Goal: Task Accomplishment & Management: Manage account settings

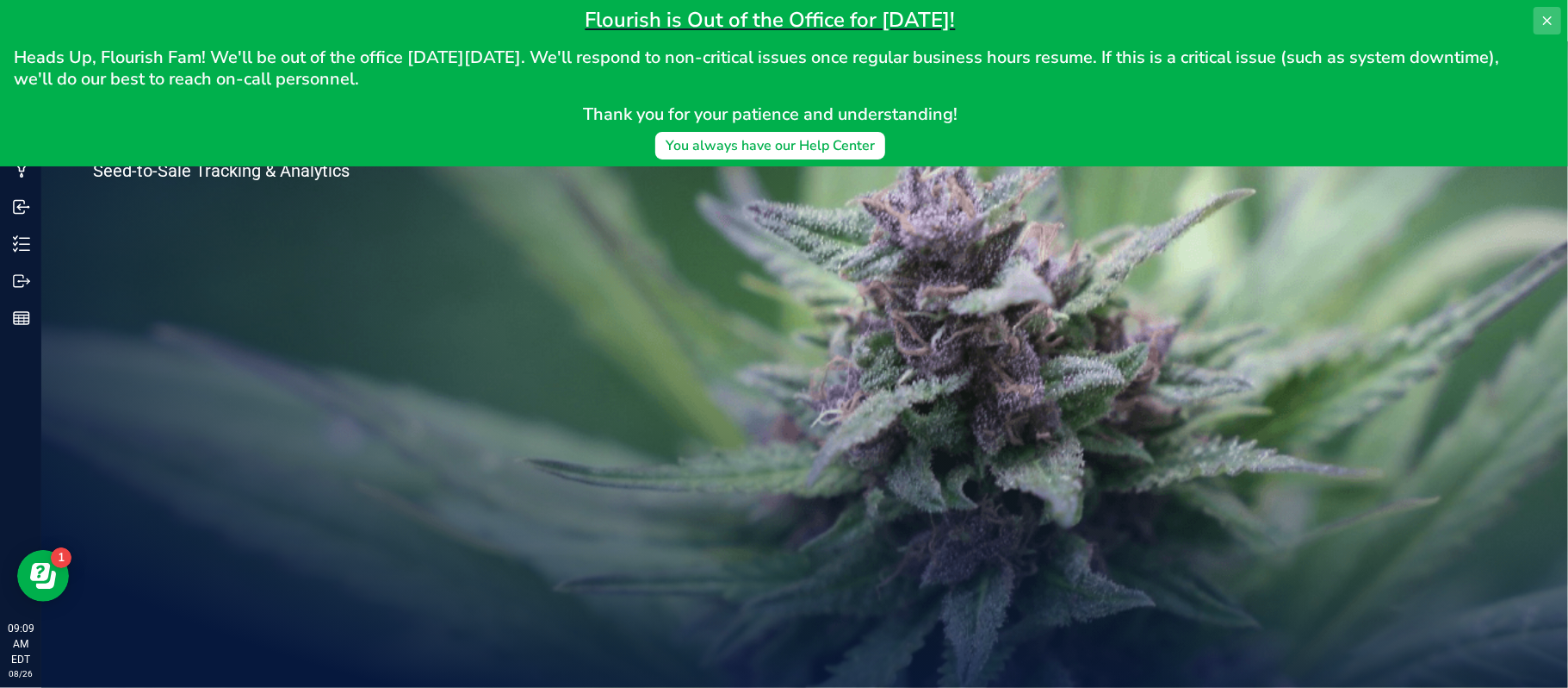
click at [1537, 20] on button at bounding box center [1547, 20] width 28 height 28
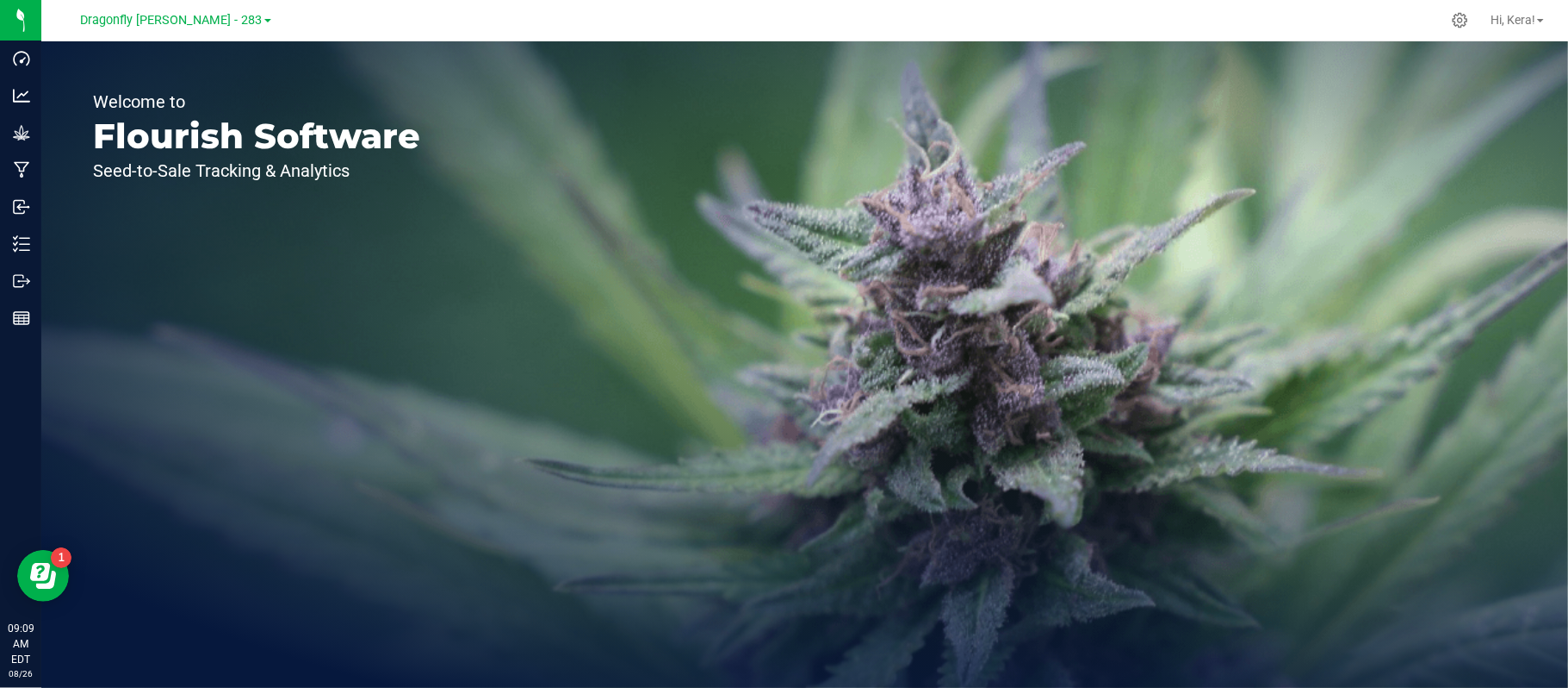
click at [193, 33] on div "Dragonfly [PERSON_NAME] - 283" at bounding box center [179, 20] width 259 height 34
click at [213, 15] on span "Dragonfly [PERSON_NAME] - 283" at bounding box center [171, 20] width 182 height 15
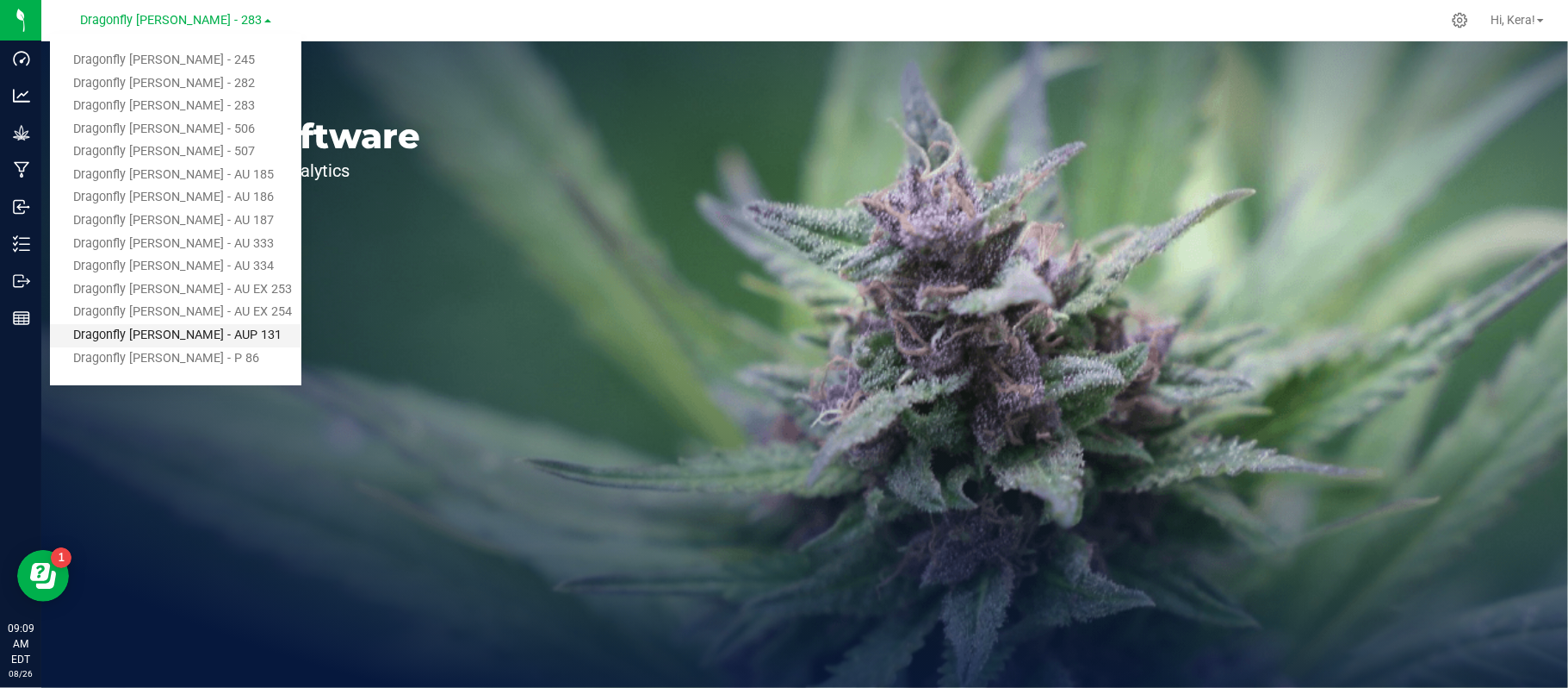
click at [194, 331] on link "Dragonfly [PERSON_NAME] - AUP 131" at bounding box center [175, 335] width 251 height 23
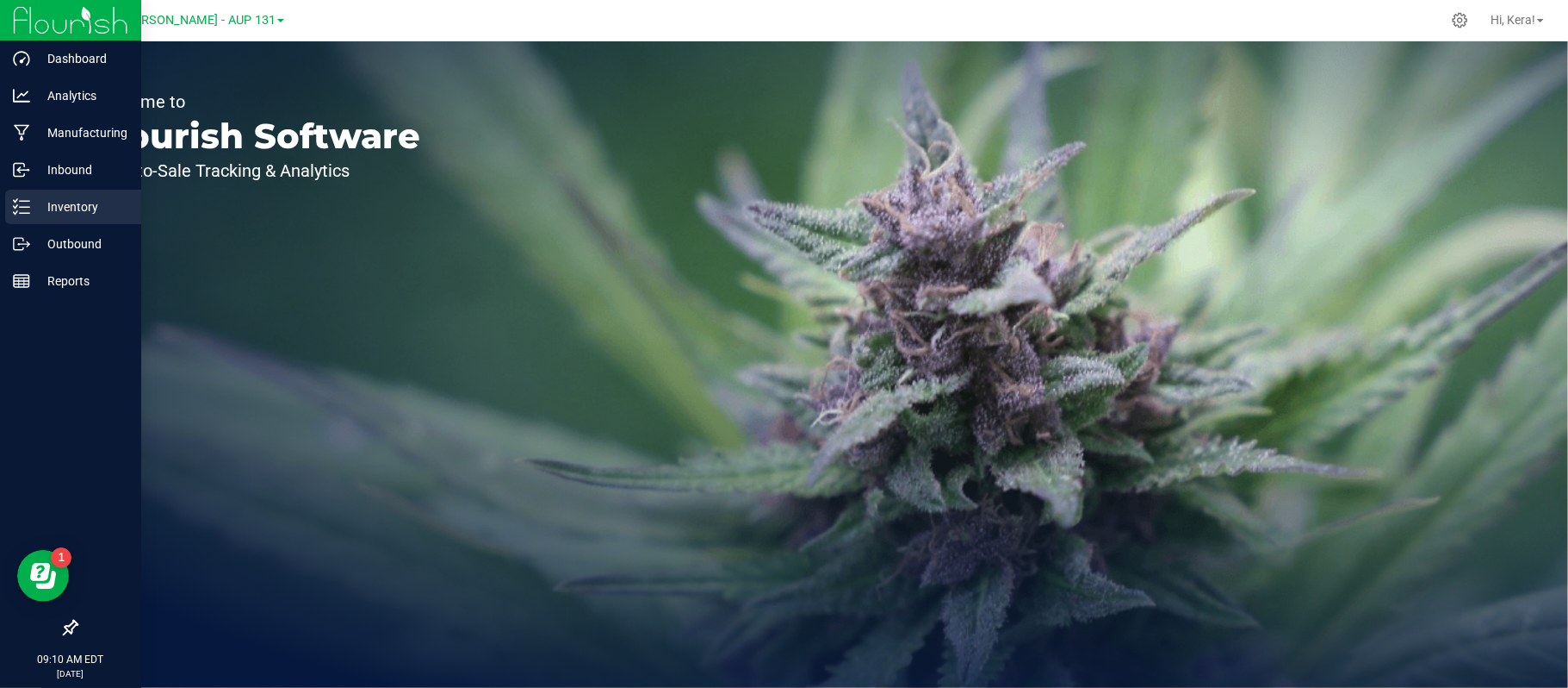
click at [101, 202] on p "Inventory" at bounding box center [82, 206] width 103 height 20
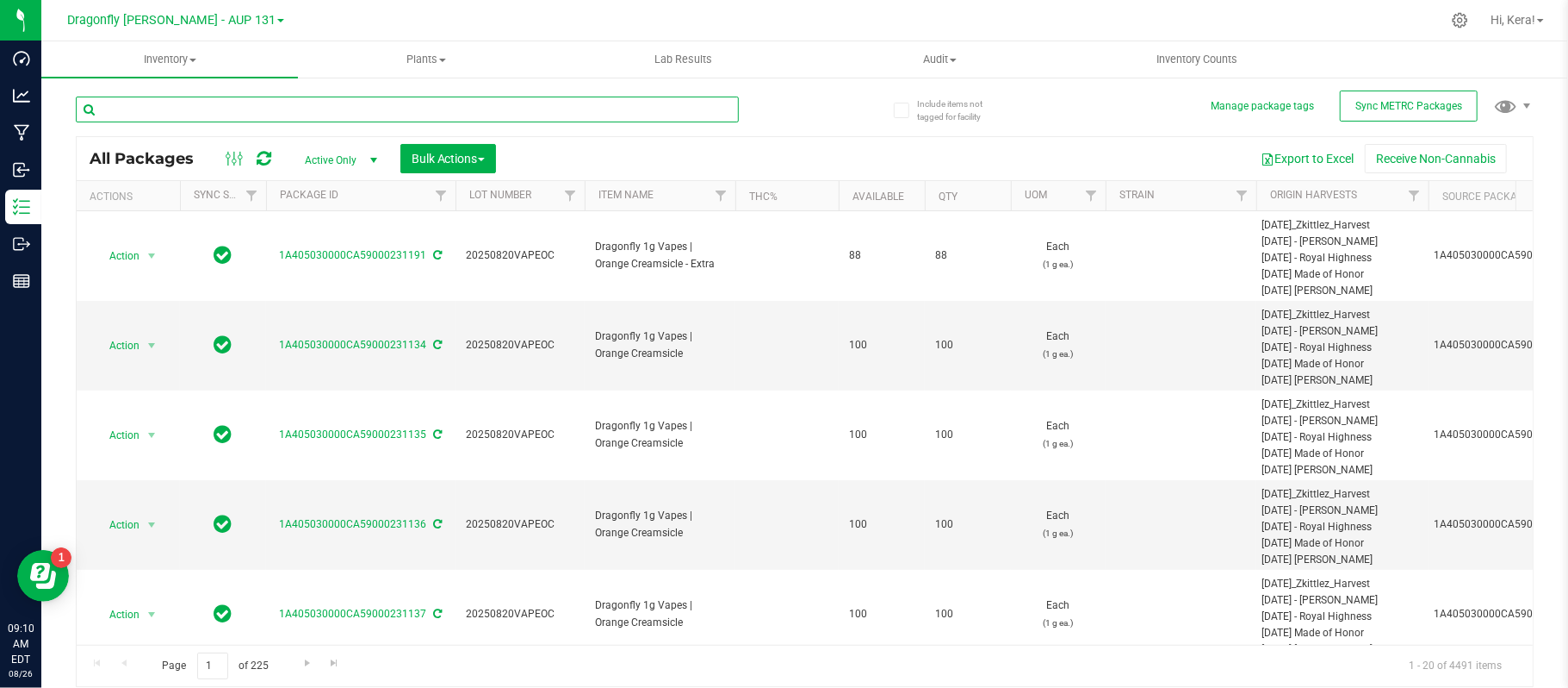
click at [439, 112] on input "text" at bounding box center [407, 109] width 663 height 26
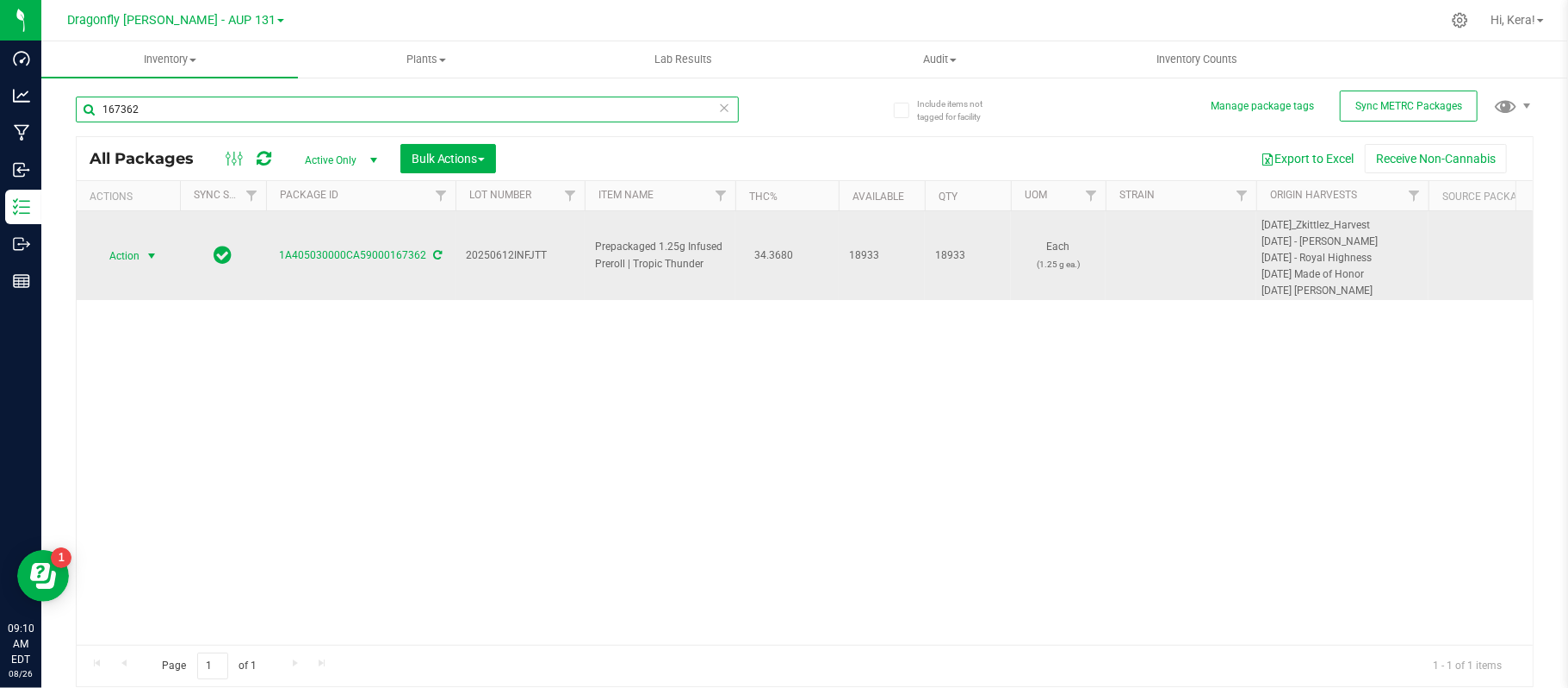
type input "167362"
click at [129, 252] on span "Action" at bounding box center [117, 255] width 46 height 24
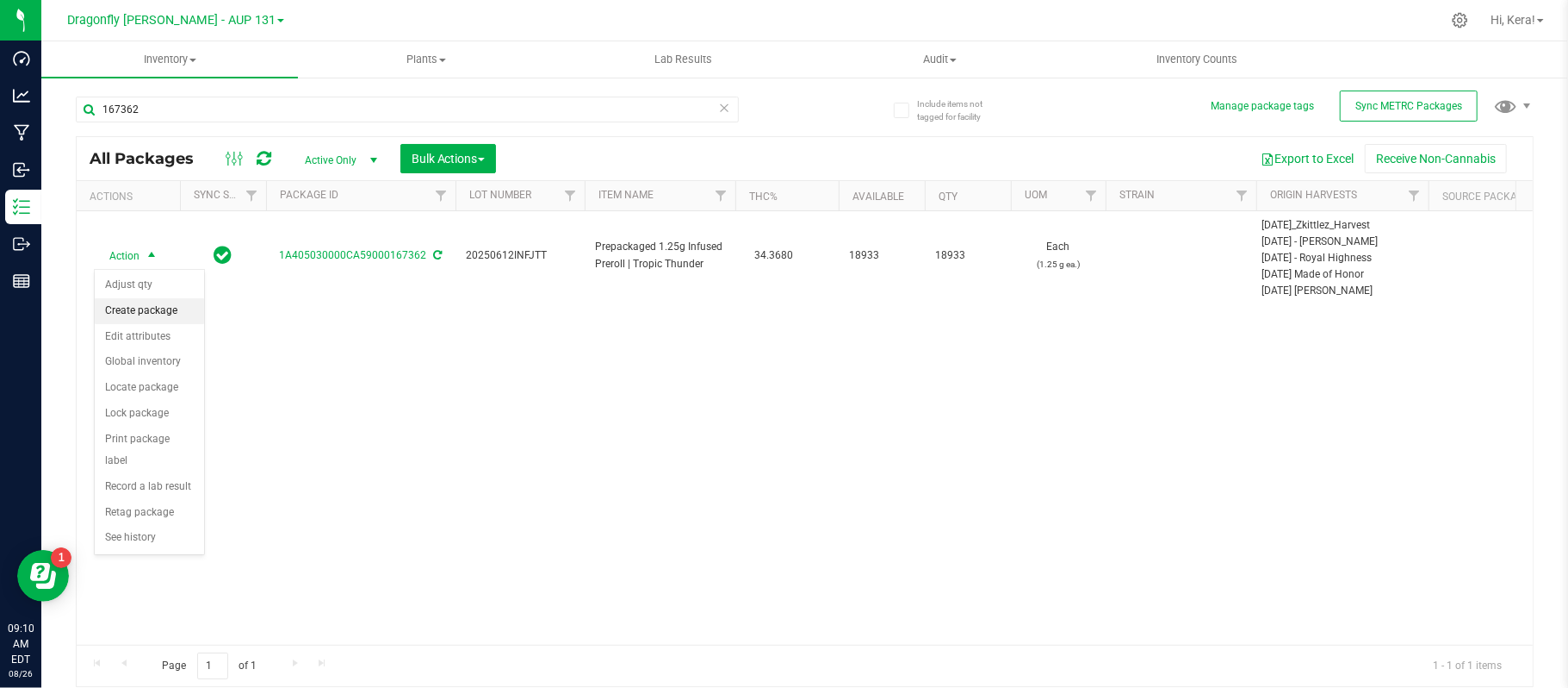
click at [155, 324] on li "Create package" at bounding box center [149, 310] width 109 height 26
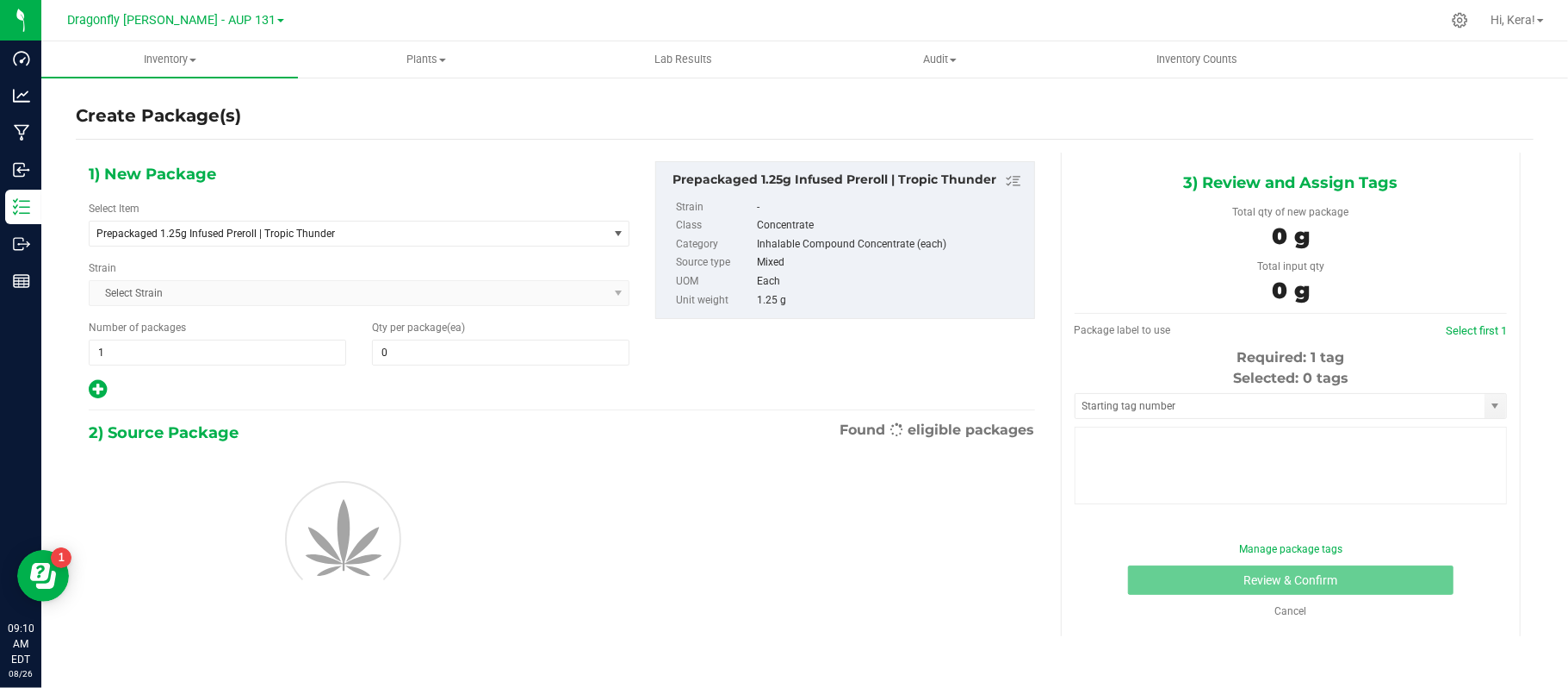
type input "0"
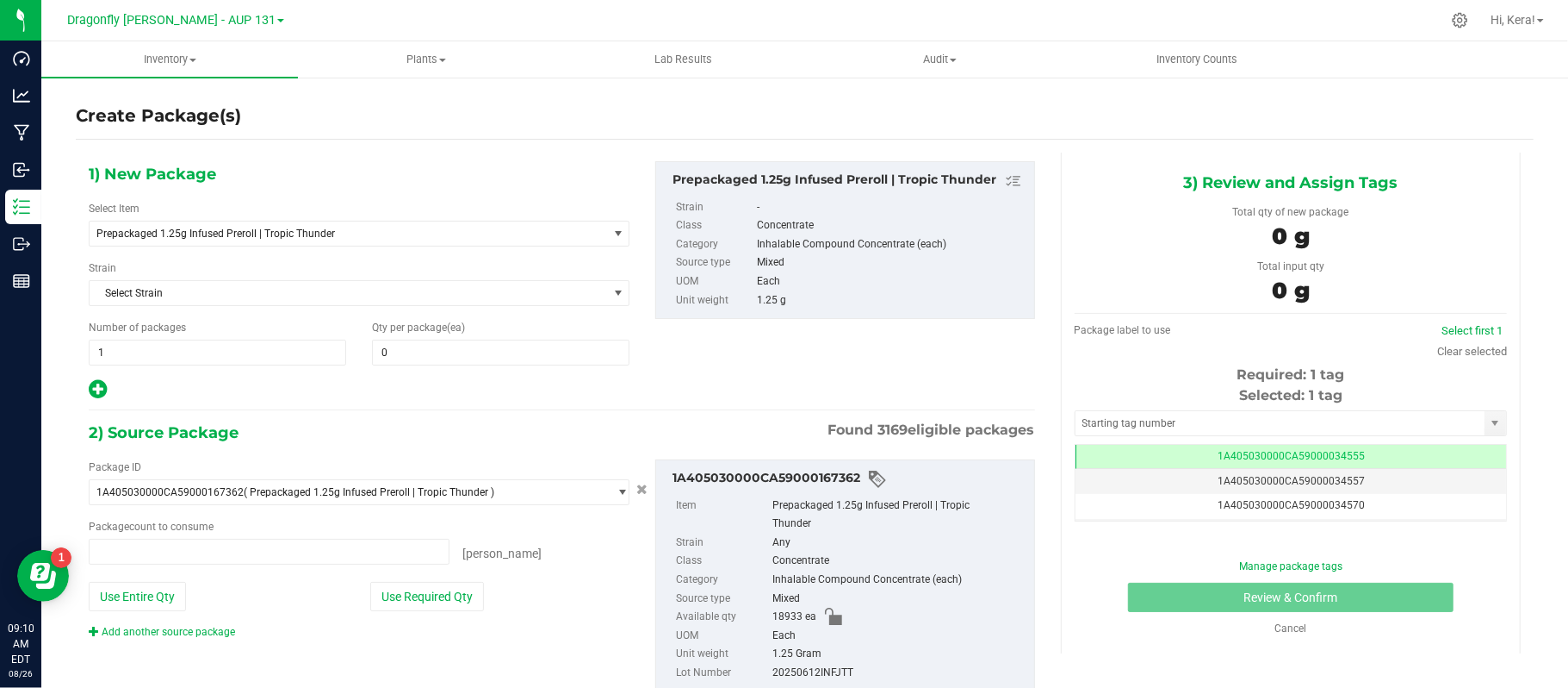
type input "0 ea"
click at [260, 364] on span "1 1" at bounding box center [218, 352] width 258 height 26
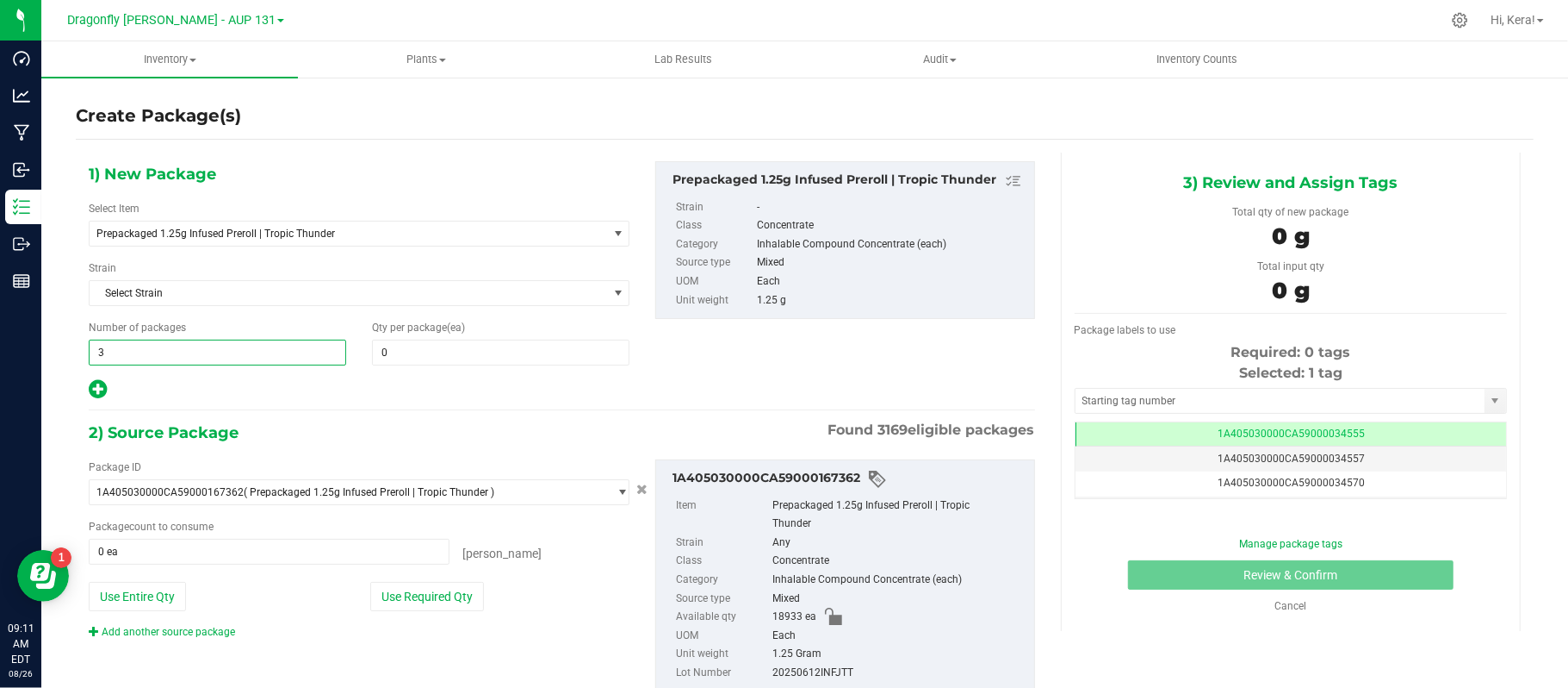
type input "30"
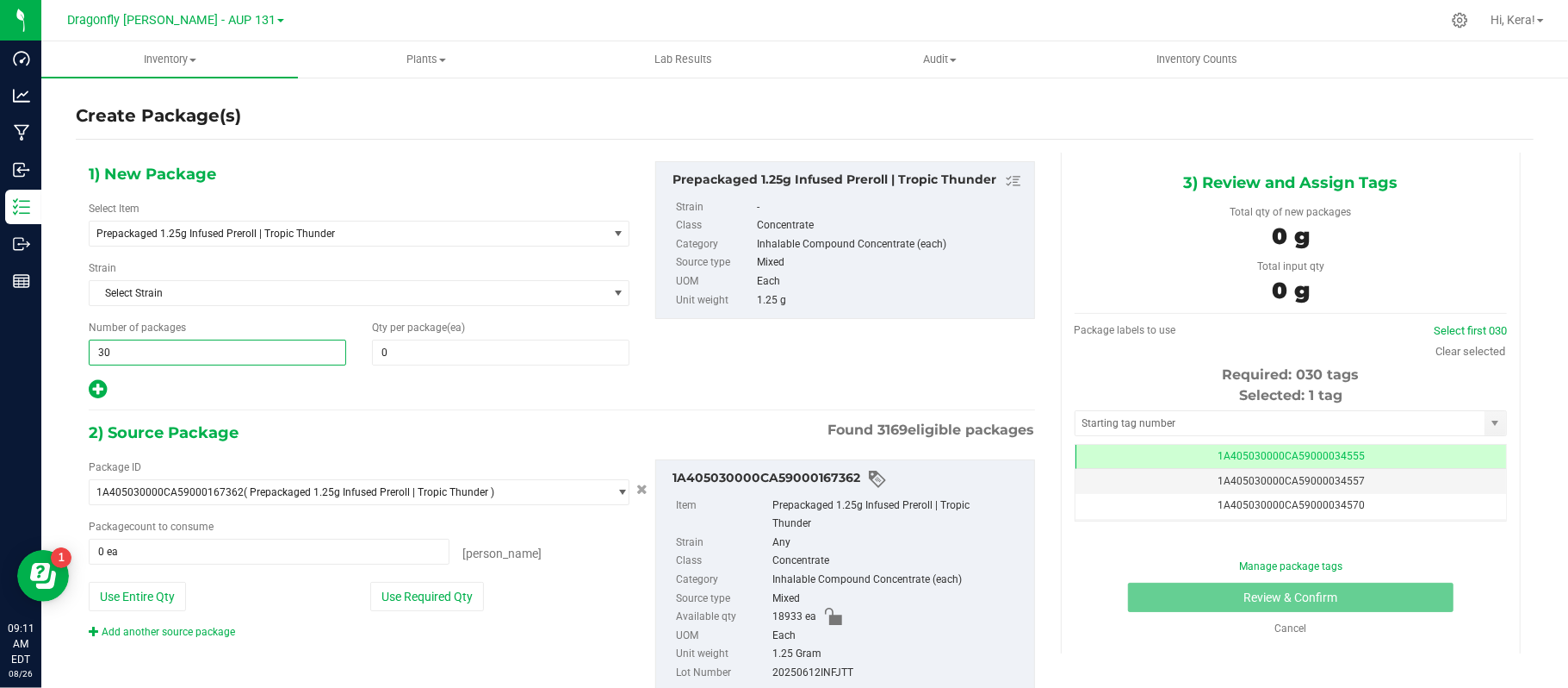
type input "30"
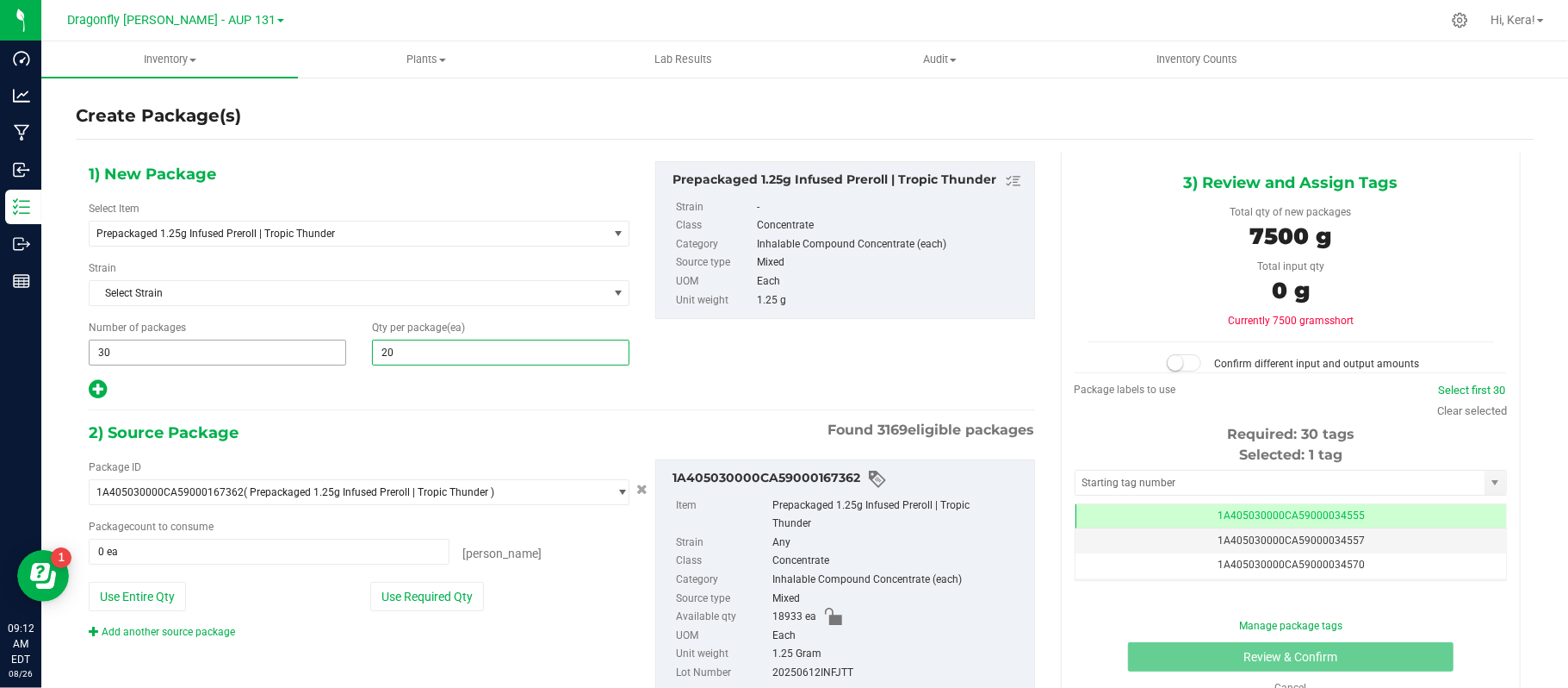
type input "200"
click at [462, 610] on button "Use Required Qty" at bounding box center [427, 596] width 114 height 29
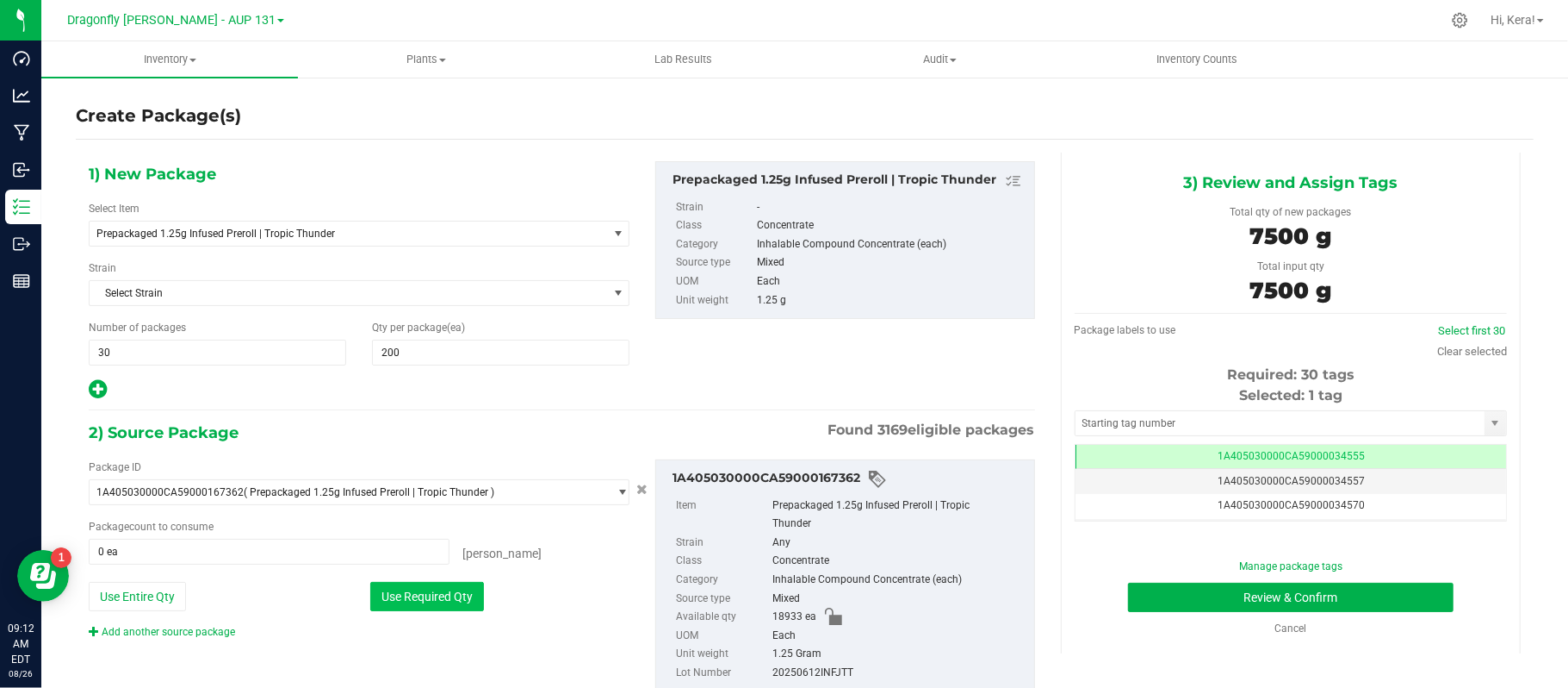
type input "6000 ea"
click at [1100, 419] on input "text" at bounding box center [1280, 422] width 409 height 24
paste input "1A405030000CA59000230756"
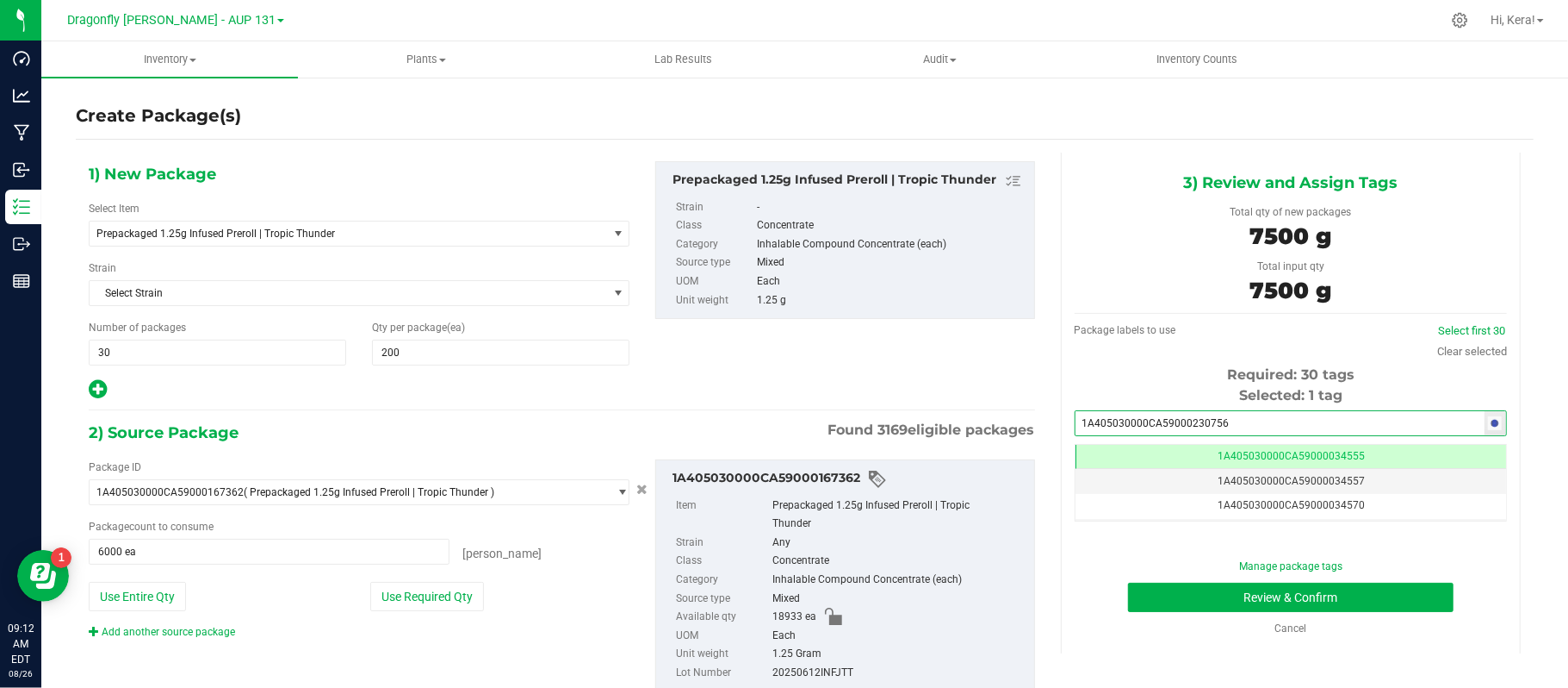
click at [1233, 418] on input "1A405030000CA59000230756" at bounding box center [1280, 422] width 409 height 24
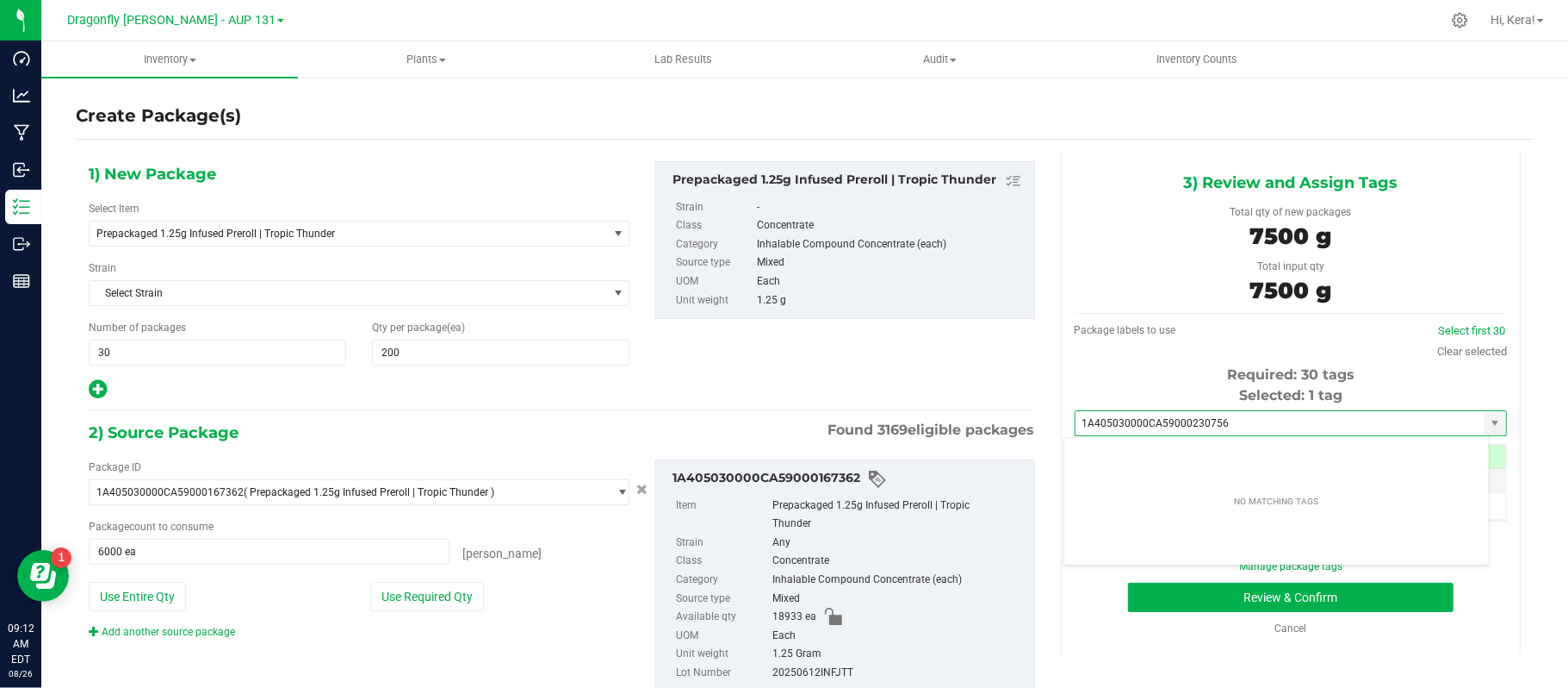
click at [1109, 297] on div "7500 g" at bounding box center [1291, 293] width 407 height 39
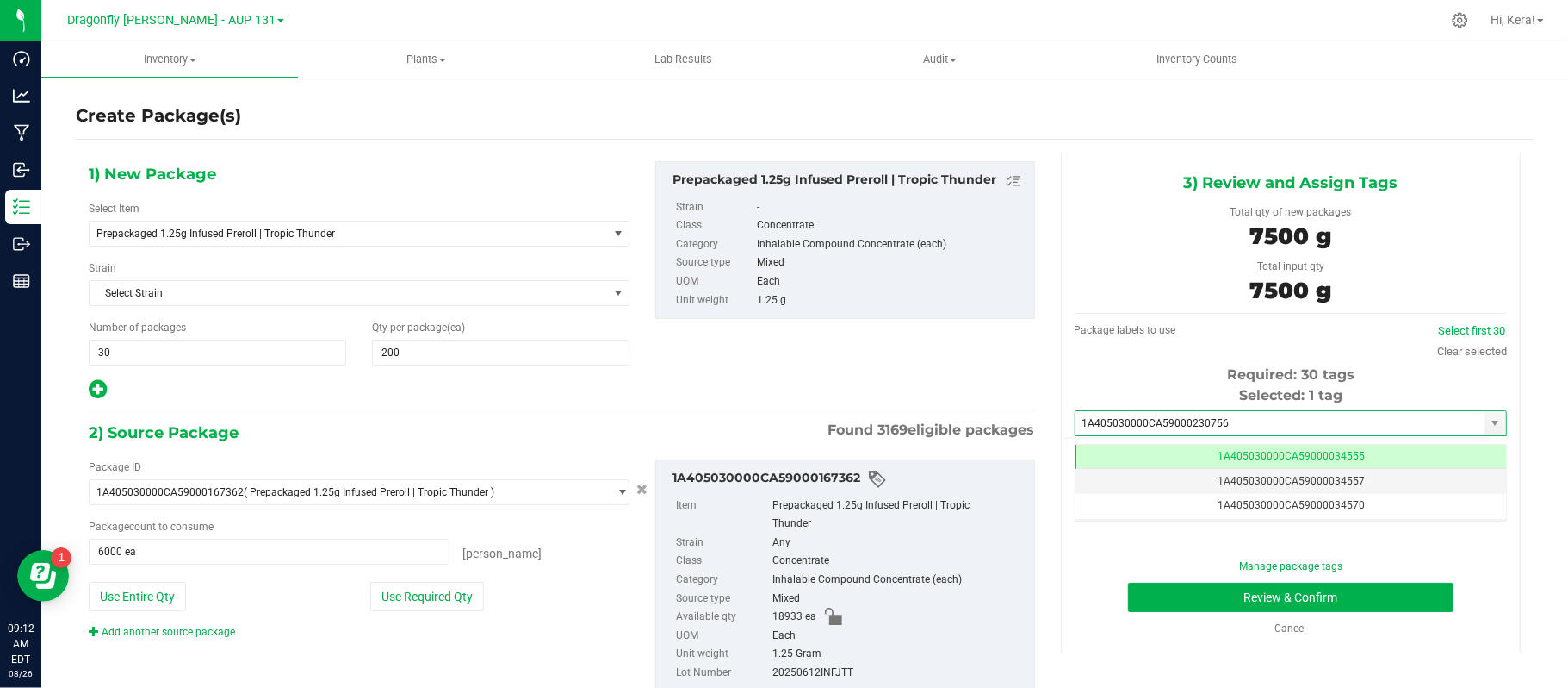
type input "1A405030000CA59000230756"
click at [1217, 424] on input "1A405030000CA59000230756" at bounding box center [1280, 422] width 409 height 24
paste input "1A405030000CA59000230756"
type input "1A405030000CA590002307561A405030000CA59000230756"
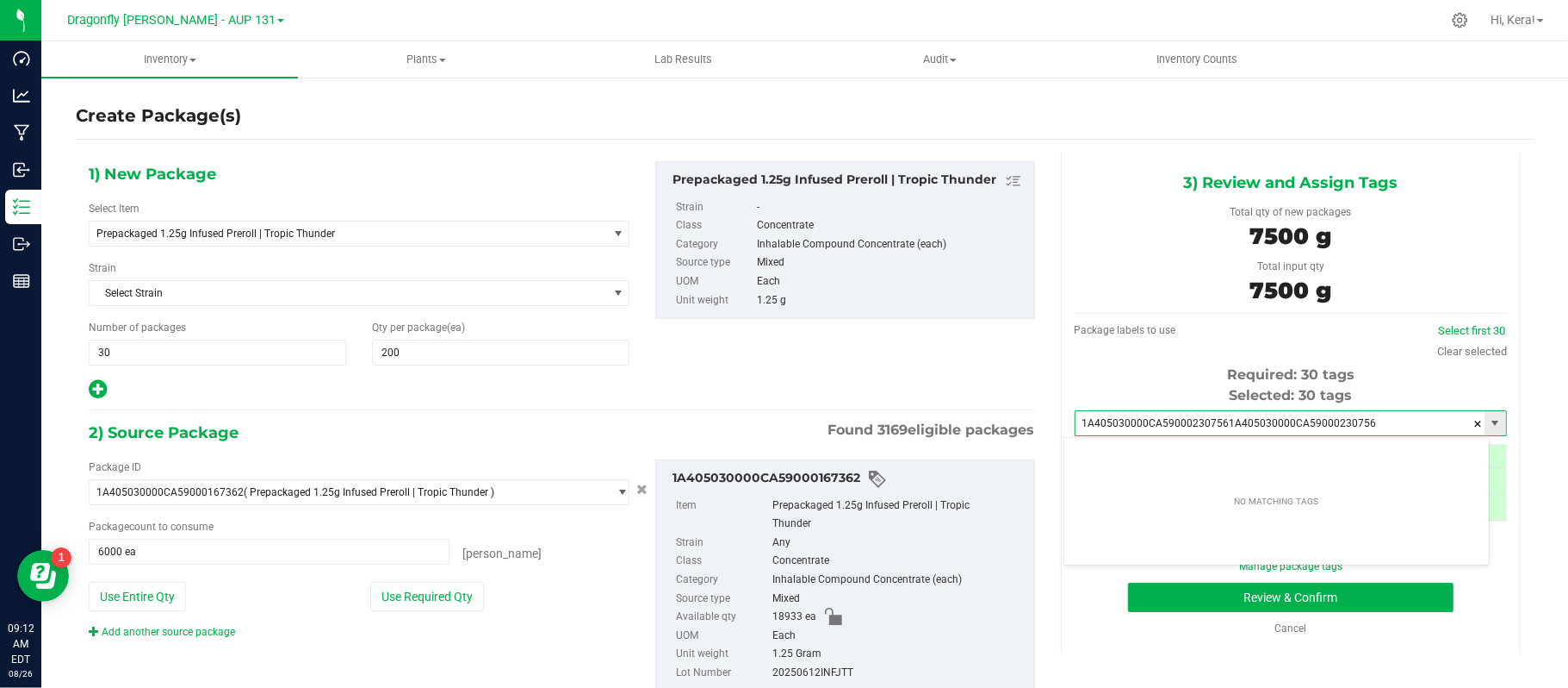
scroll to position [0, -1]
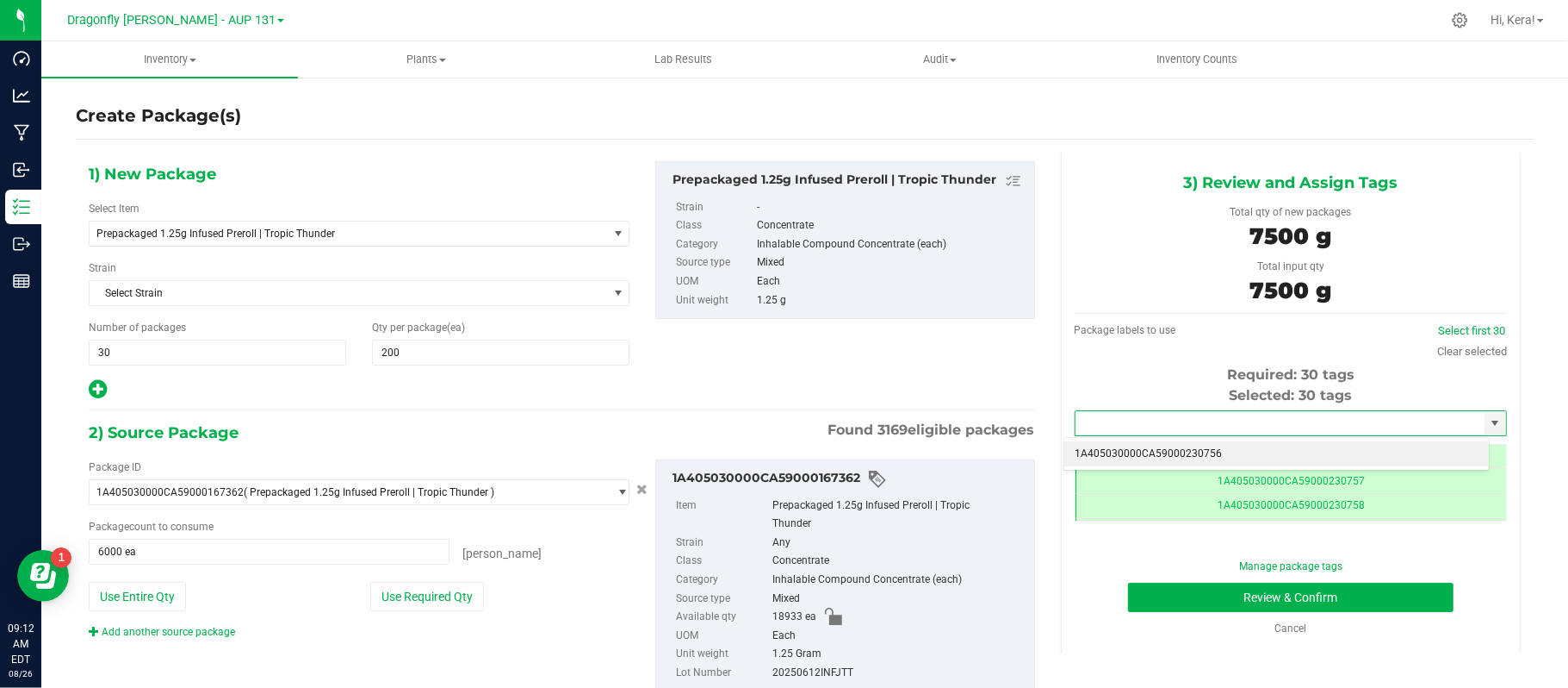
paste input "1A405030000CA59000230756"
type input "1A405030000CA59000230756"
click at [1187, 453] on li "1A405030000CA59000230756" at bounding box center [1277, 453] width 425 height 26
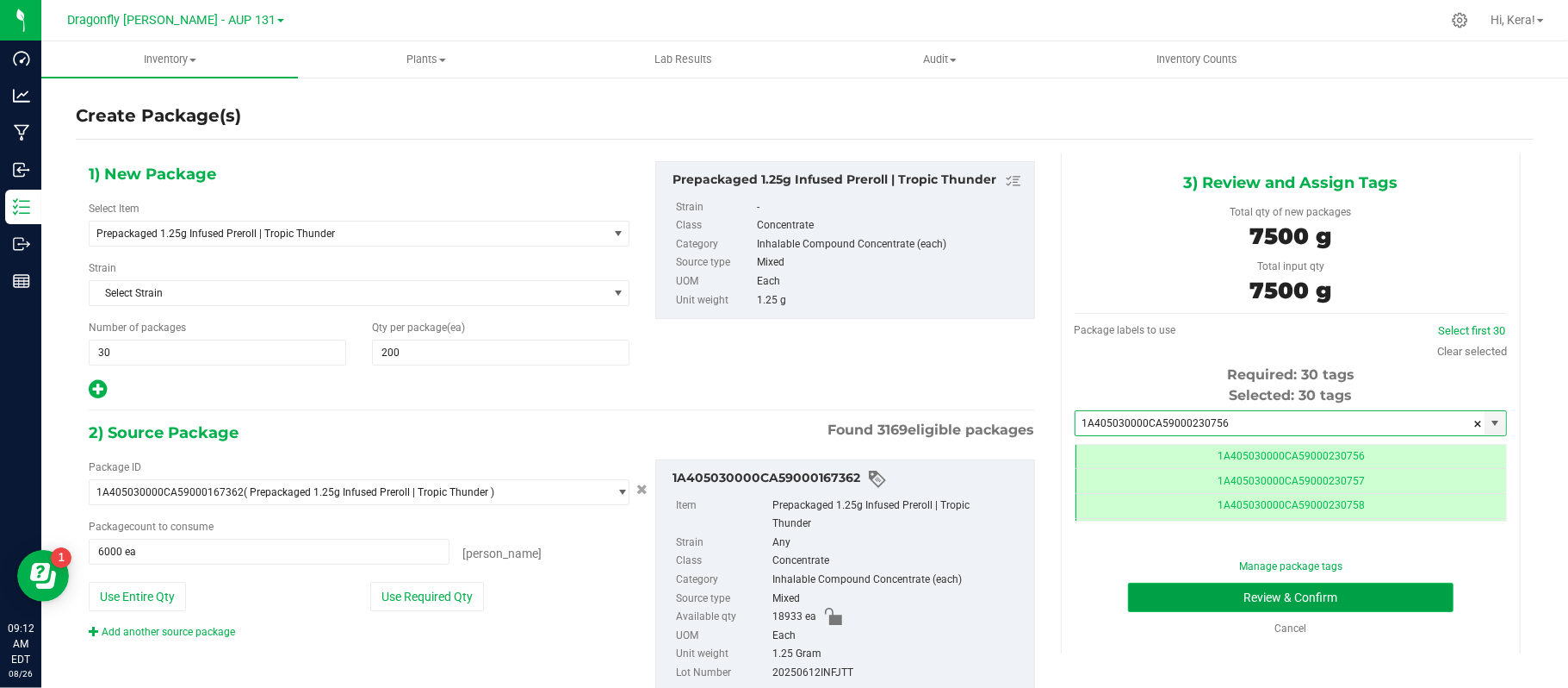
click at [1218, 604] on button "Review & Confirm" at bounding box center [1291, 596] width 325 height 29
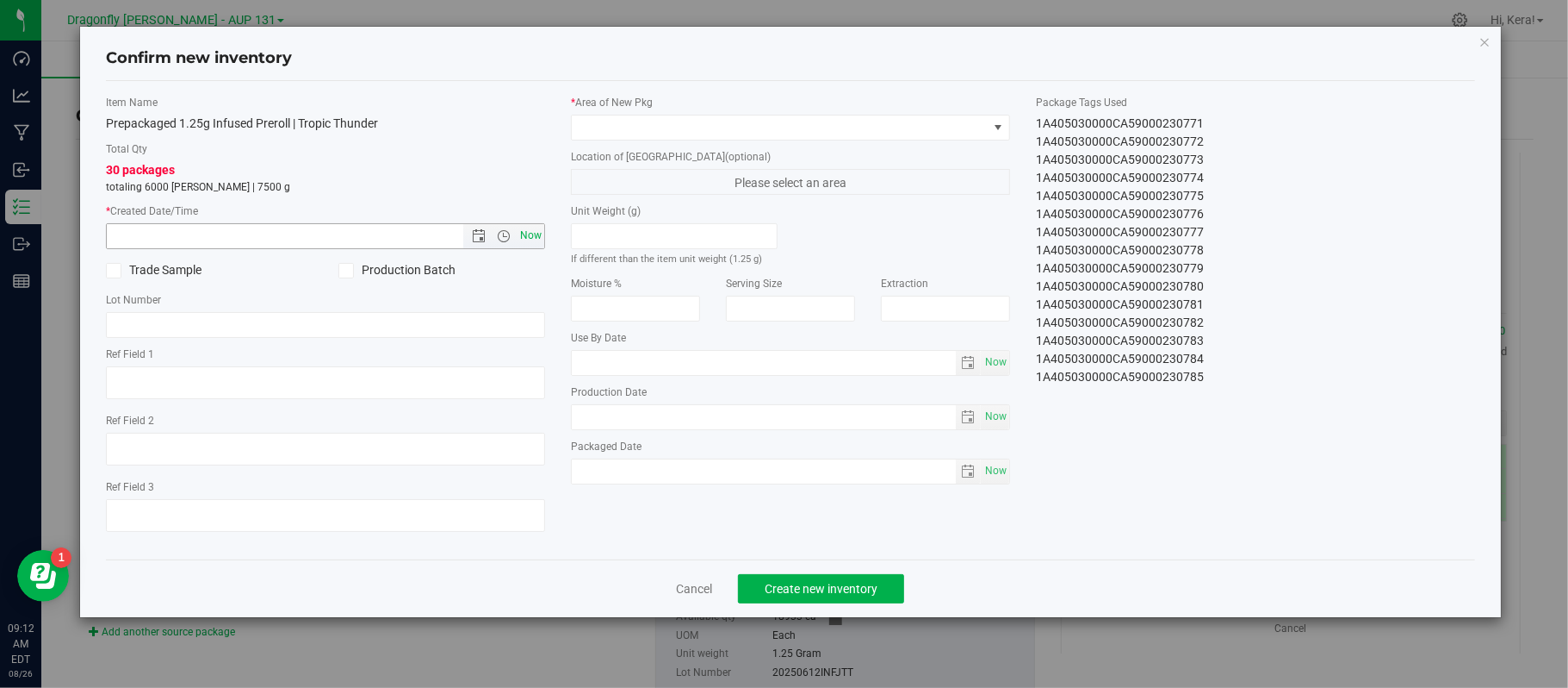
click at [535, 241] on span "Now" at bounding box center [531, 236] width 29 height 25
type input "[DATE] 9:12 AM"
click at [618, 125] on span at bounding box center [780, 127] width 416 height 24
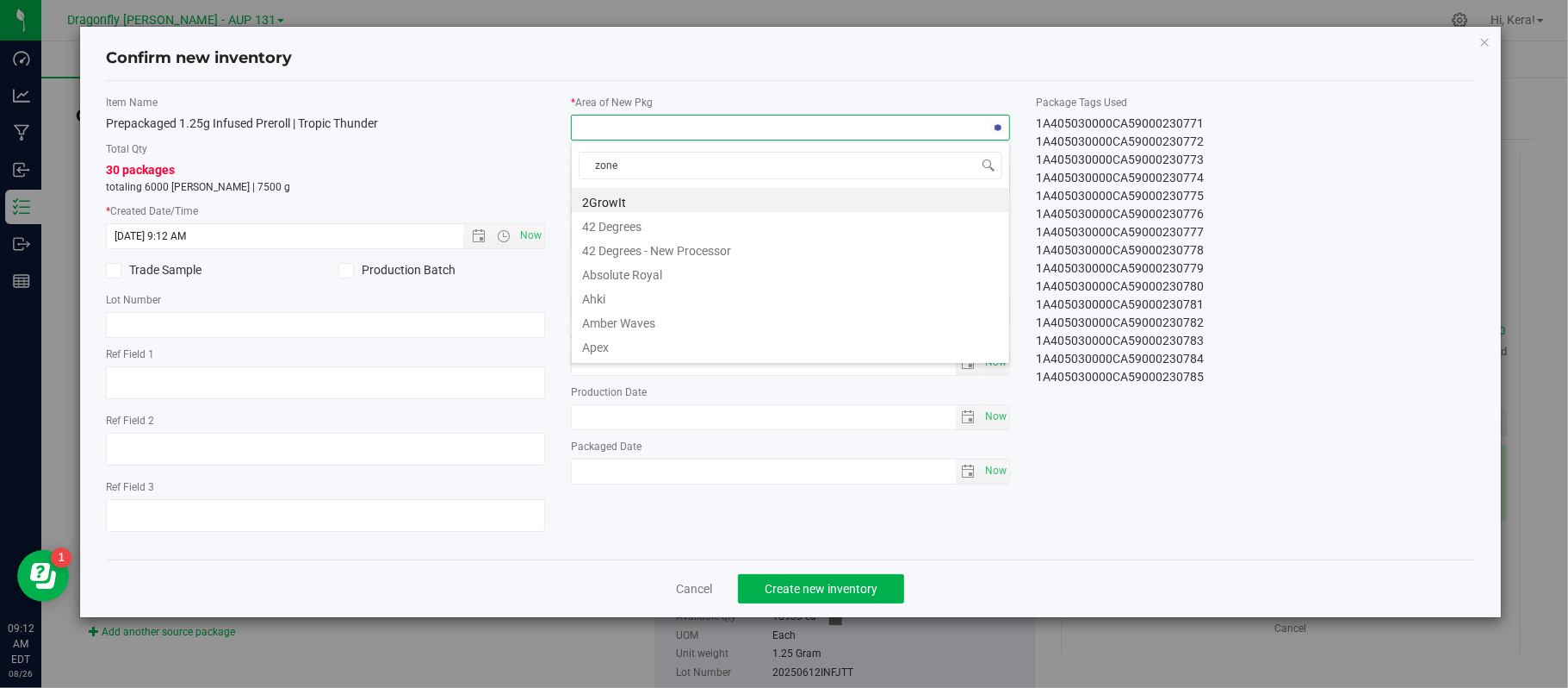
type input "zone 1"
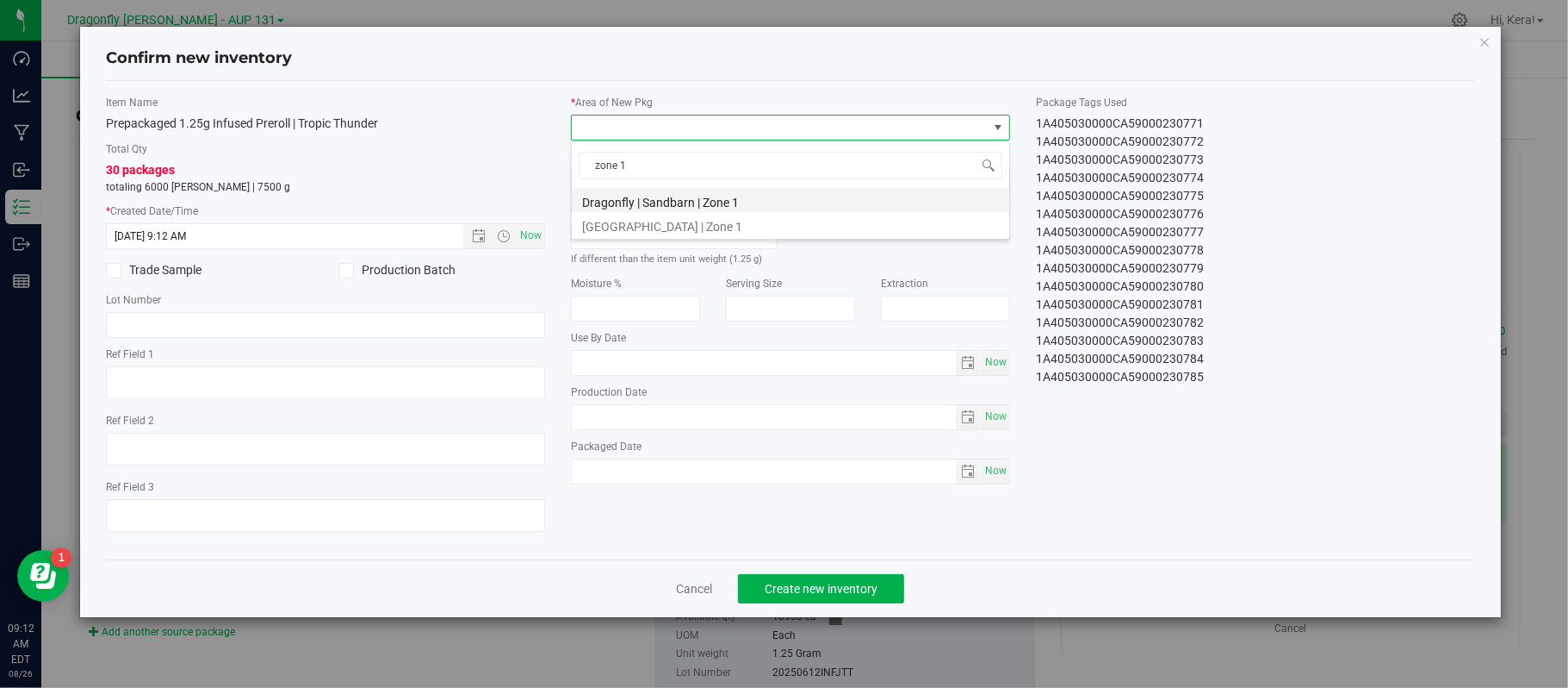
click at [651, 202] on li "Dragonfly | Sandbarn | Zone 1" at bounding box center [791, 199] width 437 height 24
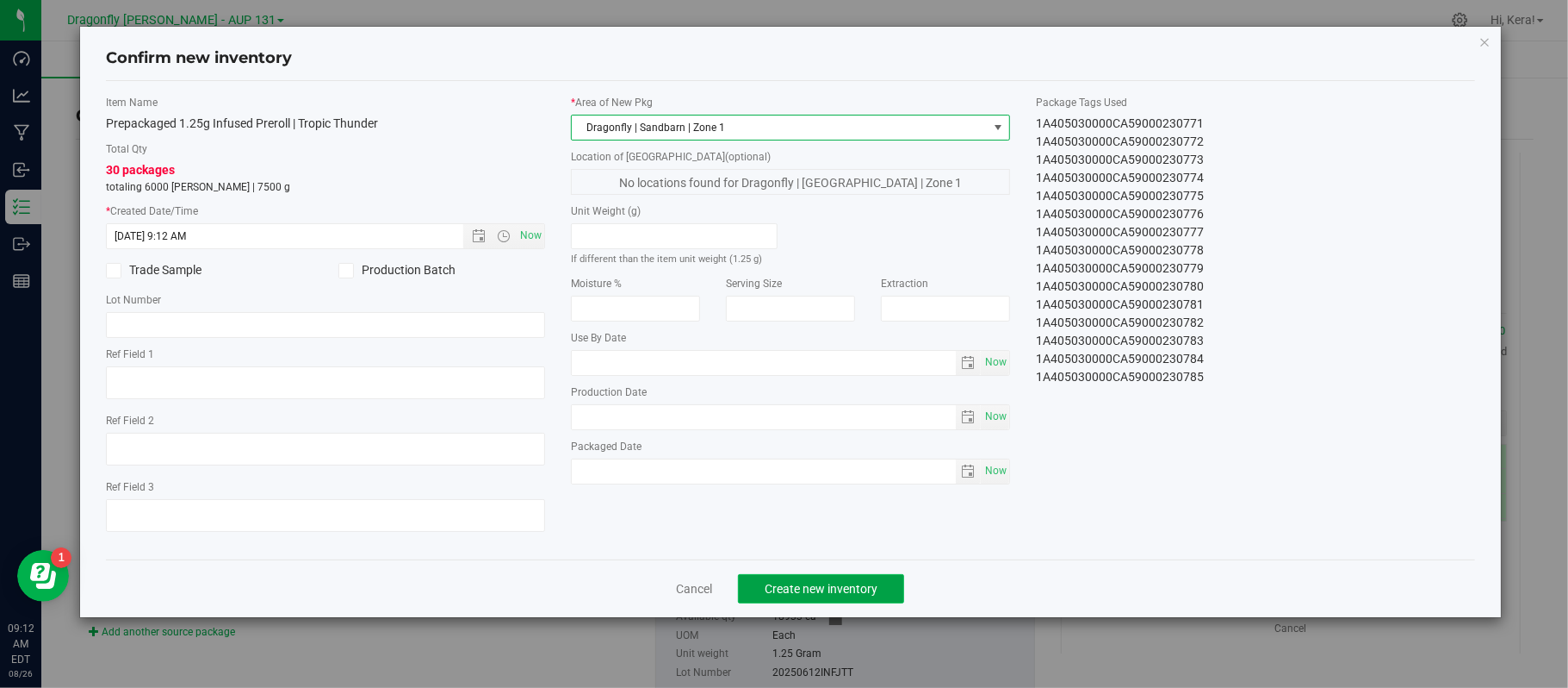
click at [780, 593] on span "Create new inventory" at bounding box center [821, 588] width 113 height 14
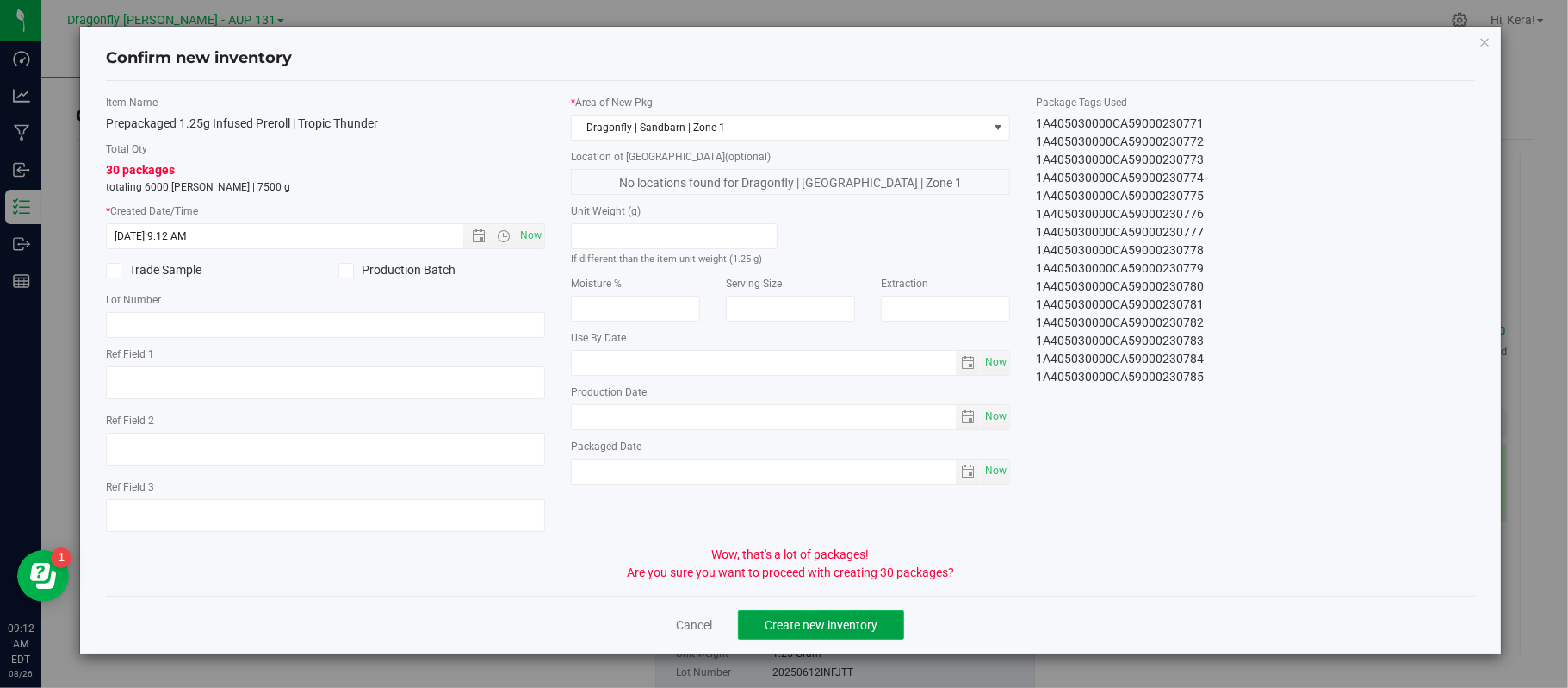
click at [791, 632] on span "Create new inventory" at bounding box center [821, 625] width 113 height 14
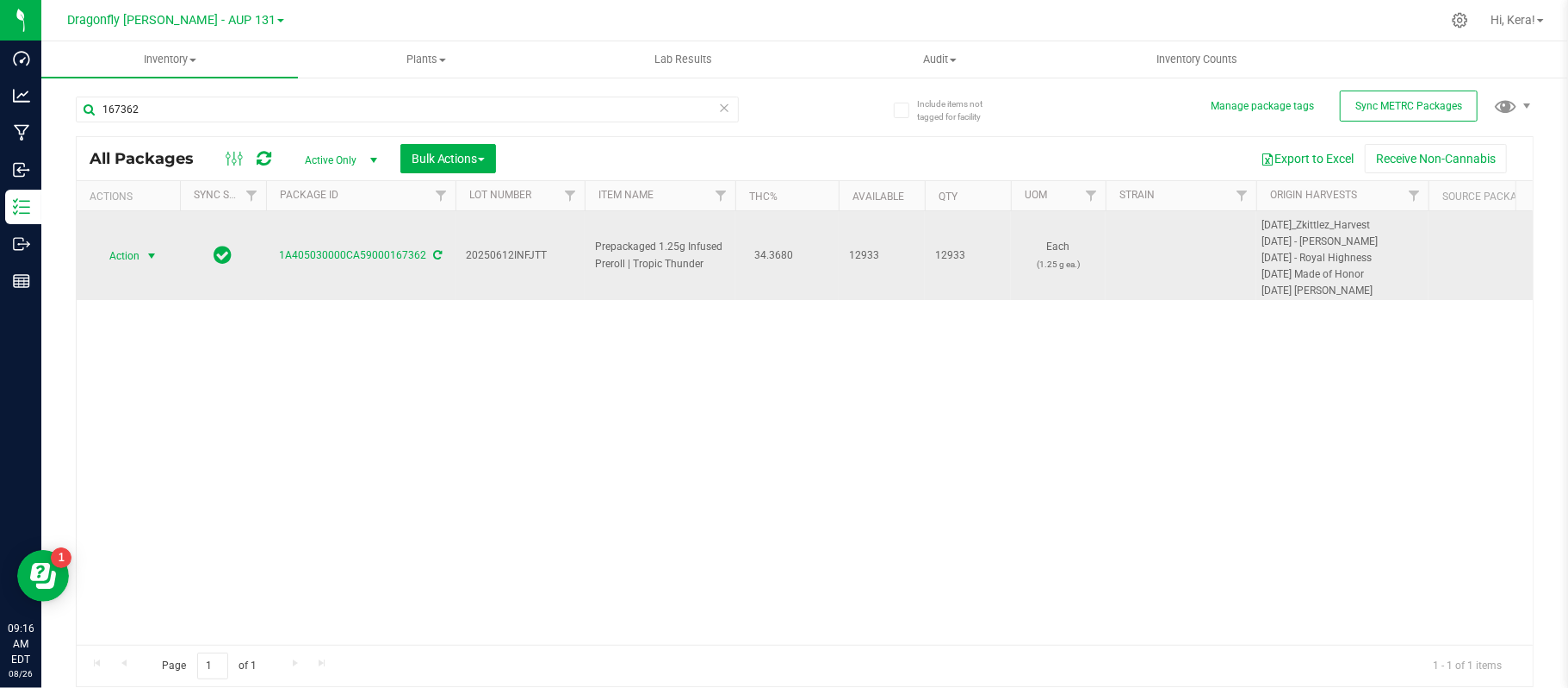
click at [143, 248] on span "select" at bounding box center [152, 255] width 21 height 24
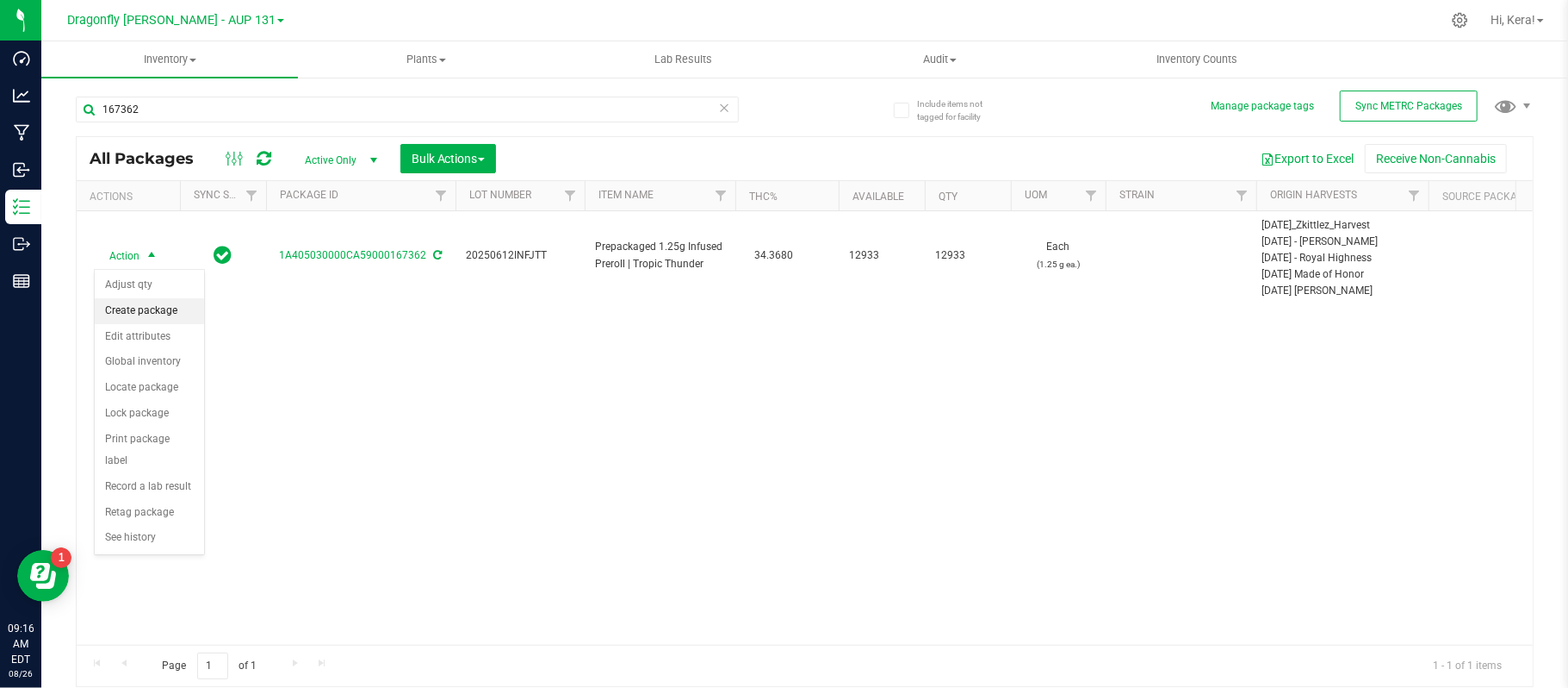
click at [153, 316] on li "Create package" at bounding box center [149, 310] width 109 height 26
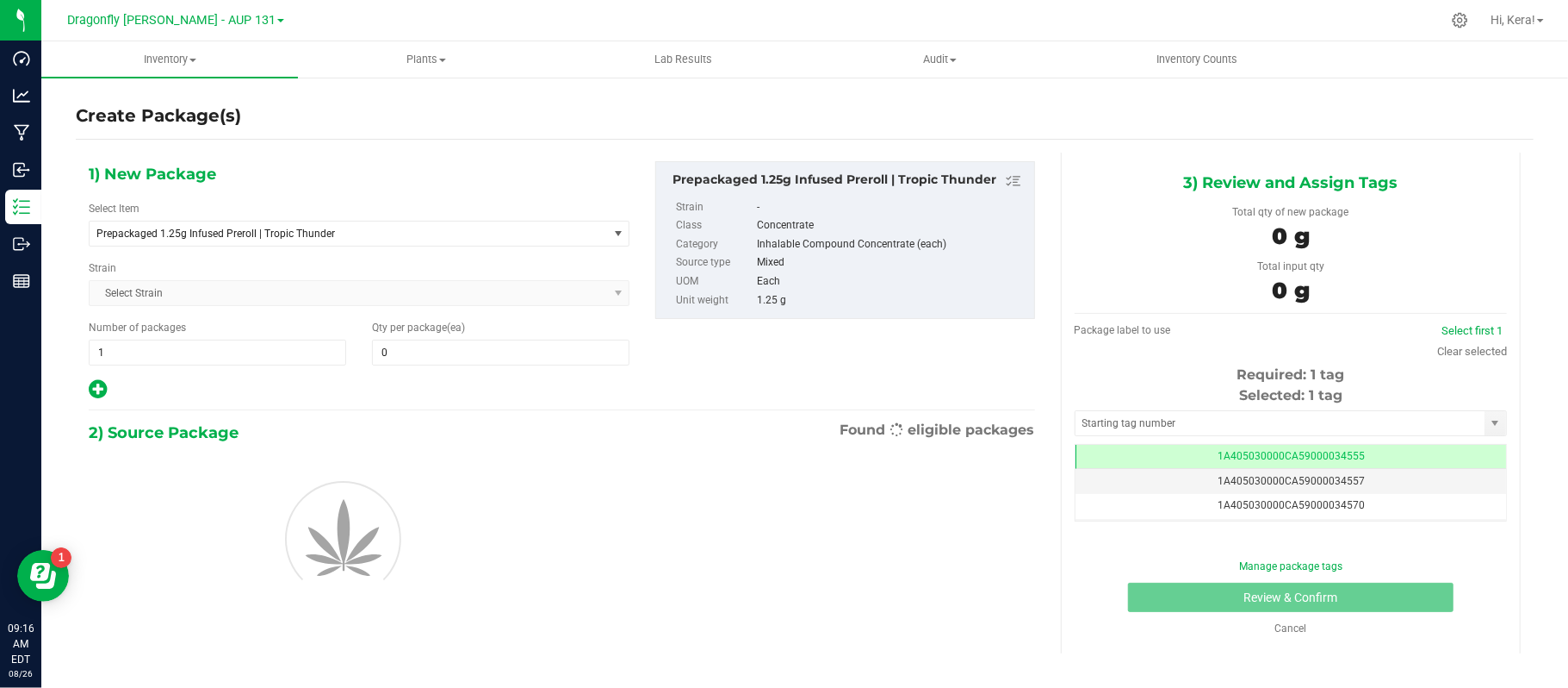
type input "0"
click at [339, 236] on span "Prepackaged 1.25g Infused Preroll | Tropic Thunder" at bounding box center [338, 234] width 484 height 12
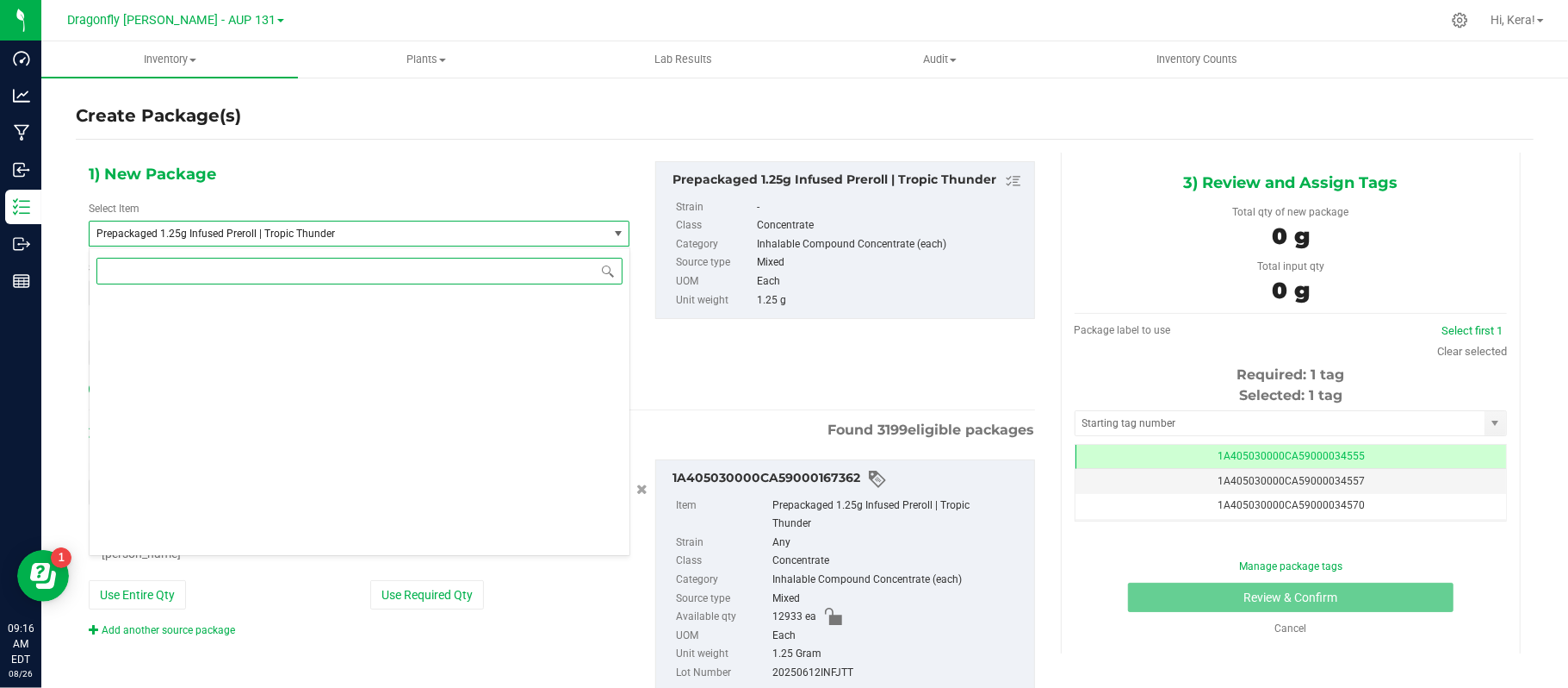
scroll to position [85089, 0]
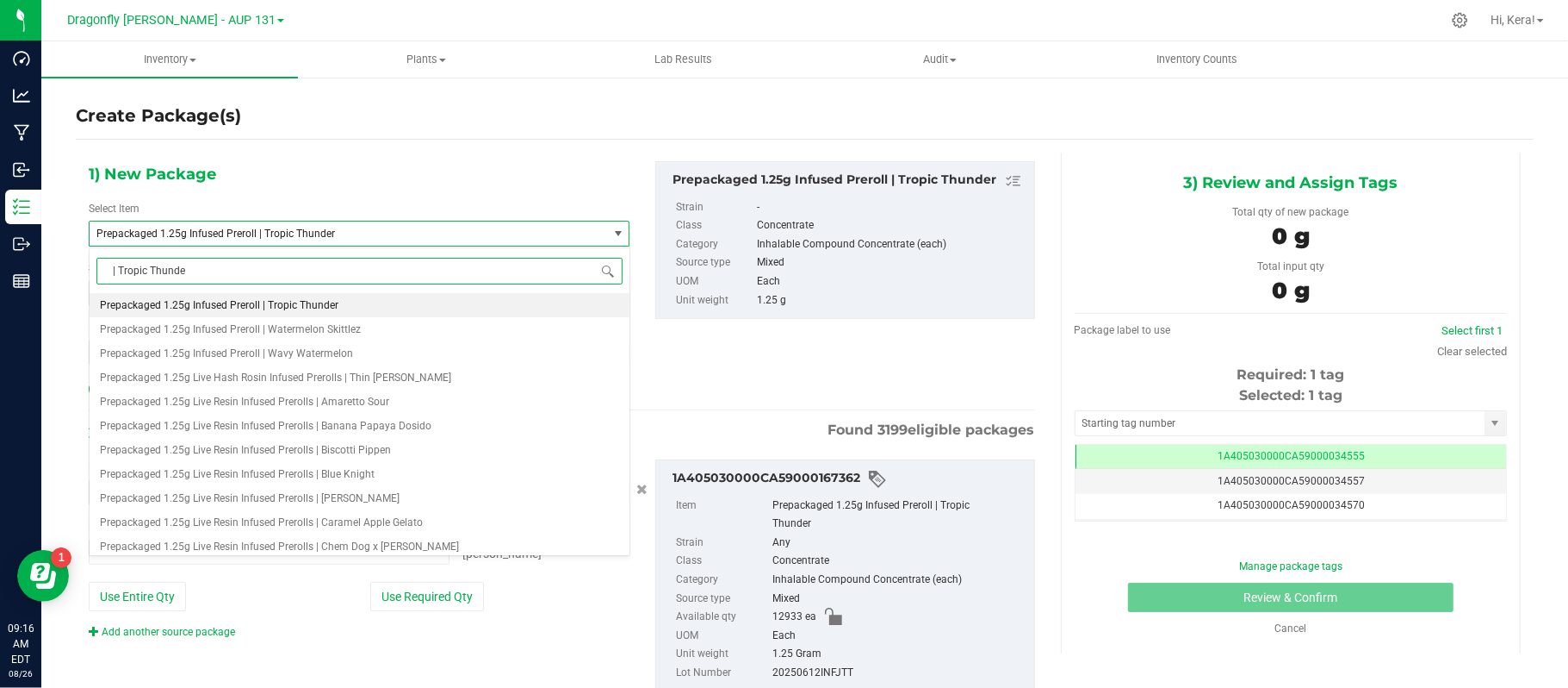
type input "| Tropic Thunder"
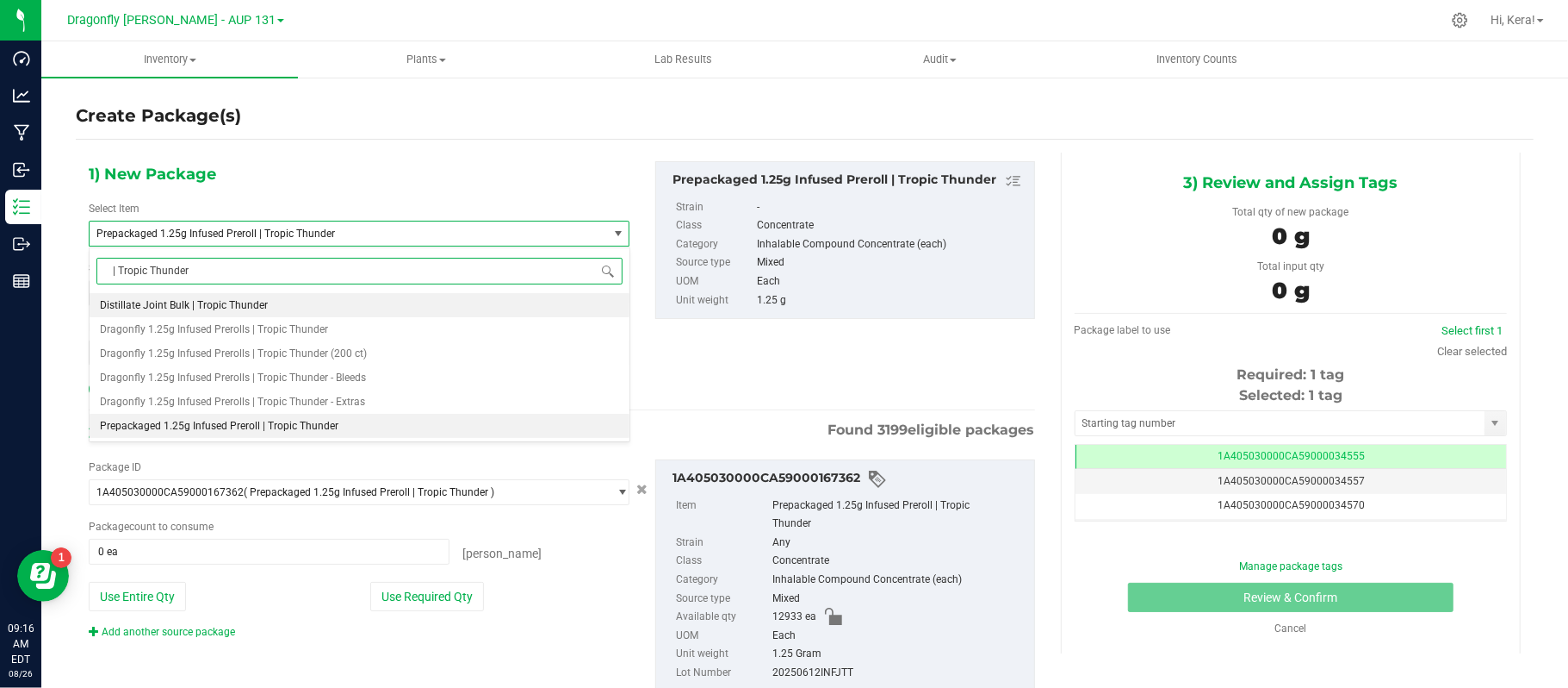
scroll to position [0, 0]
click at [353, 334] on li "Dragonfly 1.25g Infused Prerolls | Tropic Thunder" at bounding box center [360, 329] width 540 height 24
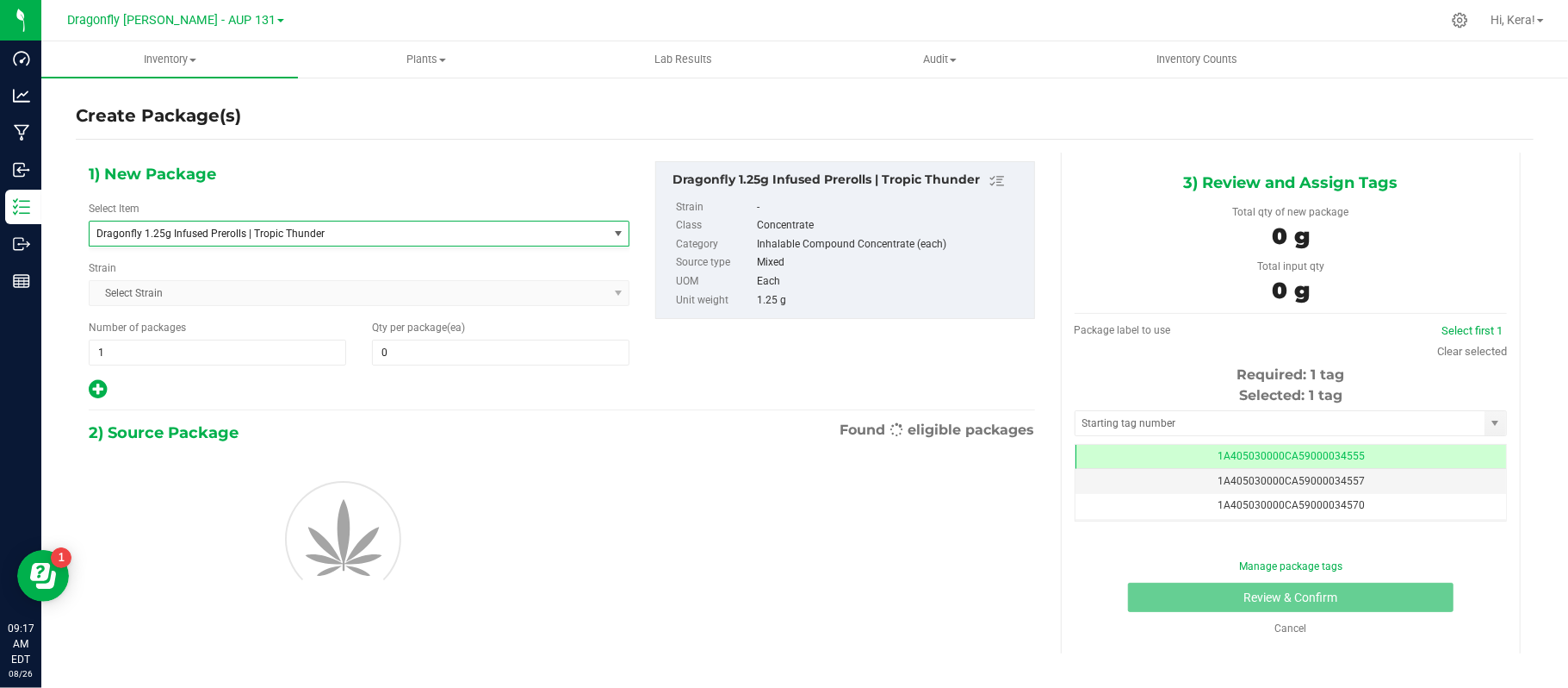
scroll to position [22340, 0]
type input "0"
click at [259, 362] on span "1 1" at bounding box center [218, 352] width 258 height 26
type input "128"
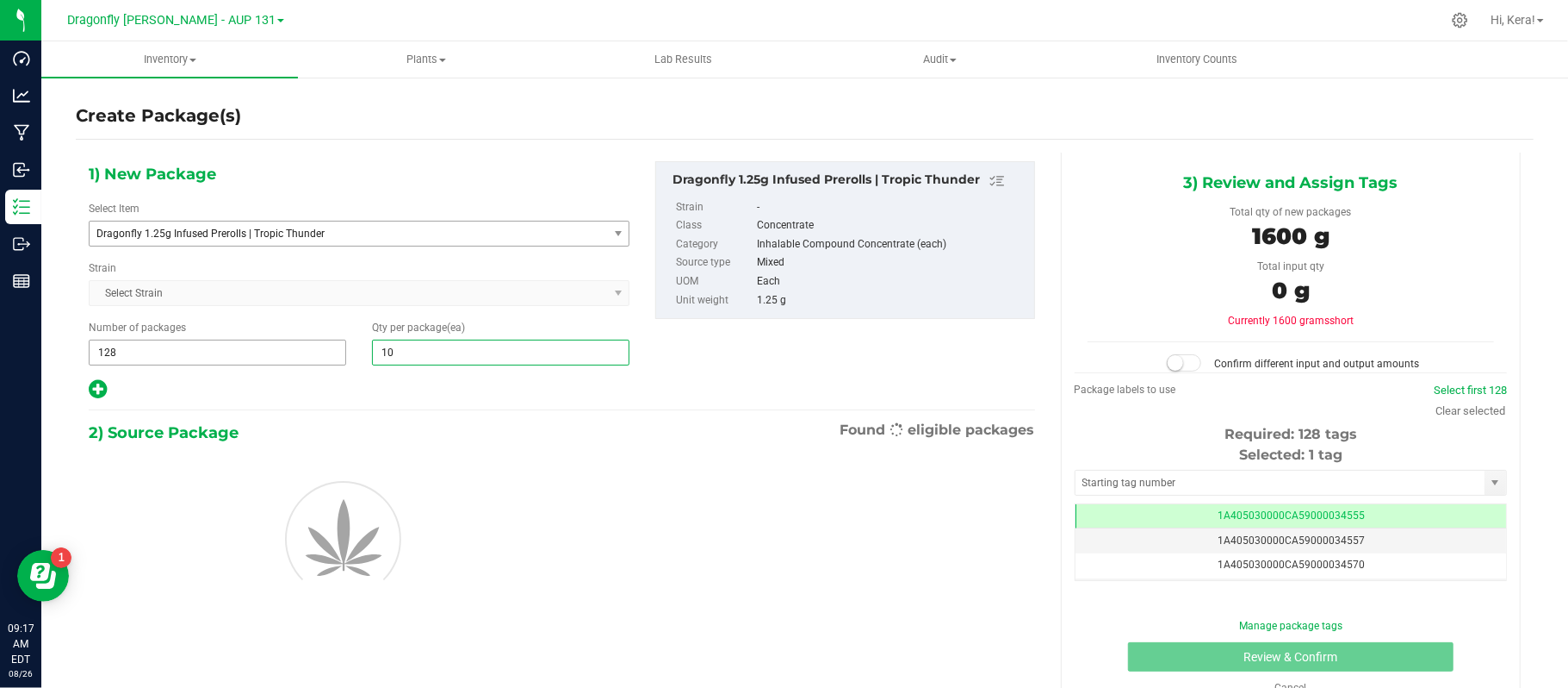
type input "100"
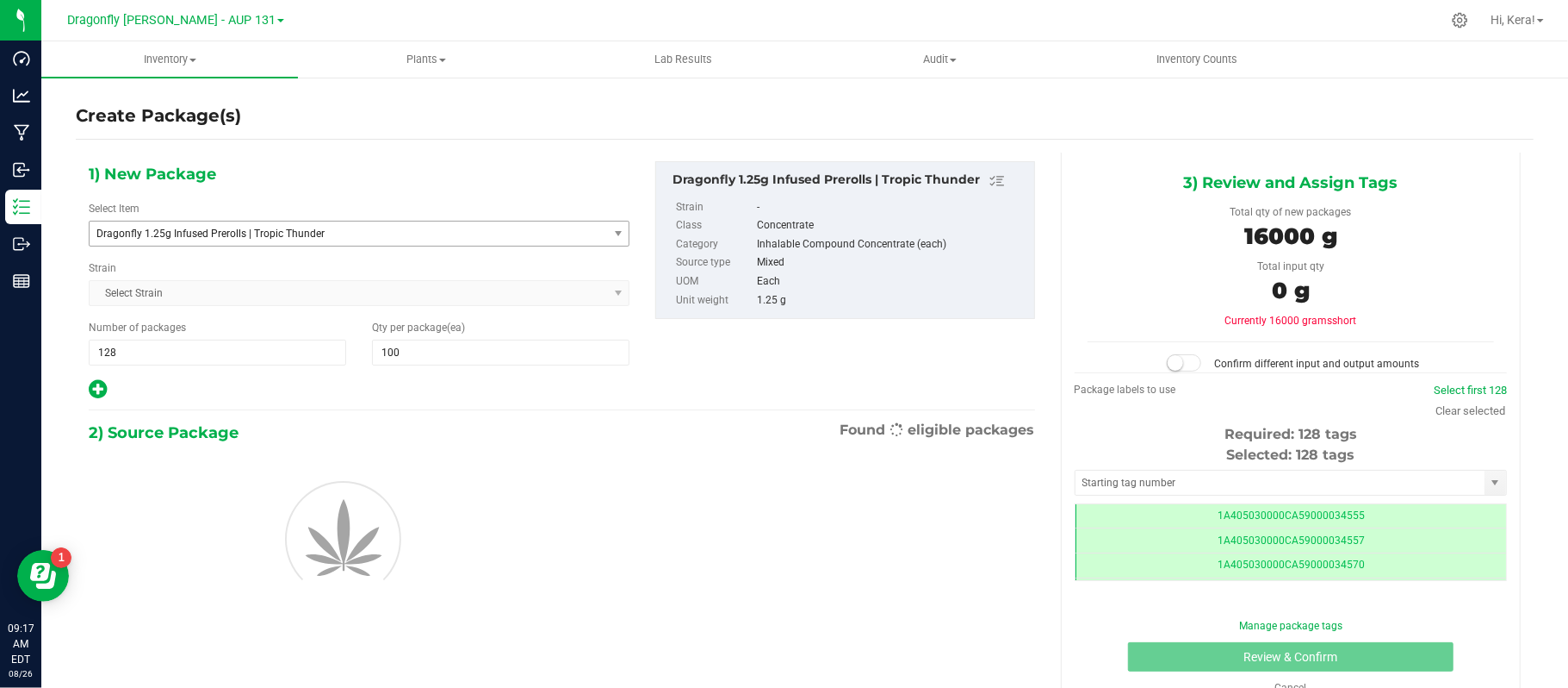
scroll to position [0, -1]
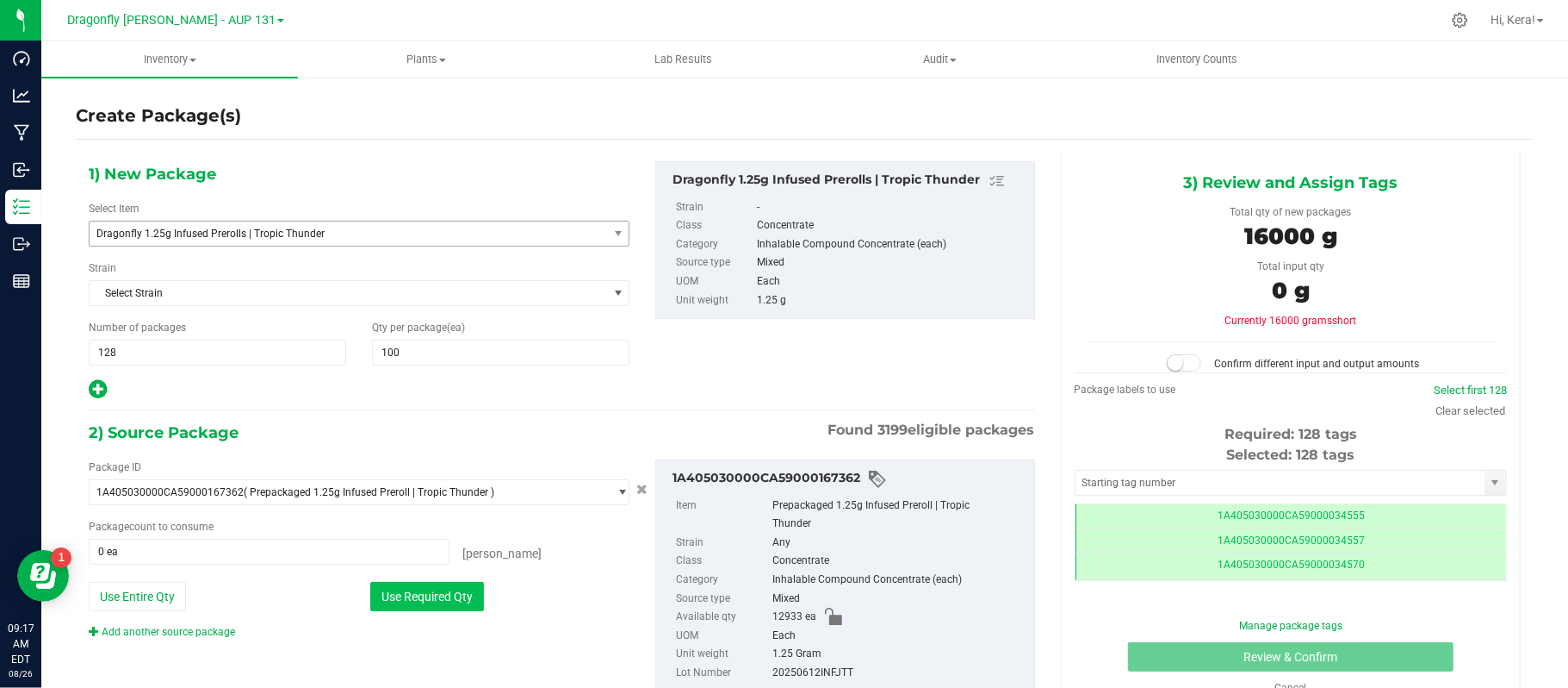
click at [432, 588] on button "Use Required Qty" at bounding box center [427, 596] width 114 height 29
type input "12800 ea"
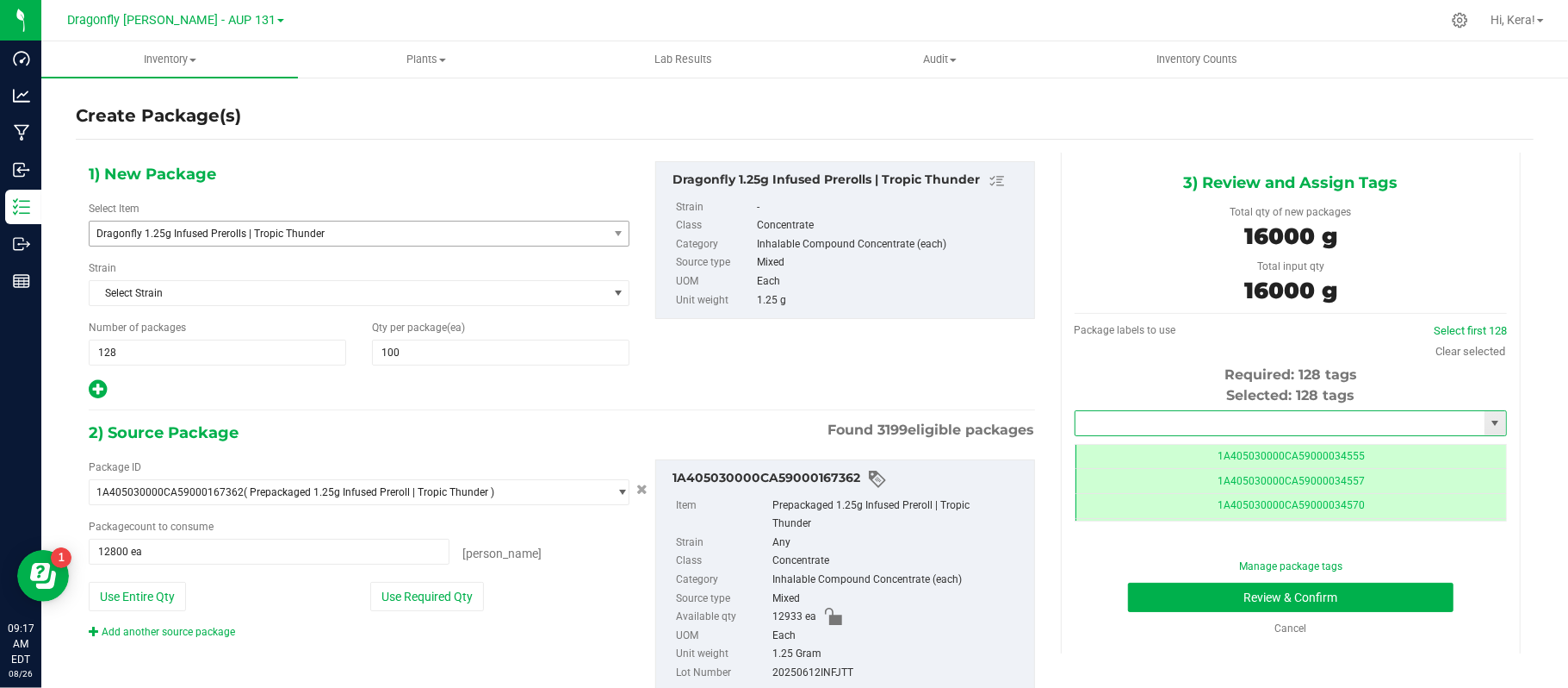
click at [1142, 420] on input "text" at bounding box center [1280, 422] width 409 height 24
paste input "1A405030000CA59000230786"
click at [1269, 420] on input "1A405030000CA59000230786" at bounding box center [1280, 422] width 409 height 24
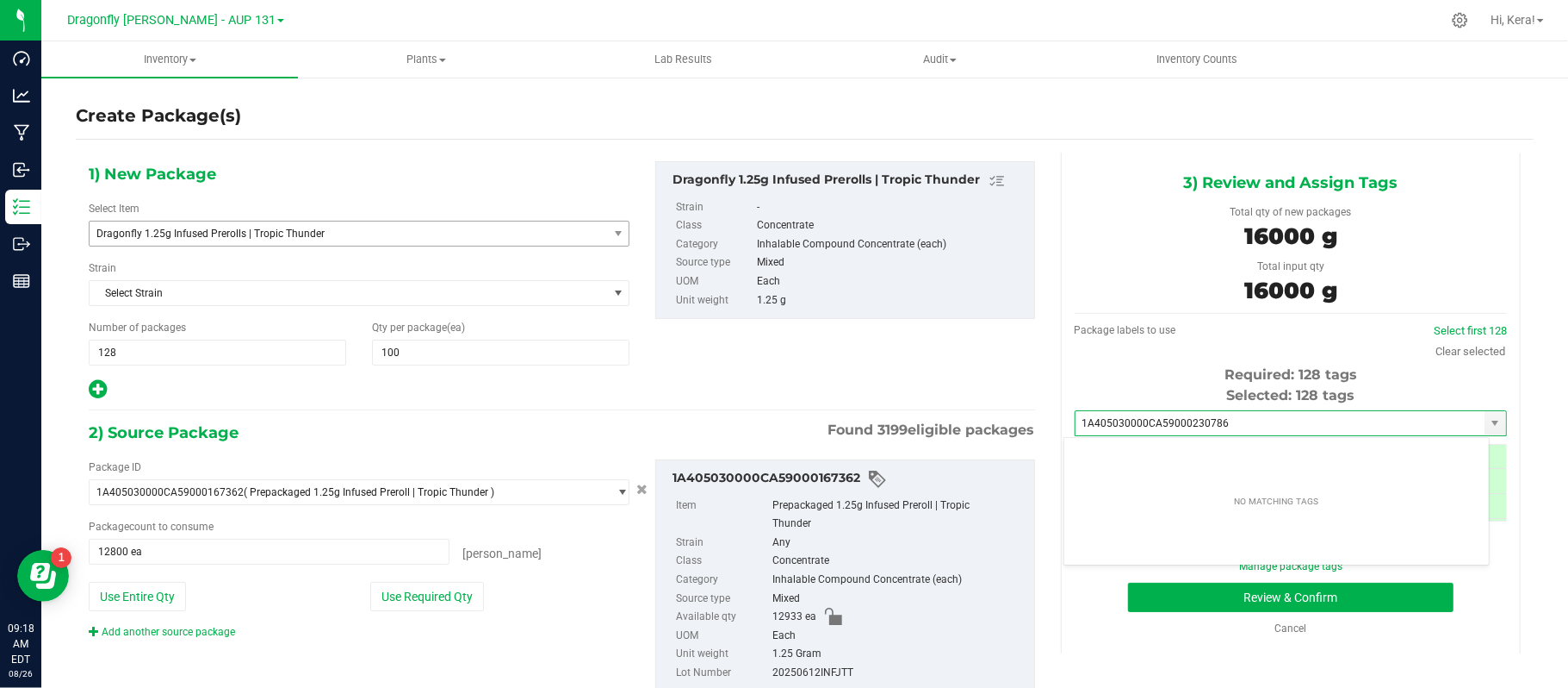
click at [1103, 262] on div "Total input qty" at bounding box center [1291, 266] width 407 height 15
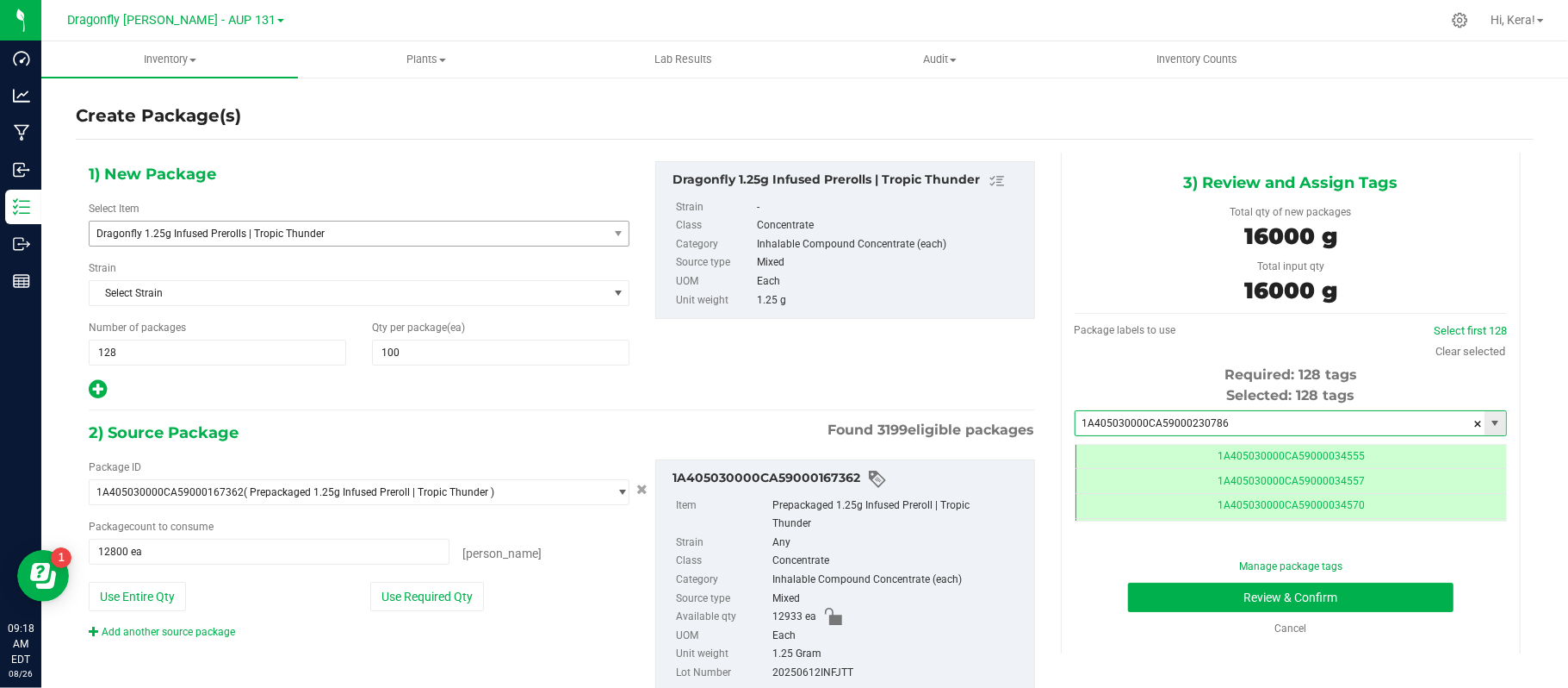
click at [1257, 425] on input "1A405030000CA59000230786" at bounding box center [1280, 422] width 409 height 24
click at [1222, 443] on li "1A405030000CA59000230786" at bounding box center [1277, 453] width 425 height 26
click at [1183, 587] on button "Review & Confirm" at bounding box center [1291, 596] width 325 height 29
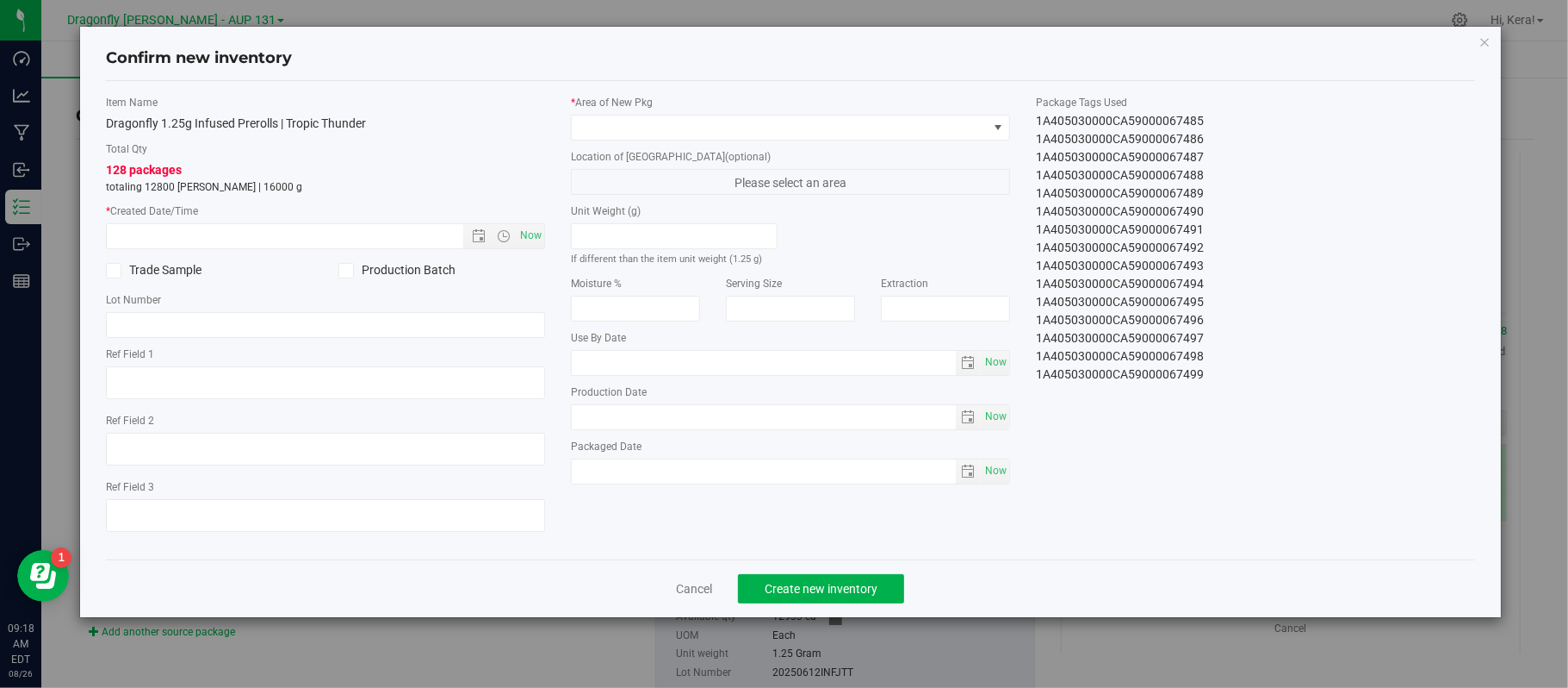
scroll to position [2044, 0]
drag, startPoint x: 1035, startPoint y: 122, endPoint x: 1257, endPoint y: 459, distance: 403.6
click at [1257, 459] on div "Item Name Dragonfly 1.25g Infused Prerolls | Tropic Thunder Total Qty 128 packa…" at bounding box center [791, 320] width 1395 height 451
click at [1488, 43] on icon "button" at bounding box center [1485, 41] width 12 height 20
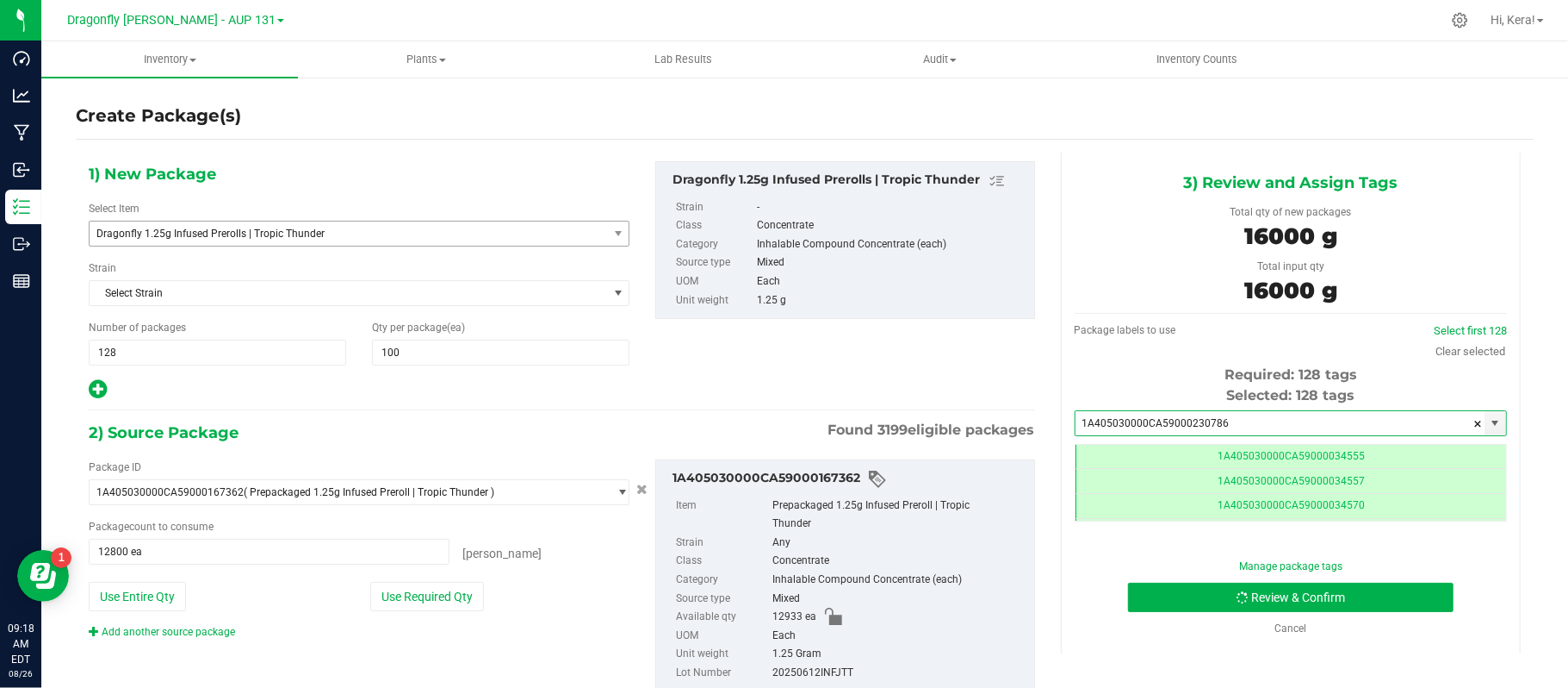
drag, startPoint x: 1254, startPoint y: 411, endPoint x: 1031, endPoint y: 411, distance: 223.0
click at [1031, 411] on div "1) New Package Select Item Dragonfly 1.25g Infused Prerolls | Tropic Thunder Dr…" at bounding box center [804, 440] width 1458 height 575
click at [1165, 457] on li "1A405030000CA59000230786" at bounding box center [1277, 453] width 425 height 26
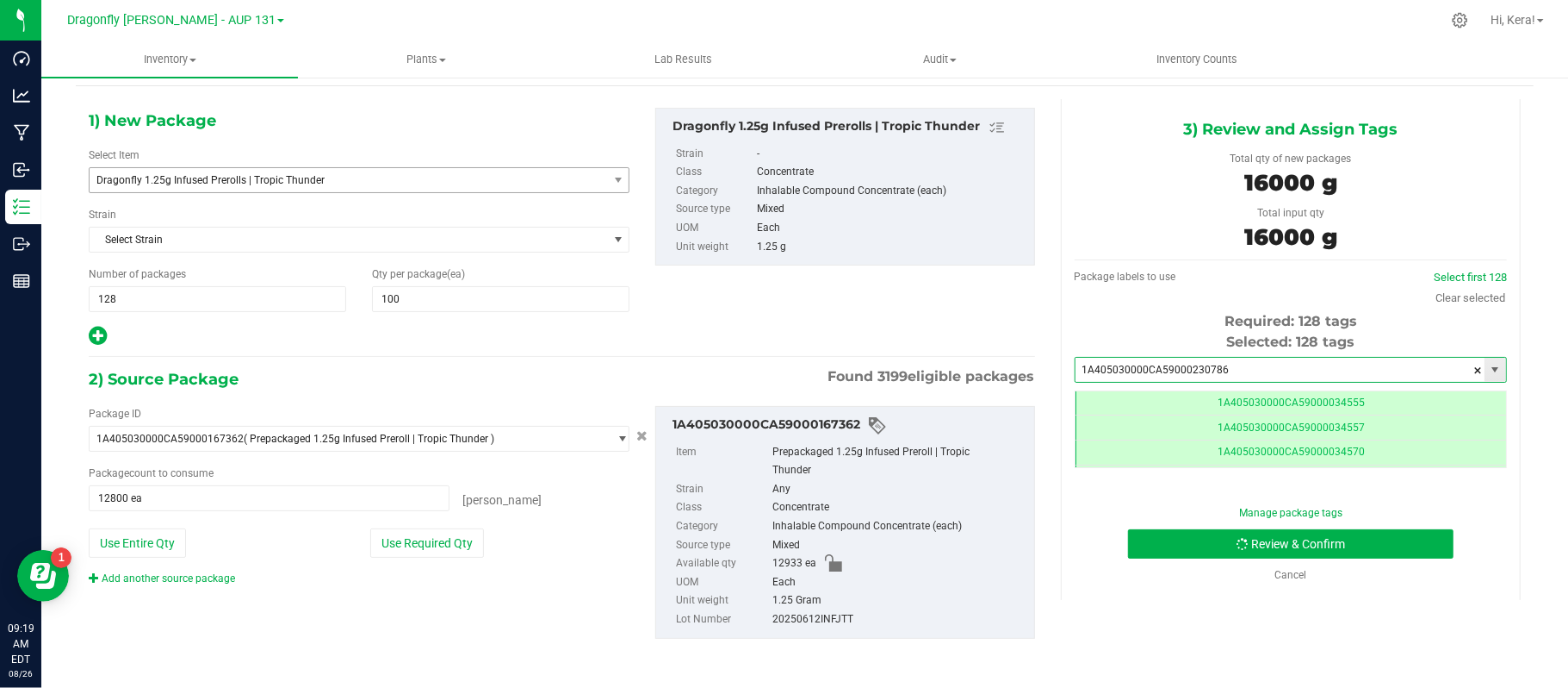
click at [1234, 363] on input "1A405030000CA59000230786" at bounding box center [1280, 369] width 409 height 24
click at [1230, 366] on input "1A405030000CA59000230786" at bounding box center [1280, 369] width 409 height 24
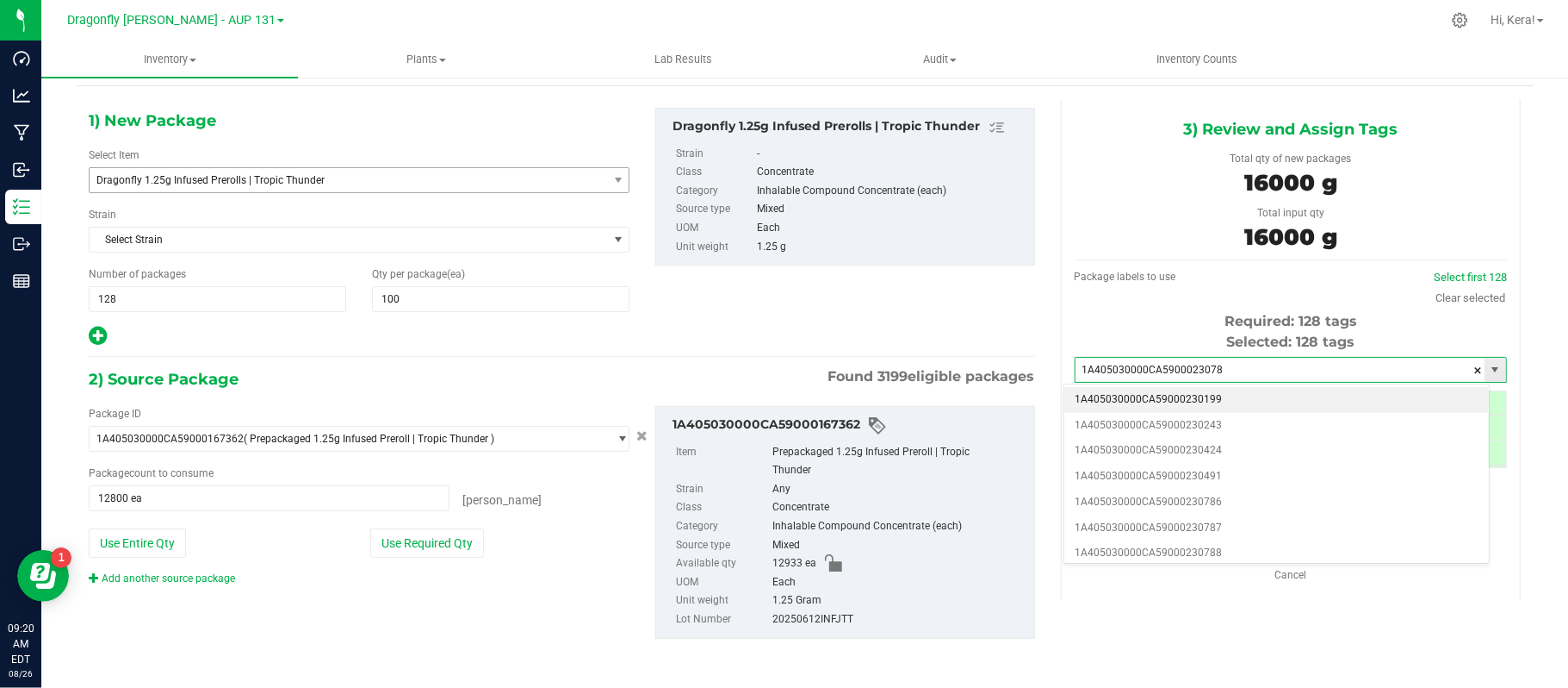
type input "1A405030000CA59000230786"
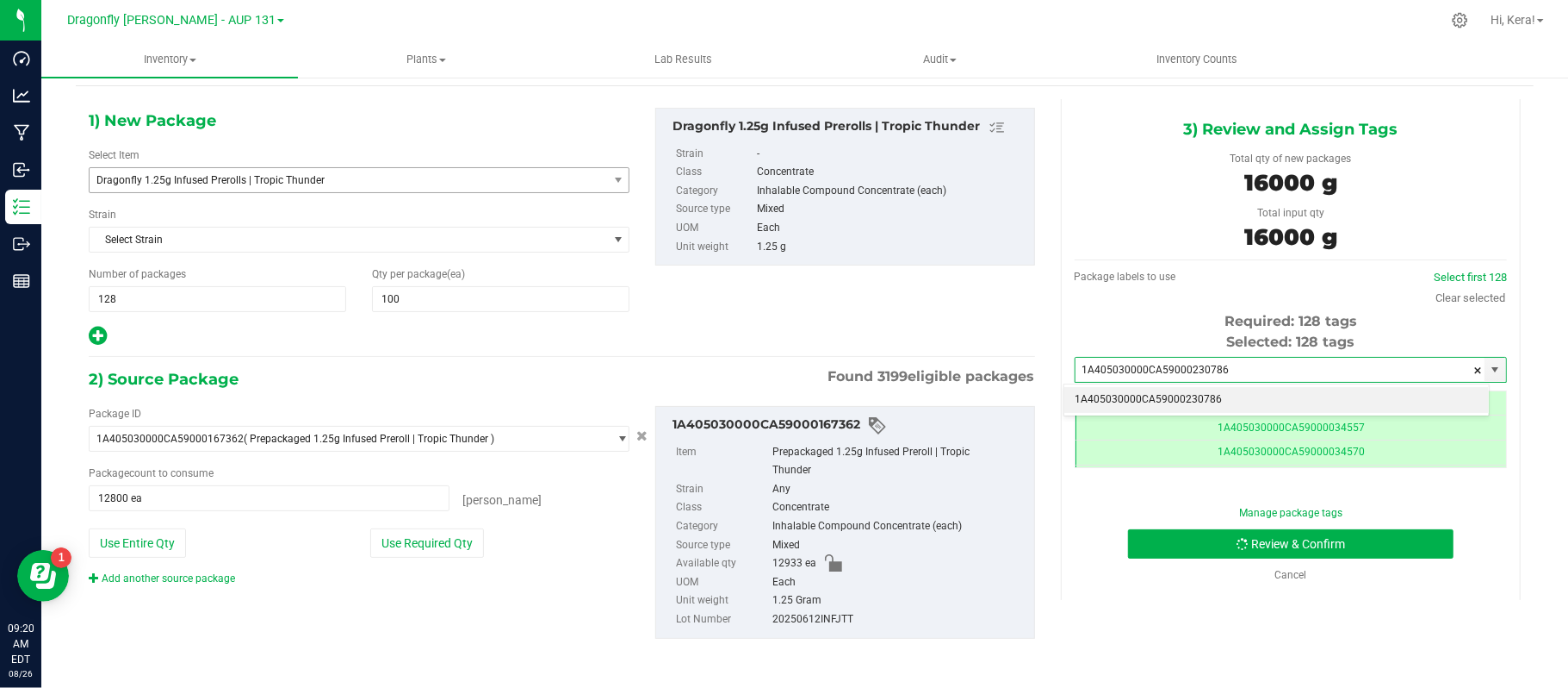
click at [1187, 397] on li "1A405030000CA59000230786" at bounding box center [1277, 399] width 425 height 26
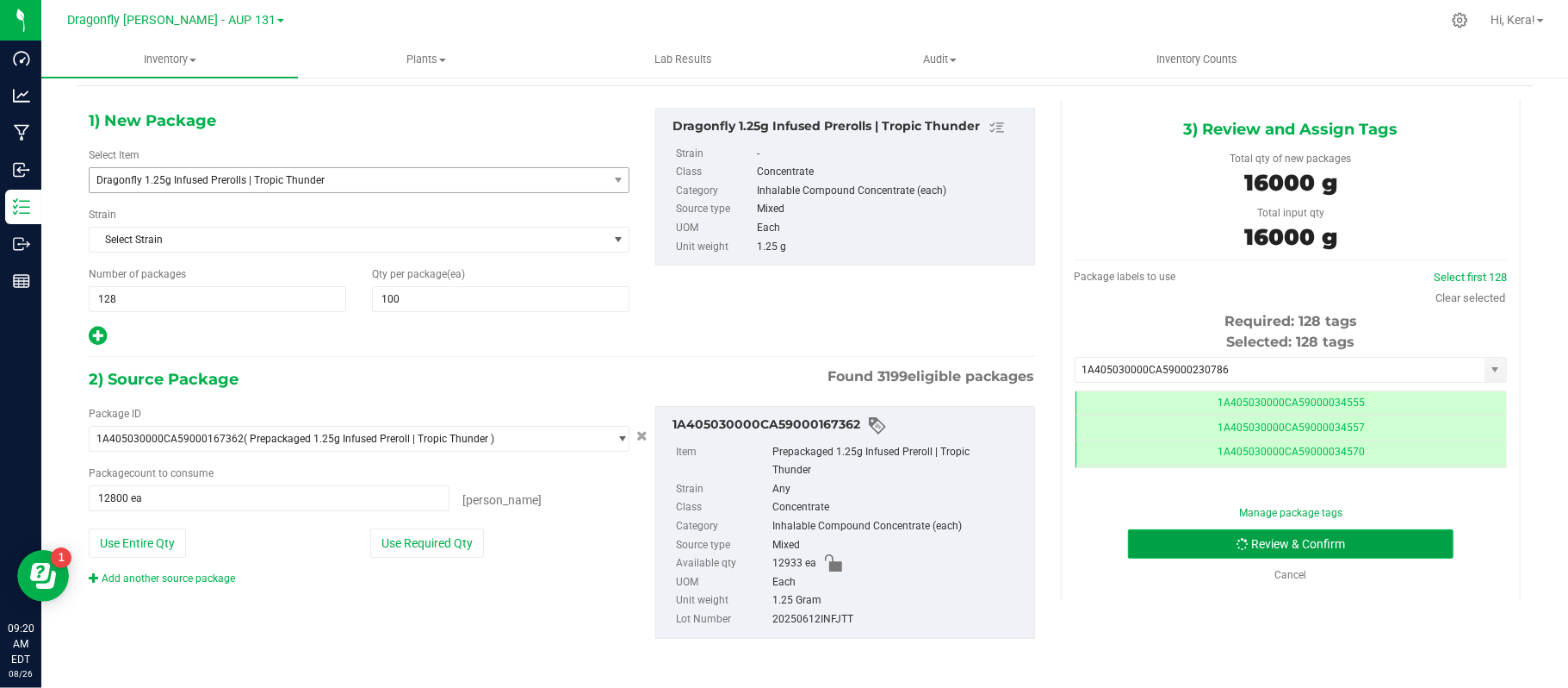
click at [1254, 532] on button "Review & Confirm" at bounding box center [1291, 543] width 325 height 29
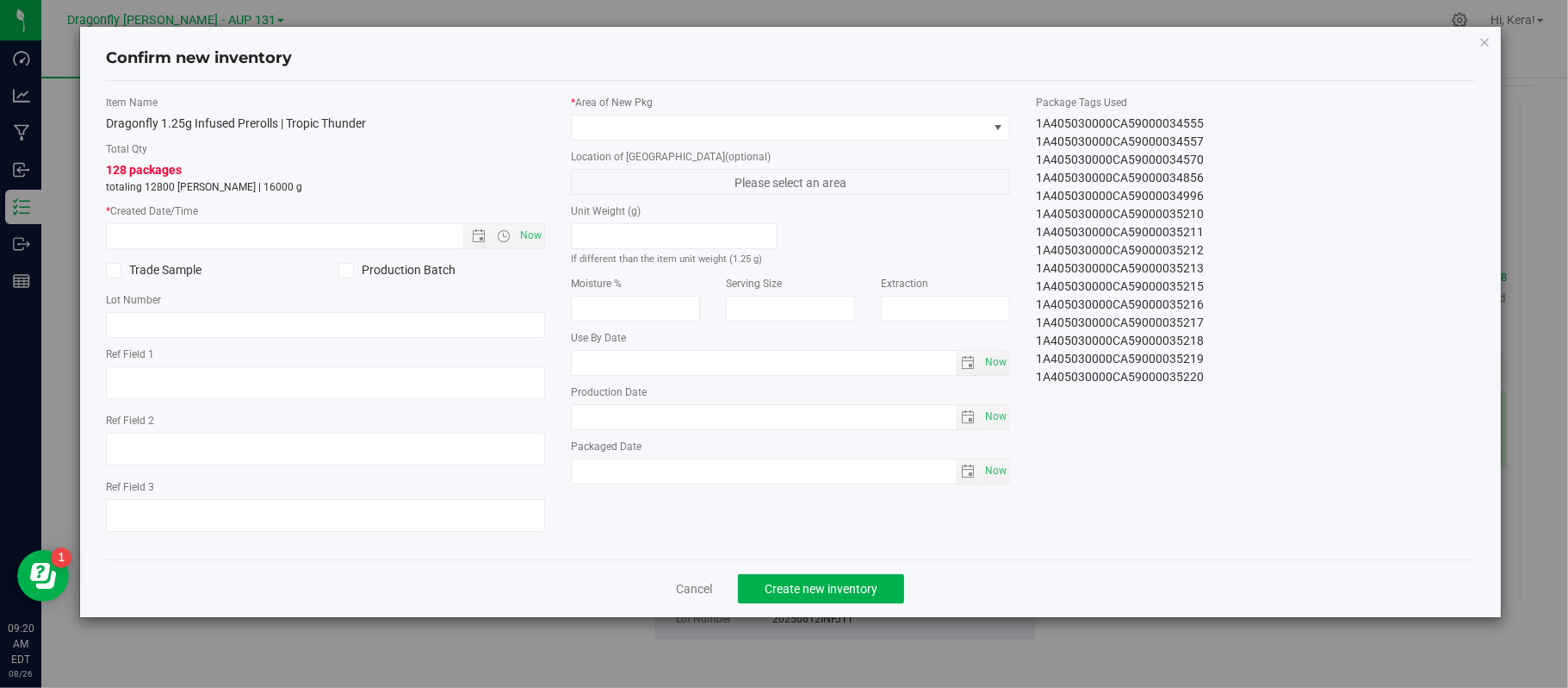
click at [1477, 36] on div "Confirm new inventory Item Name Dragonfly 1.25g Infused Prerolls | Tropic Thund…" at bounding box center [790, 322] width 1421 height 590
click at [1483, 39] on icon "button" at bounding box center [1485, 41] width 12 height 20
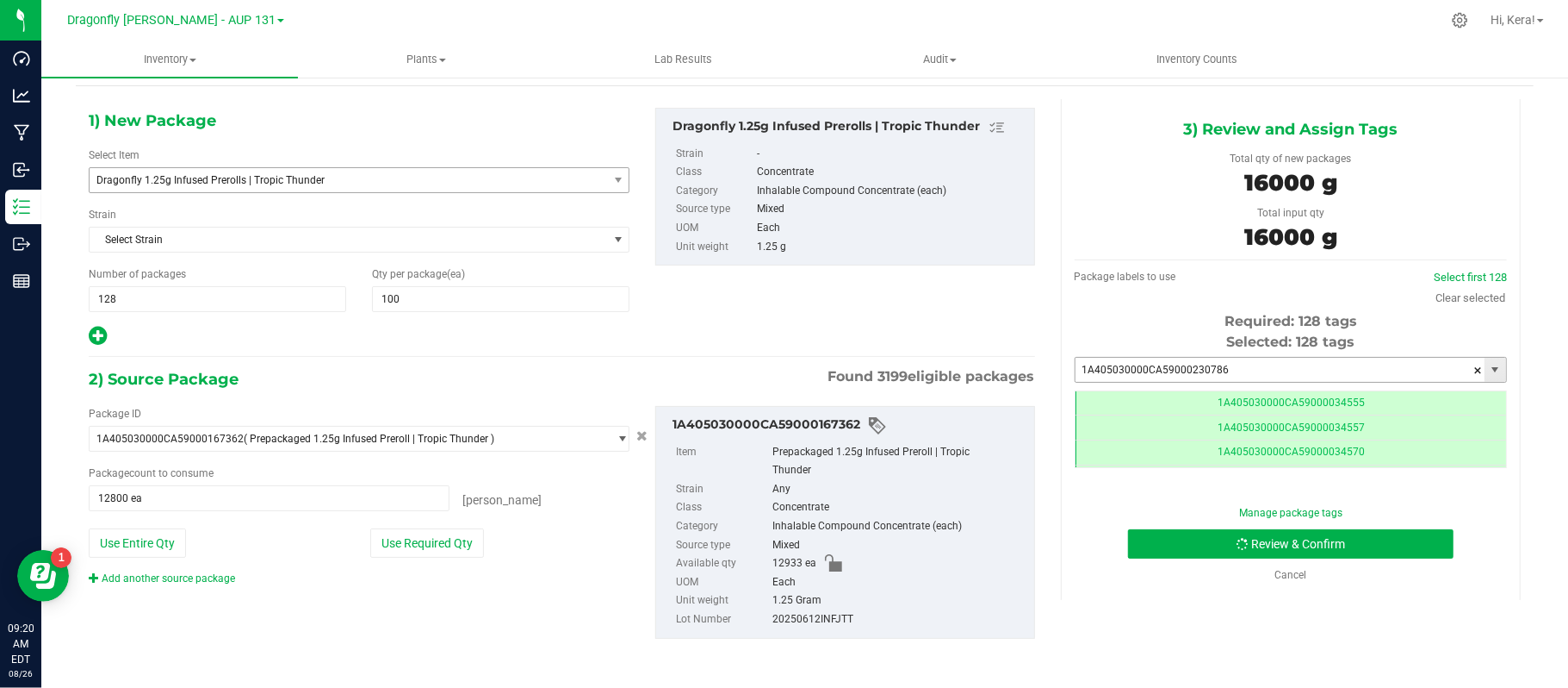
click at [1266, 366] on input "1A405030000CA59000230786" at bounding box center [1280, 369] width 409 height 24
click at [1214, 401] on li "1A405030000CA59000230786" at bounding box center [1277, 399] width 425 height 26
click at [1245, 548] on button "Review & Confirm" at bounding box center [1291, 543] width 325 height 29
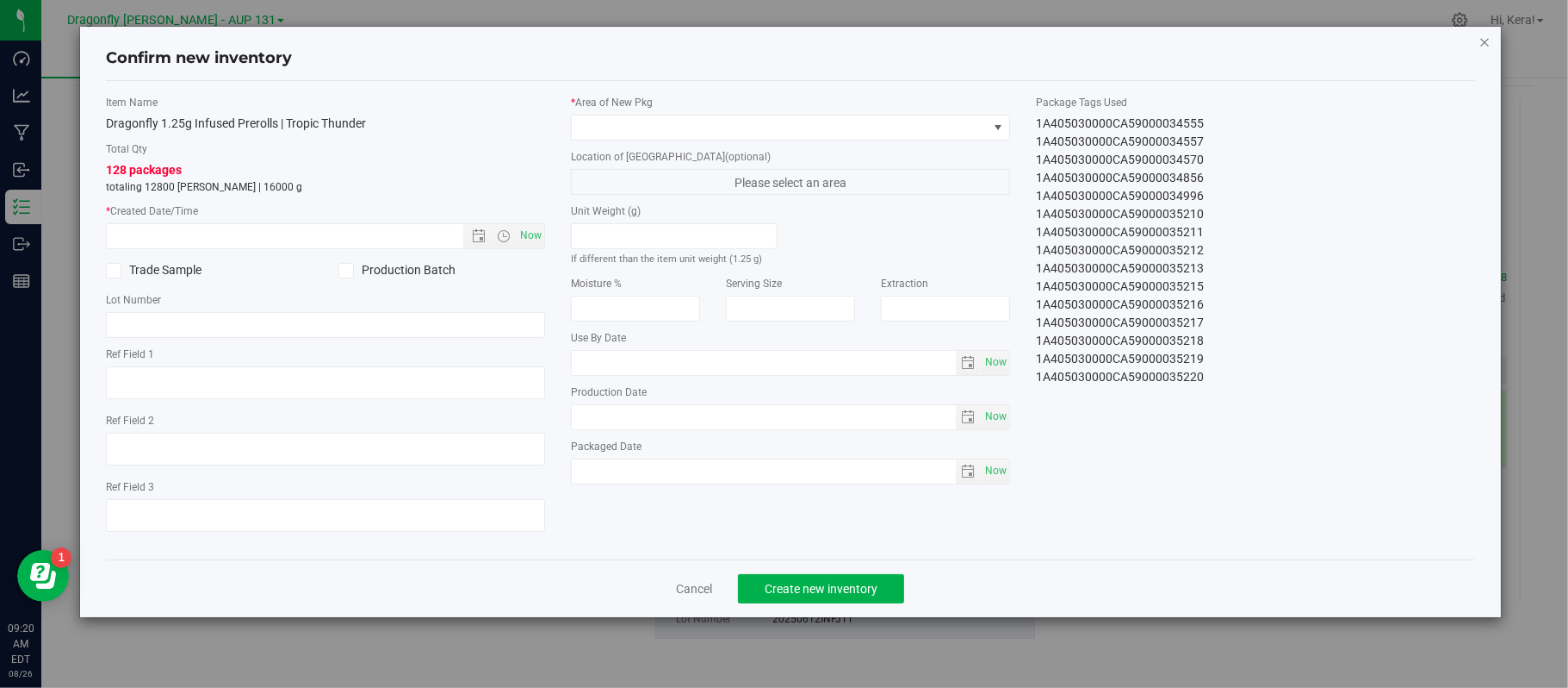
click at [1483, 44] on icon "button" at bounding box center [1485, 41] width 12 height 20
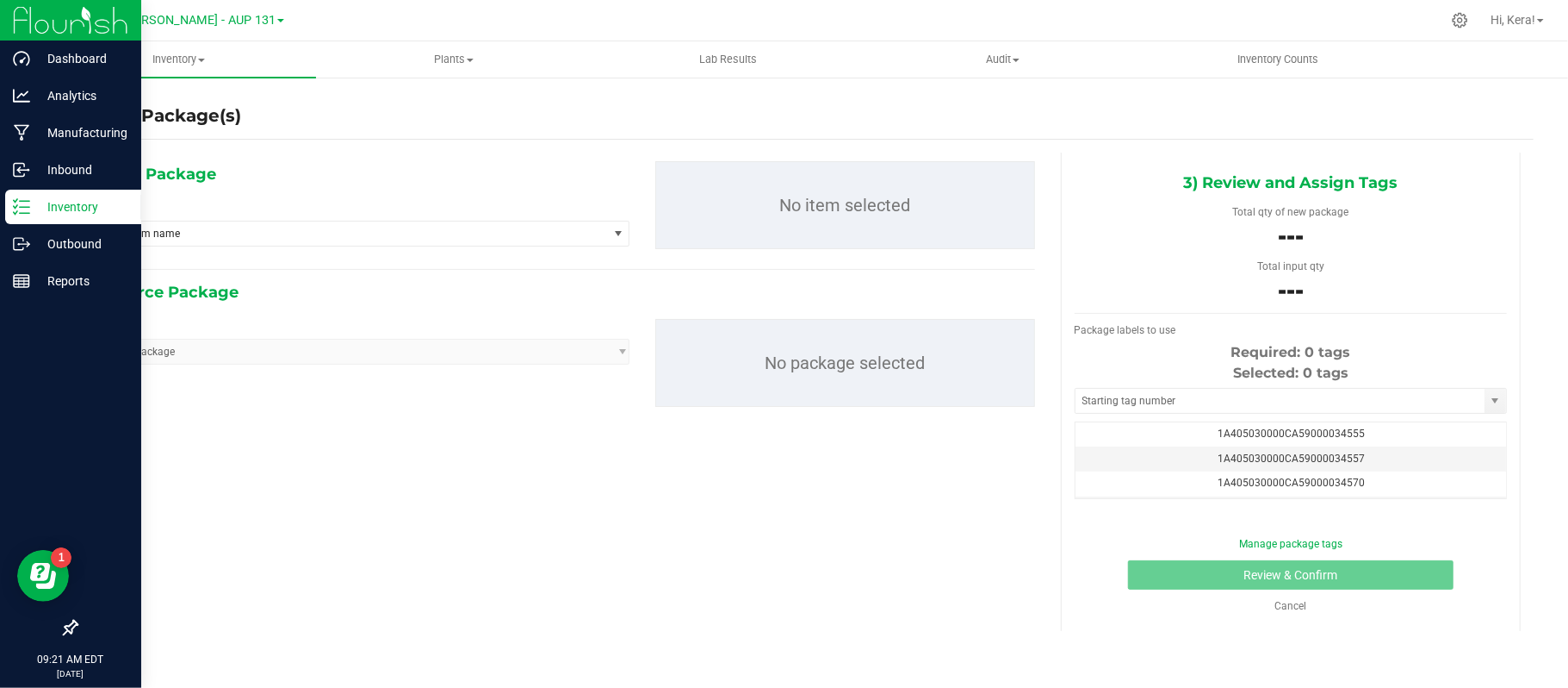
click at [25, 198] on icon at bounding box center [21, 206] width 17 height 17
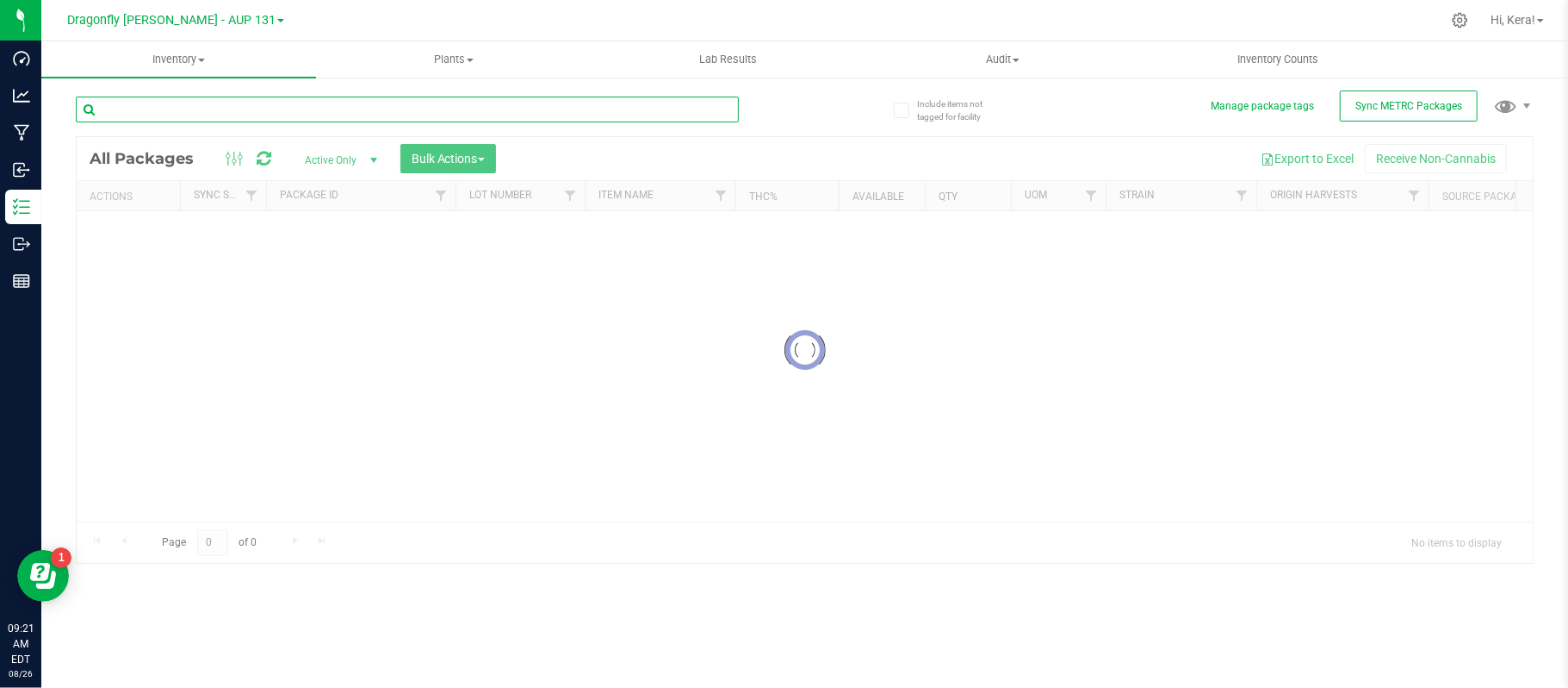
click at [226, 107] on input "text" at bounding box center [407, 109] width 663 height 26
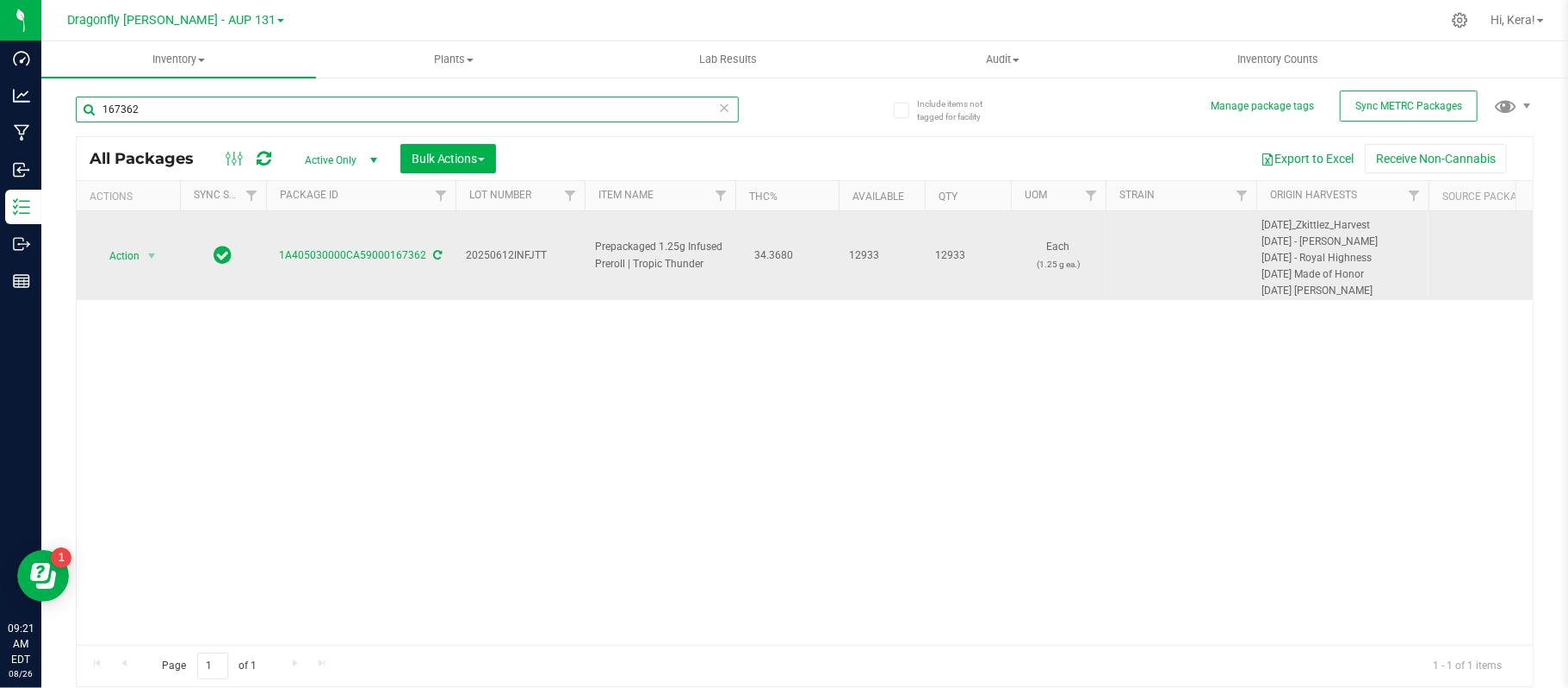
type input "167362"
click at [126, 272] on td "Action Action Adjust qty Create package Edit attributes Global inventory Locate…" at bounding box center [128, 255] width 103 height 89
click at [131, 264] on span "Action" at bounding box center [117, 255] width 46 height 24
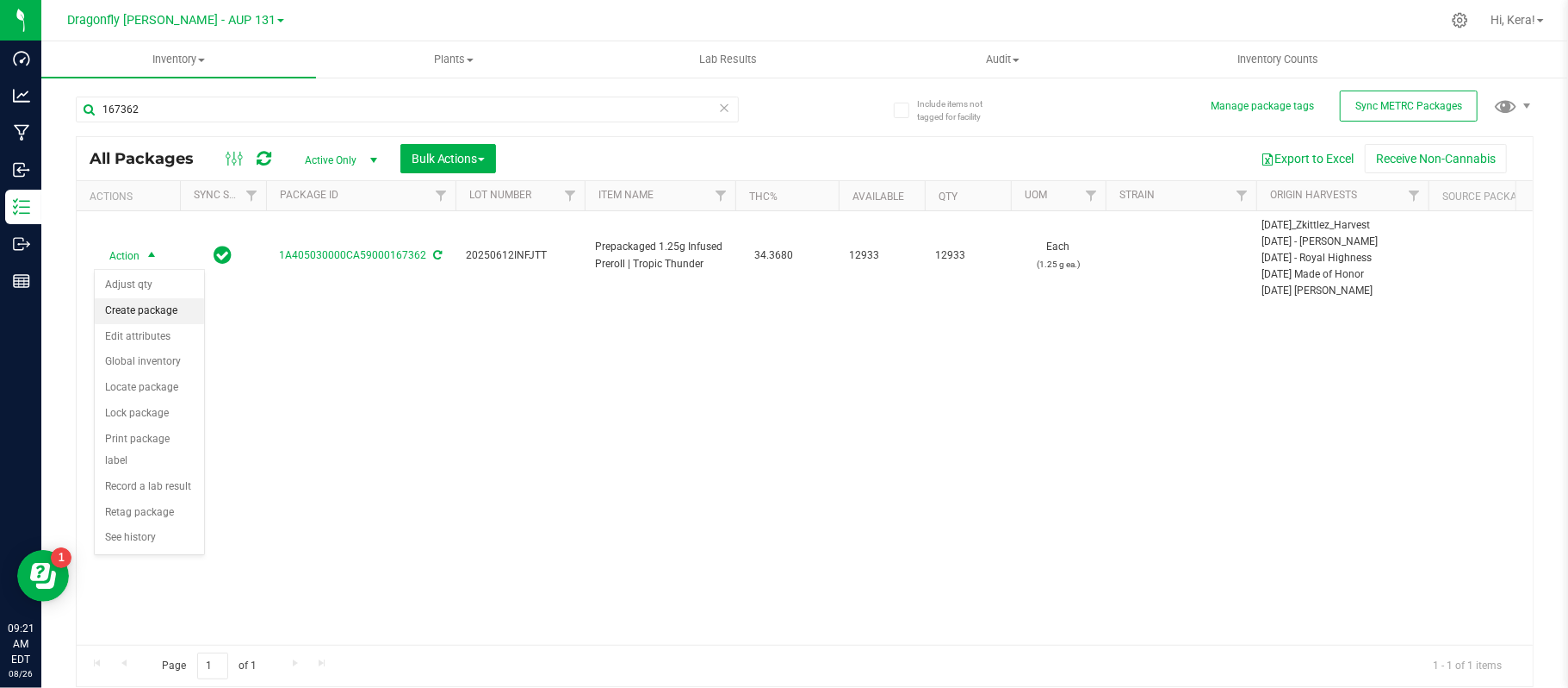
click at [156, 317] on li "Create package" at bounding box center [149, 310] width 109 height 26
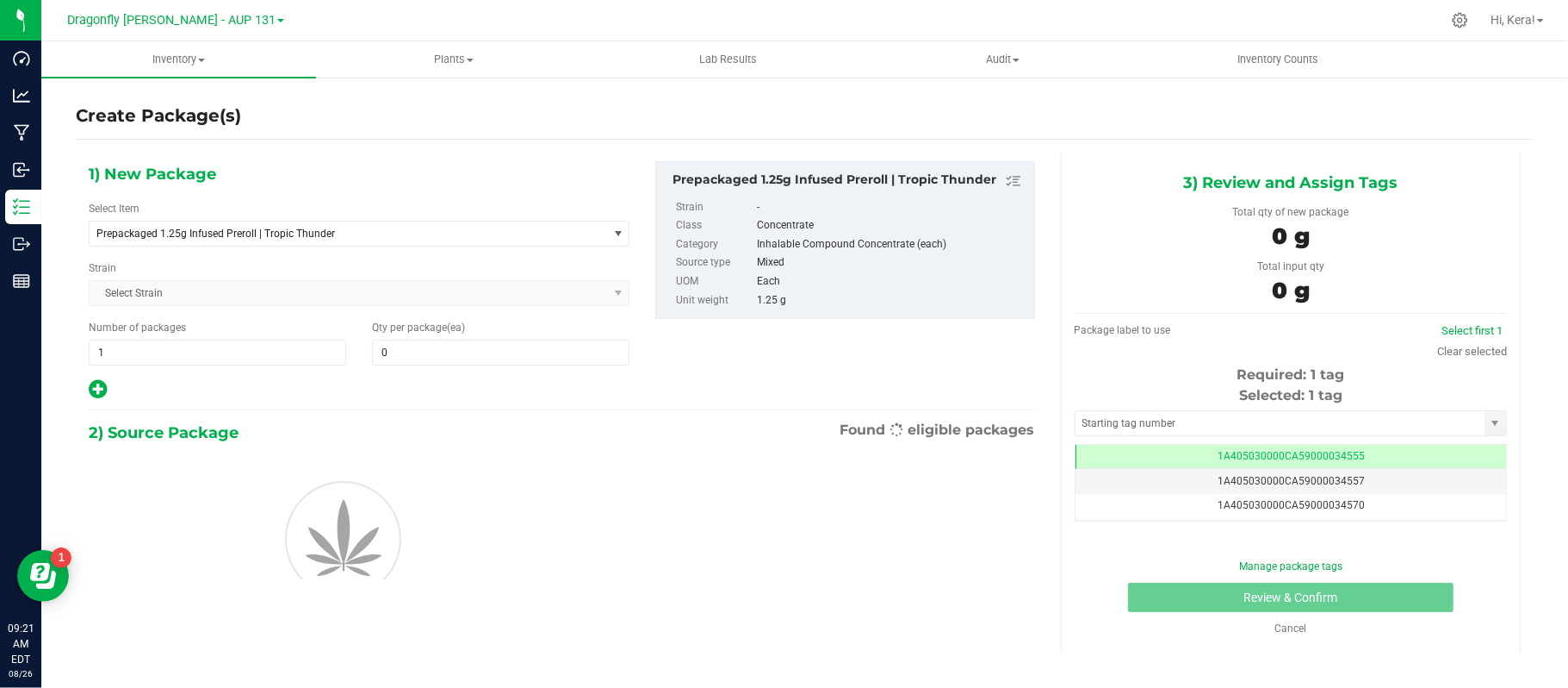
type input "0"
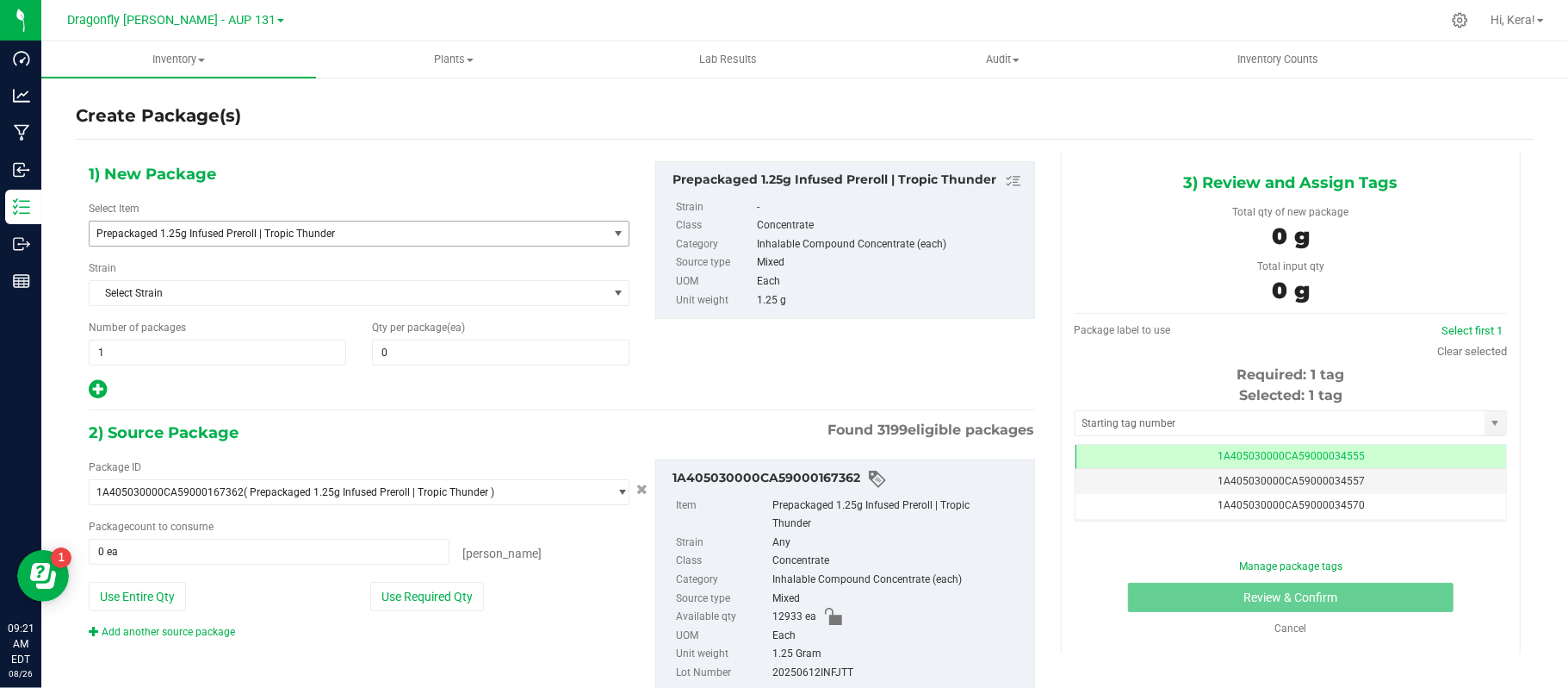
click at [235, 235] on span "Prepackaged 1.25g Infused Preroll | Tropic Thunder" at bounding box center [338, 234] width 484 height 12
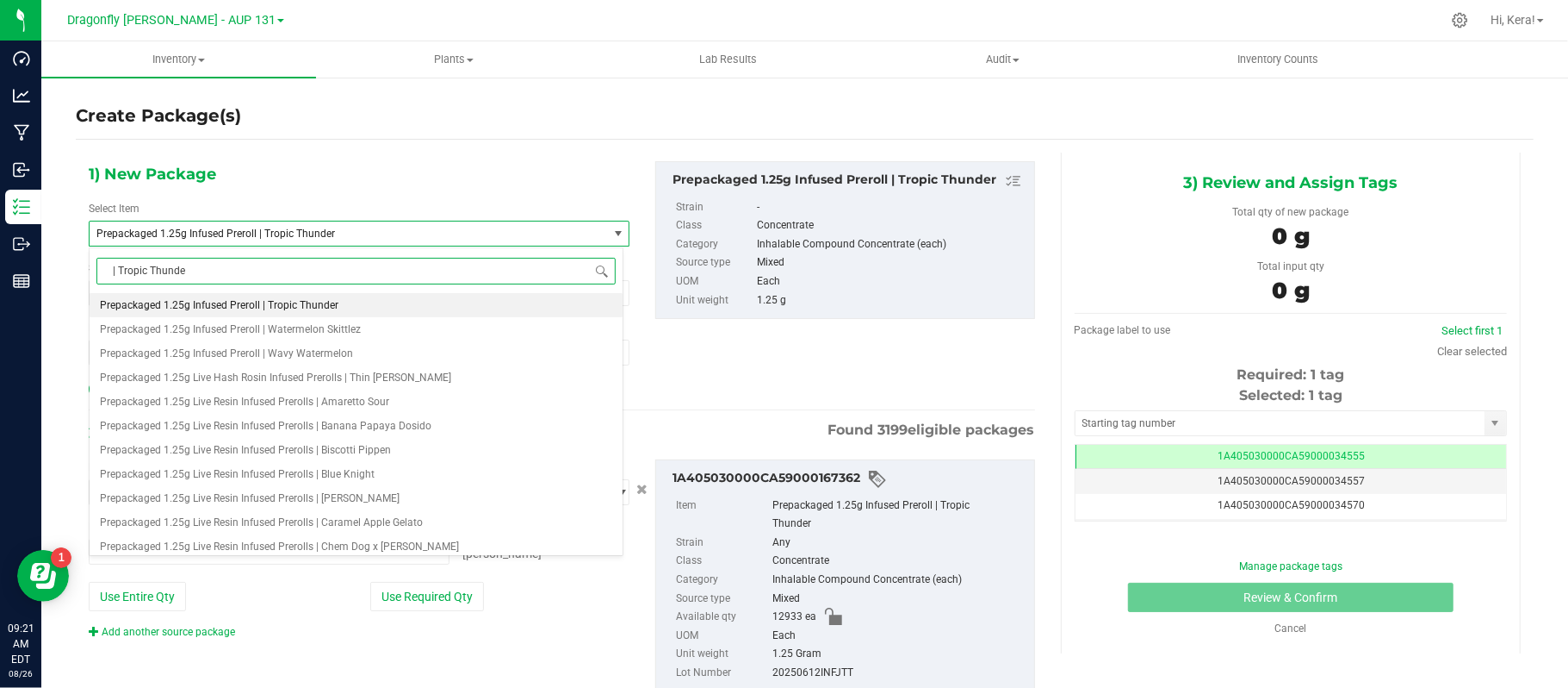
type input "| Tropic Thunder"
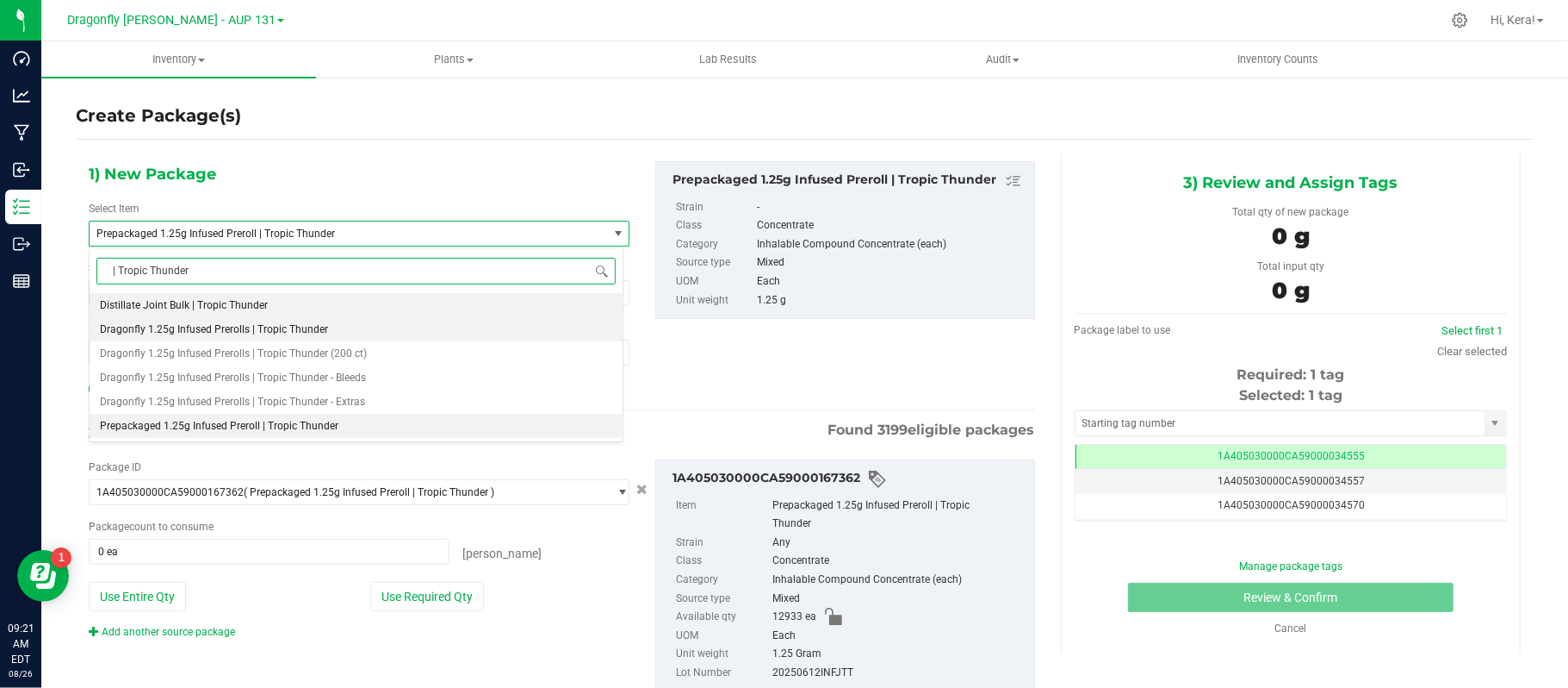
click at [239, 335] on span "Dragonfly 1.25g Infused Prerolls | Tropic Thunder" at bounding box center [213, 329] width 228 height 12
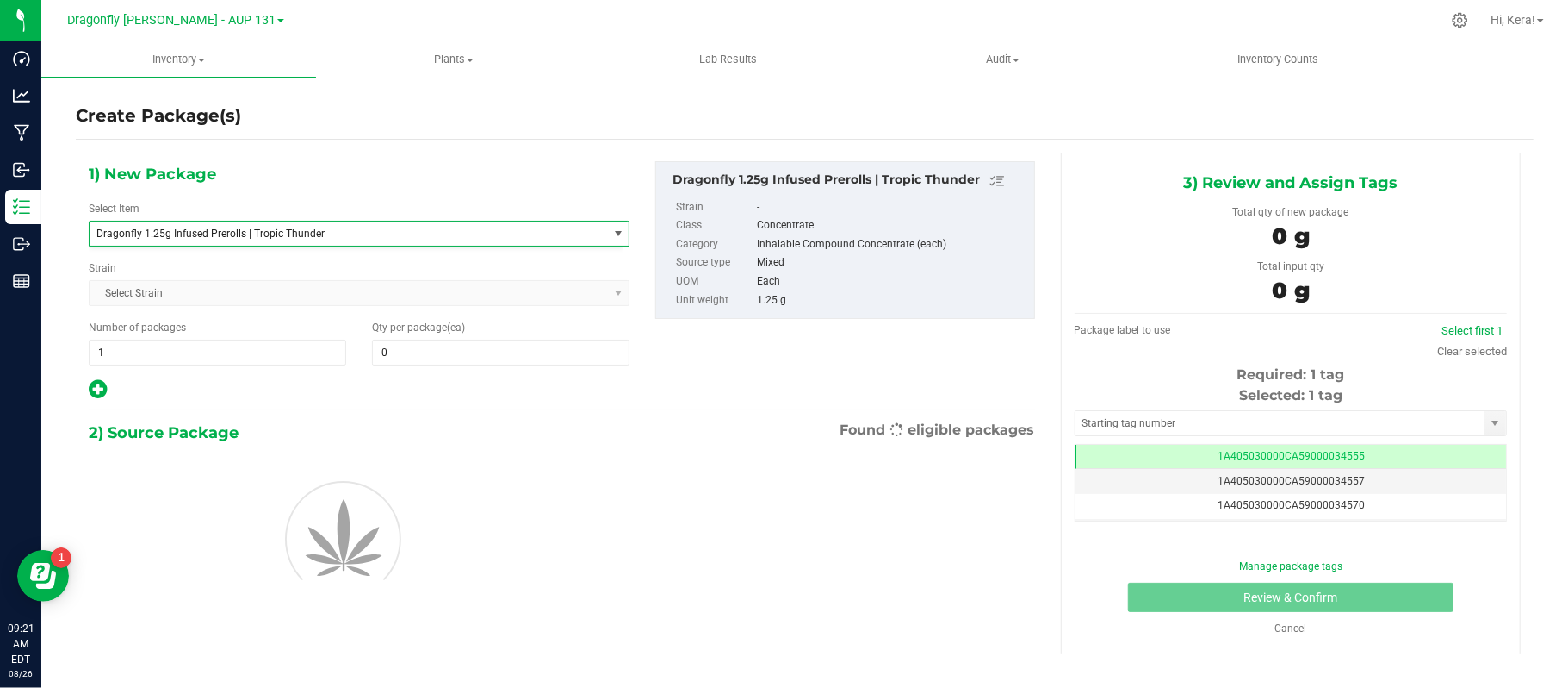
type input "0"
click at [155, 351] on span "1 1" at bounding box center [218, 352] width 258 height 26
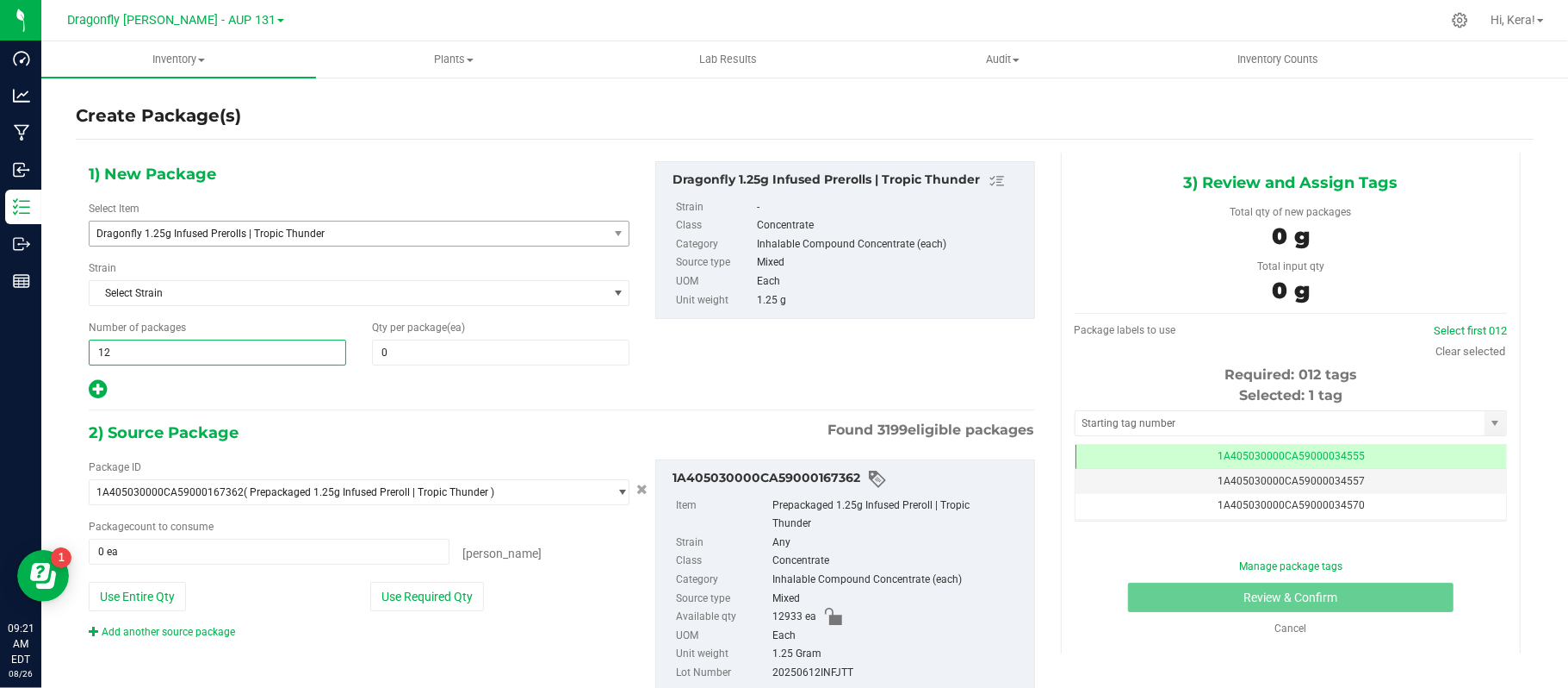
type input "127"
click at [444, 353] on span "0 0" at bounding box center [501, 352] width 258 height 26
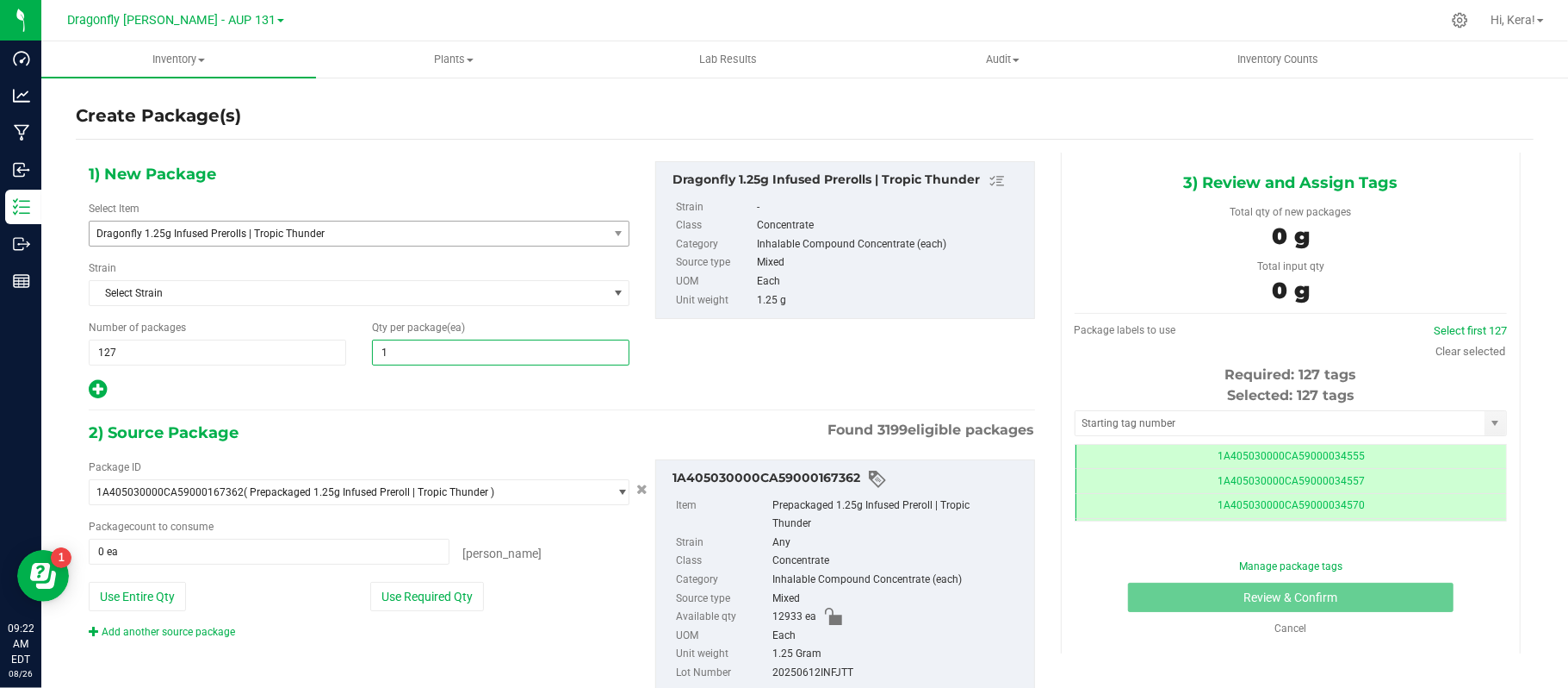
scroll to position [0, -1]
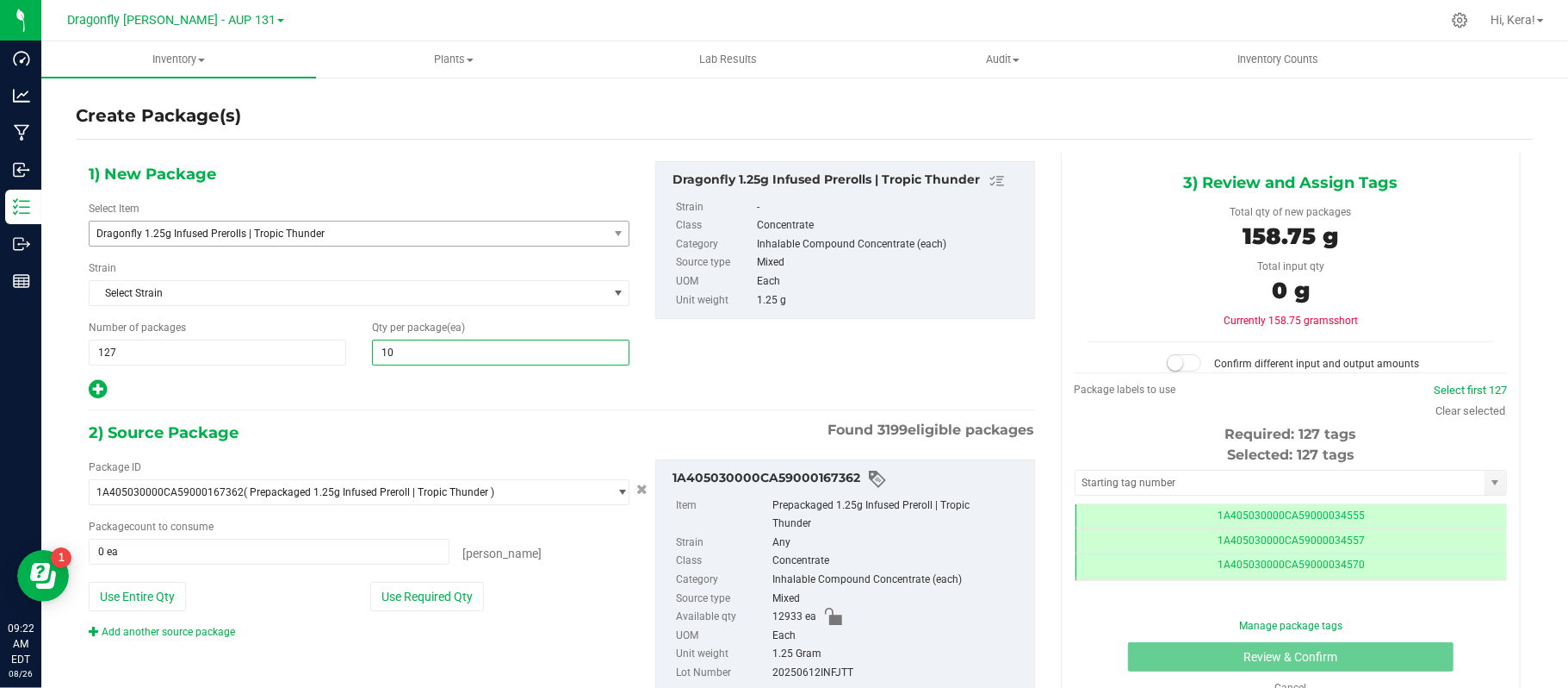
type input "100"
click at [451, 602] on button "Use Required Qty" at bounding box center [427, 596] width 114 height 29
type input "12700 ea"
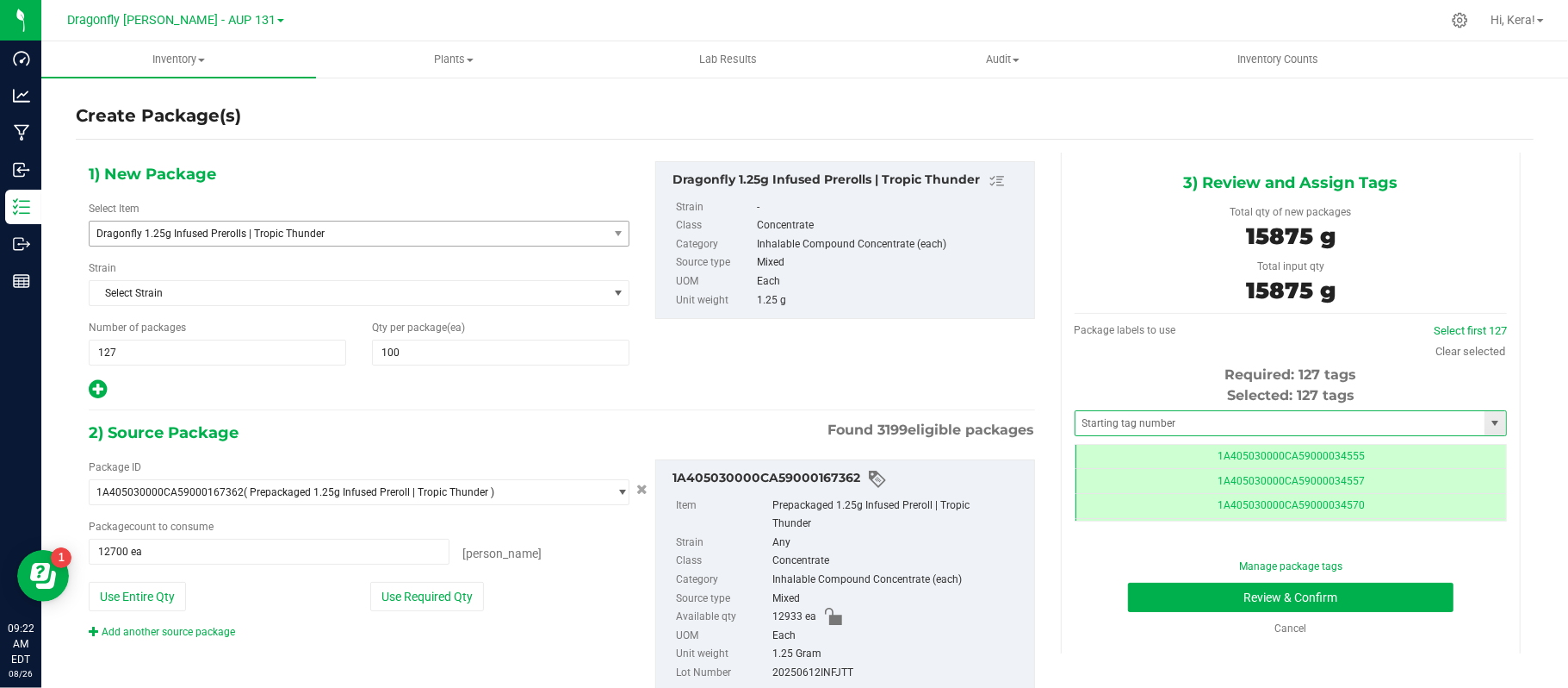
click at [1269, 410] on span at bounding box center [1291, 422] width 433 height 26
click at [1265, 419] on input "text" at bounding box center [1280, 422] width 409 height 24
paste input "1A405030000CA59000230786"
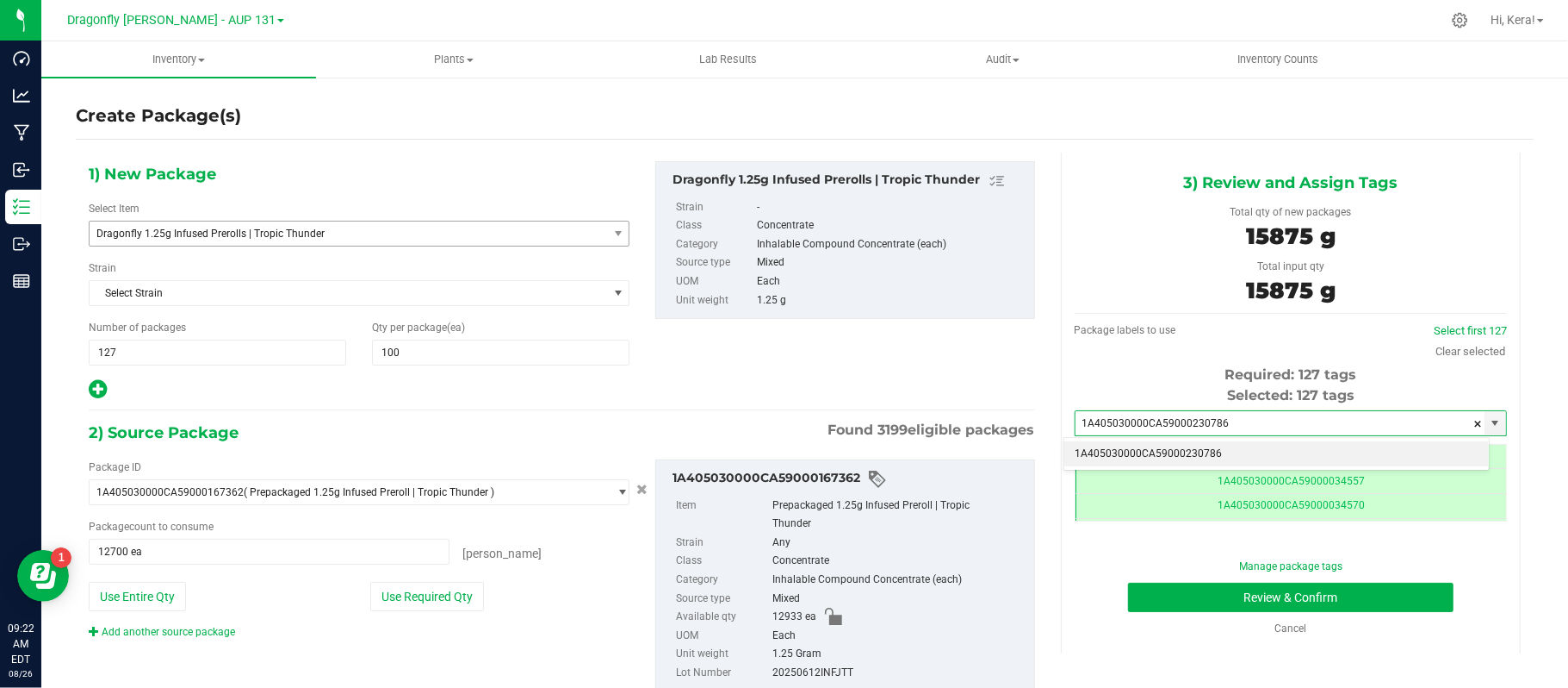
click at [1195, 452] on li "1A405030000CA59000230786" at bounding box center [1277, 453] width 425 height 26
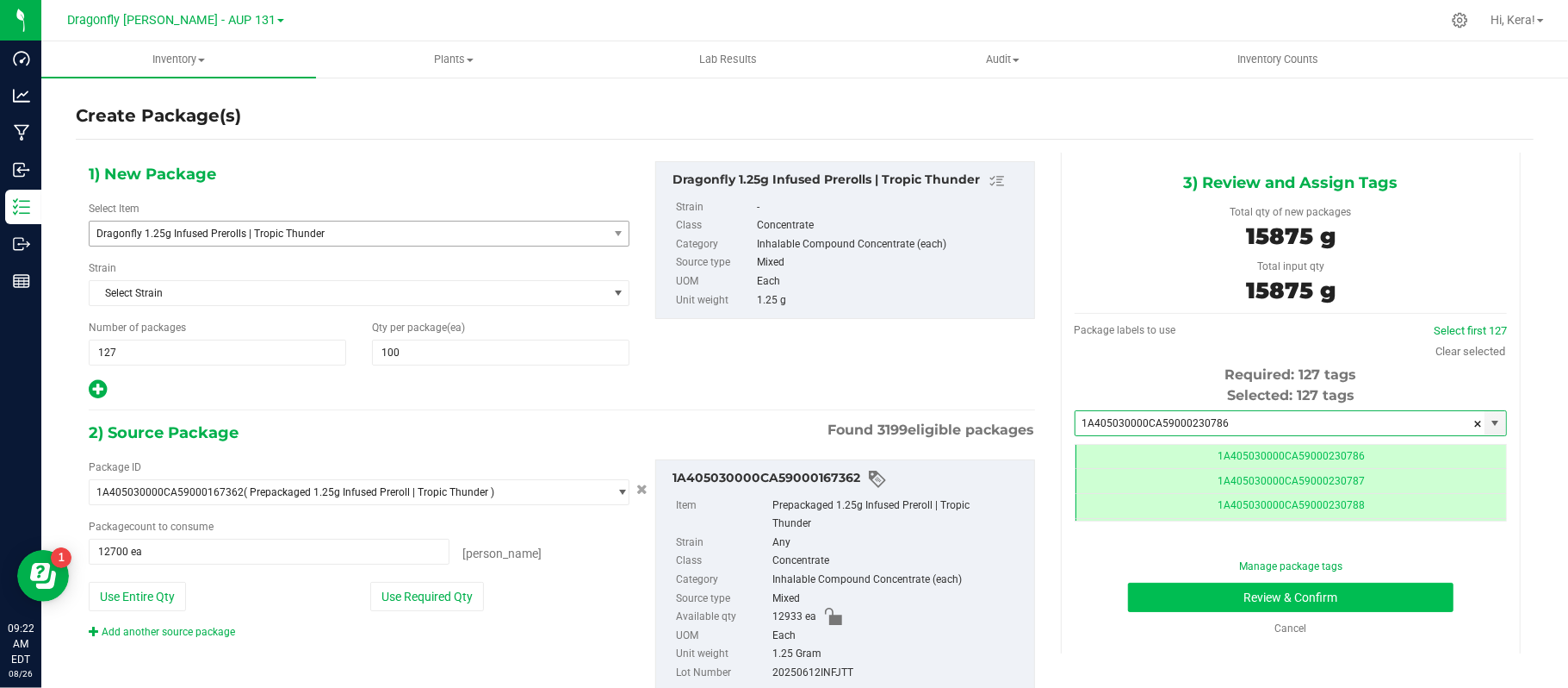
type input "1A405030000CA59000230786"
click at [1214, 593] on button "Review & Confirm" at bounding box center [1291, 596] width 325 height 29
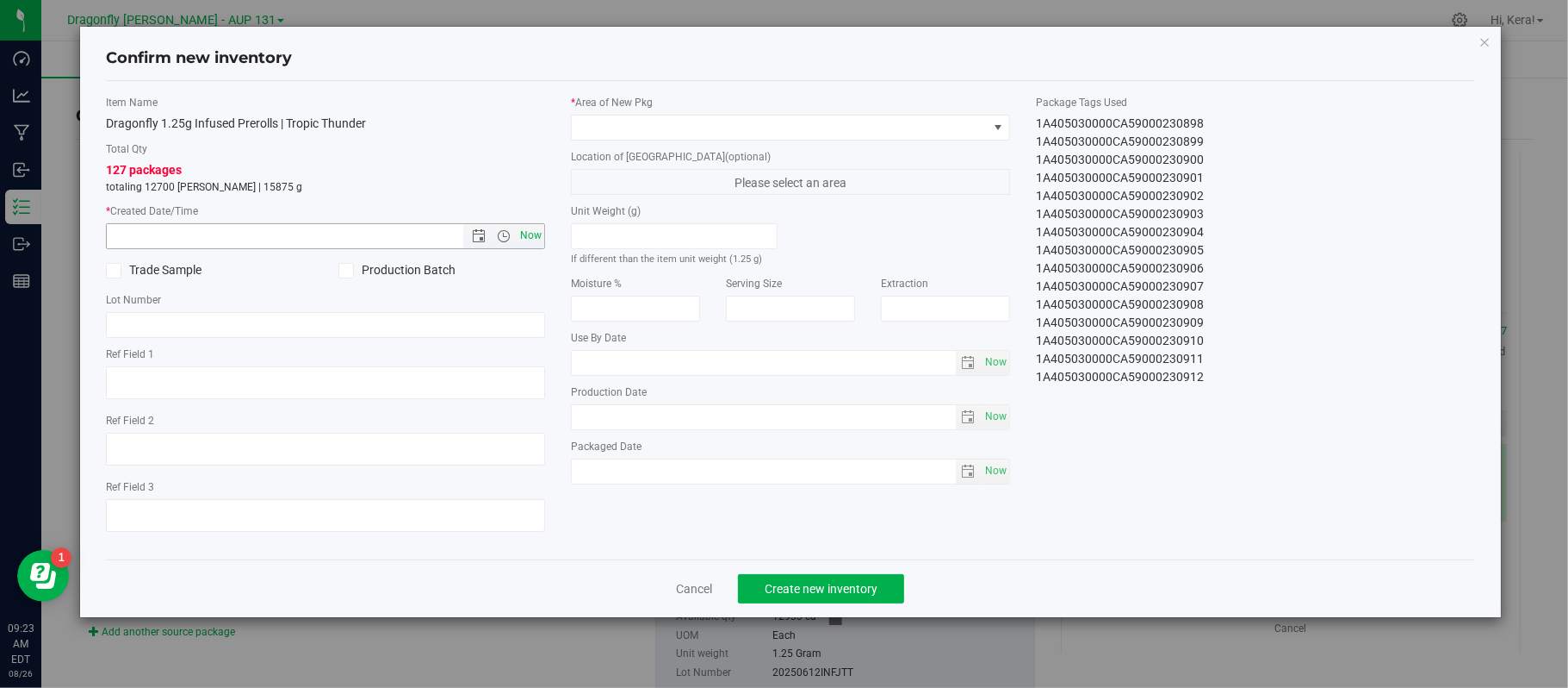
click at [529, 228] on span "Now" at bounding box center [531, 236] width 29 height 25
type input "8/26/2025 9:23 AM"
click at [651, 124] on span at bounding box center [780, 127] width 416 height 24
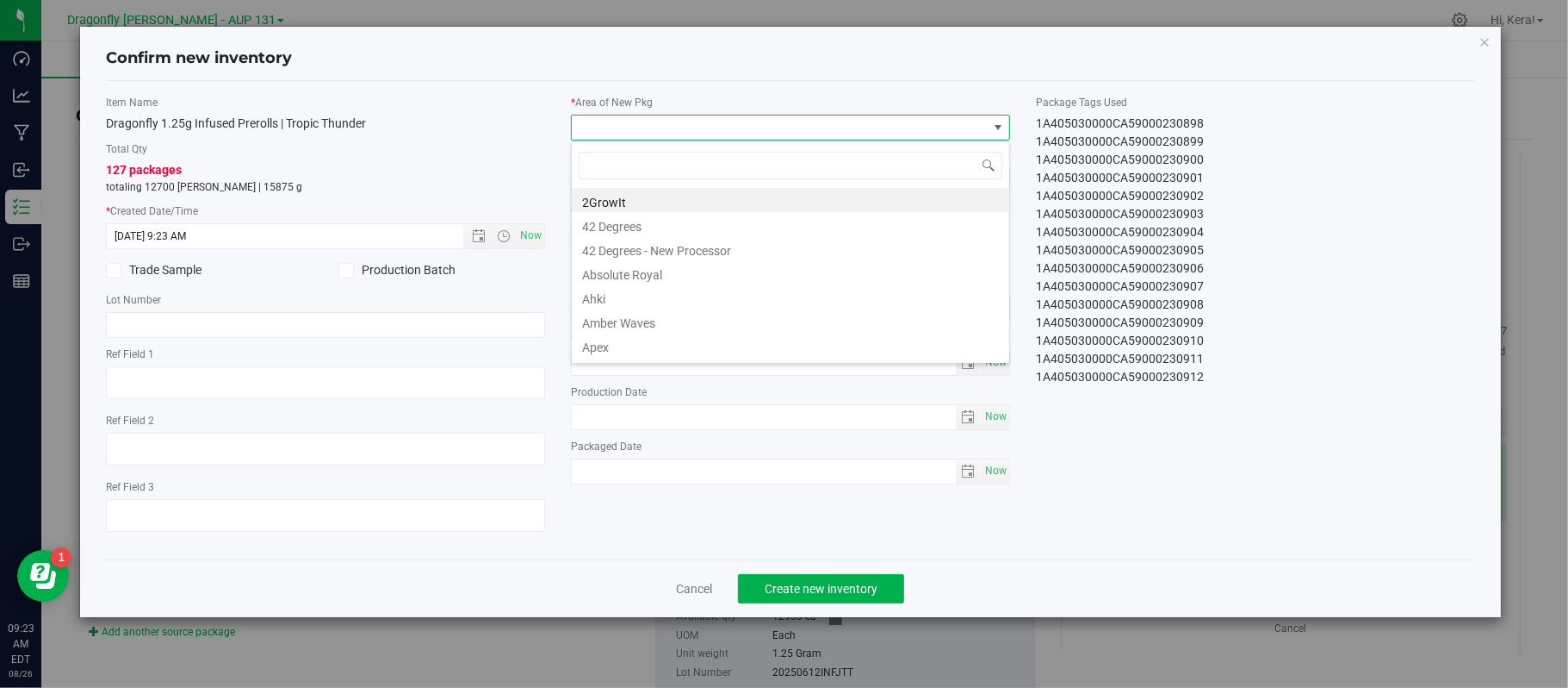
click at [659, 124] on span at bounding box center [780, 127] width 416 height 24
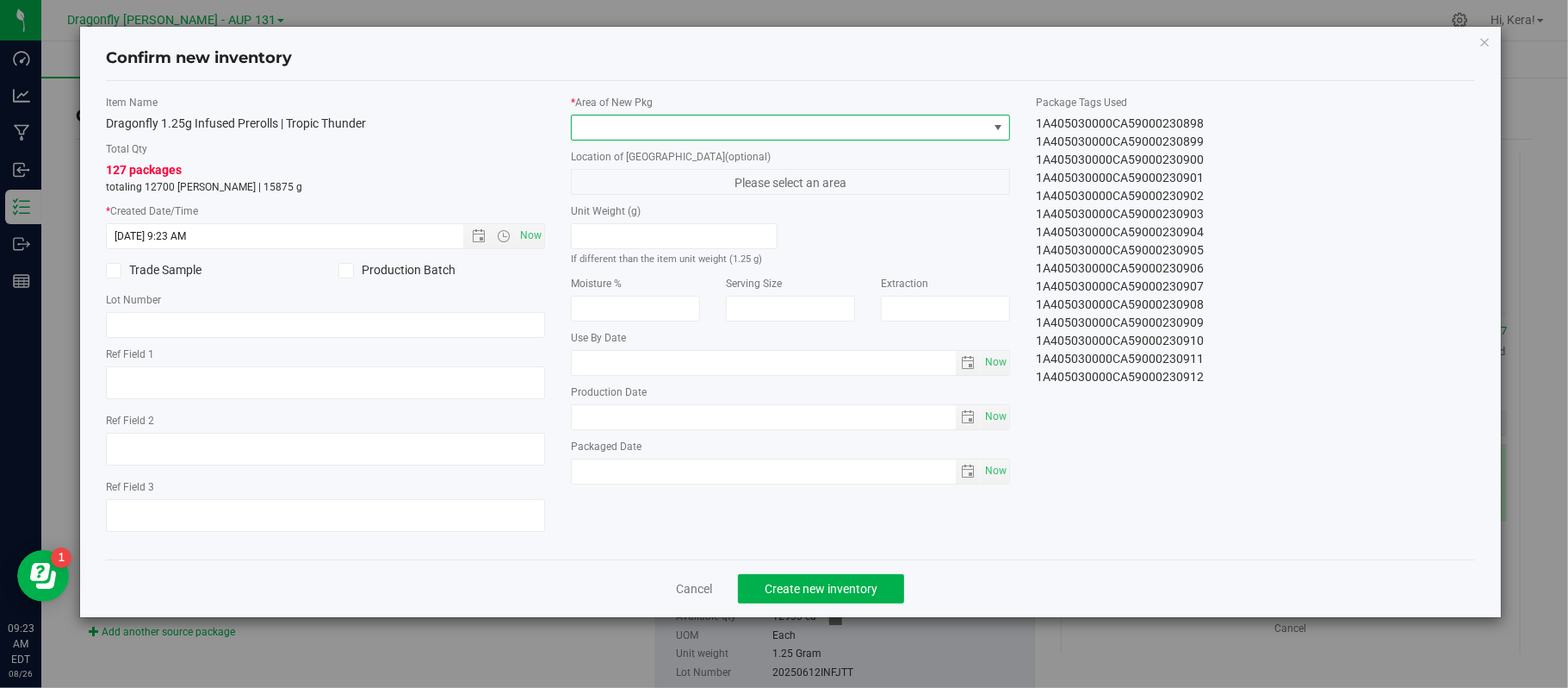
click at [697, 131] on span at bounding box center [780, 127] width 416 height 24
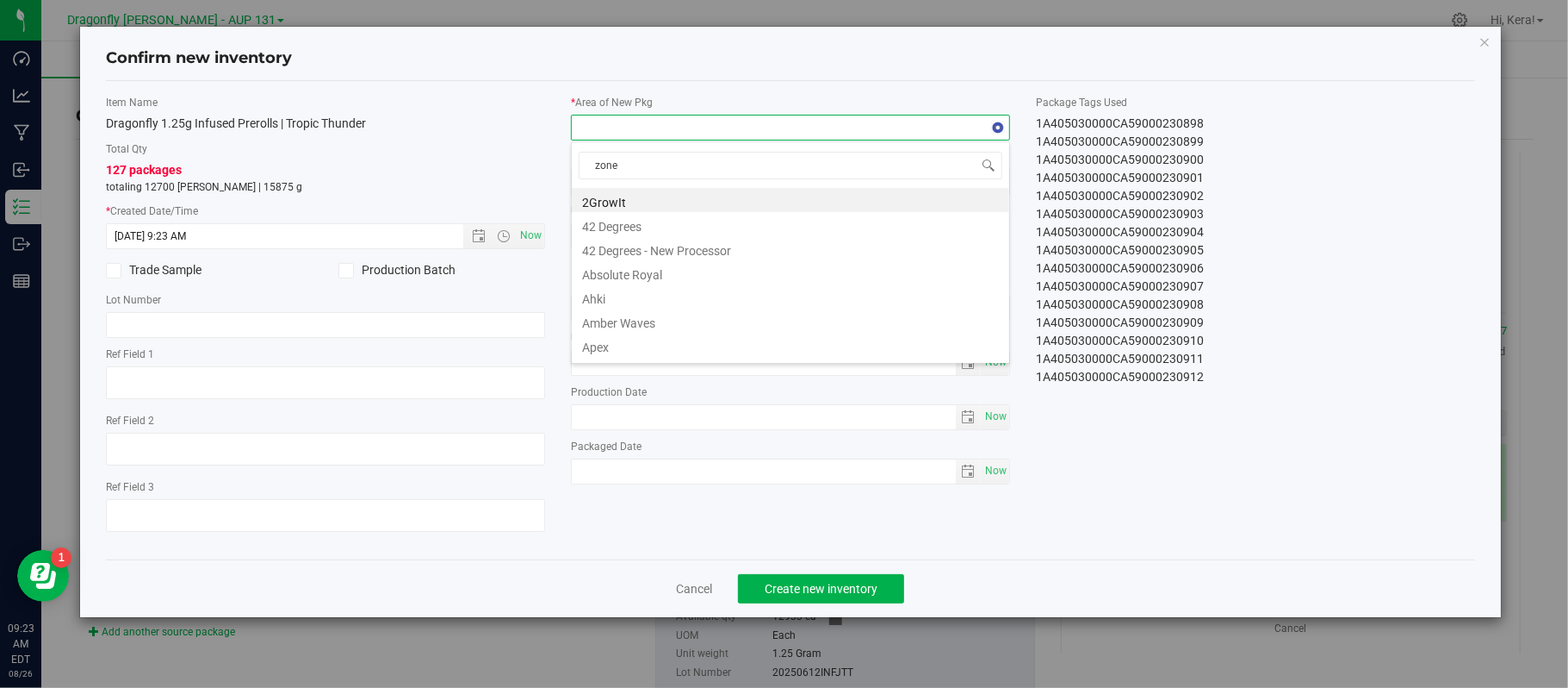
type input "zone 1"
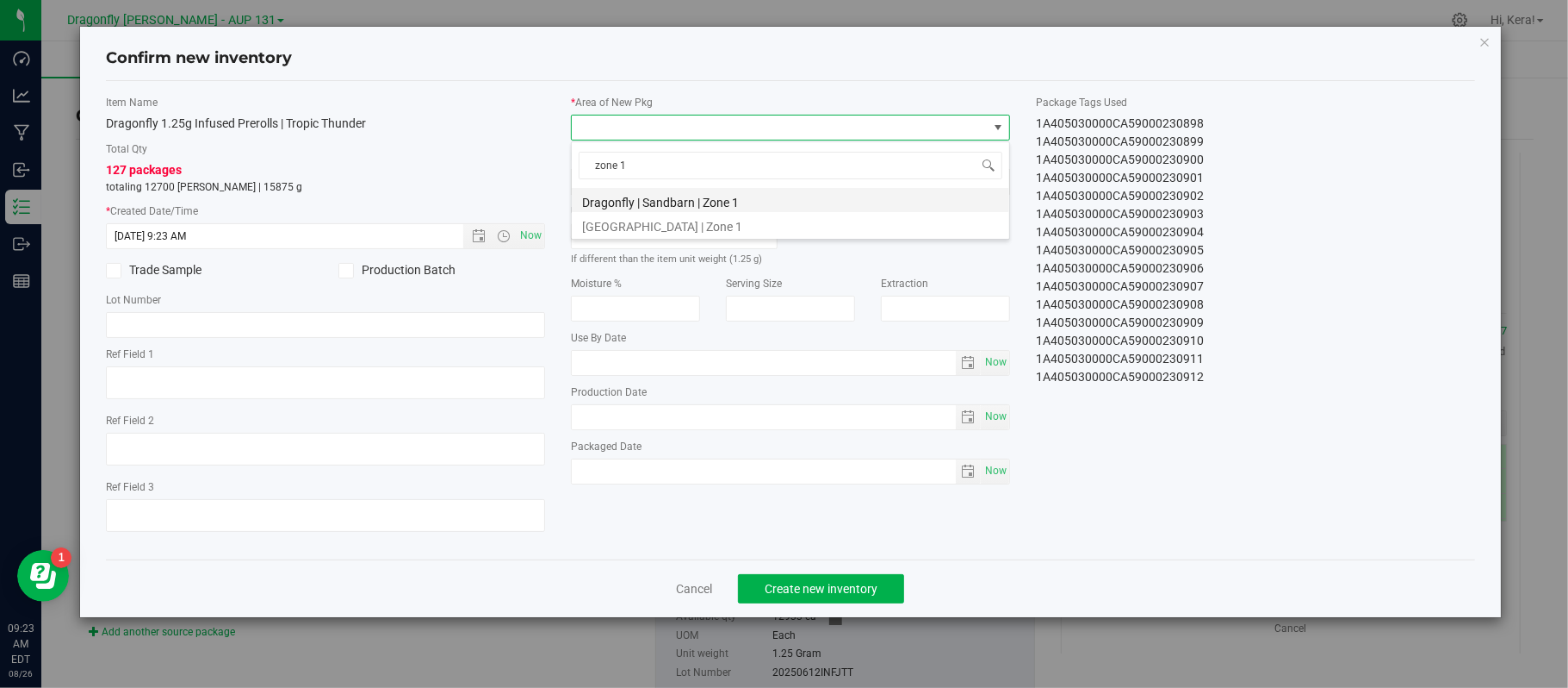
click at [701, 196] on li "Dragonfly | Sandbarn | Zone 1" at bounding box center [791, 199] width 437 height 24
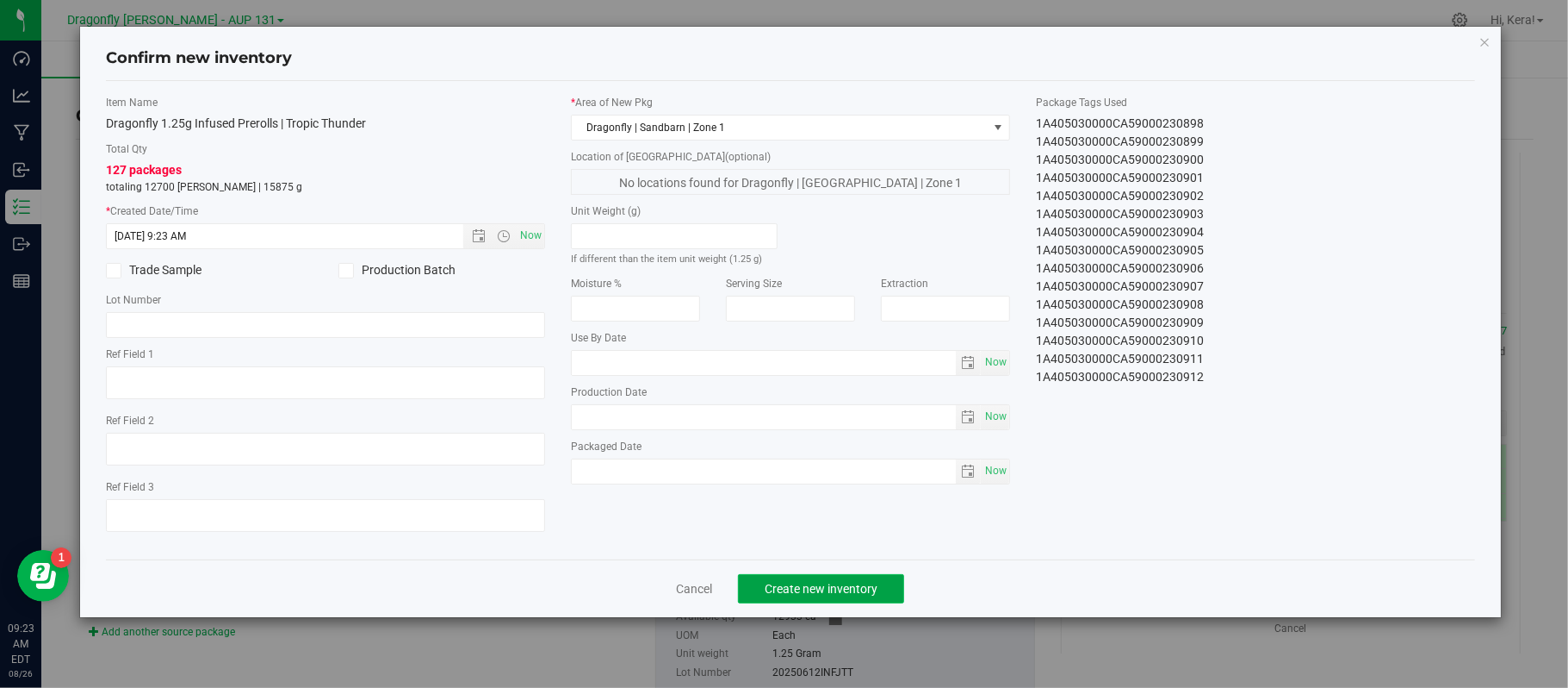
click at [834, 595] on span "Create new inventory" at bounding box center [821, 588] width 113 height 14
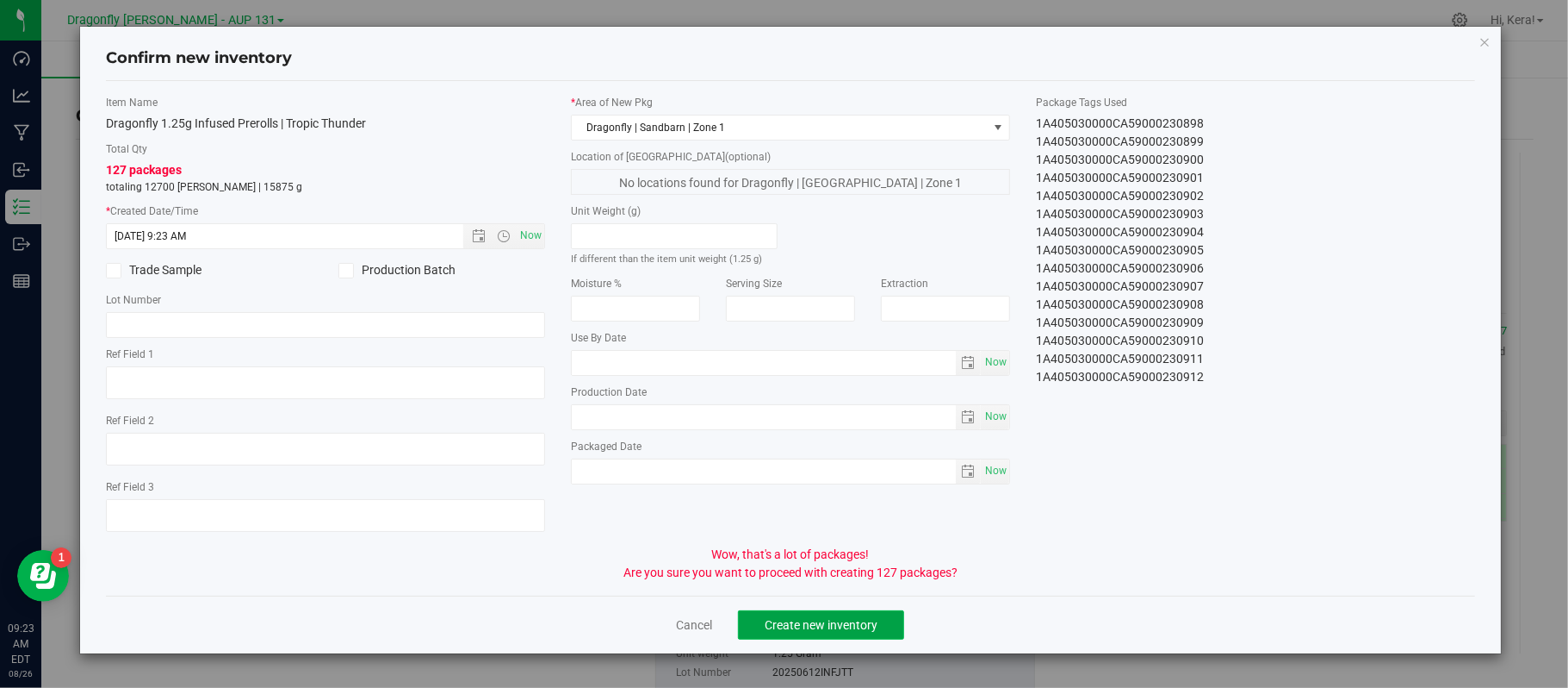
click at [840, 626] on span "Create new inventory" at bounding box center [821, 625] width 113 height 14
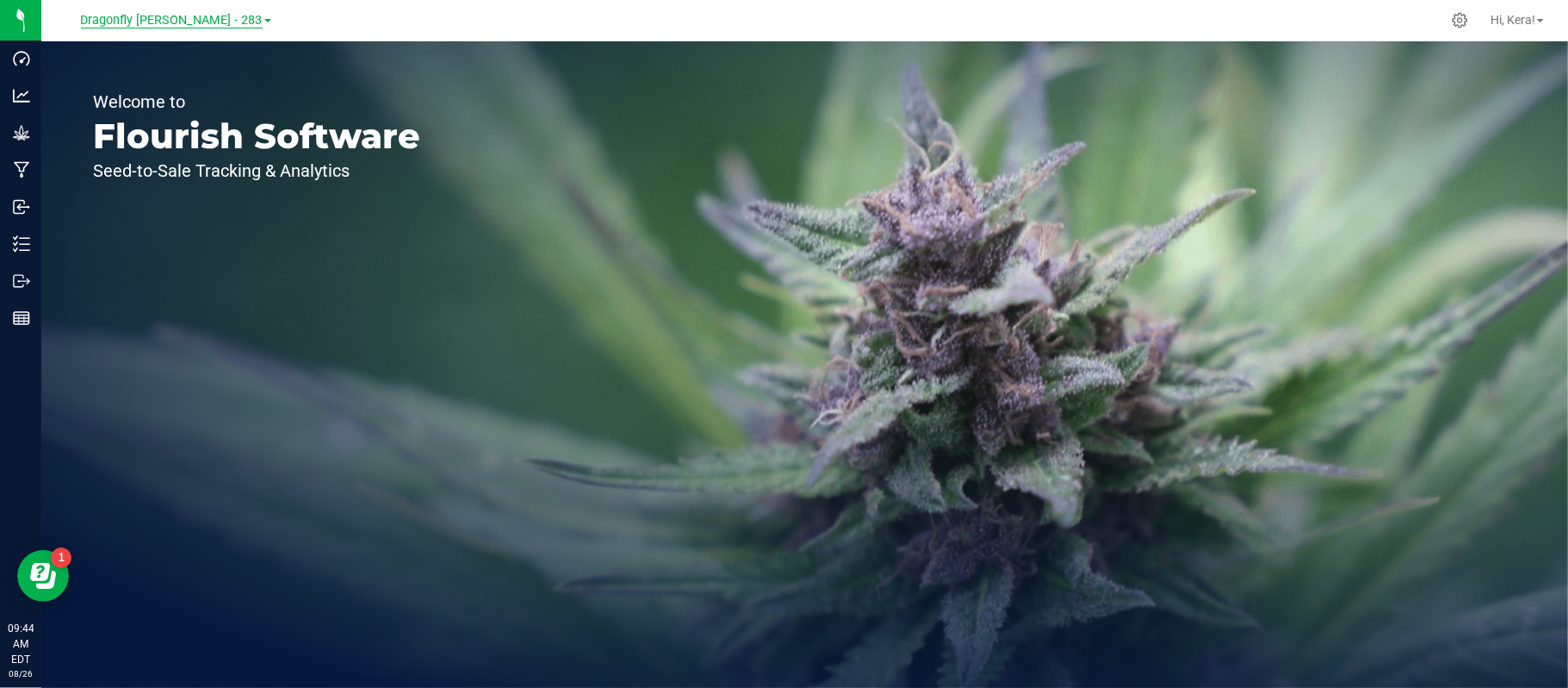
click at [213, 20] on span "Dragonfly [PERSON_NAME] - 283" at bounding box center [171, 20] width 182 height 15
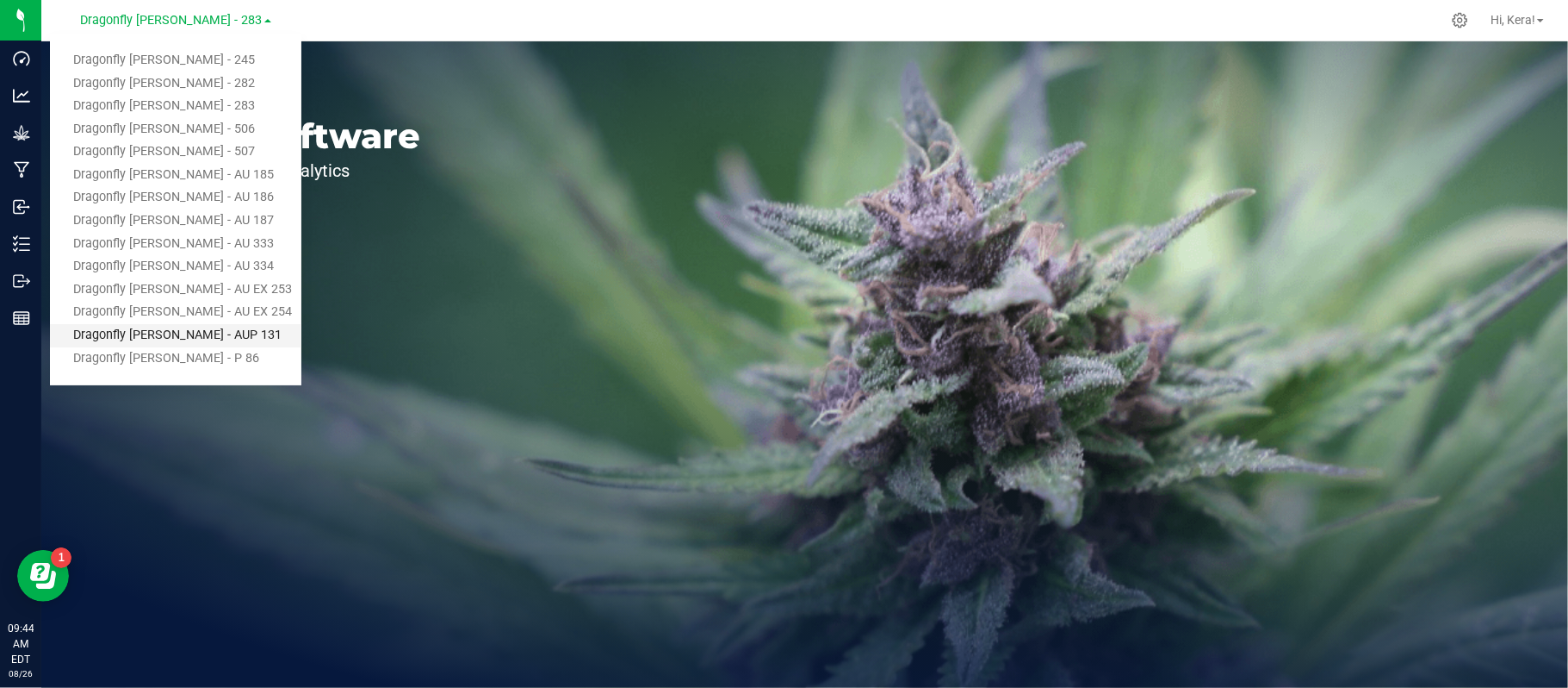
click at [187, 332] on link "Dragonfly [PERSON_NAME] - AUP 131" at bounding box center [175, 335] width 251 height 23
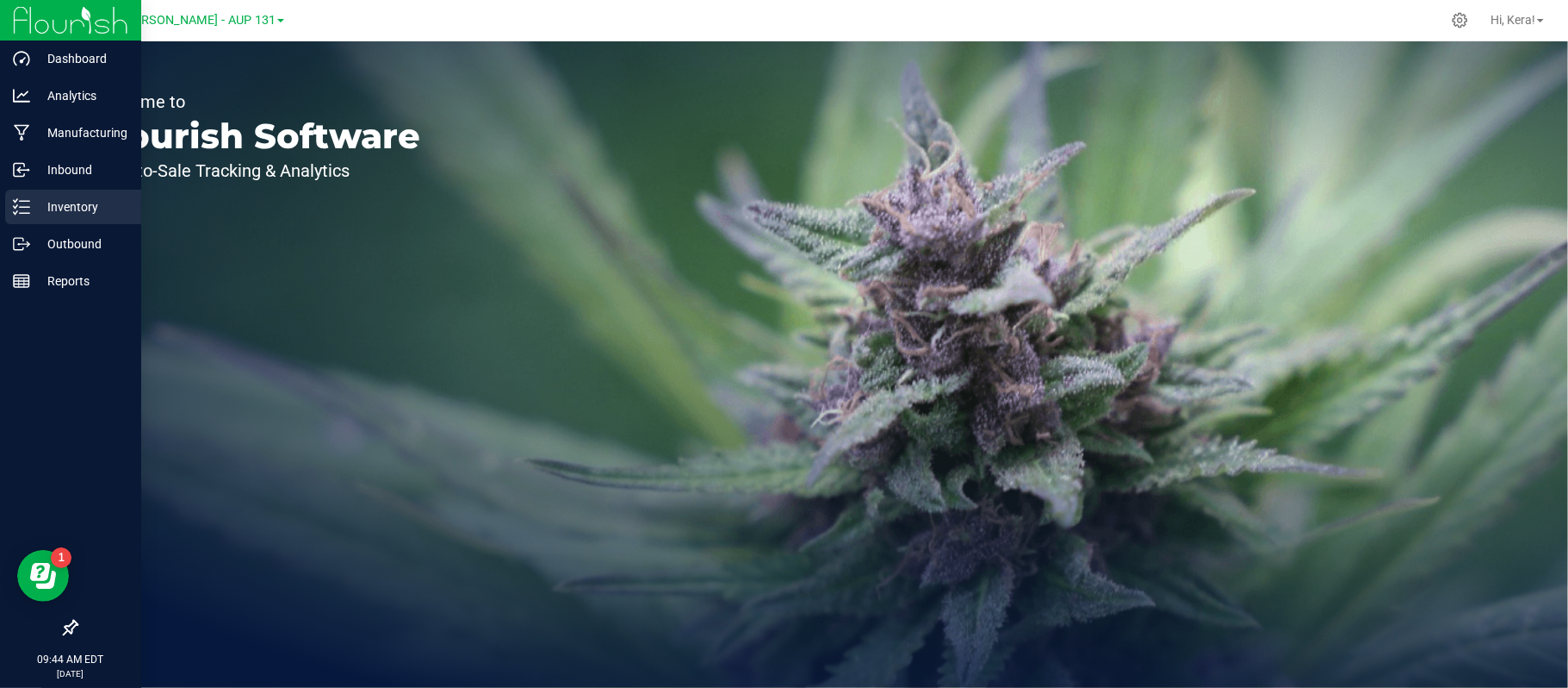
click at [74, 207] on p "Inventory" at bounding box center [82, 206] width 103 height 20
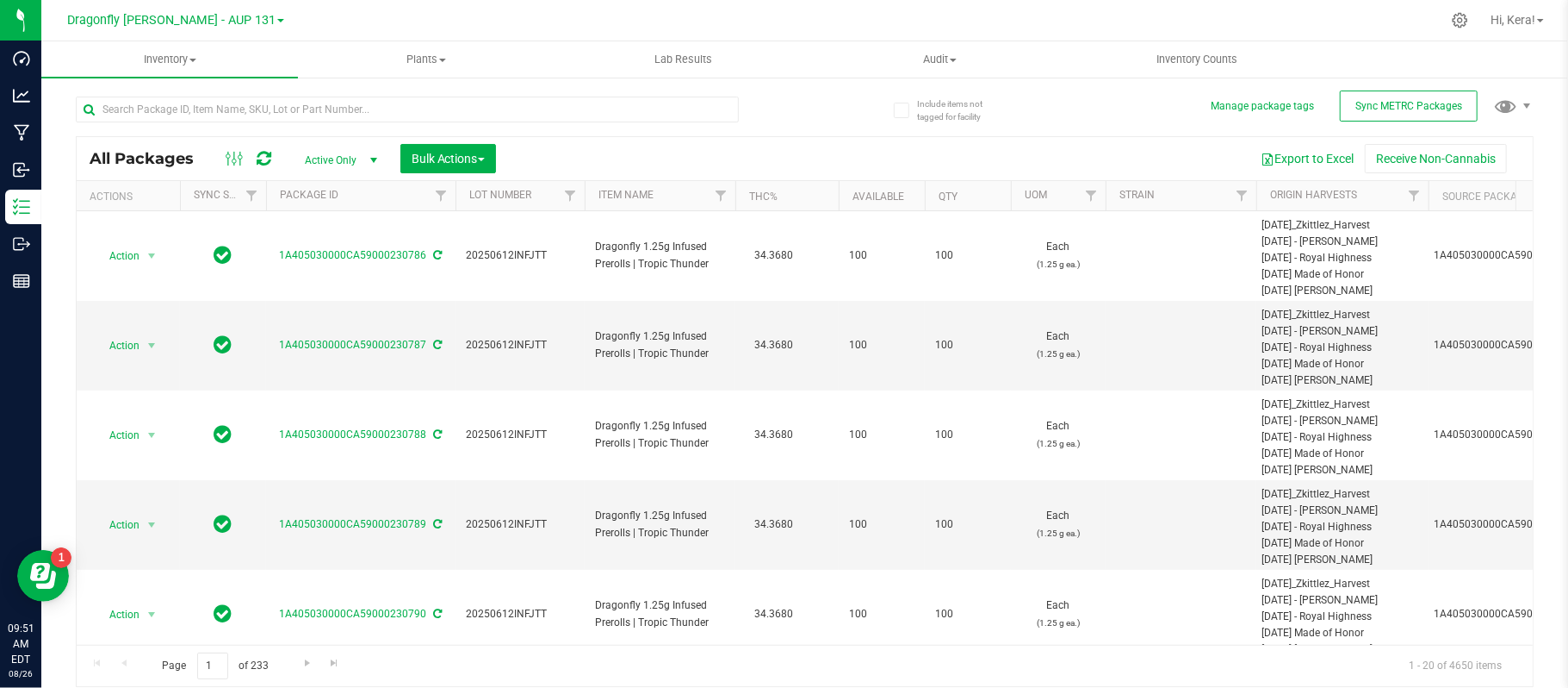
click at [245, 123] on div at bounding box center [407, 116] width 663 height 40
click at [248, 119] on input "text" at bounding box center [407, 109] width 663 height 26
paste input "1A405030000CA59000207481"
type input "1A405030000CA59000207481"
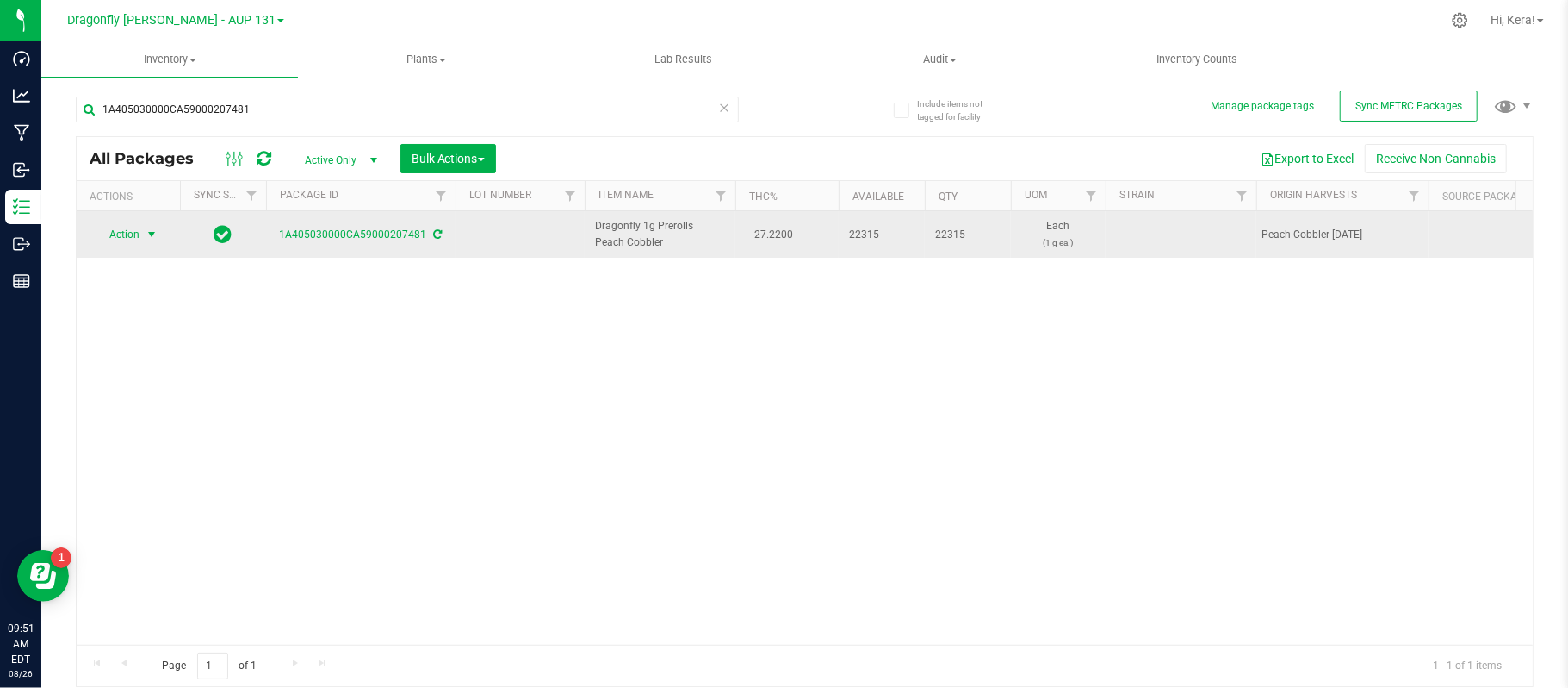
click at [136, 238] on span "Action" at bounding box center [117, 234] width 46 height 24
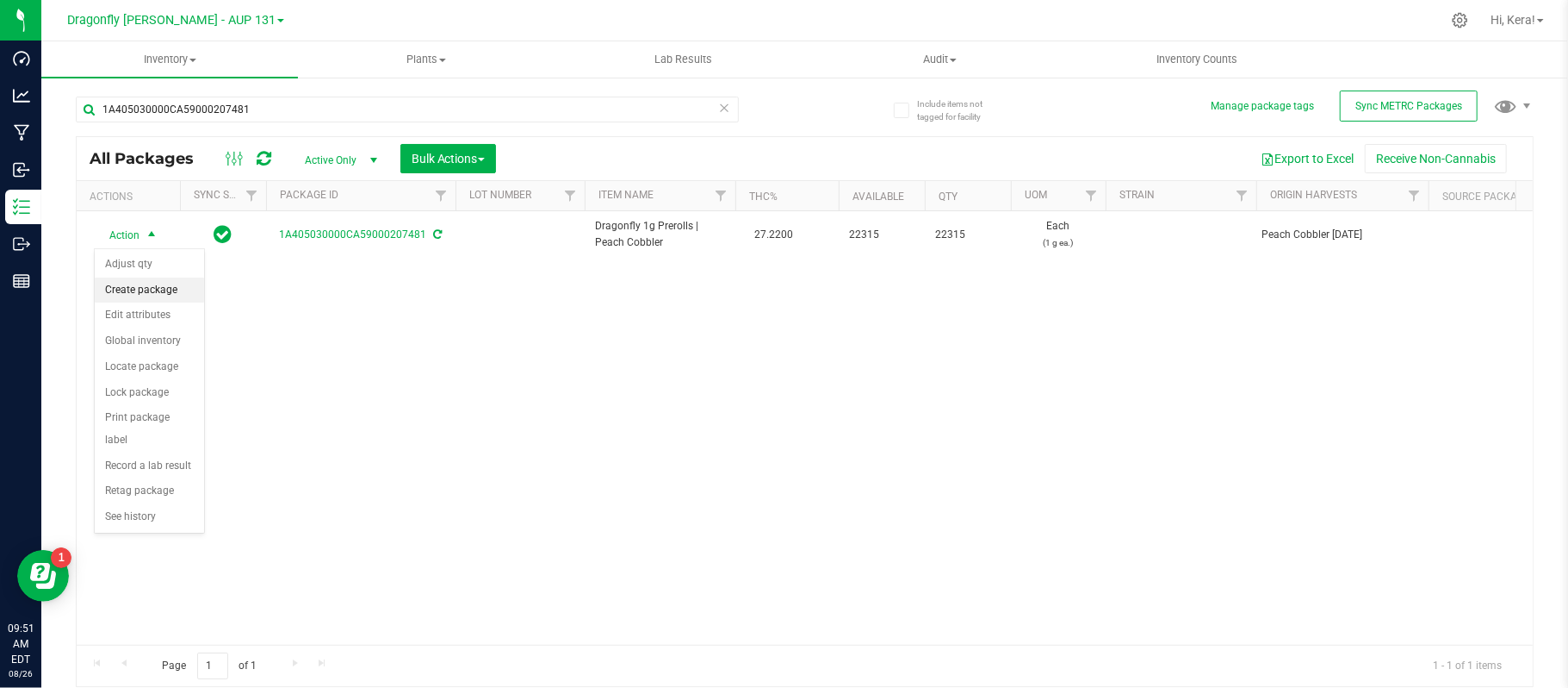
click at [135, 283] on li "Create package" at bounding box center [149, 290] width 109 height 26
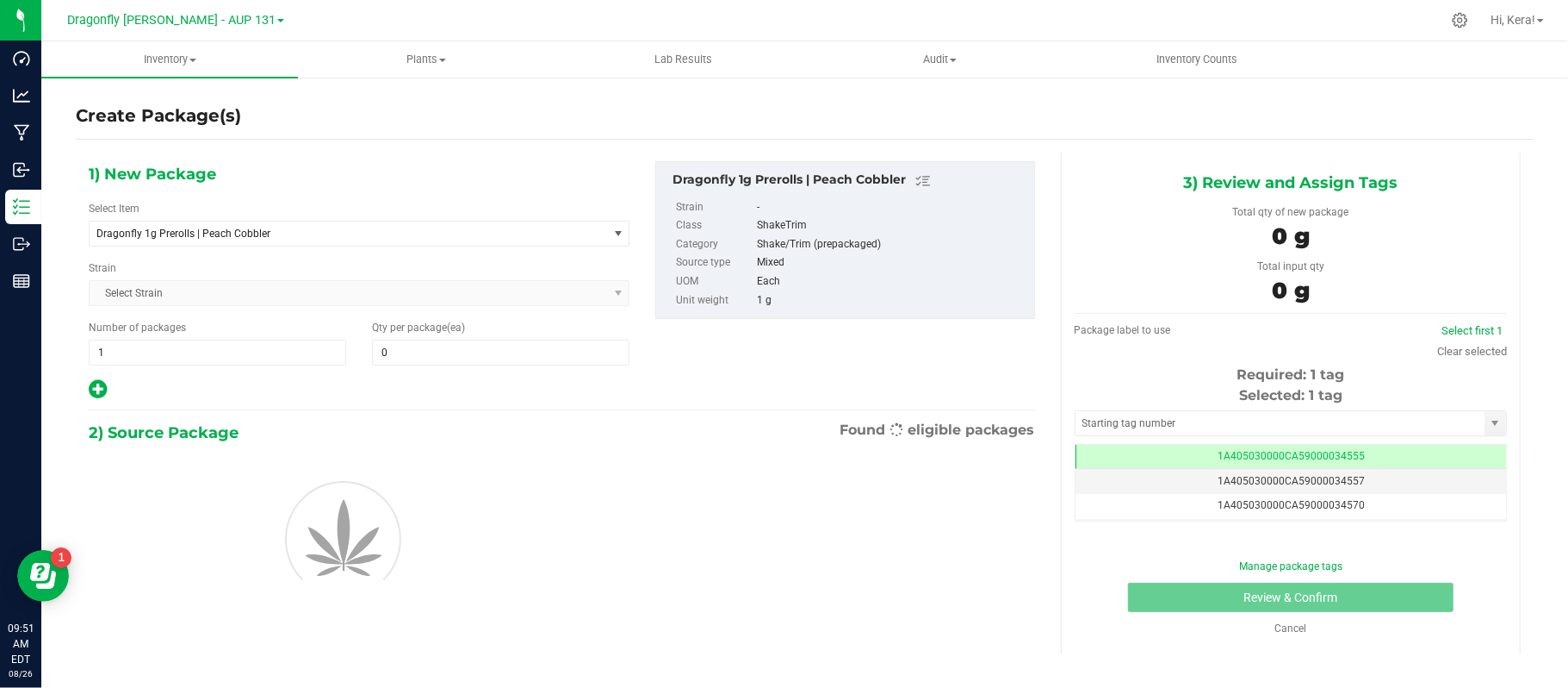
type input "0"
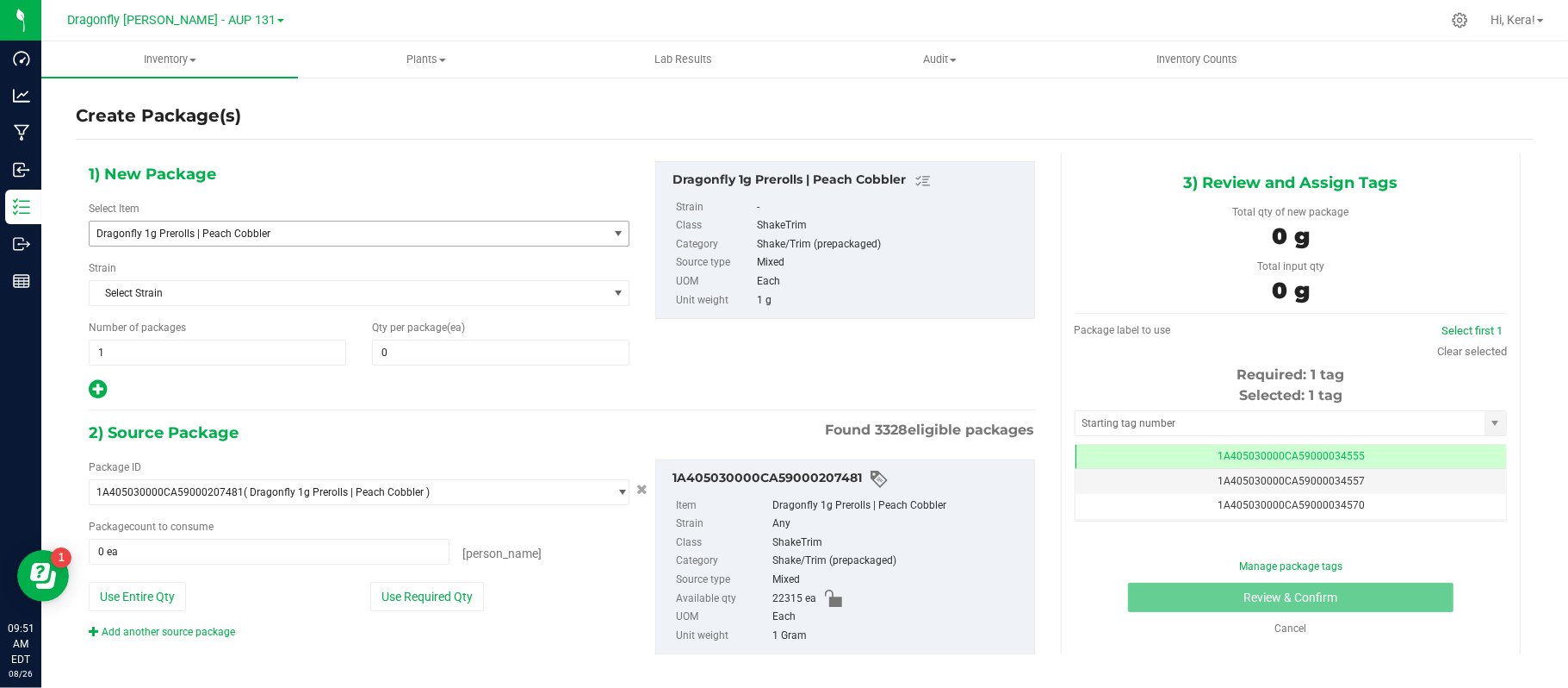
click at [226, 243] on span "Dragonfly 1g Prerolls | Peach Cobbler" at bounding box center [348, 233] width 518 height 24
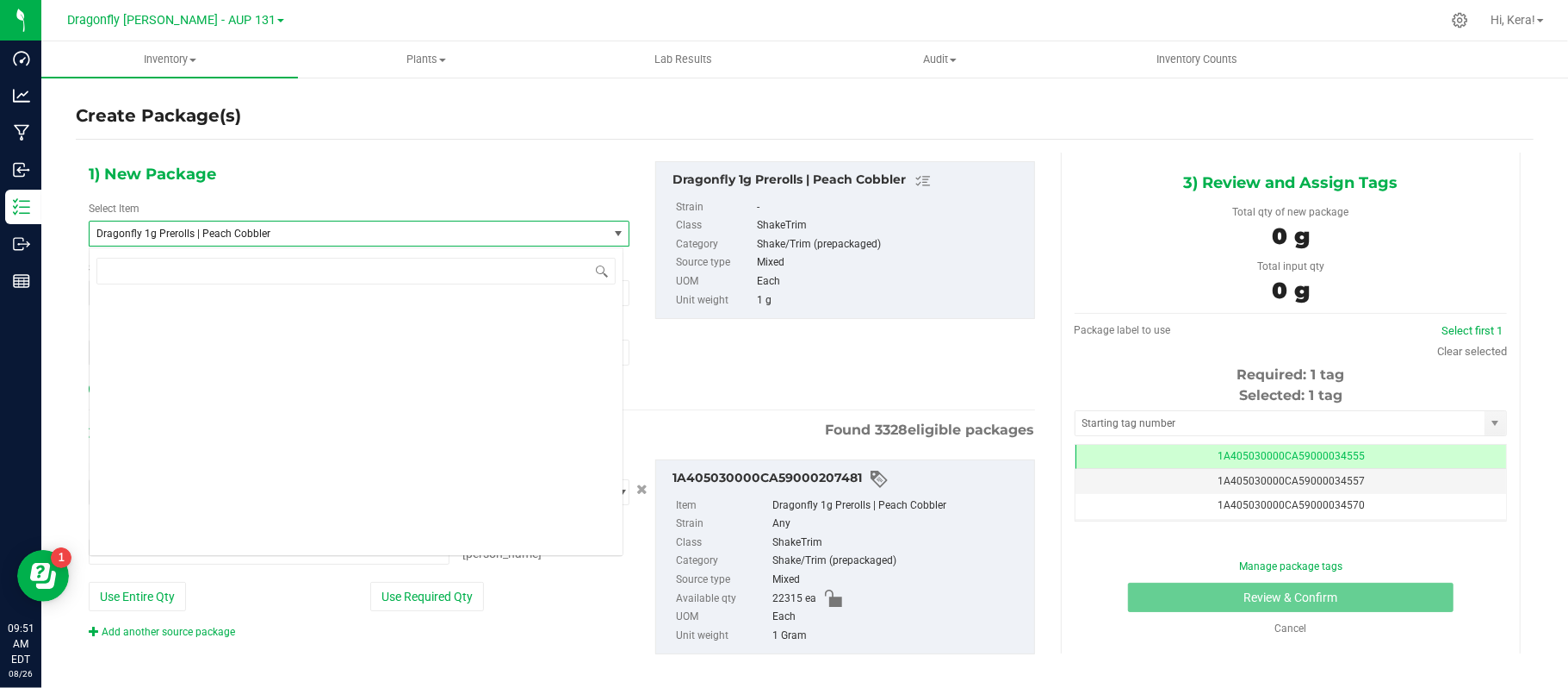
scroll to position [40699, 0]
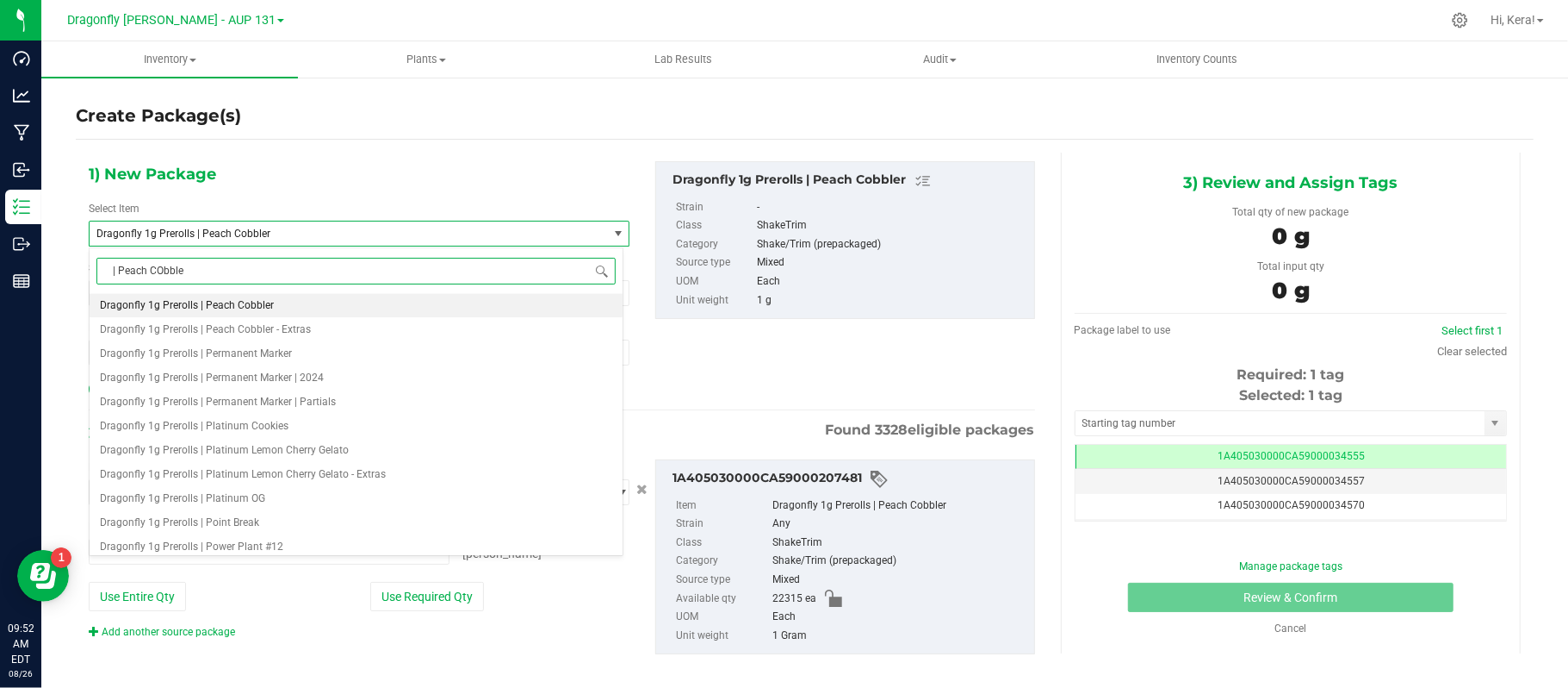
type input "| Peach CObbler"
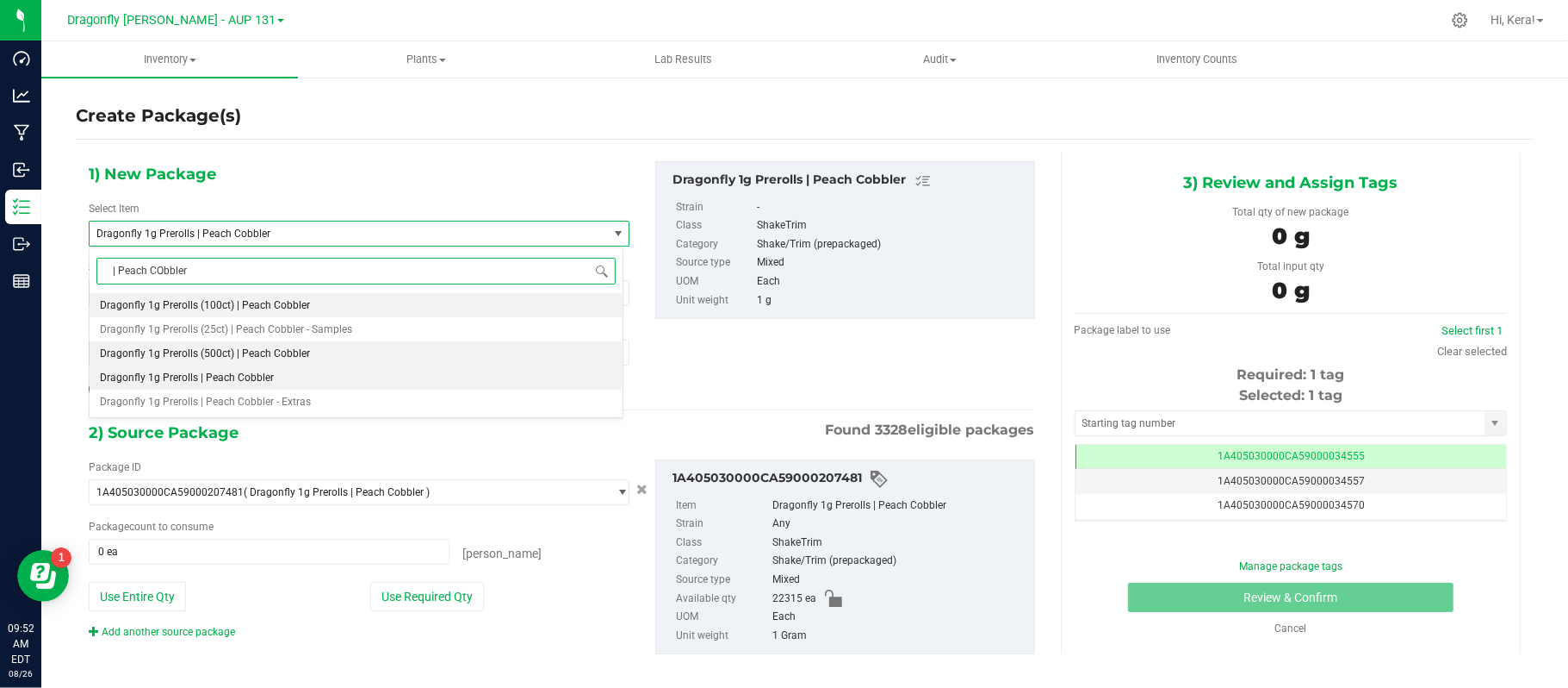
click at [276, 356] on span "Dragonfly 1g Prerolls (500ct) | Peach Cobbler" at bounding box center [204, 354] width 211 height 12
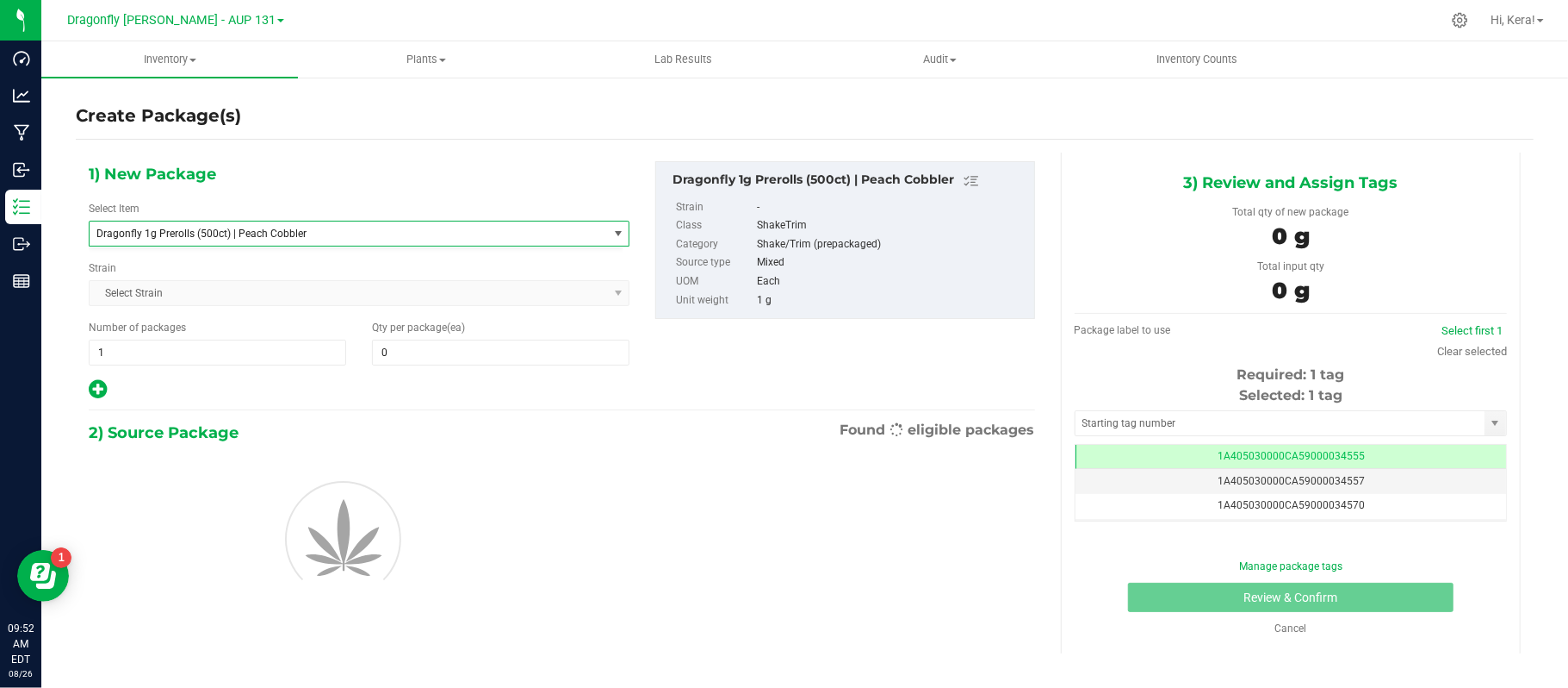
type input "0"
click at [186, 347] on span "1 1" at bounding box center [218, 352] width 258 height 26
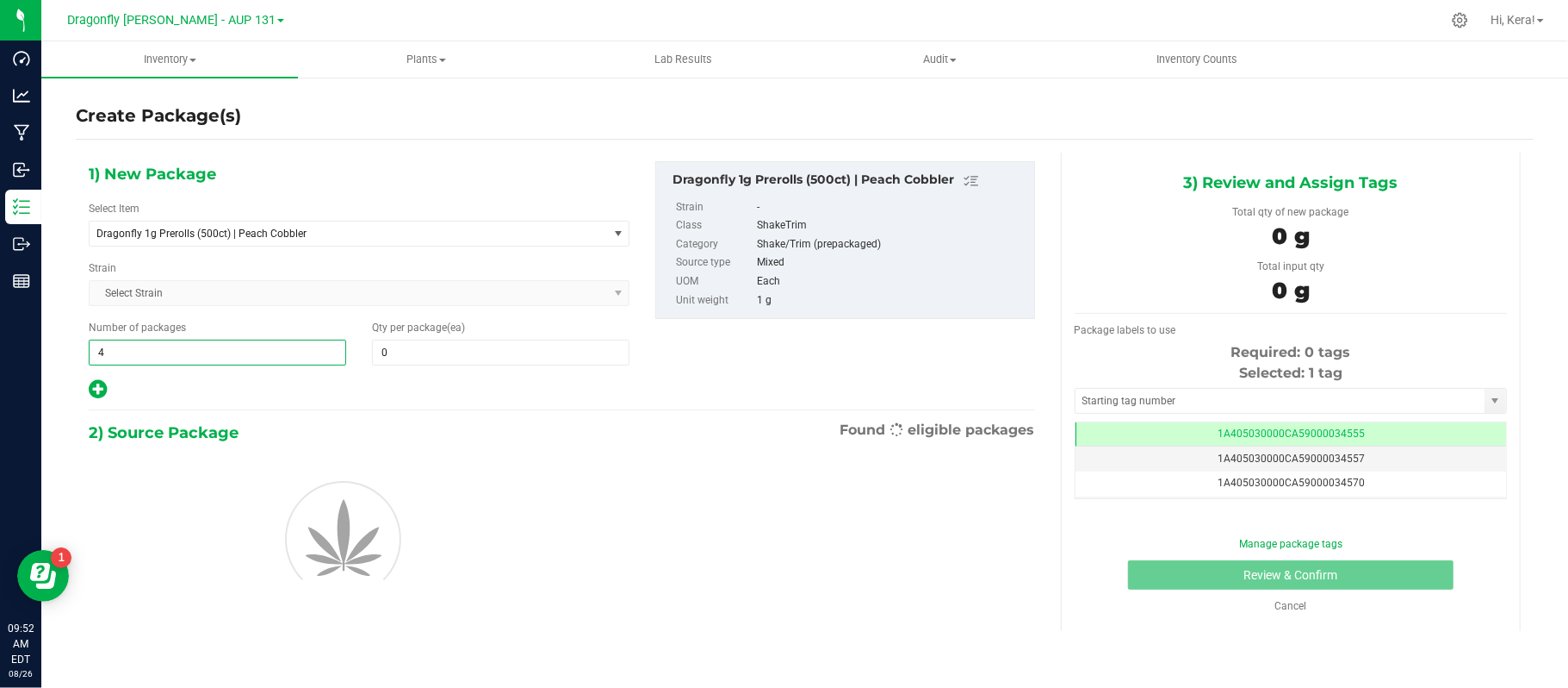
type input "44"
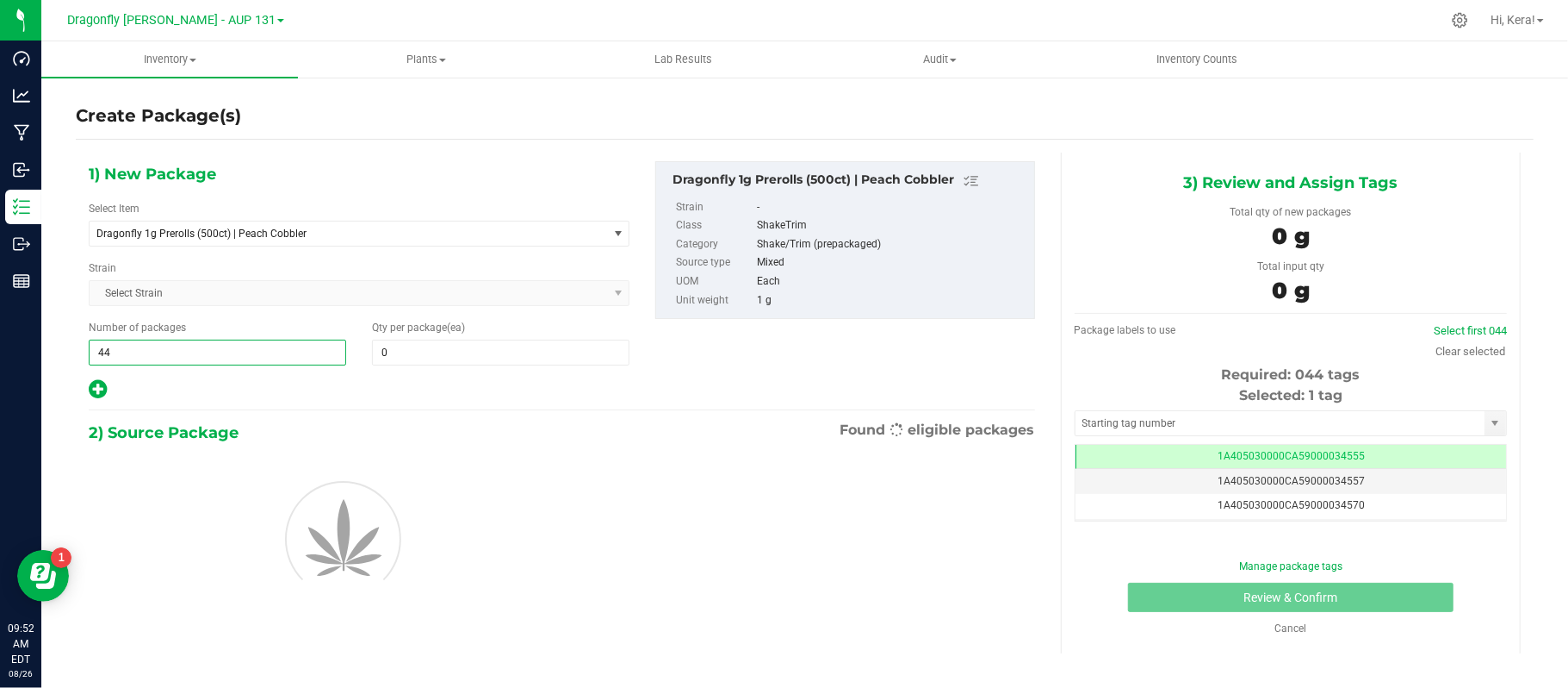
type input "44"
type input "500"
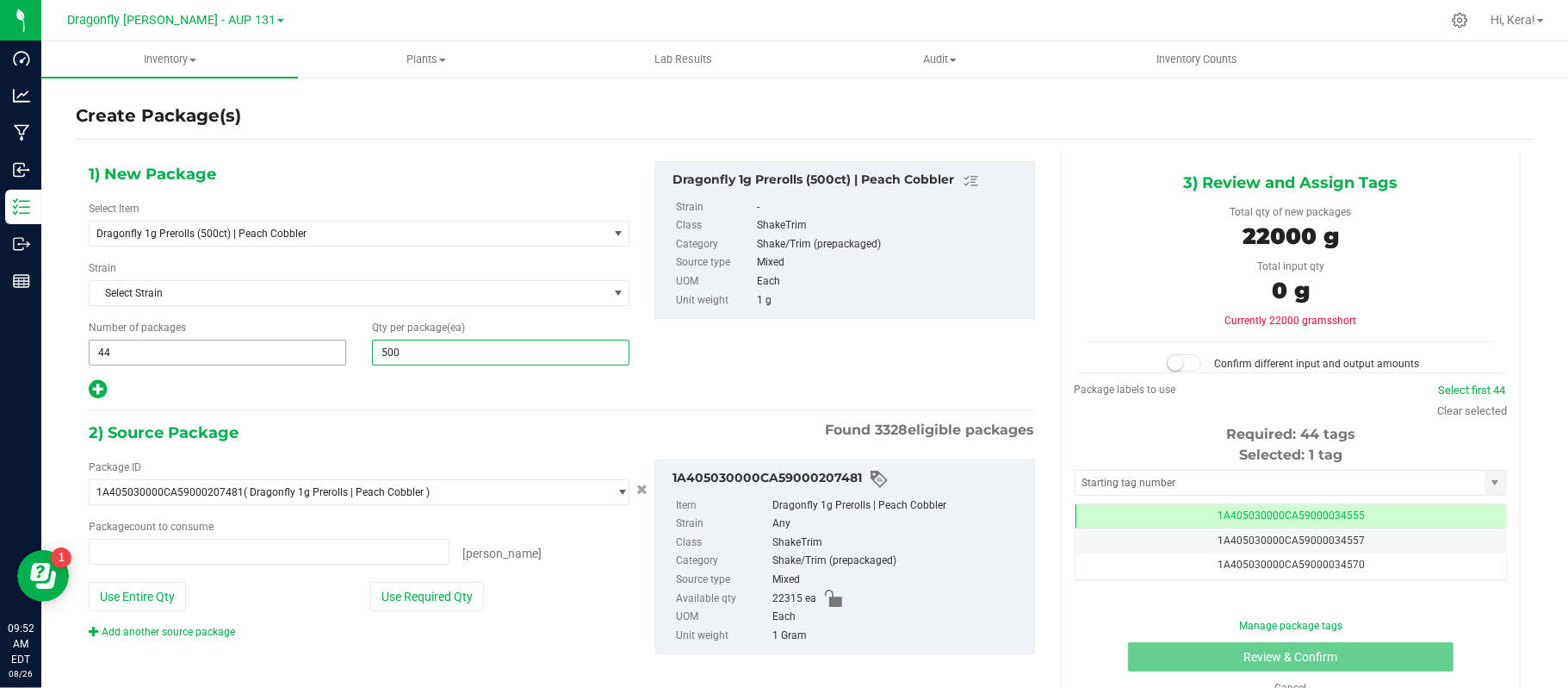
type input "0 ea"
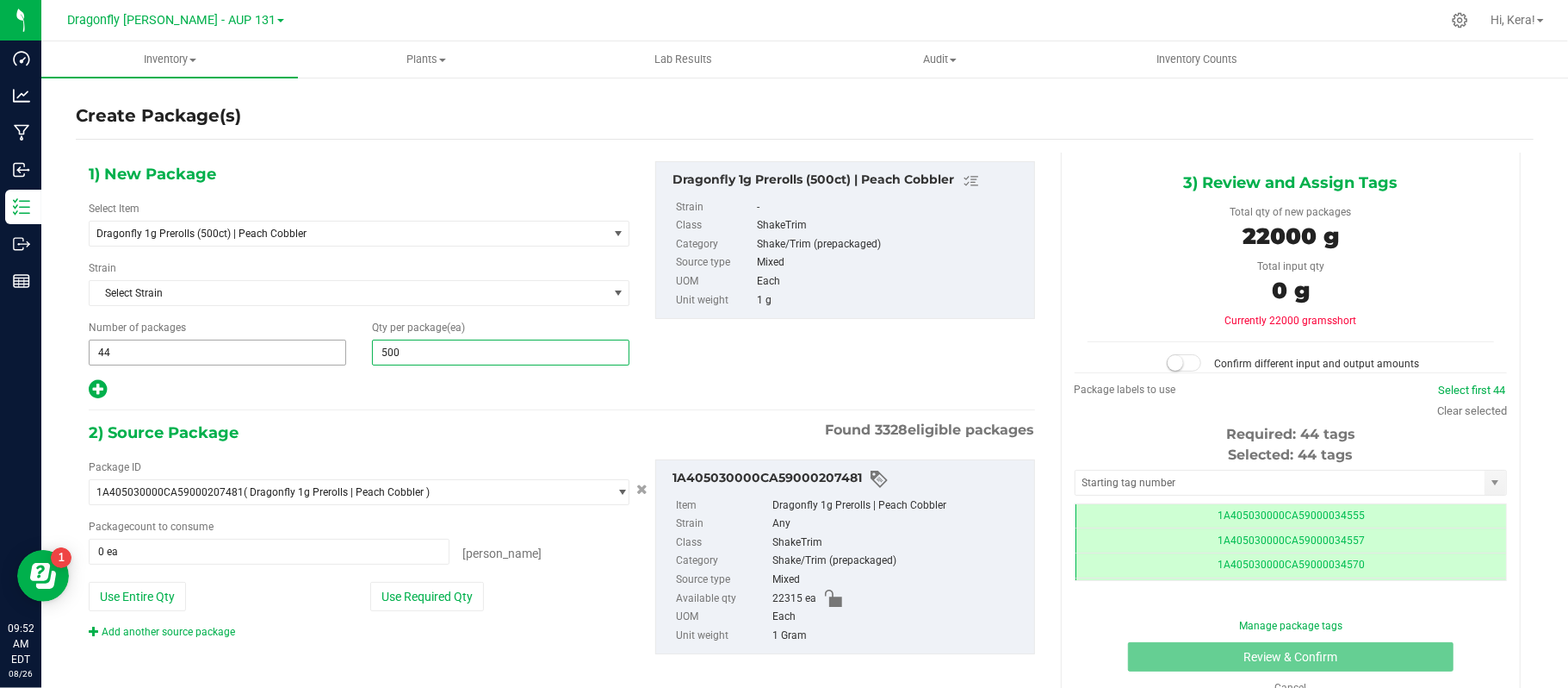
scroll to position [0, -1]
type input "500"
click at [431, 596] on button "Use Required Qty" at bounding box center [427, 596] width 114 height 29
type input "22000 ea"
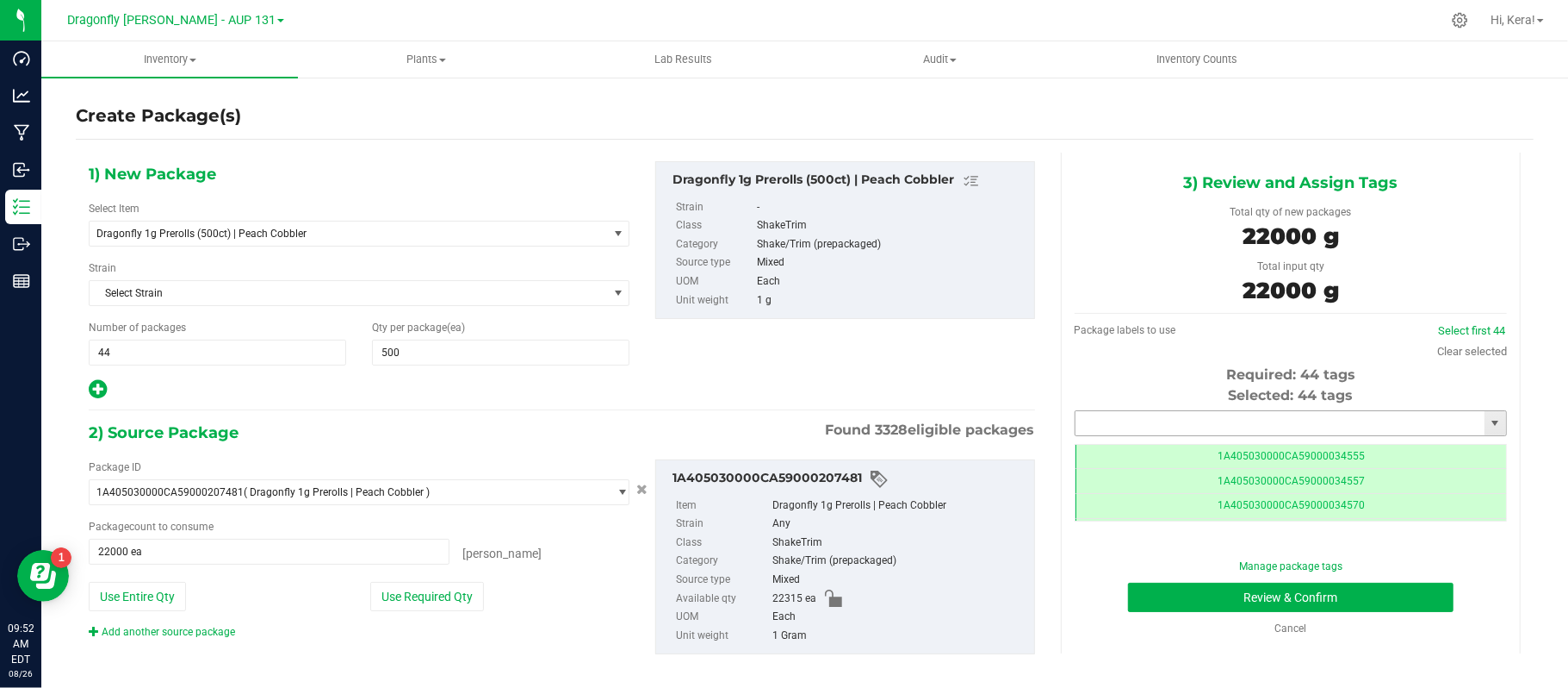
click at [1222, 422] on input "text" at bounding box center [1280, 422] width 409 height 24
paste input "1A405030000CA59000224618"
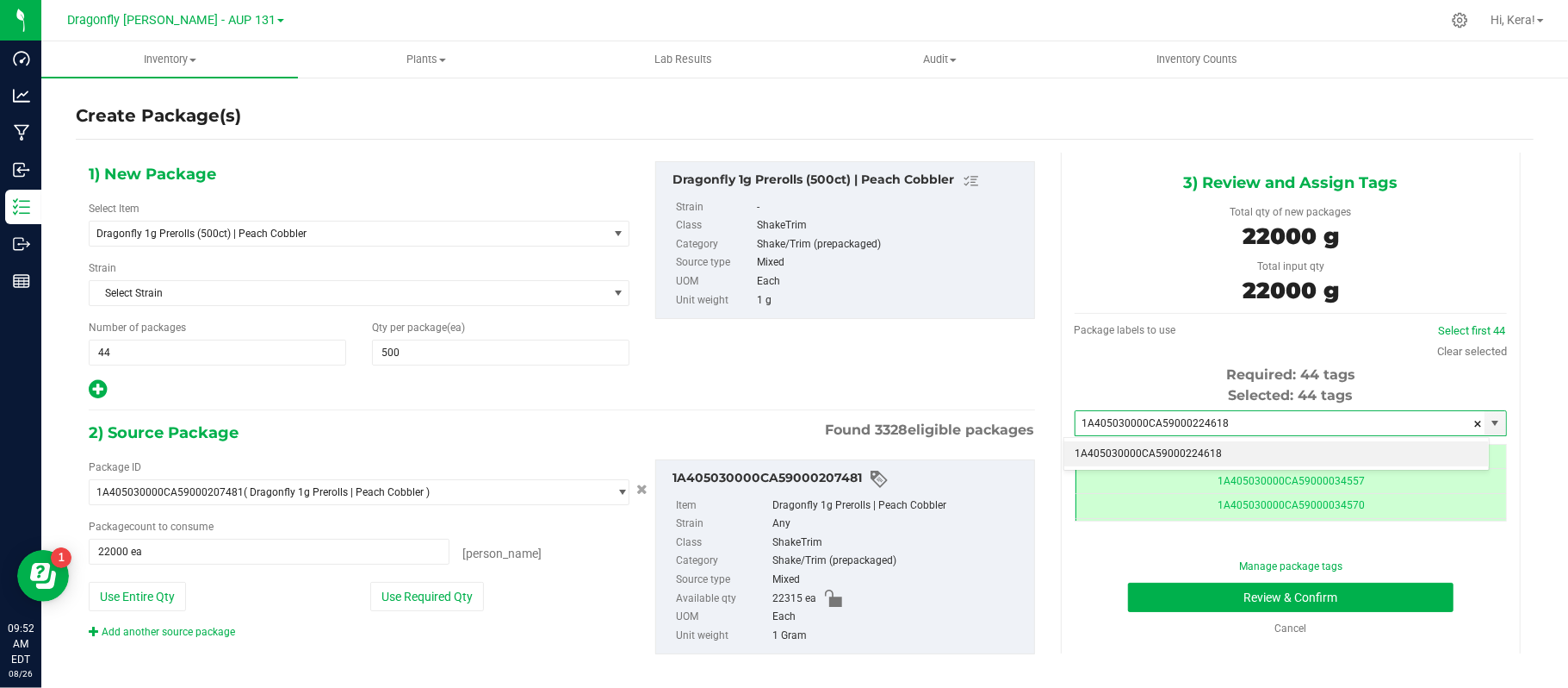
click at [1217, 453] on li "1A405030000CA59000224618" at bounding box center [1277, 453] width 425 height 26
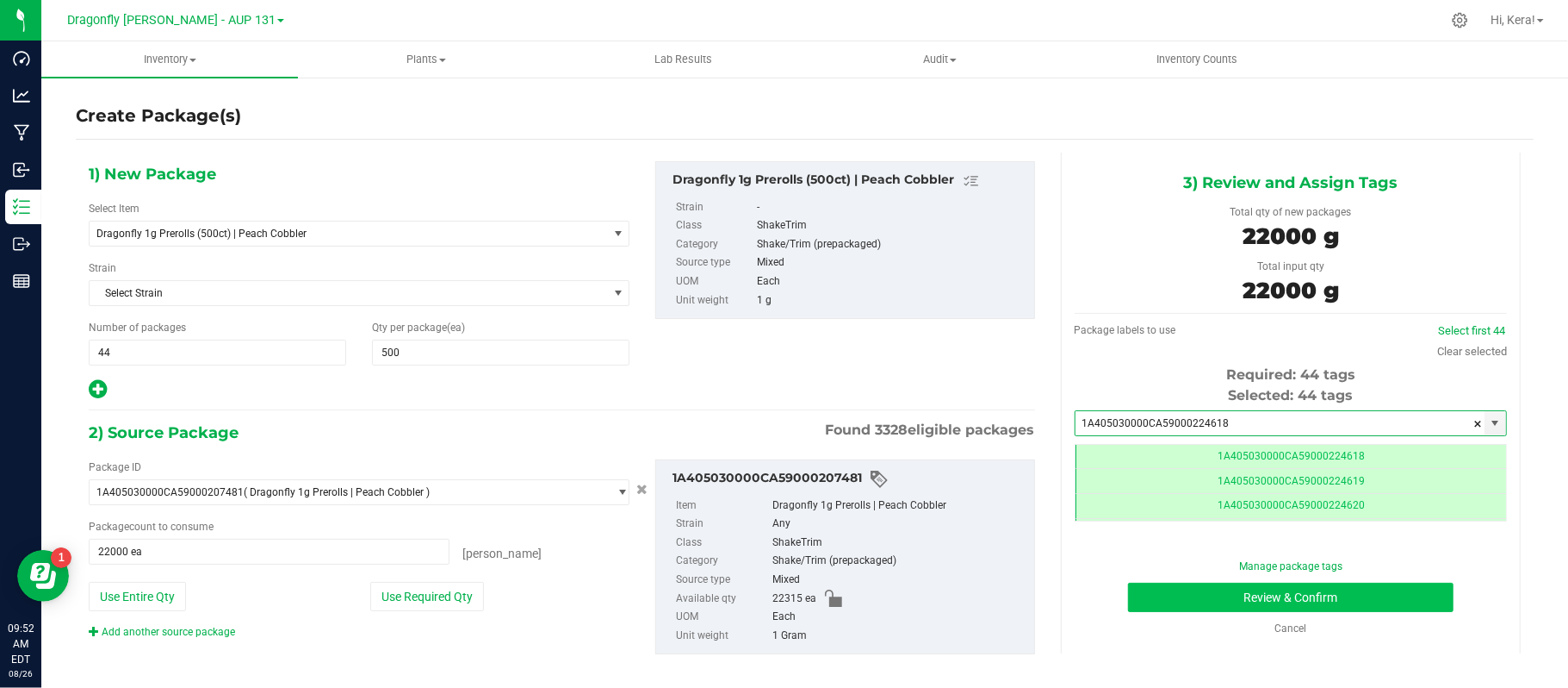
type input "1A405030000CA59000224618"
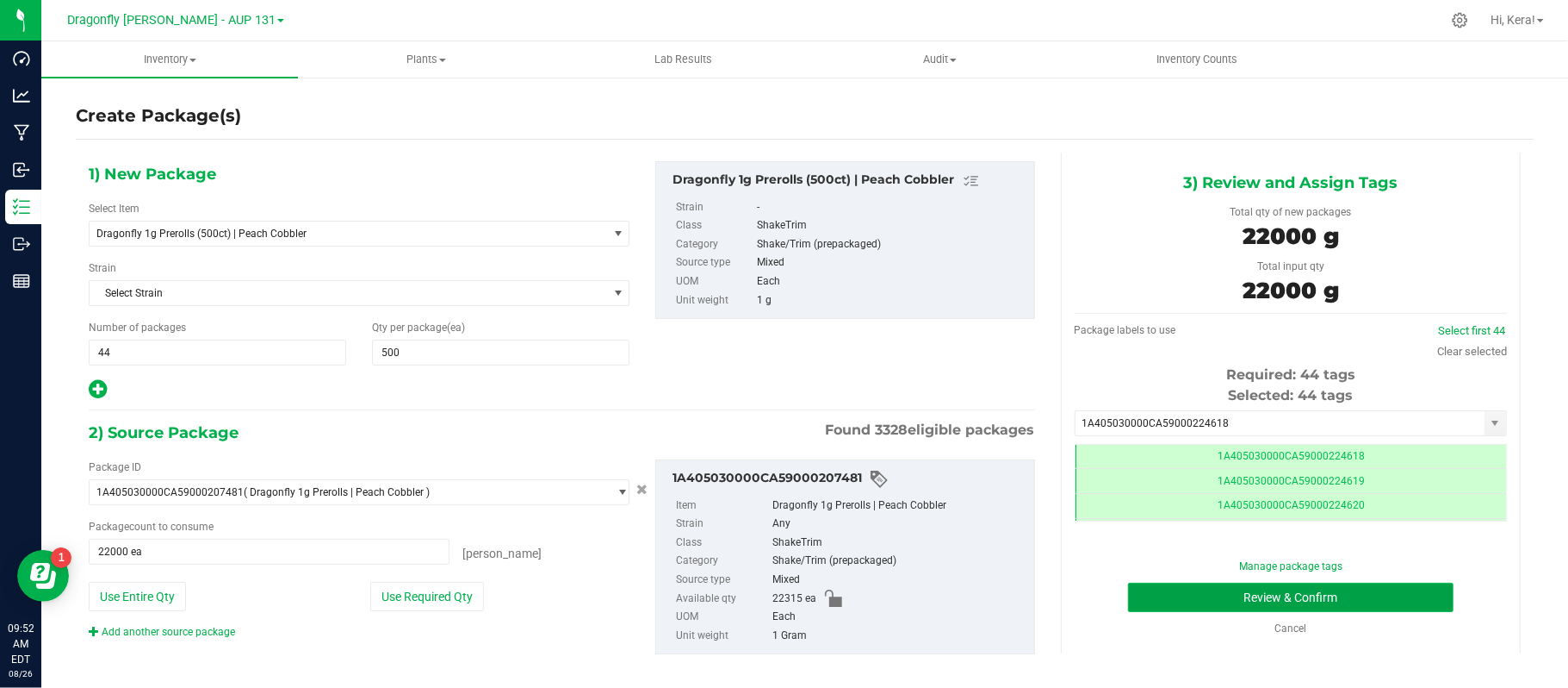
click at [1261, 586] on button "Review & Confirm" at bounding box center [1291, 596] width 325 height 29
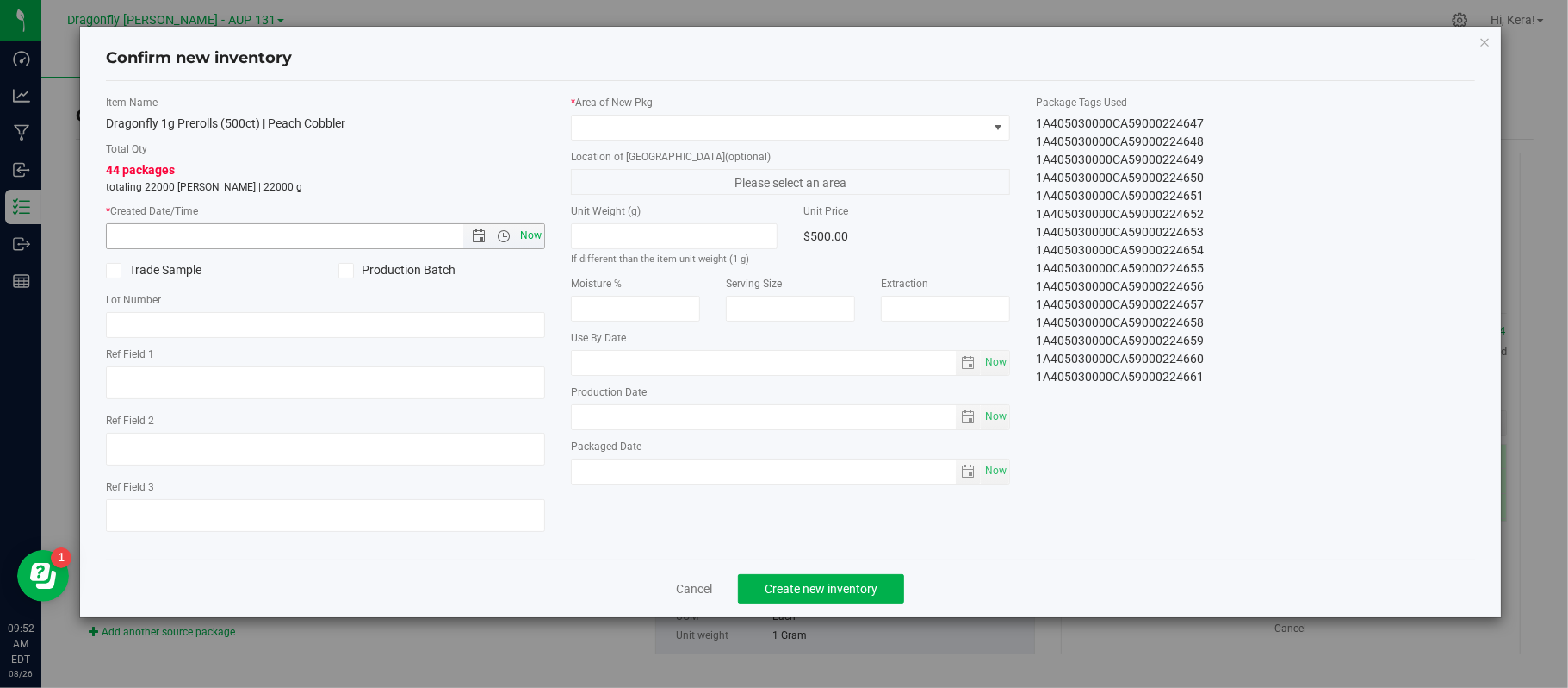
click at [531, 236] on span "Now" at bounding box center [531, 236] width 29 height 25
type input "8/26/2025 9:52 AM"
click at [651, 122] on span at bounding box center [780, 127] width 416 height 24
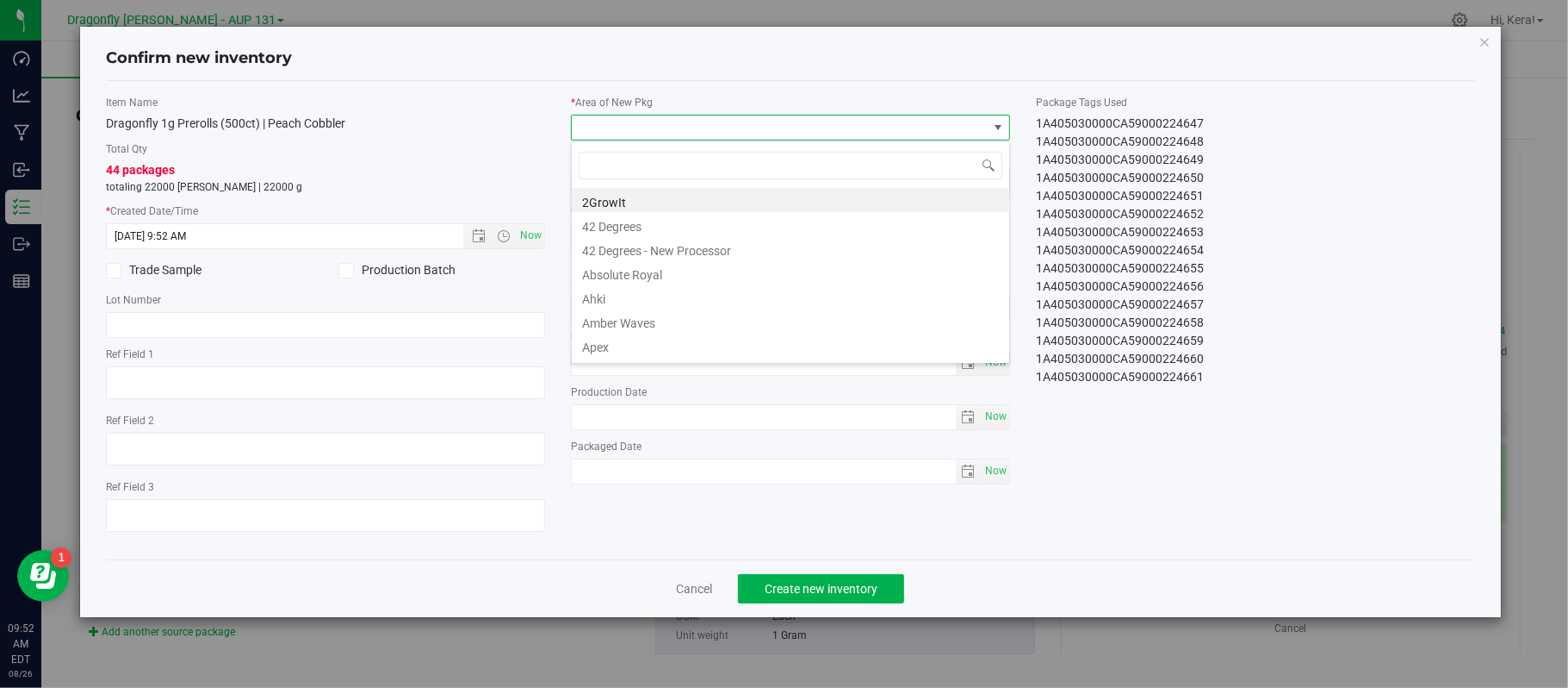
click at [651, 122] on span at bounding box center [780, 127] width 416 height 24
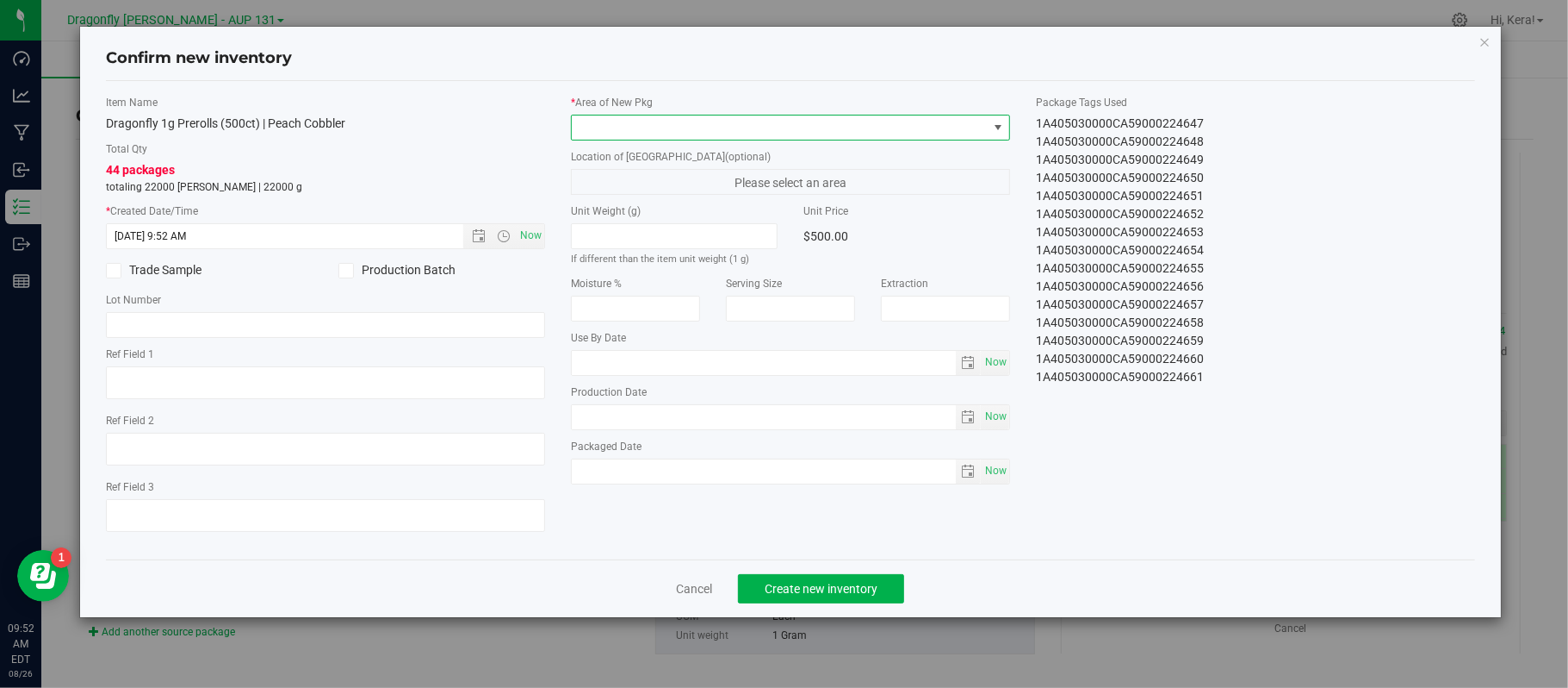
click at [663, 132] on span at bounding box center [780, 127] width 416 height 24
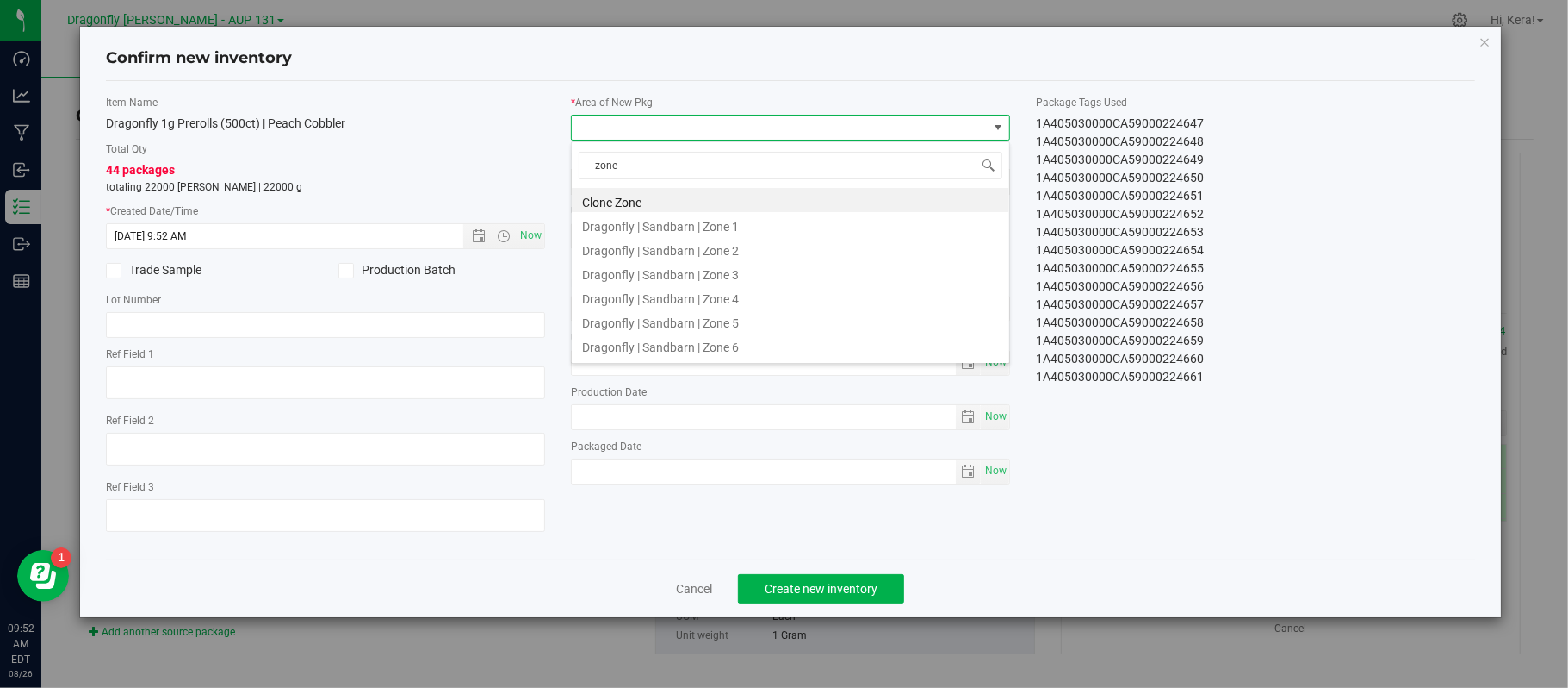
type input "zone 1"
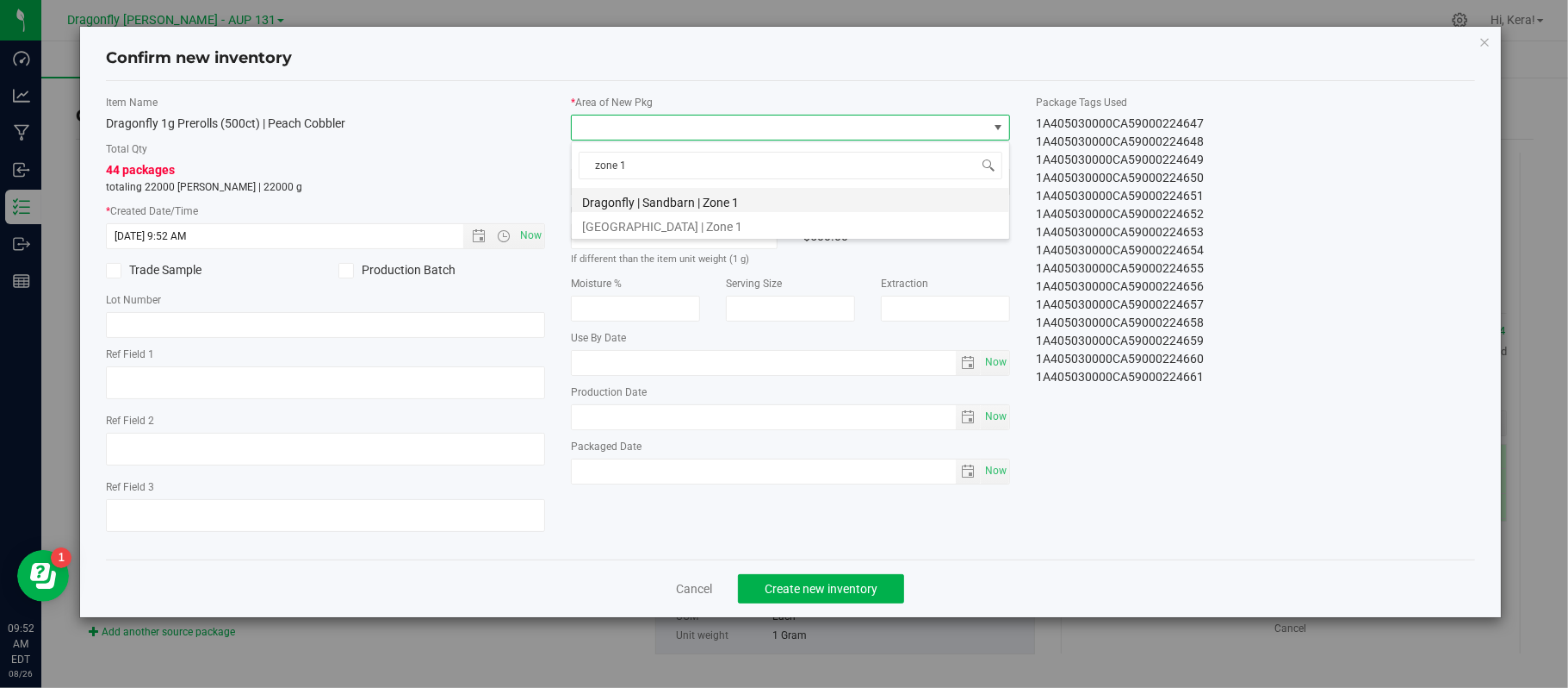
click at [704, 201] on li "Dragonfly | Sandbarn | Zone 1" at bounding box center [791, 199] width 437 height 24
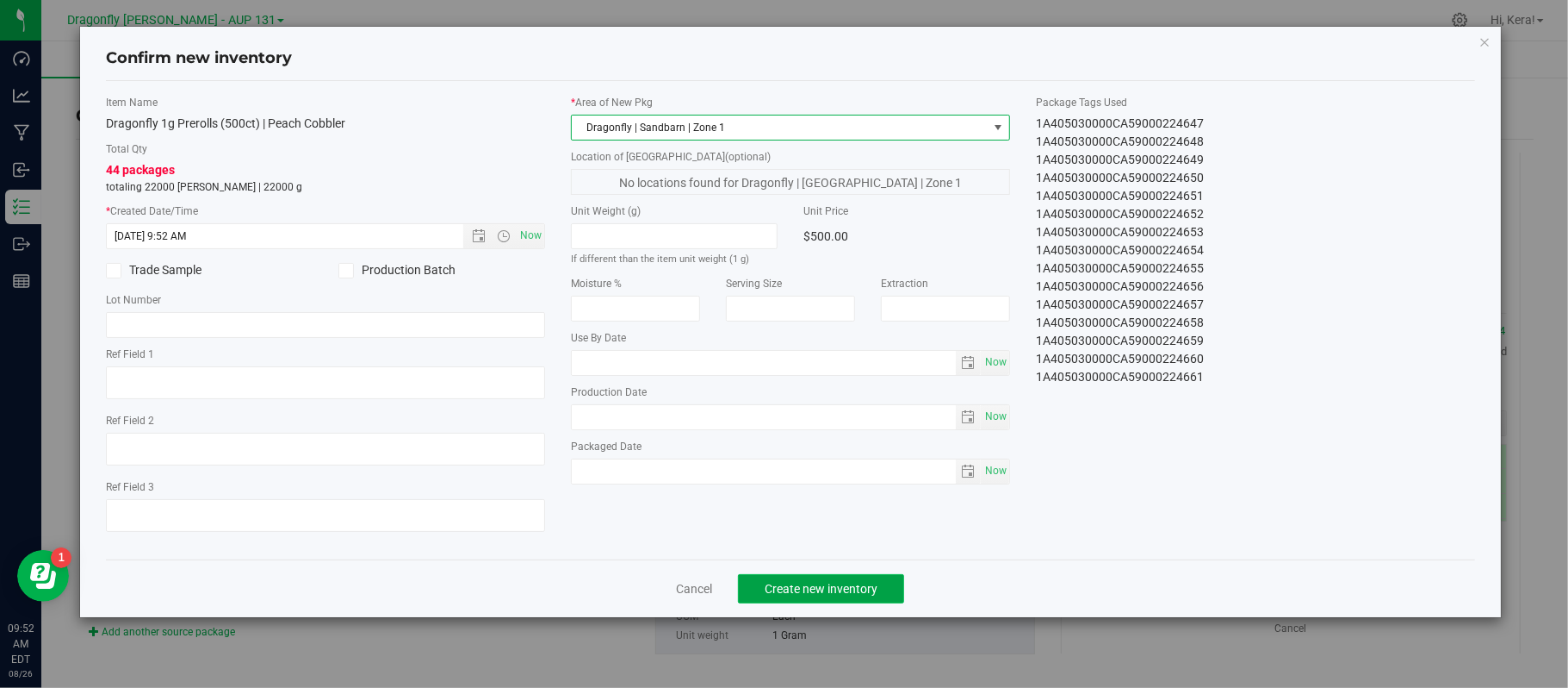
click at [814, 596] on span "Create new inventory" at bounding box center [821, 588] width 113 height 14
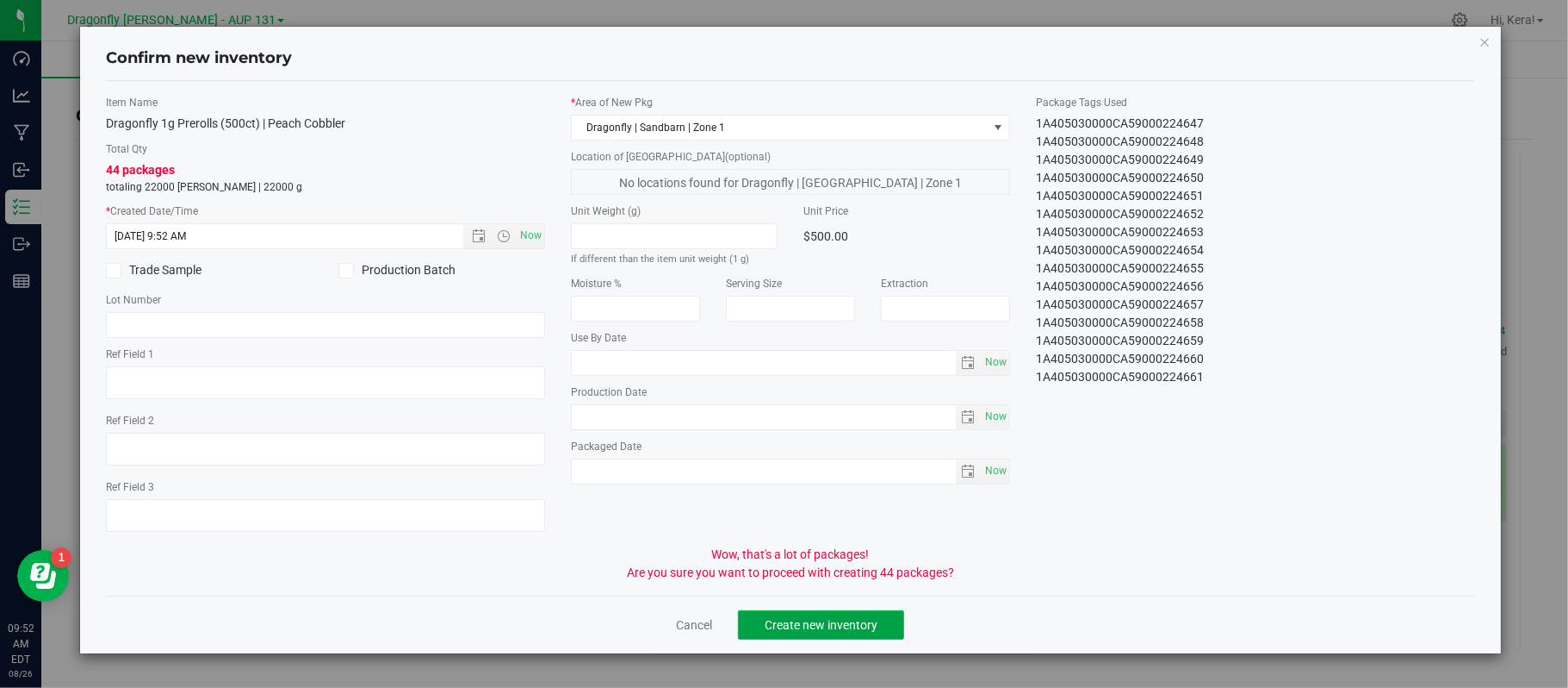
click at [848, 631] on span "Create new inventory" at bounding box center [821, 625] width 113 height 14
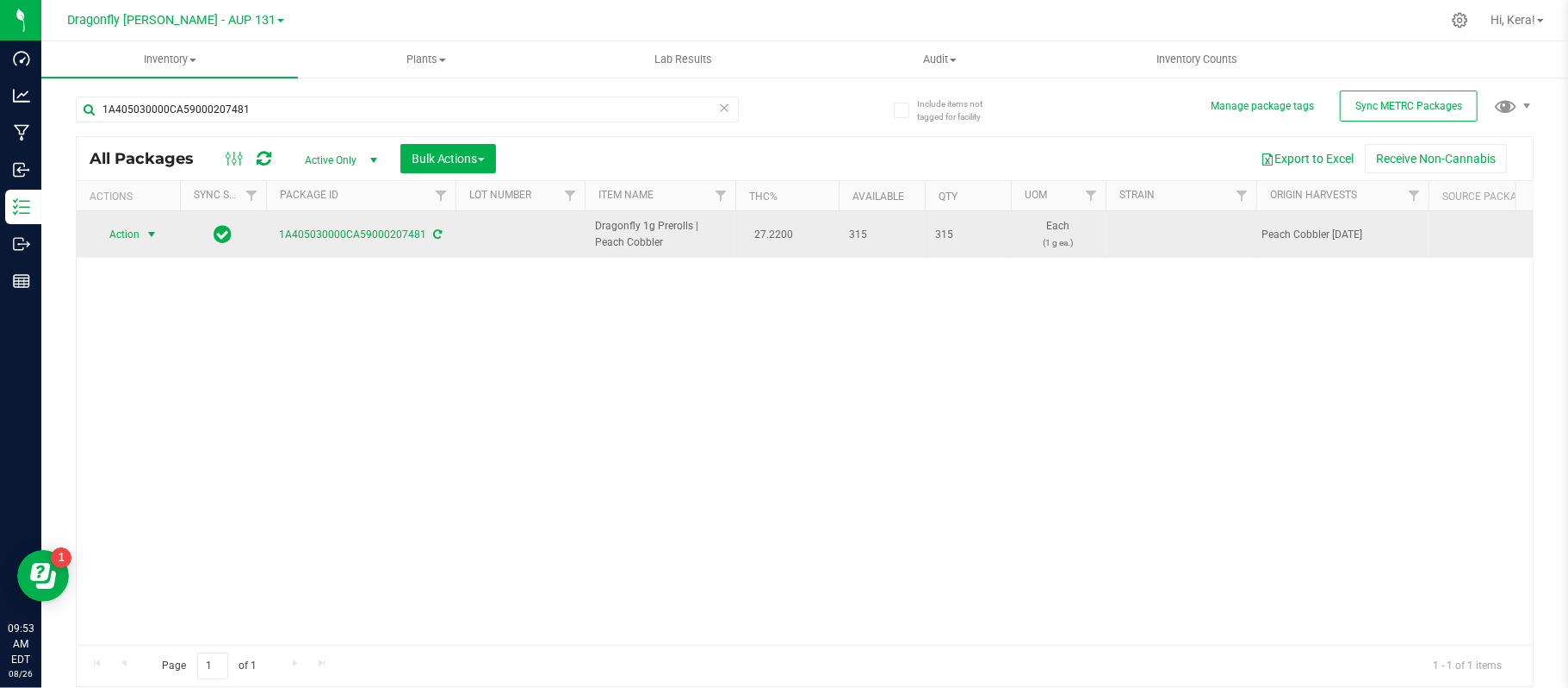
click at [152, 238] on span "select" at bounding box center [152, 235] width 14 height 14
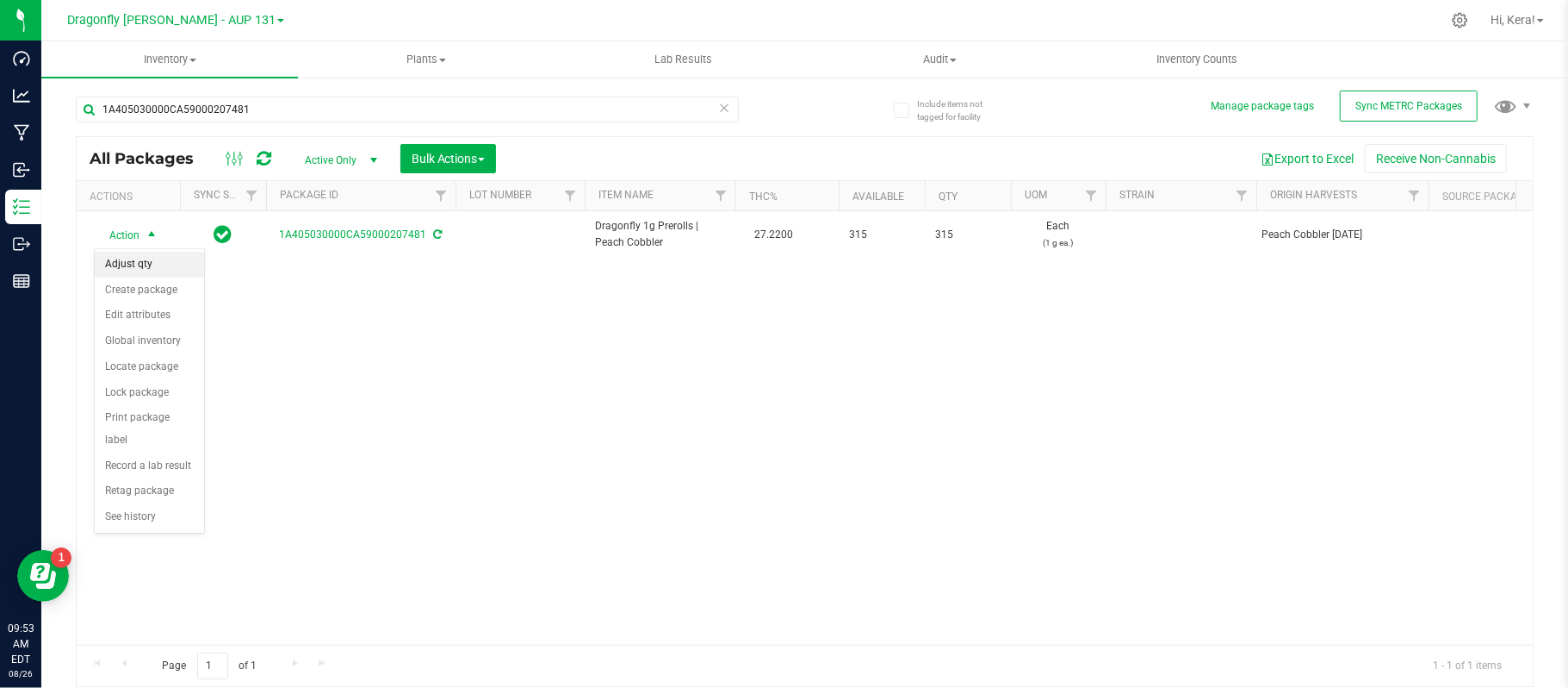
click at [159, 267] on li "Adjust qty" at bounding box center [149, 264] width 109 height 26
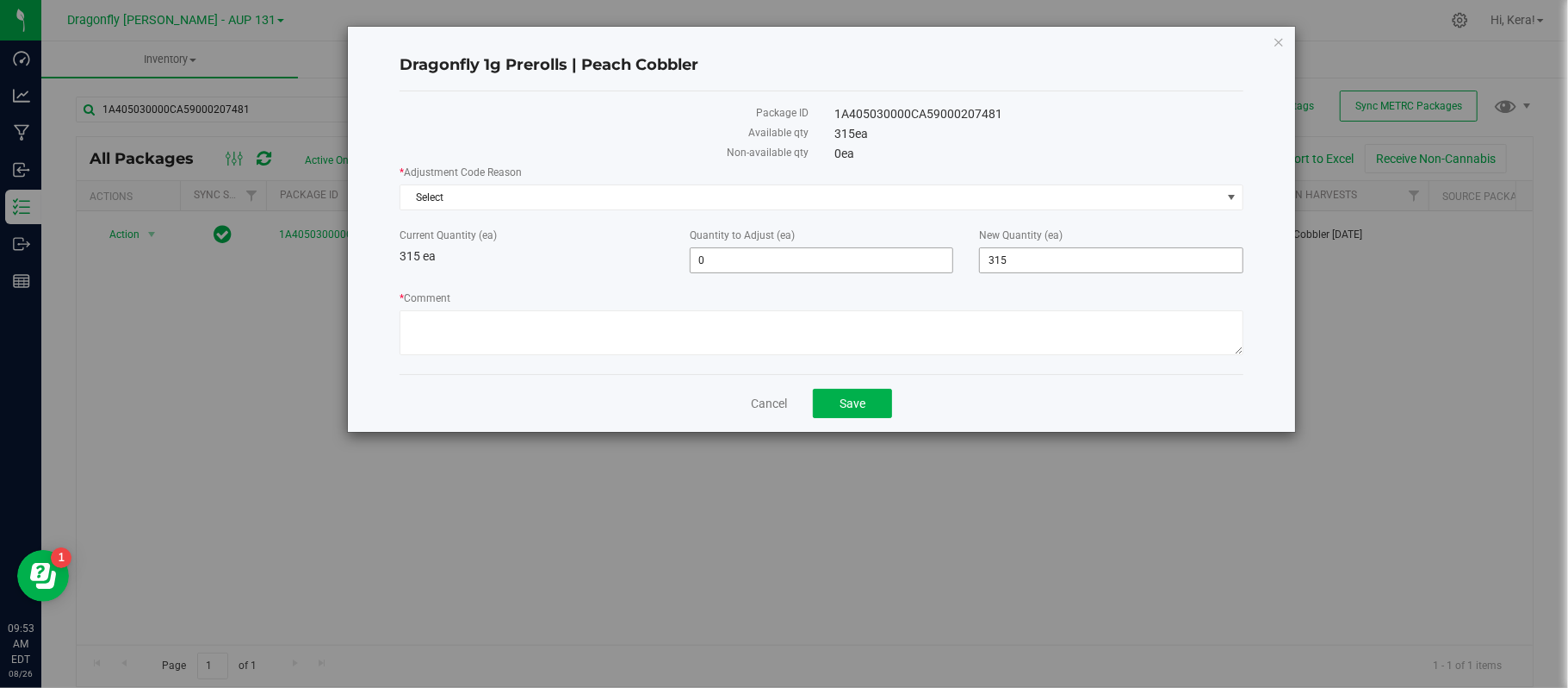
drag, startPoint x: 1021, startPoint y: 257, endPoint x: 877, endPoint y: 253, distance: 144.1
click at [877, 253] on div "Current Quantity (ea) 315 ea Quantity to Adjust (ea) 0 0 New Quantity (ea) 315 …" at bounding box center [821, 250] width 870 height 45
type input "126"
type input "-189"
type input "126"
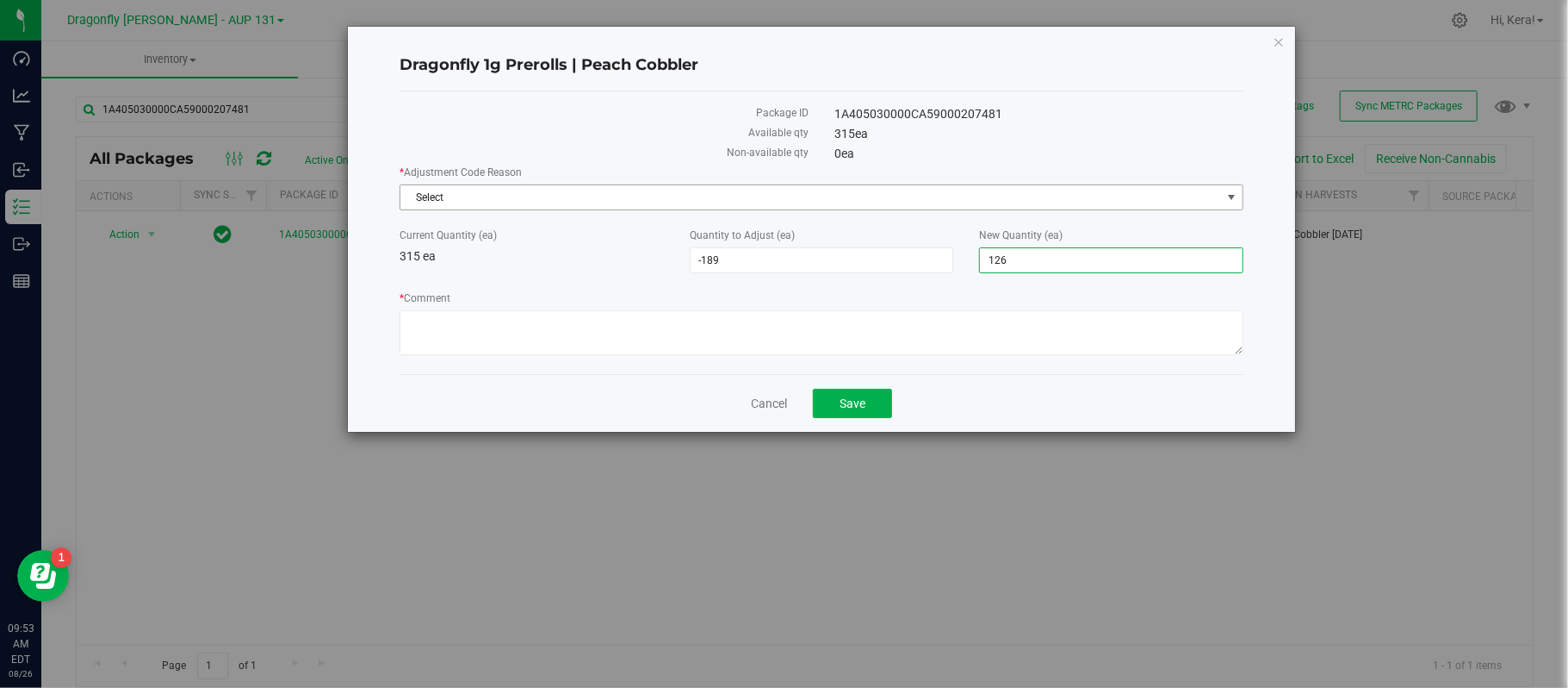
click at [606, 201] on span "Select" at bounding box center [811, 196] width 821 height 24
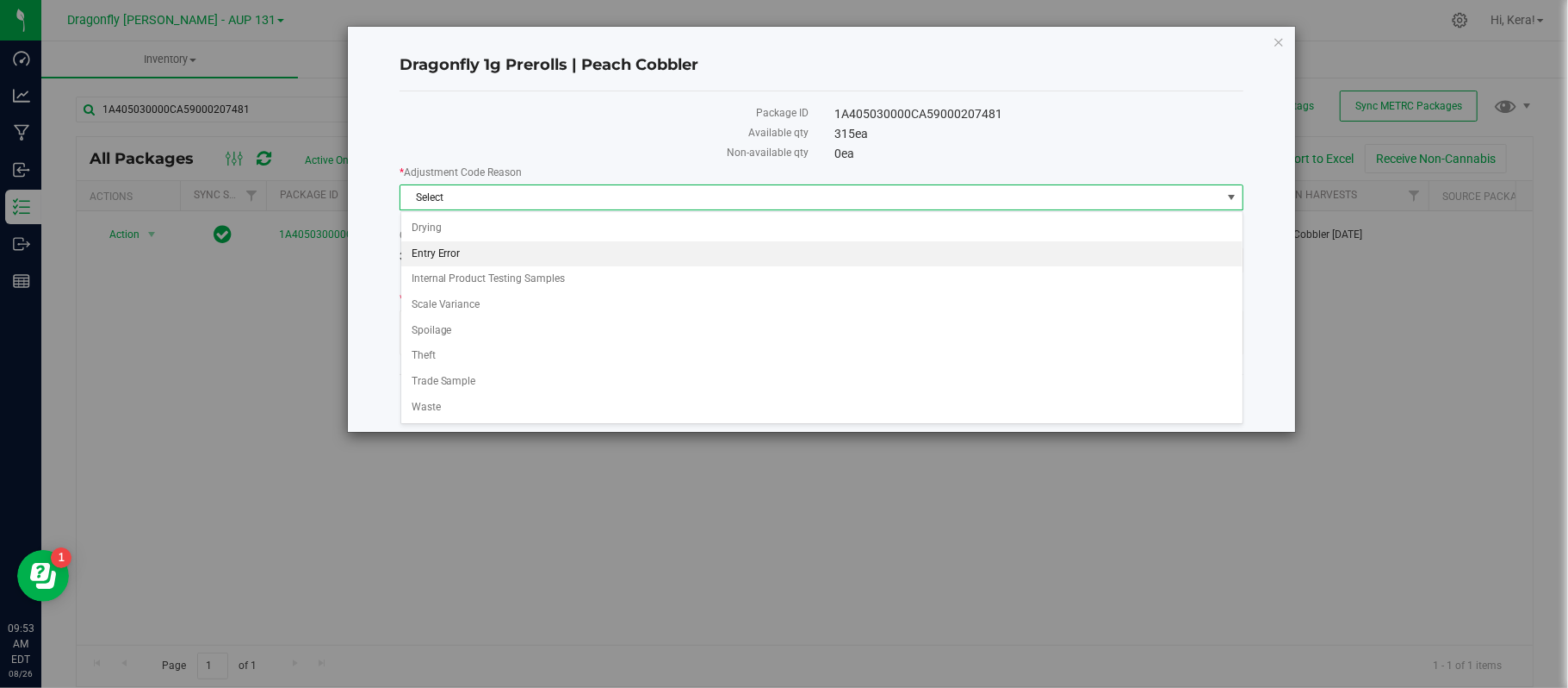
click at [535, 253] on li "Entry Error" at bounding box center [822, 253] width 841 height 26
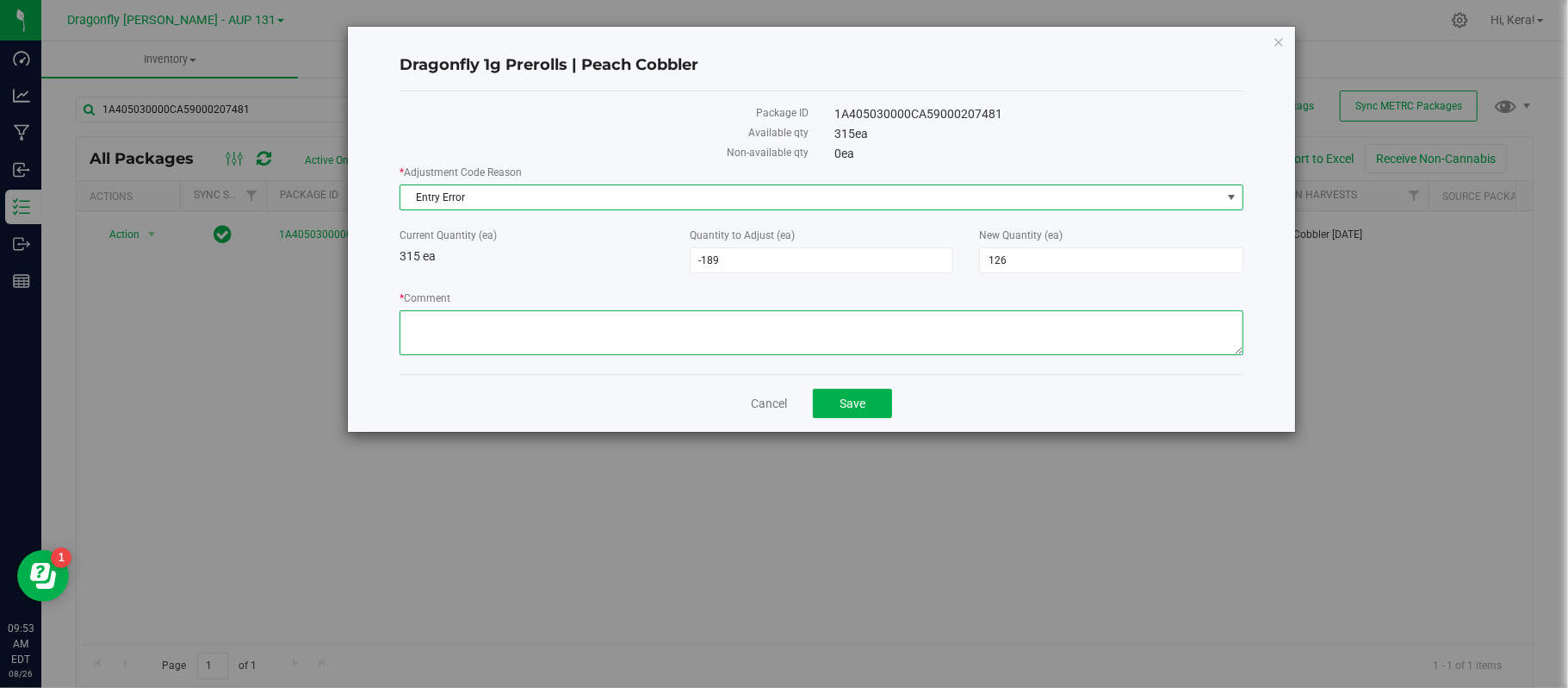
click at [481, 317] on textarea "* Comment" at bounding box center [822, 332] width 844 height 44
type textarea "Incorrect qty entered"
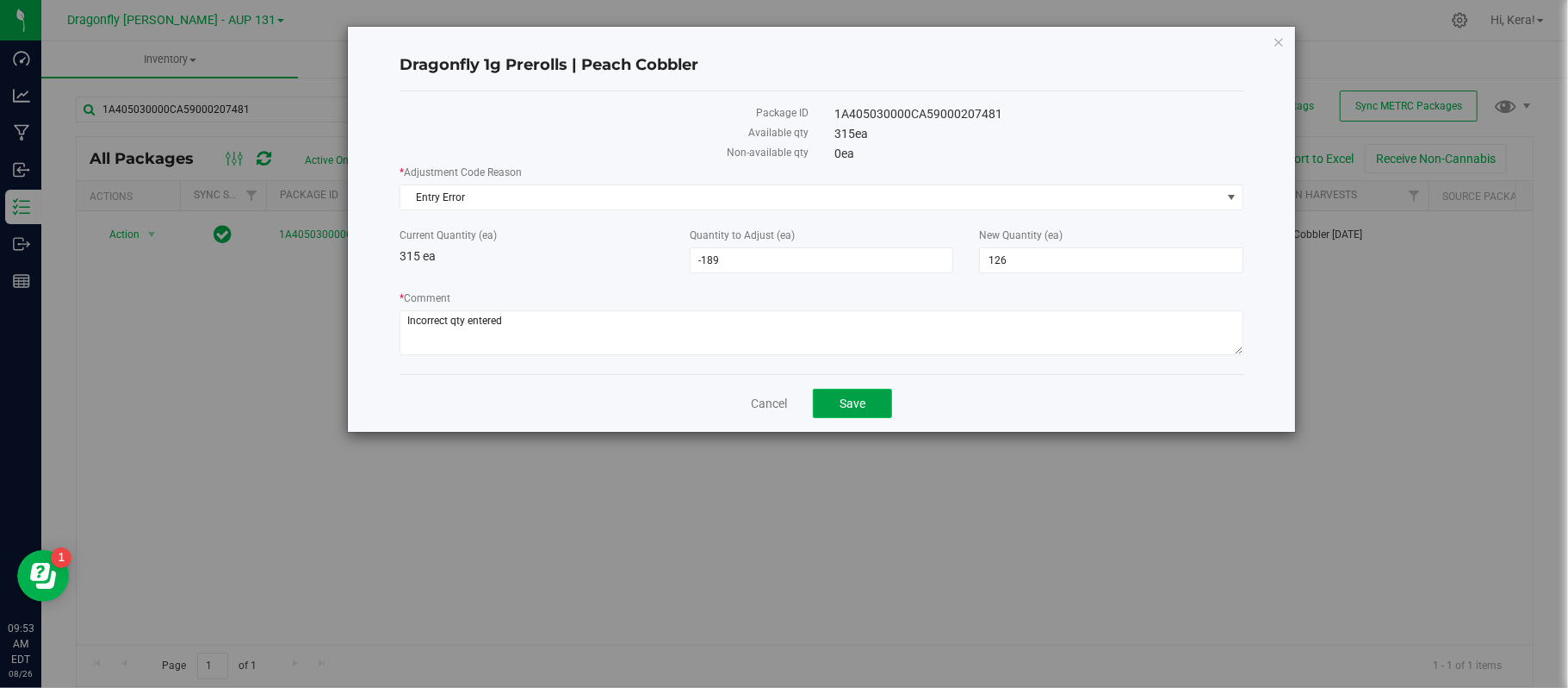
click at [856, 410] on span "Save" at bounding box center [852, 404] width 26 height 14
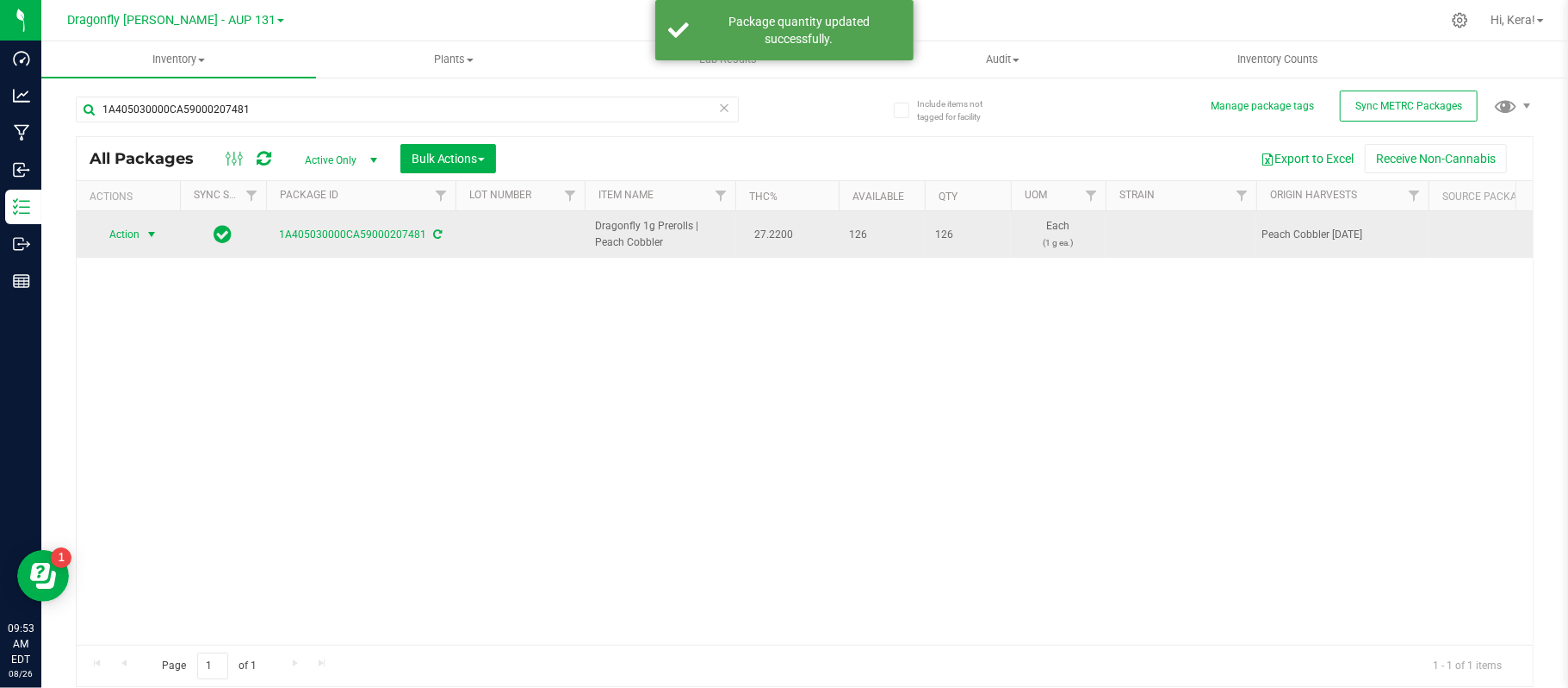
click at [132, 235] on span "Action" at bounding box center [117, 234] width 46 height 24
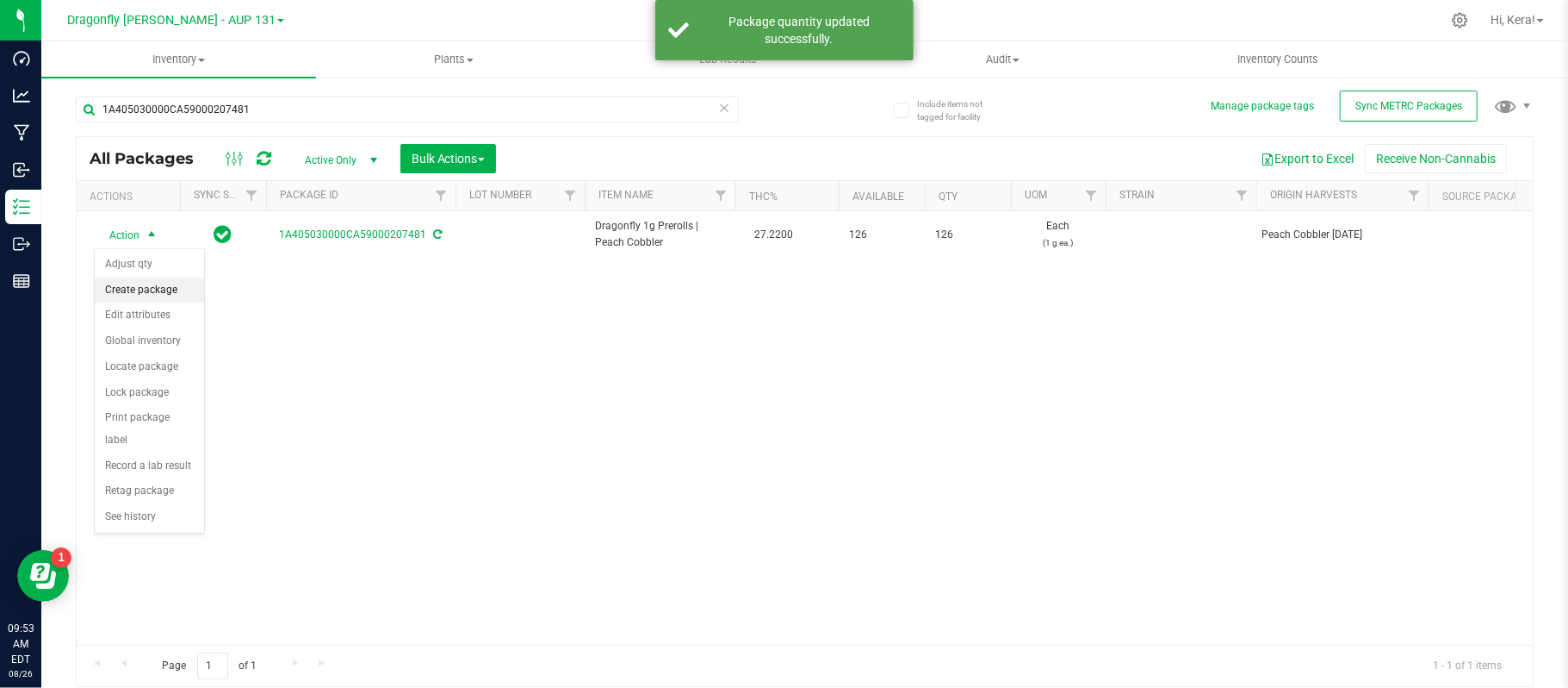
click at [160, 297] on li "Create package" at bounding box center [149, 290] width 109 height 26
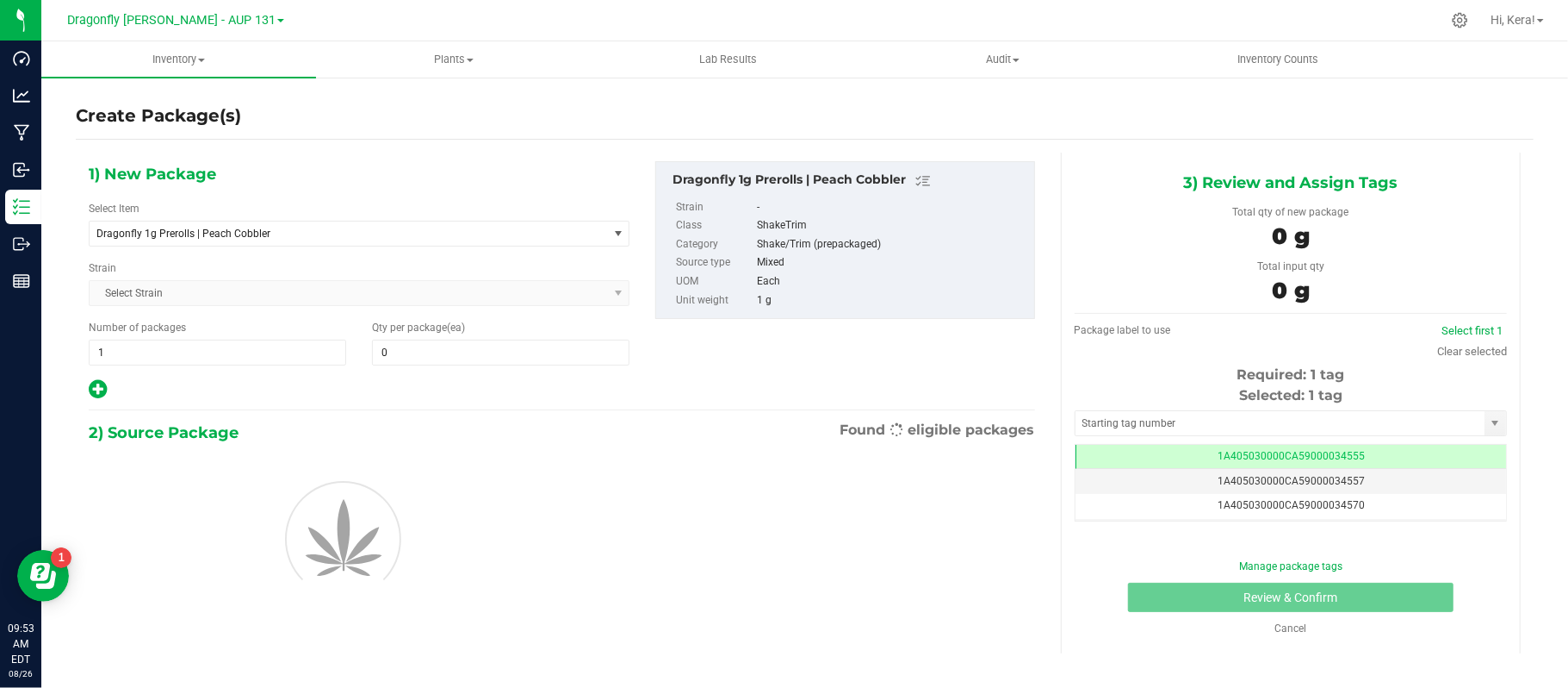
type input "0"
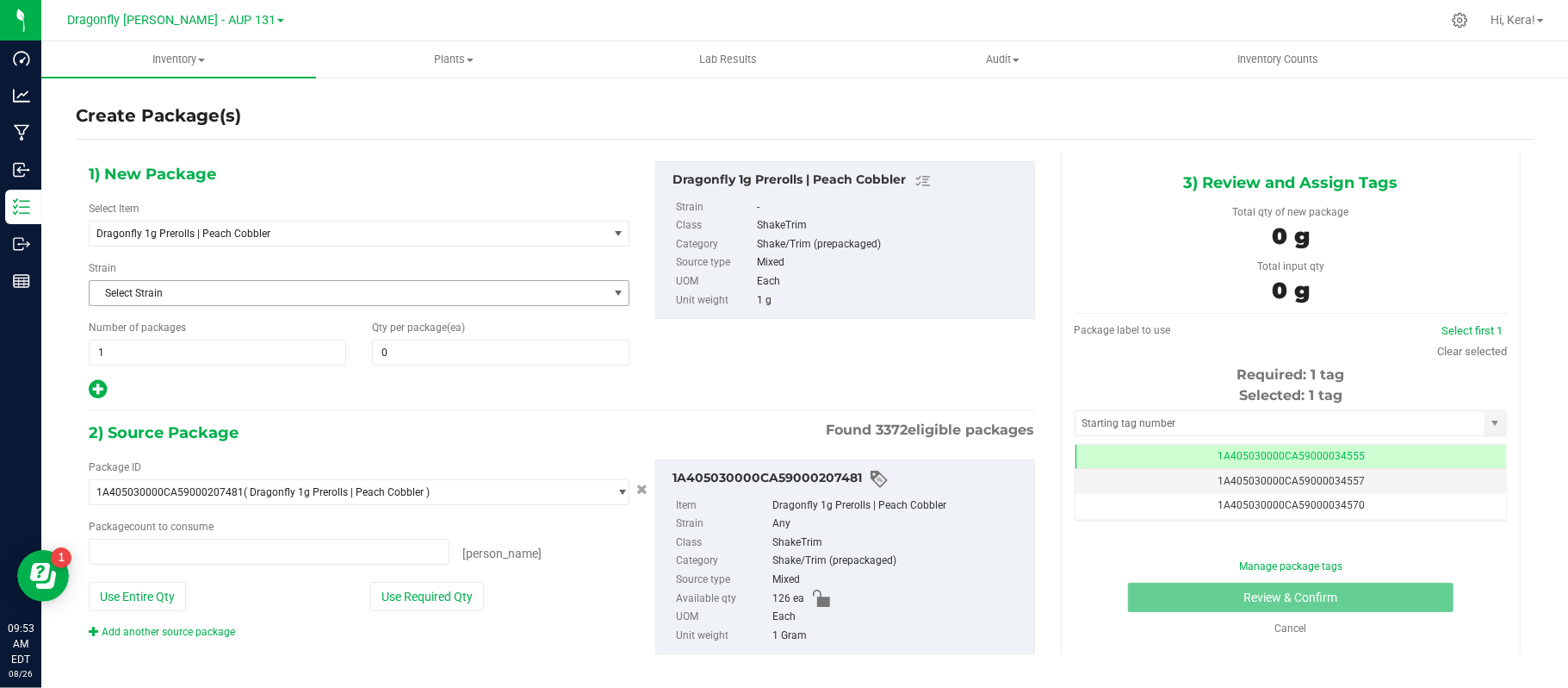
type input "0 ea"
click at [251, 244] on span "Dragonfly 1g Prerolls | Peach Cobbler" at bounding box center [348, 233] width 518 height 24
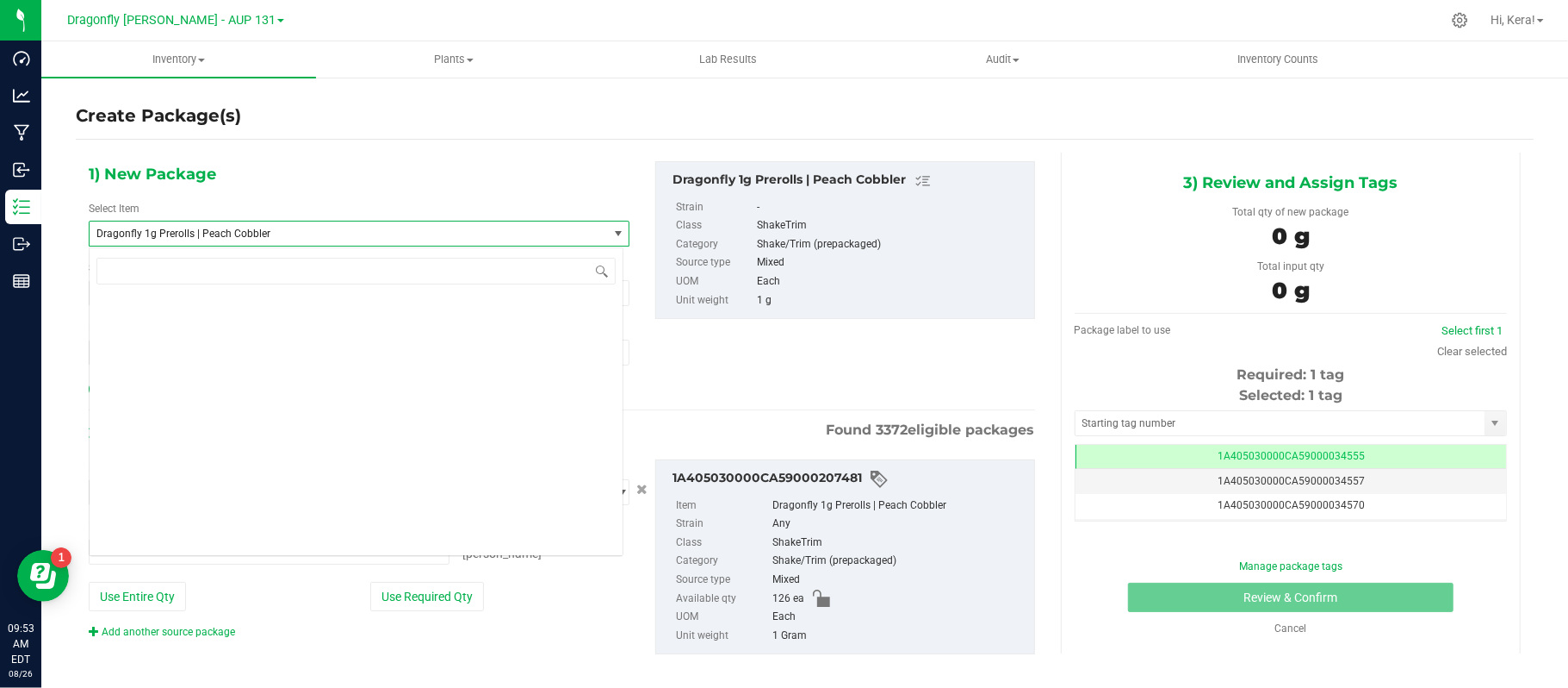
scroll to position [40699, 0]
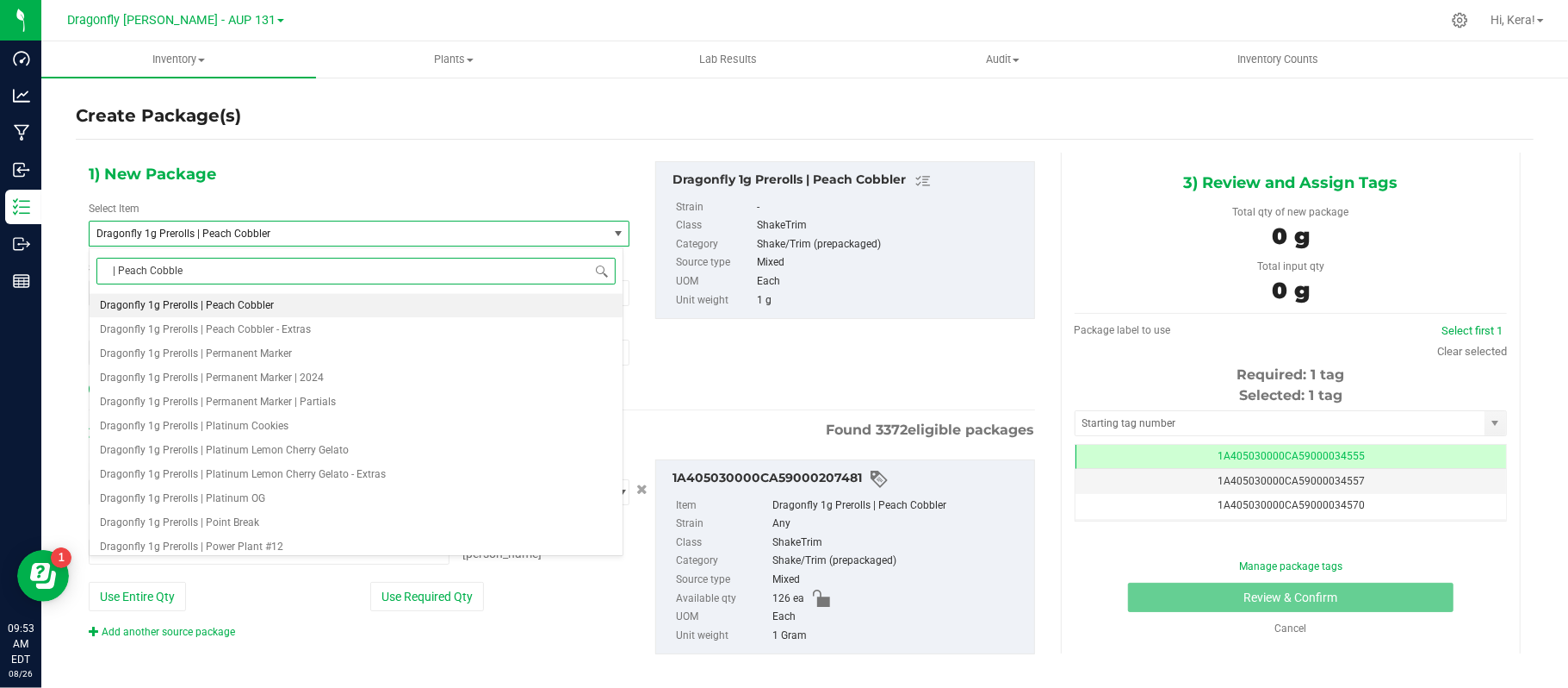
type input "| Peach Cobbler"
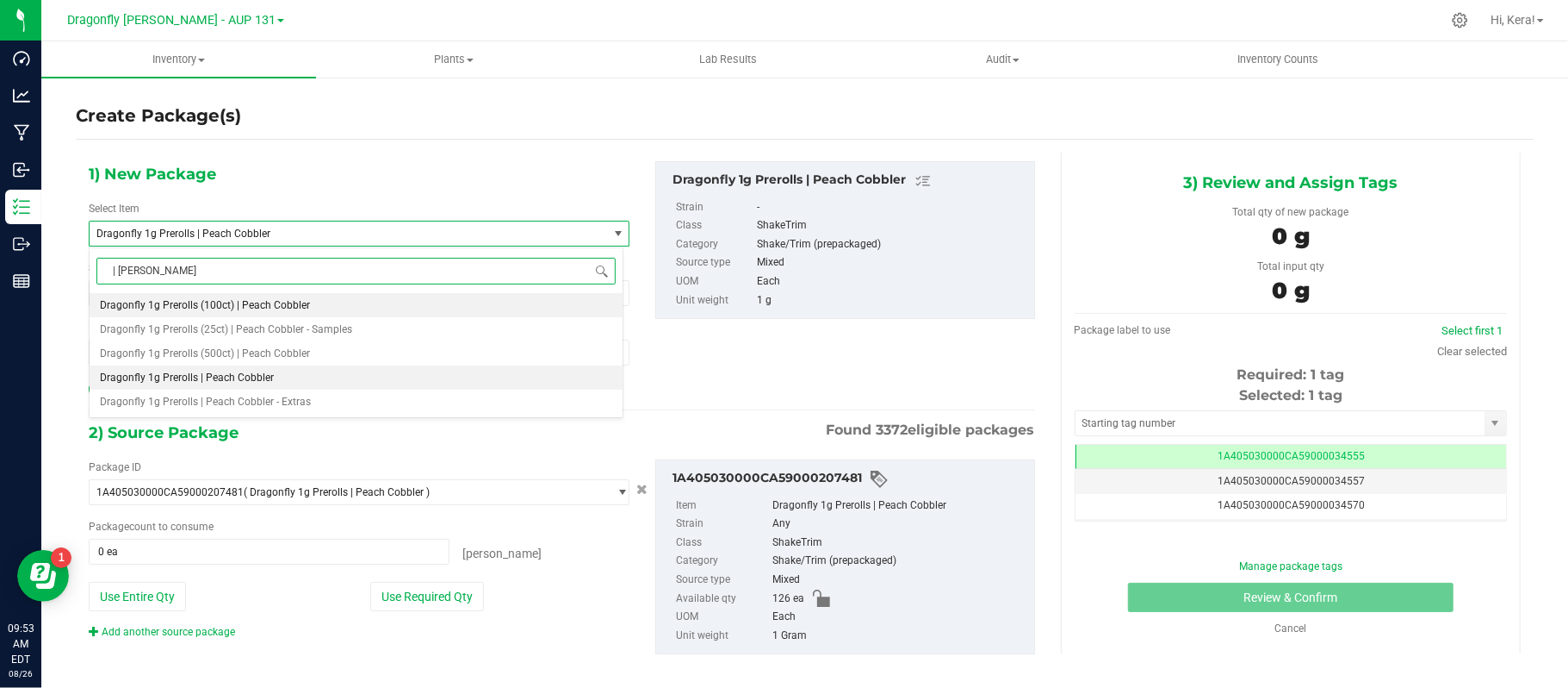
scroll to position [0, 0]
click at [301, 308] on span "Dragonfly 1g Prerolls (100ct) | Peach Cobbler" at bounding box center [204, 305] width 211 height 12
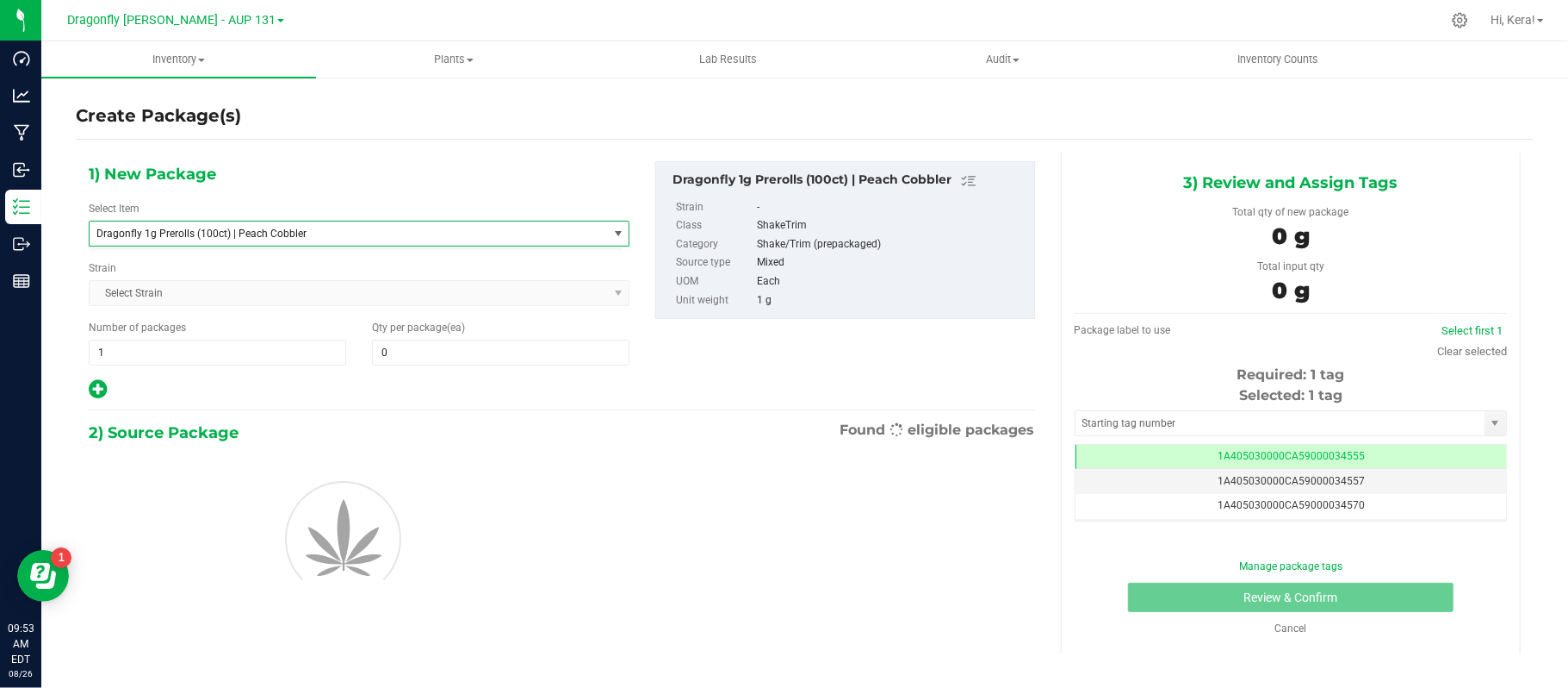
type input "0"
click at [211, 360] on span "1 1" at bounding box center [218, 352] width 258 height 26
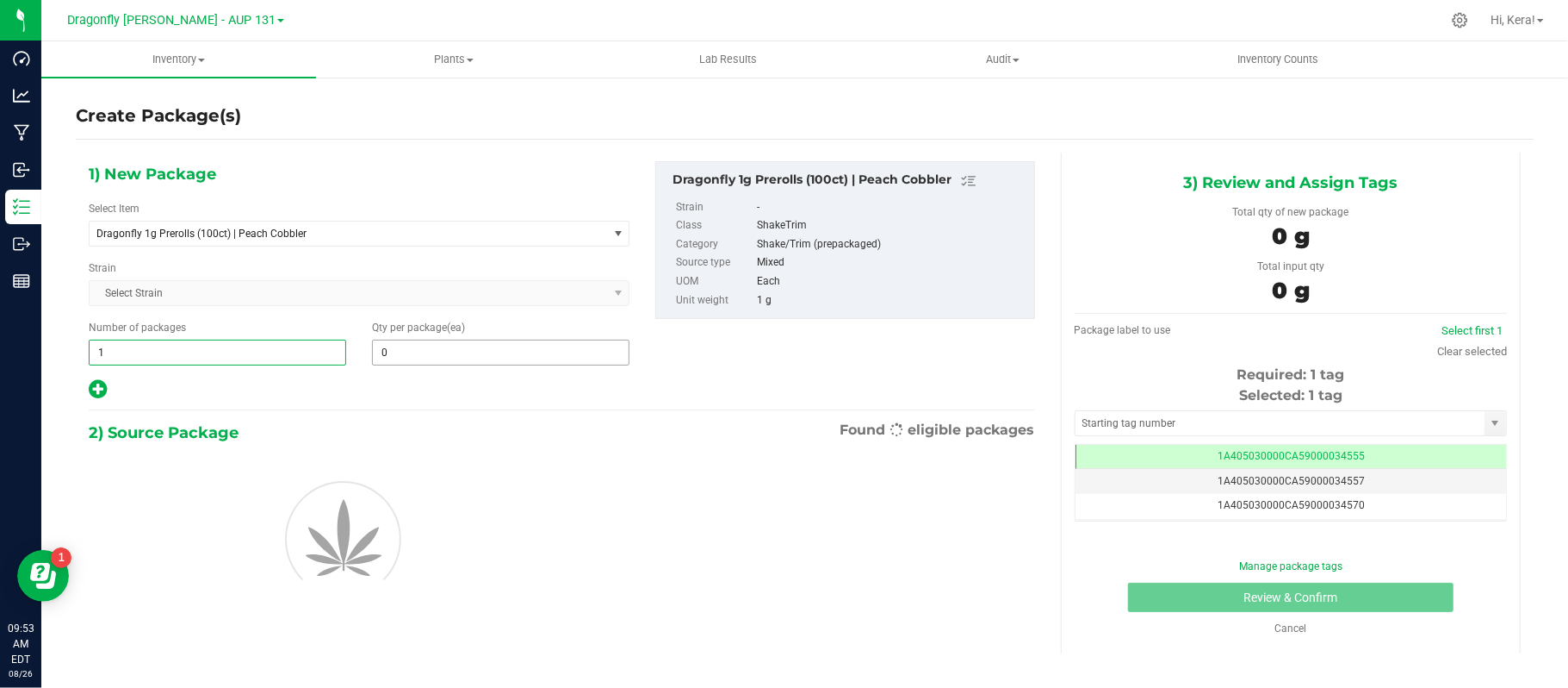
click at [418, 362] on span "0 0" at bounding box center [501, 352] width 258 height 26
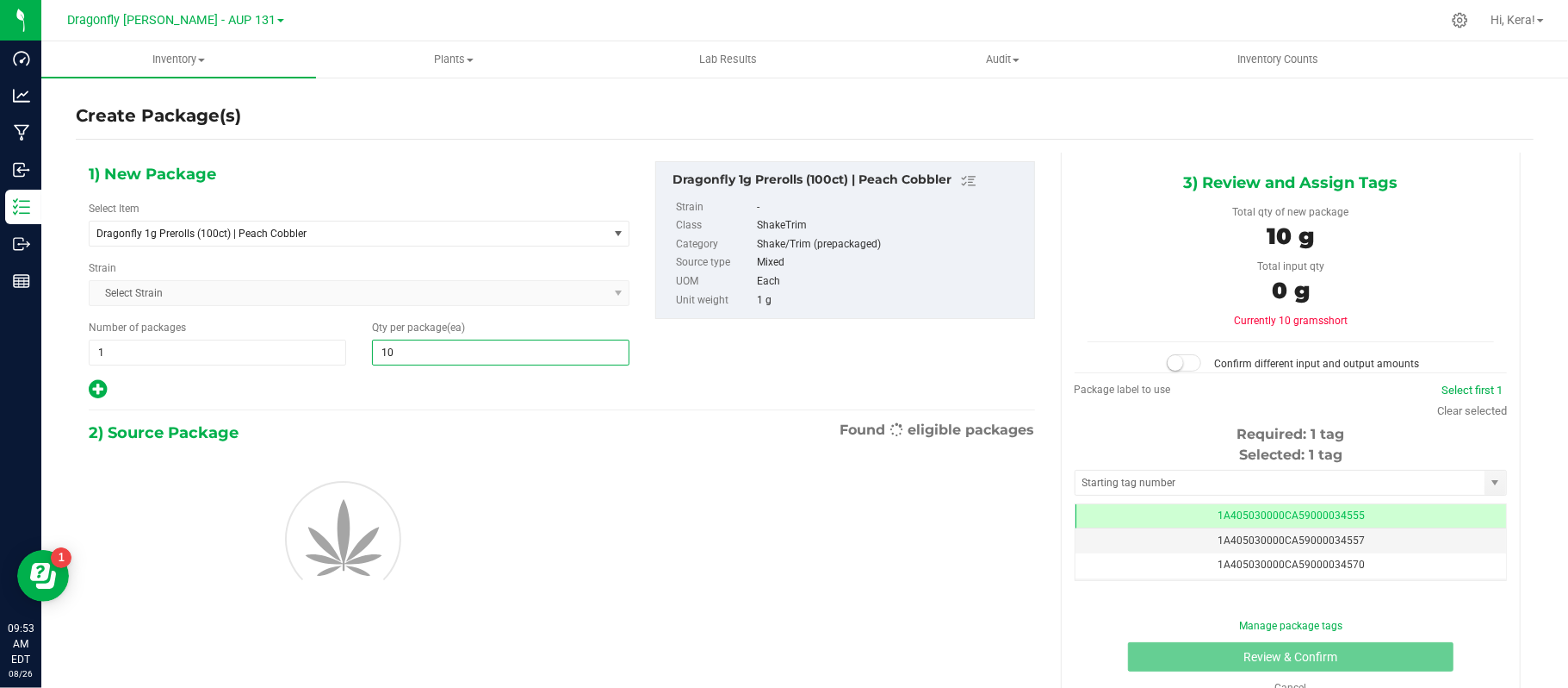
type input "100"
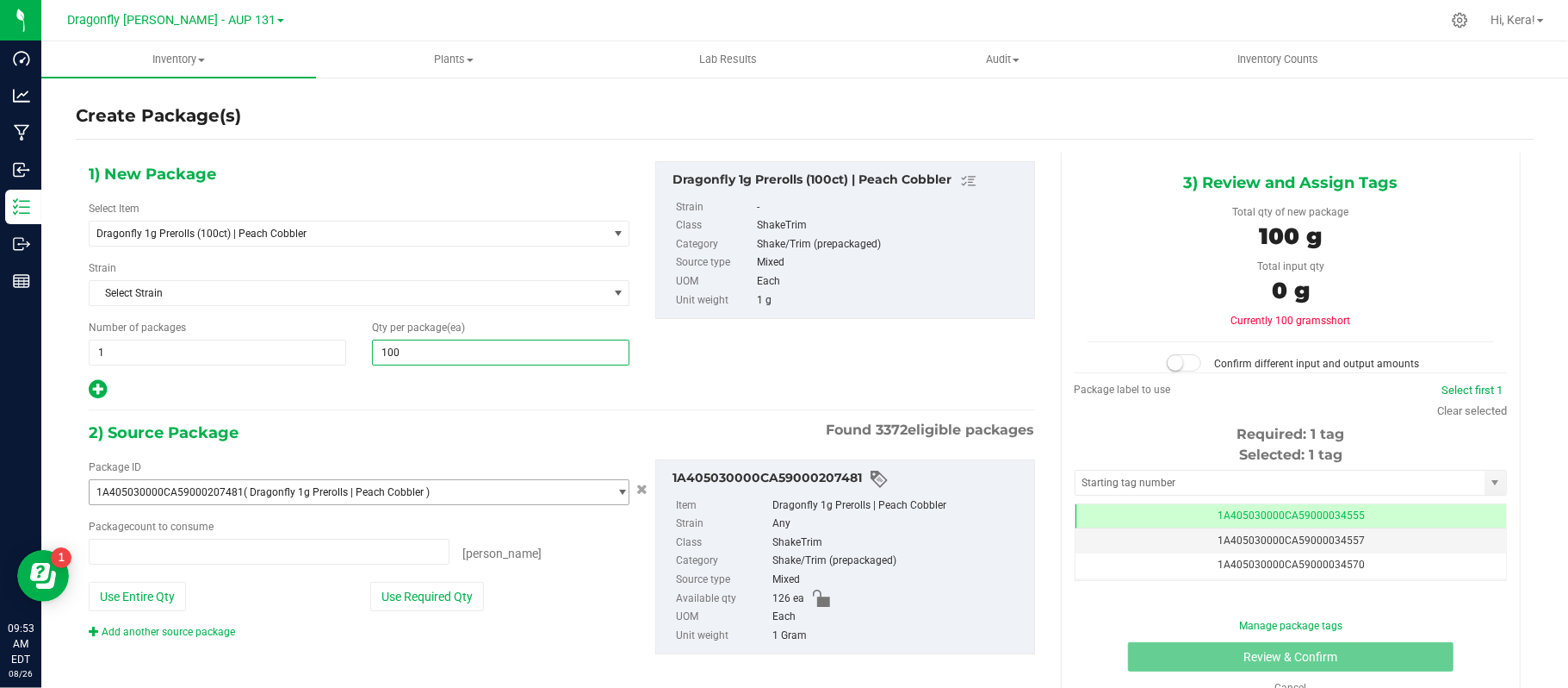
type input "0 ea"
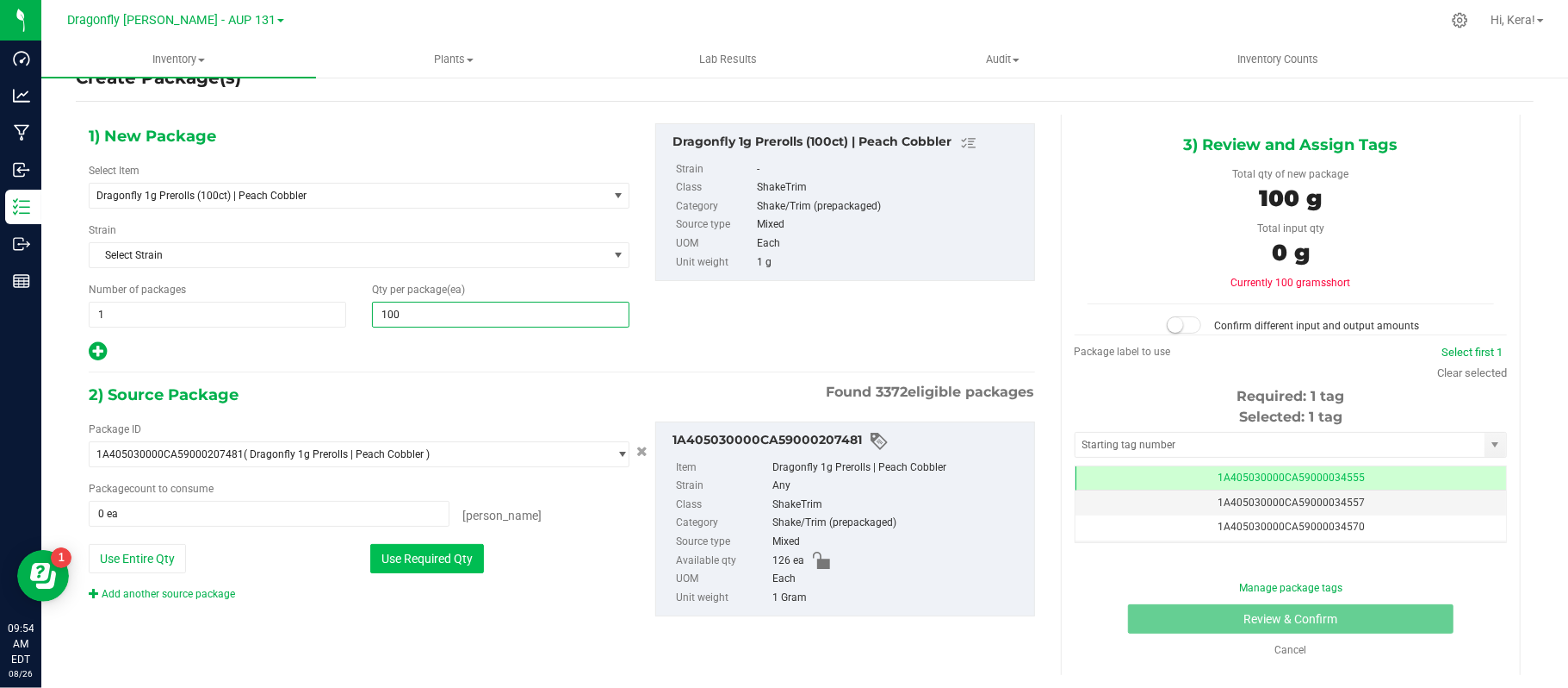
type input "100"
click at [441, 567] on button "Use Required Qty" at bounding box center [427, 558] width 114 height 29
type input "100 ea"
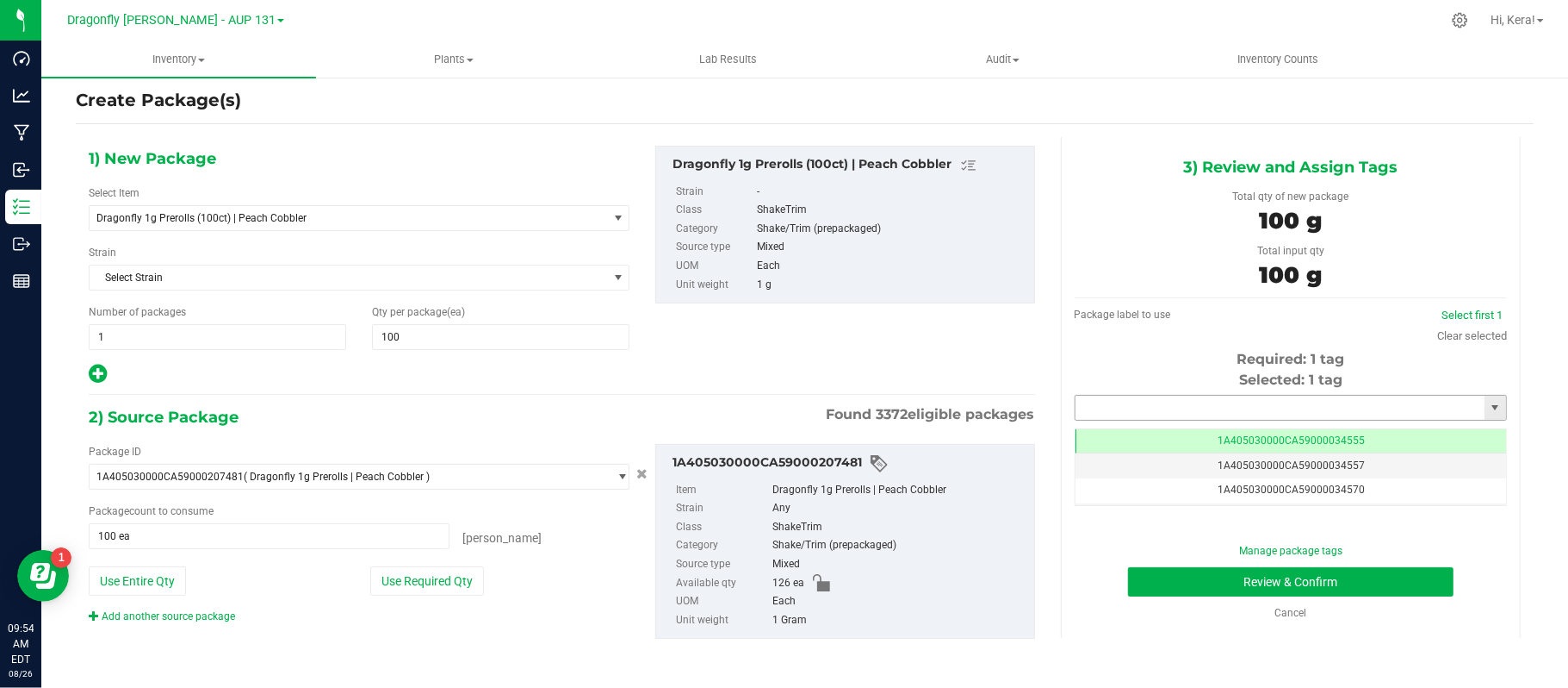
click at [1213, 396] on input "text" at bounding box center [1280, 407] width 409 height 24
click at [202, 325] on span "1 1" at bounding box center [218, 336] width 258 height 26
click at [407, 571] on button "Use Required Qty" at bounding box center [427, 580] width 114 height 29
click at [1165, 404] on input "text" at bounding box center [1280, 407] width 409 height 24
paste input "1A405030000CA59000224662"
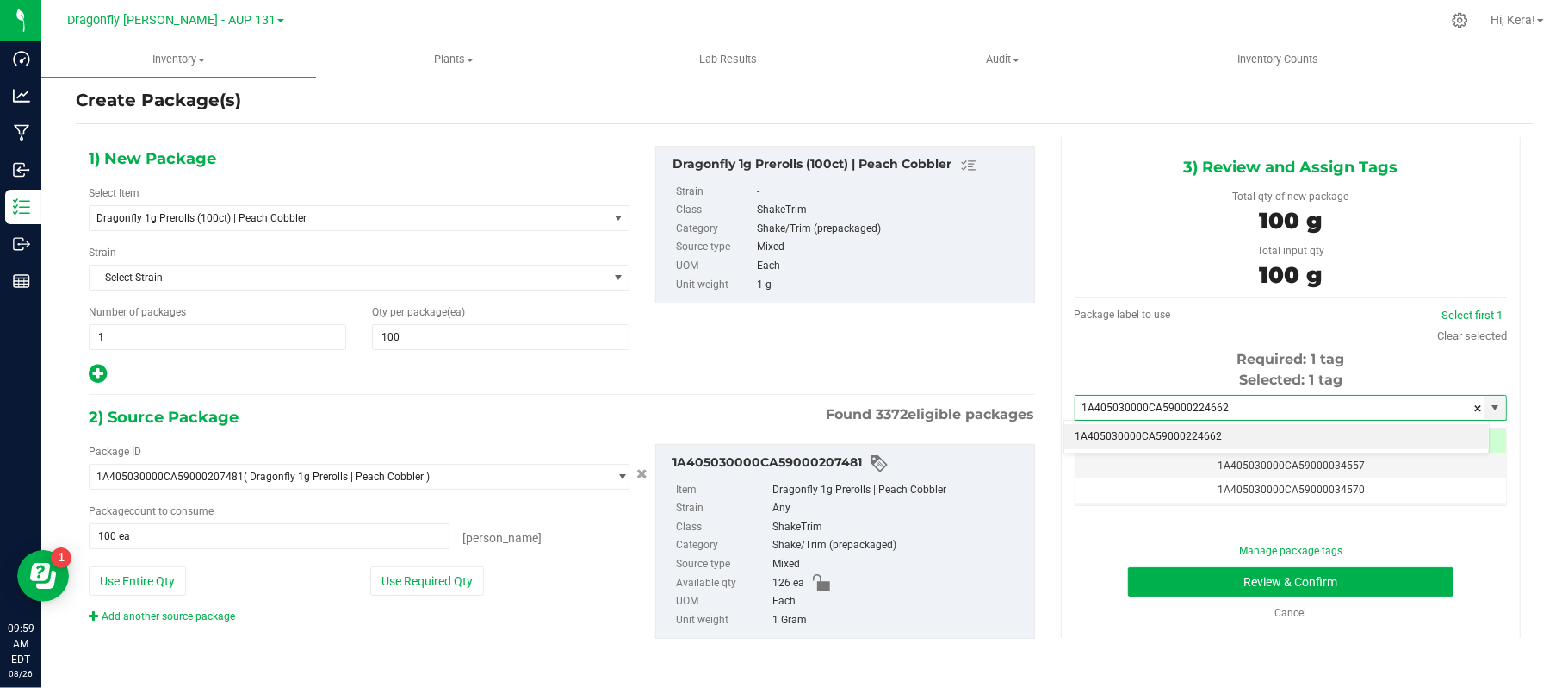
click at [1206, 435] on li "1A405030000CA59000224662" at bounding box center [1277, 436] width 425 height 26
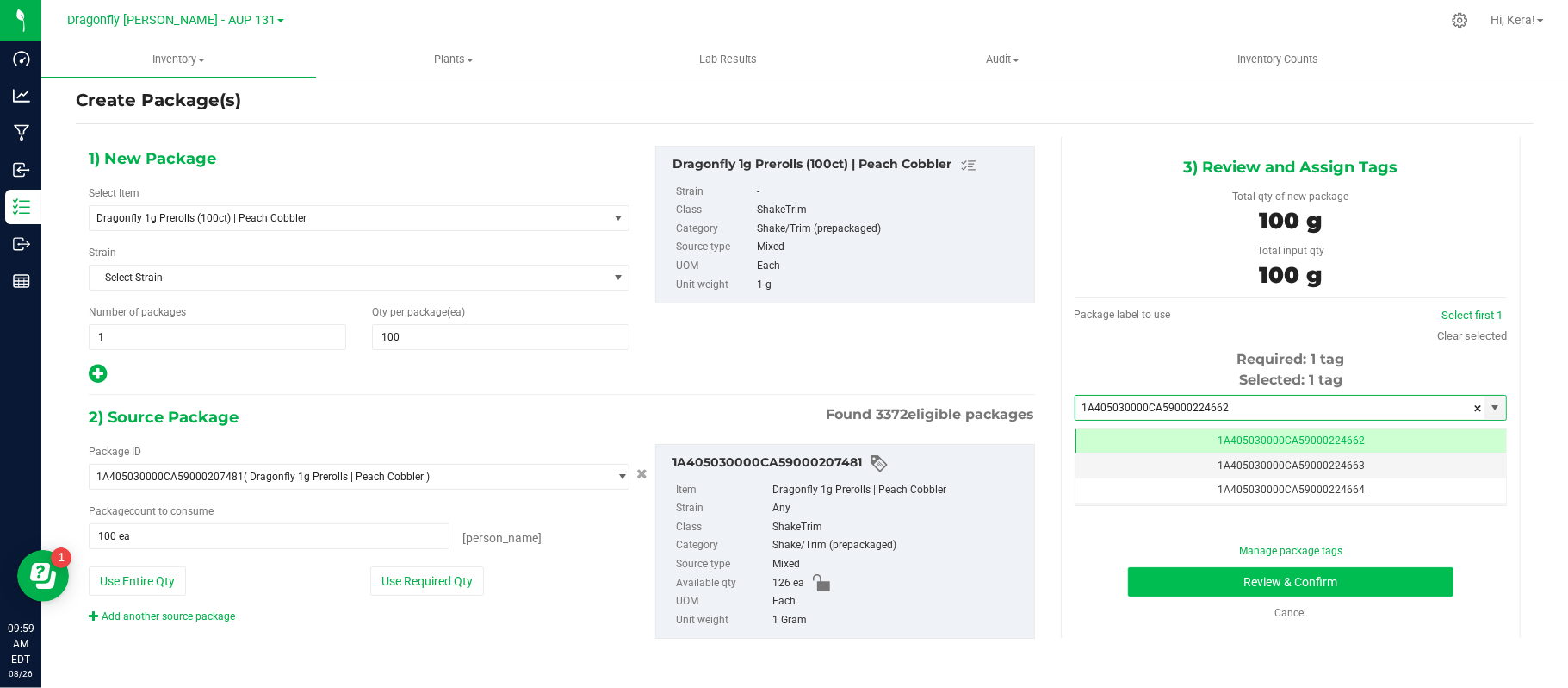
scroll to position [0, -1]
type input "1A405030000CA59000224662"
click at [1211, 567] on button "Review & Confirm" at bounding box center [1291, 581] width 325 height 29
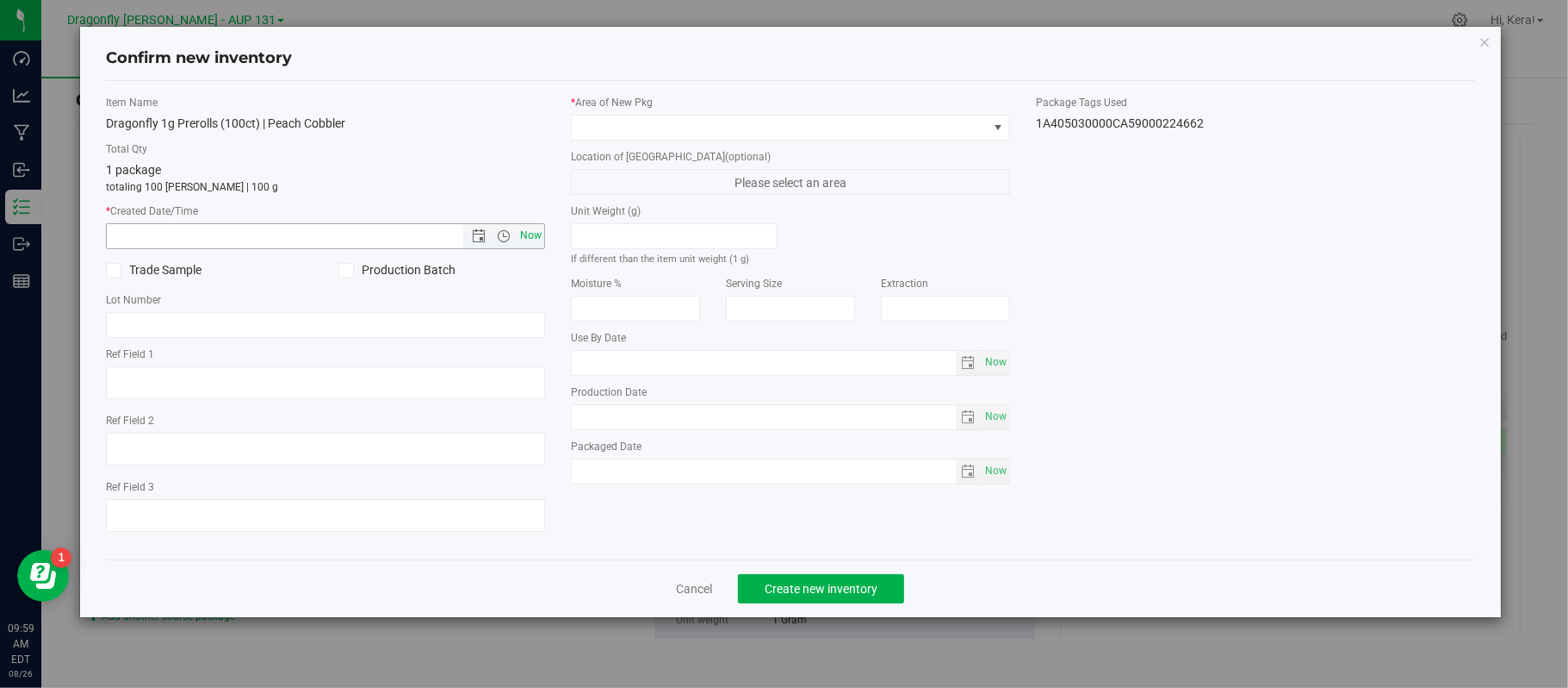
click at [532, 238] on span "Now" at bounding box center [531, 236] width 29 height 25
type input "8/26/2025 9:59 AM"
click at [641, 131] on span at bounding box center [780, 127] width 416 height 24
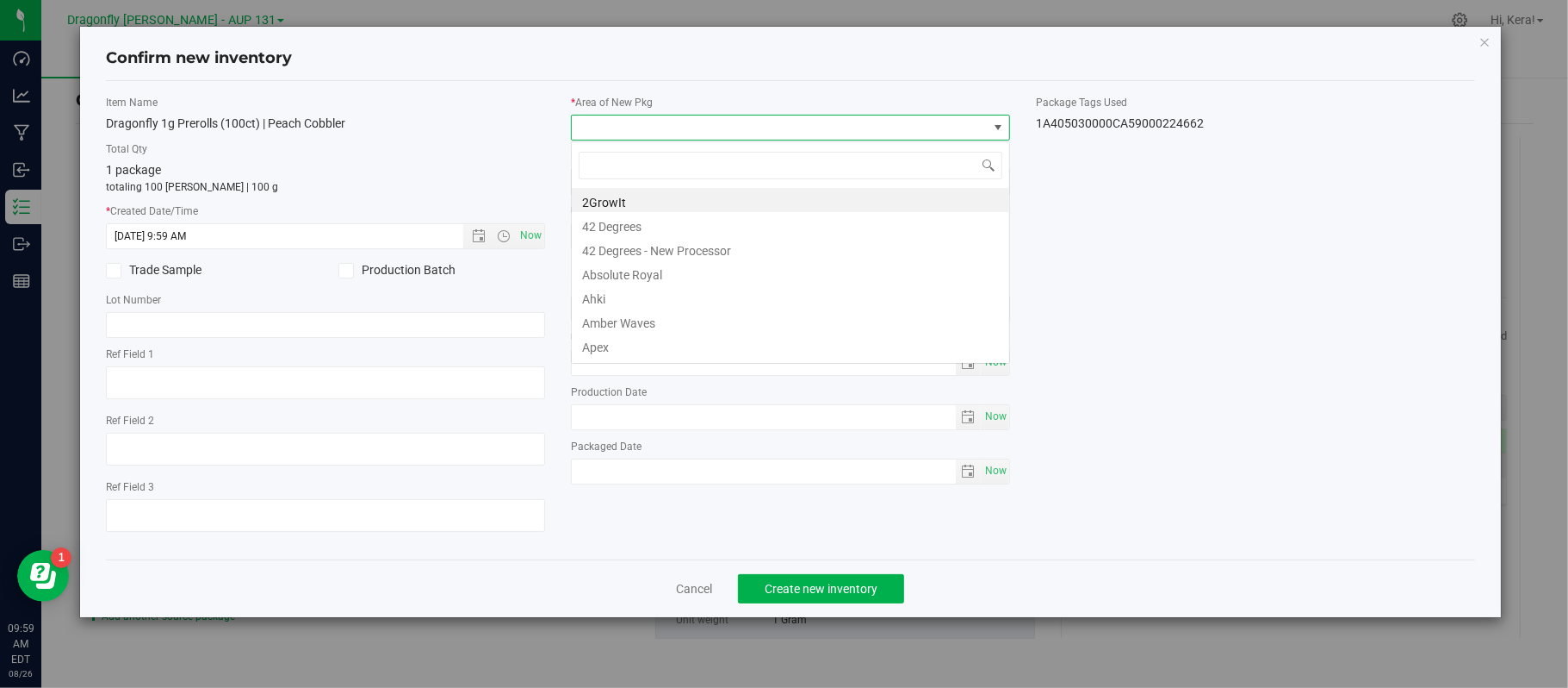
scroll to position [26, 438]
type input "zone 1"
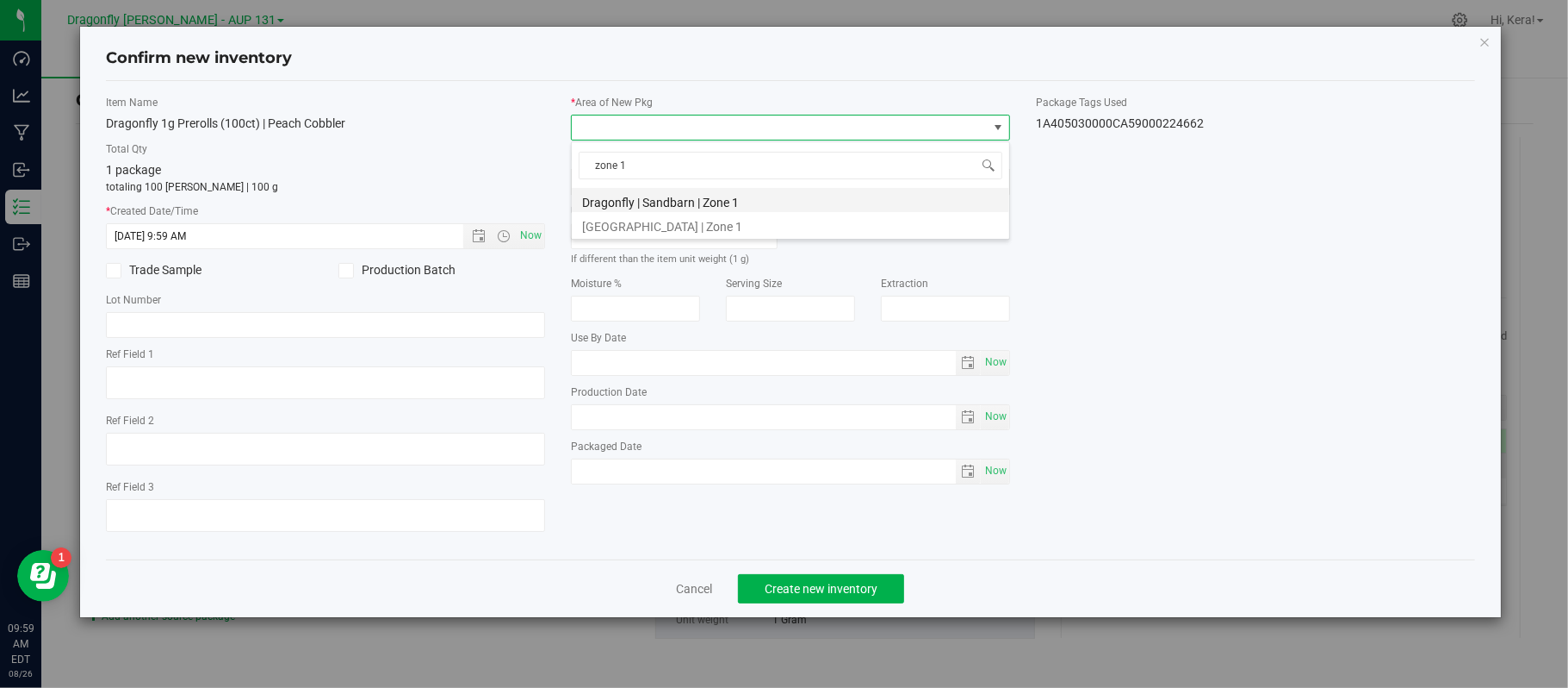
click at [662, 204] on li "Dragonfly | Sandbarn | Zone 1" at bounding box center [791, 199] width 437 height 24
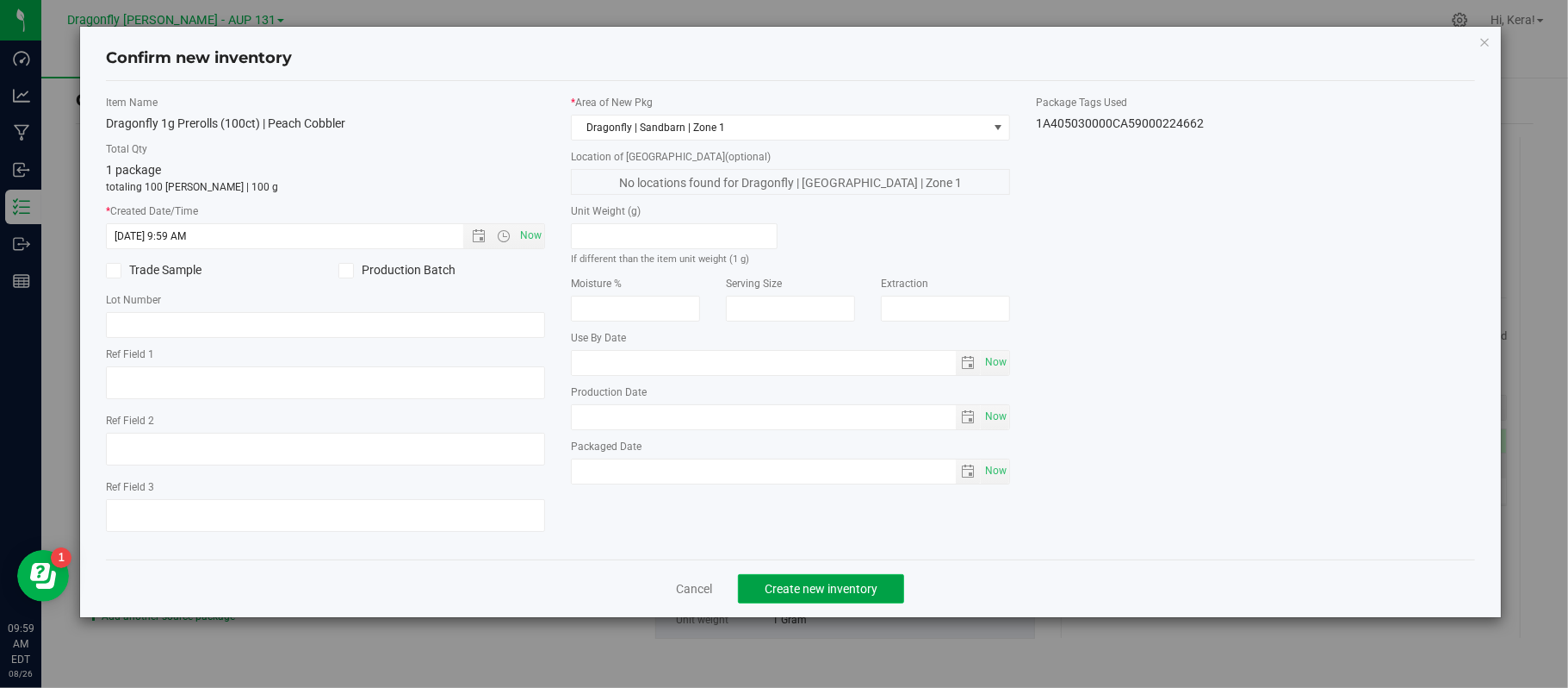
click at [827, 590] on span "Create new inventory" at bounding box center [821, 588] width 113 height 14
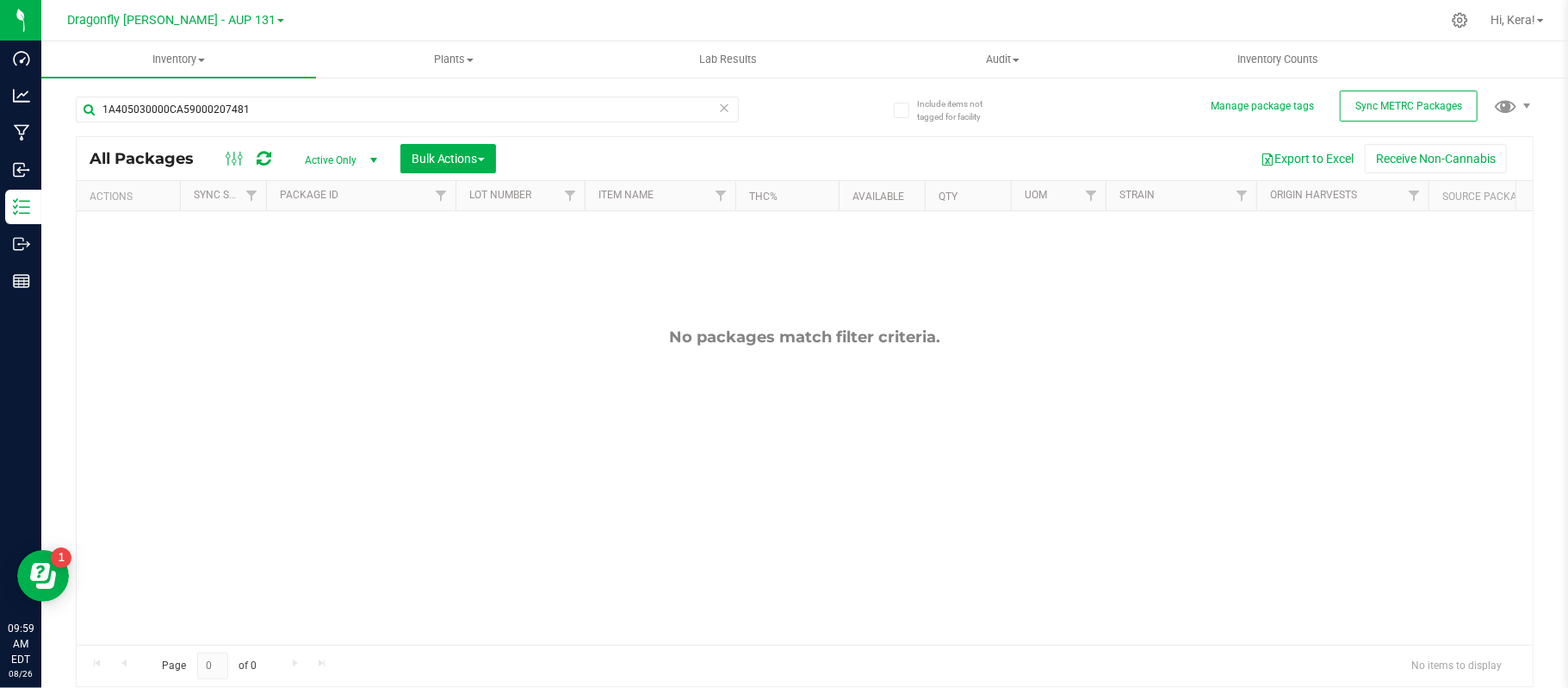
click at [274, 163] on div at bounding box center [248, 158] width 58 height 20
click at [269, 158] on icon at bounding box center [264, 158] width 14 height 17
click at [335, 159] on span "Active Only" at bounding box center [338, 160] width 95 height 24
click at [343, 267] on li "All" at bounding box center [338, 265] width 93 height 26
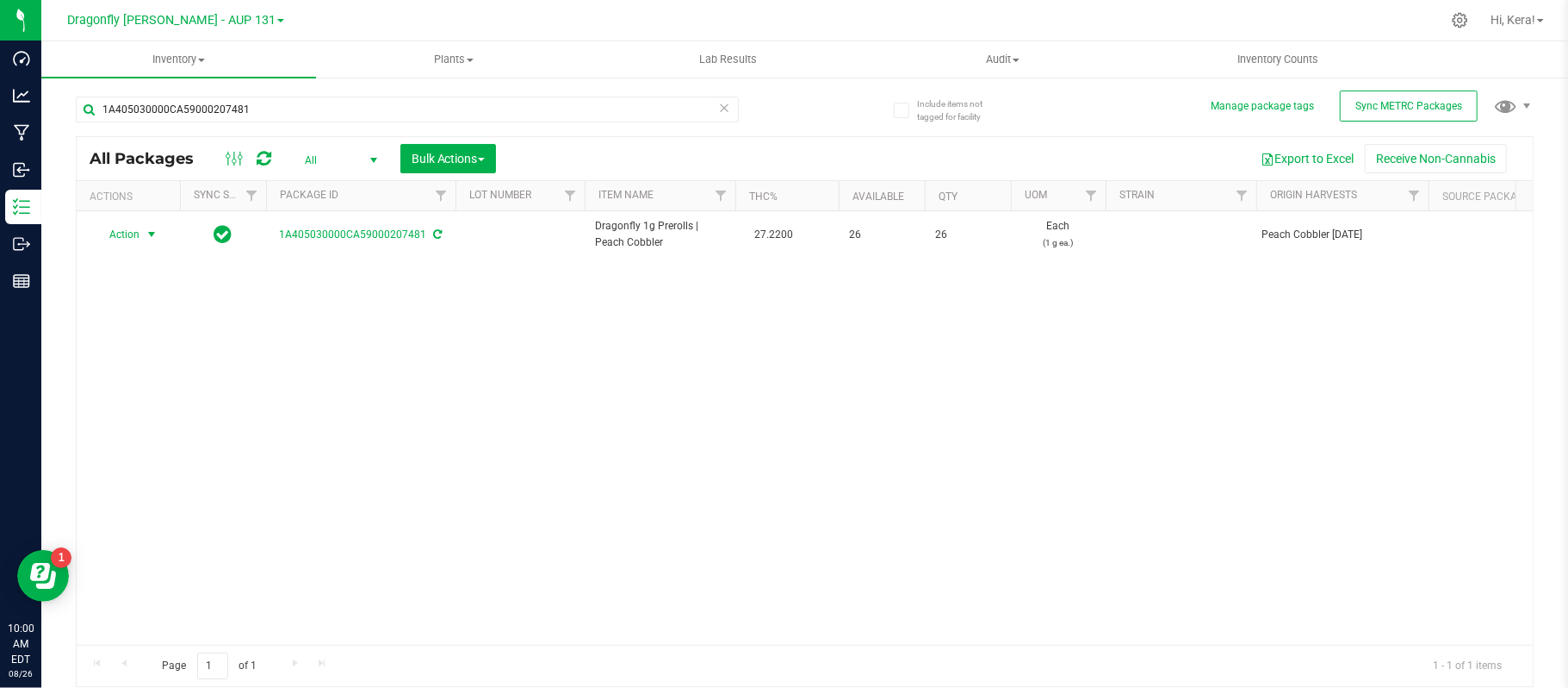
click at [139, 238] on span "Action" at bounding box center [117, 234] width 46 height 24
click at [150, 284] on li "Create package" at bounding box center [149, 290] width 109 height 26
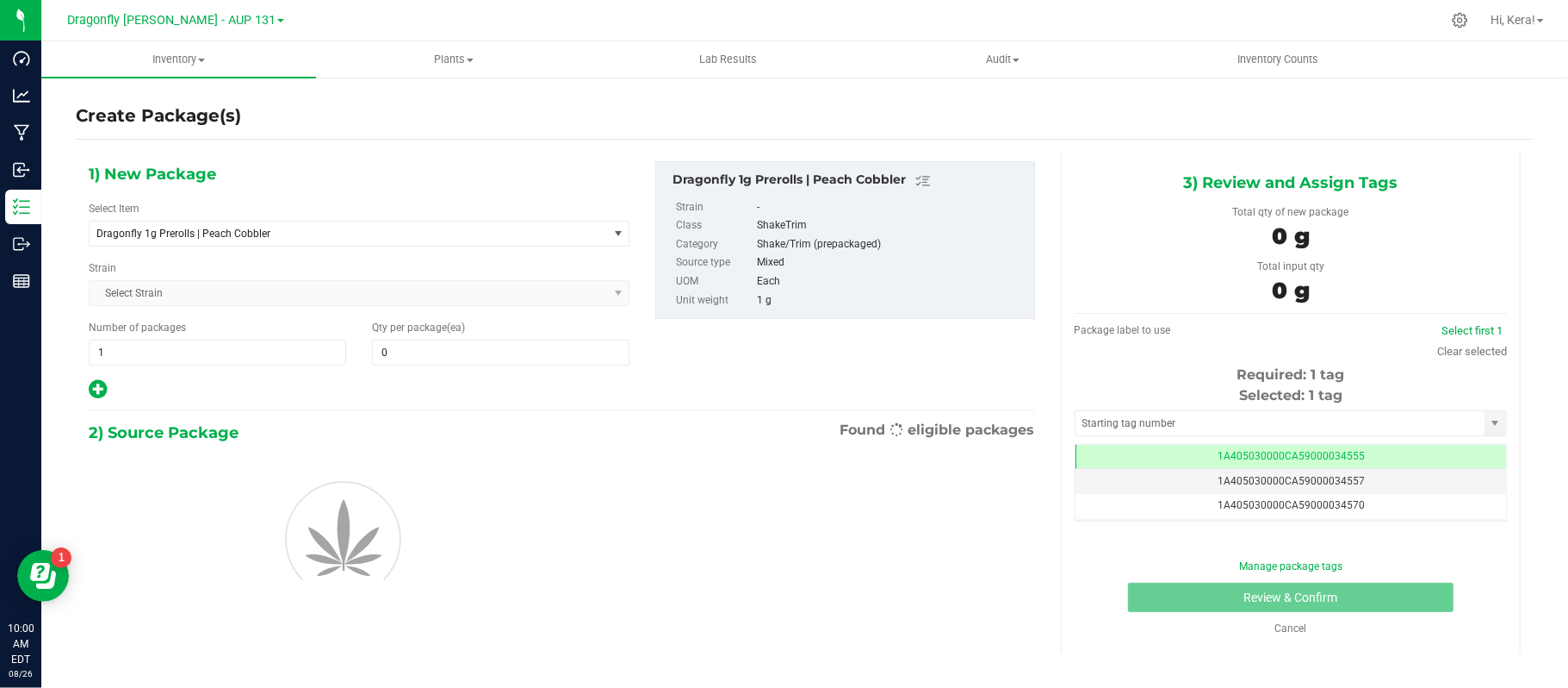
type input "0"
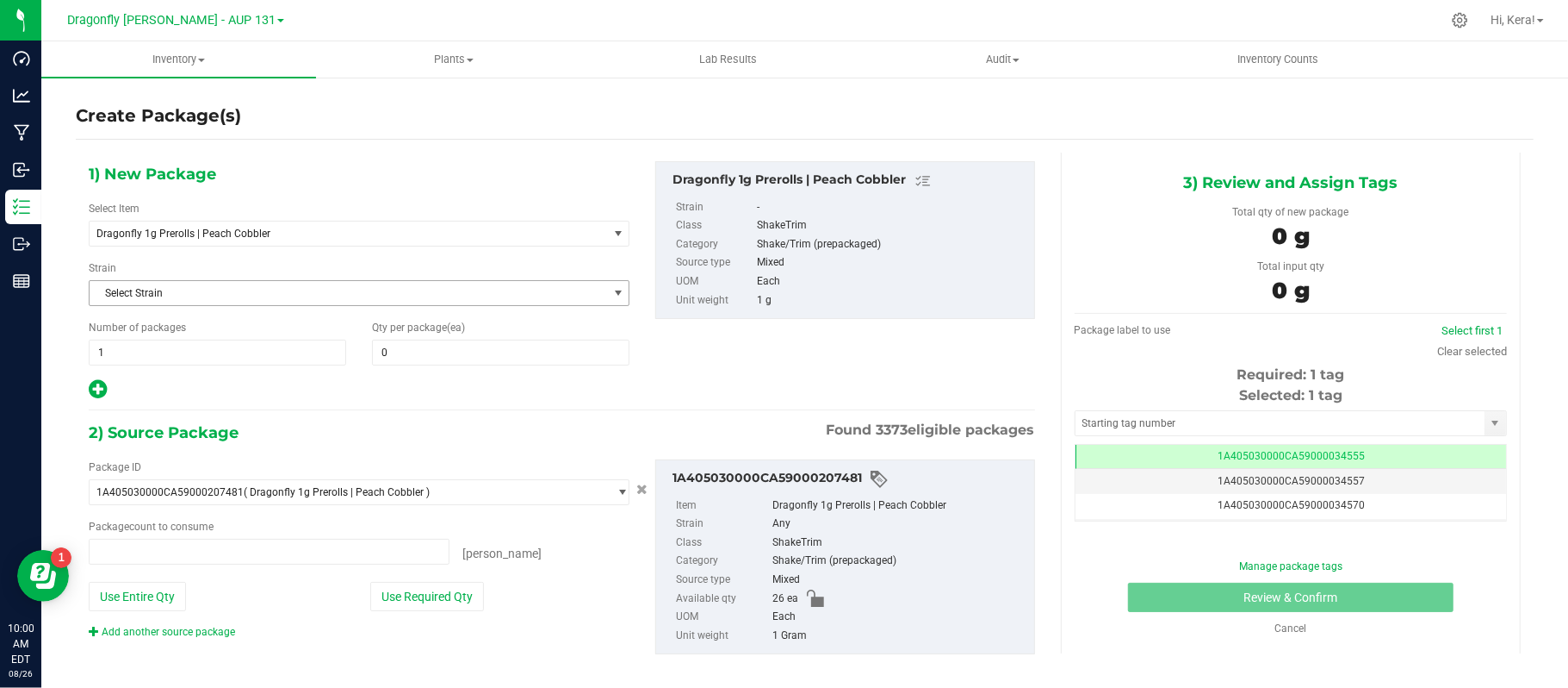
type input "0 ea"
click at [404, 342] on span "0 0" at bounding box center [501, 352] width 258 height 26
type input "26"
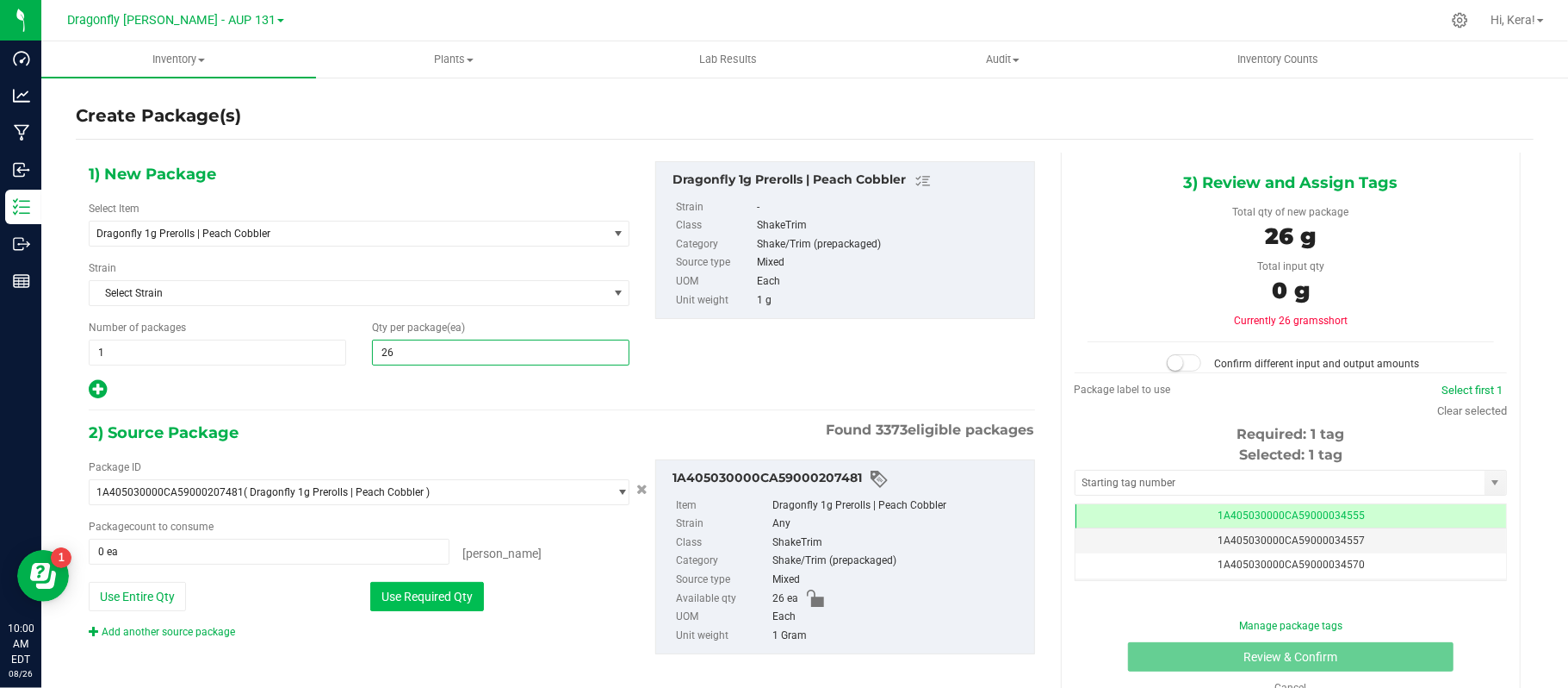
type input "26"
click at [418, 600] on button "Use Required Qty" at bounding box center [427, 596] width 114 height 29
type input "26 ea"
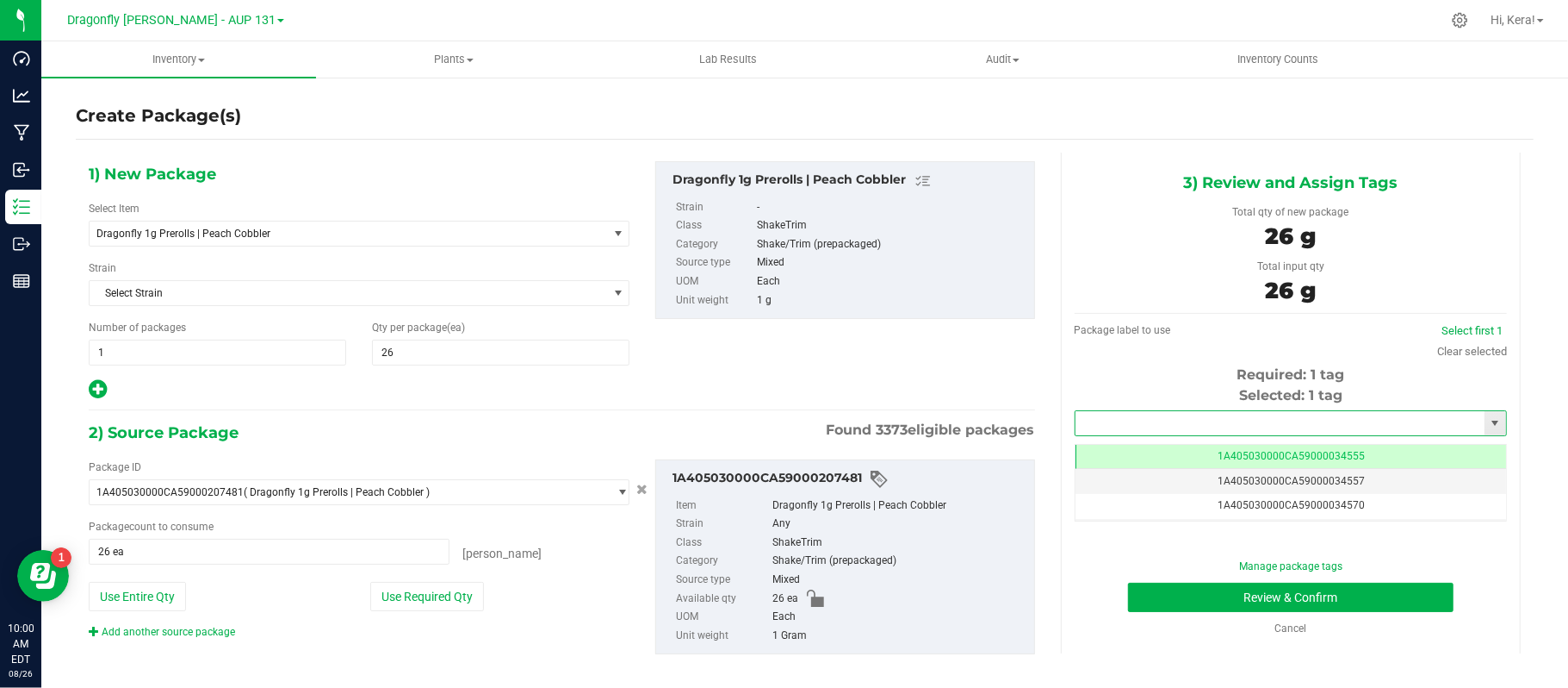
click at [1199, 421] on input "text" at bounding box center [1280, 422] width 409 height 24
paste input "1A405030000CA59000224663"
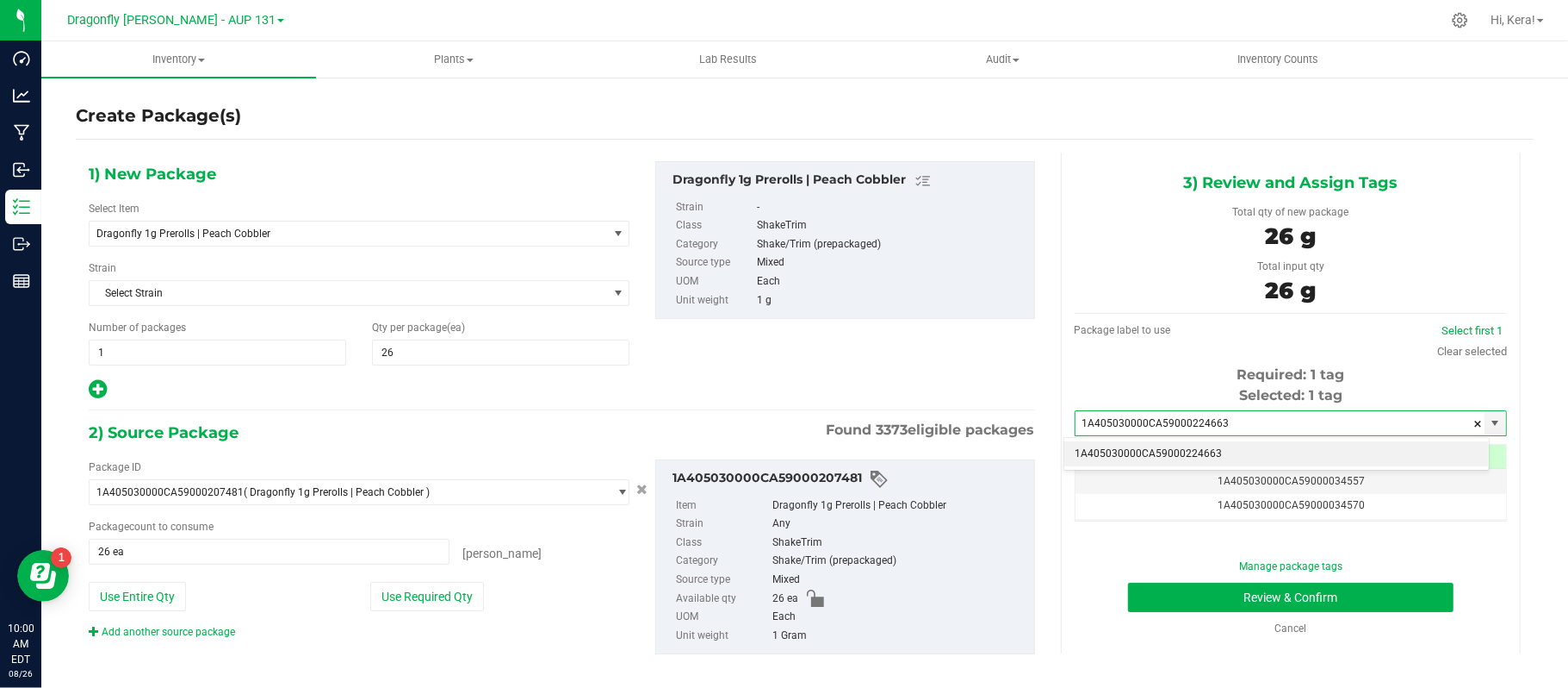
click at [1210, 448] on li "1A405030000CA59000224663" at bounding box center [1277, 453] width 425 height 26
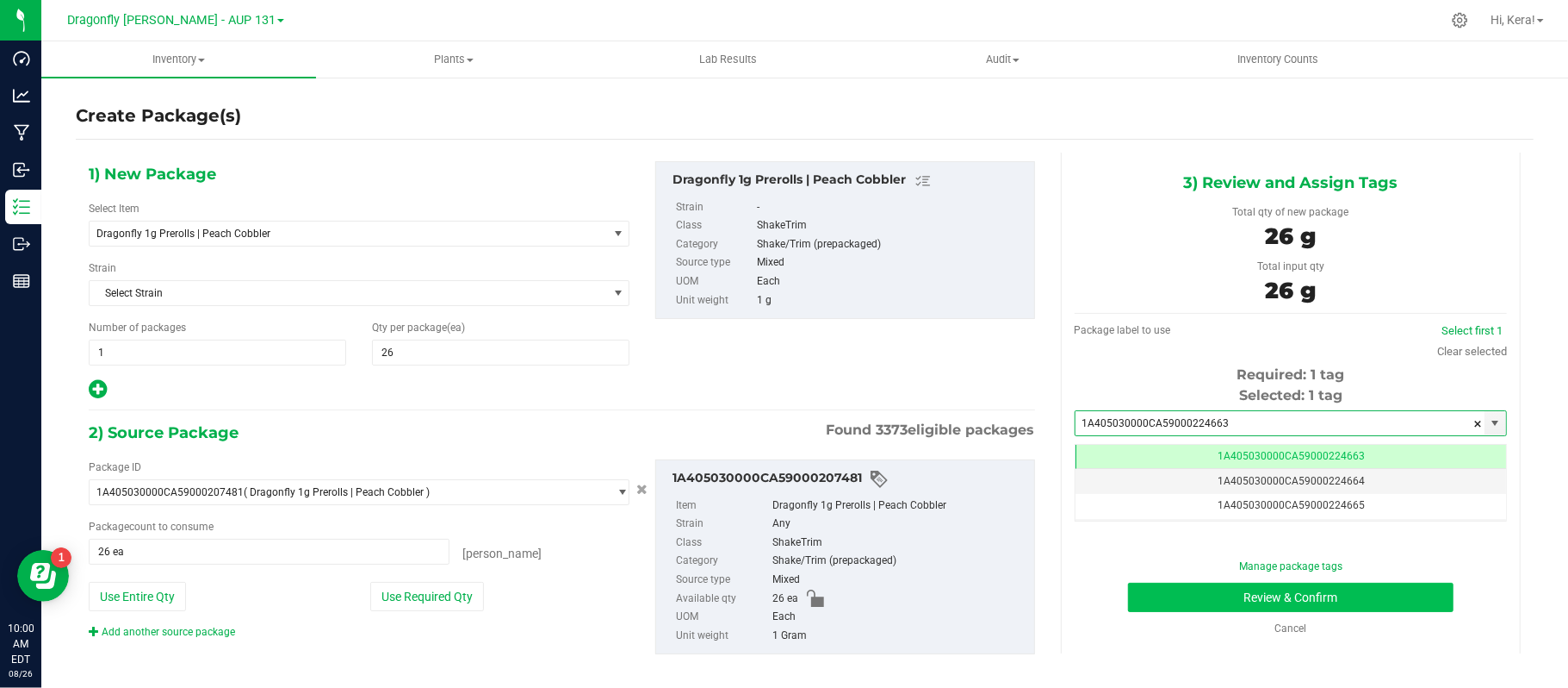
type input "1A405030000CA59000224663"
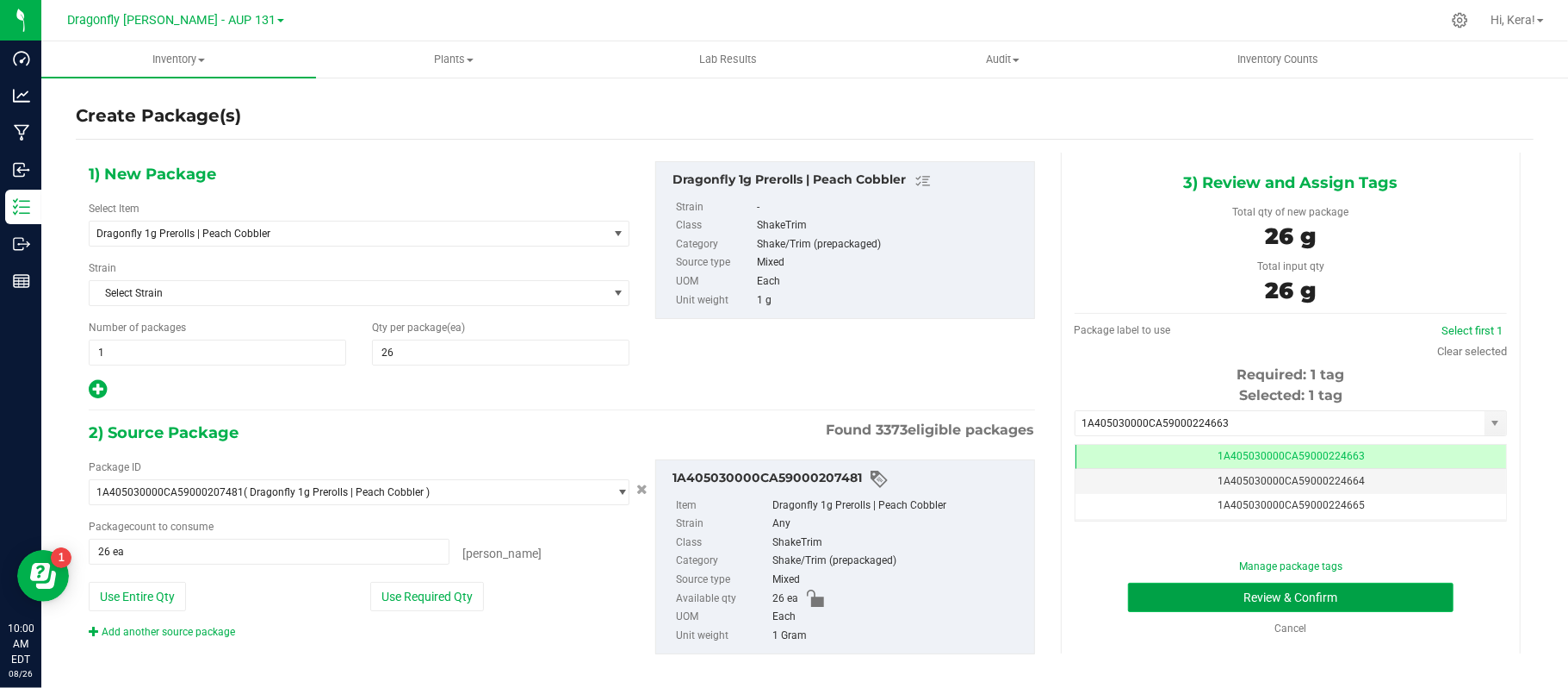
click at [1217, 594] on button "Review & Confirm" at bounding box center [1291, 596] width 325 height 29
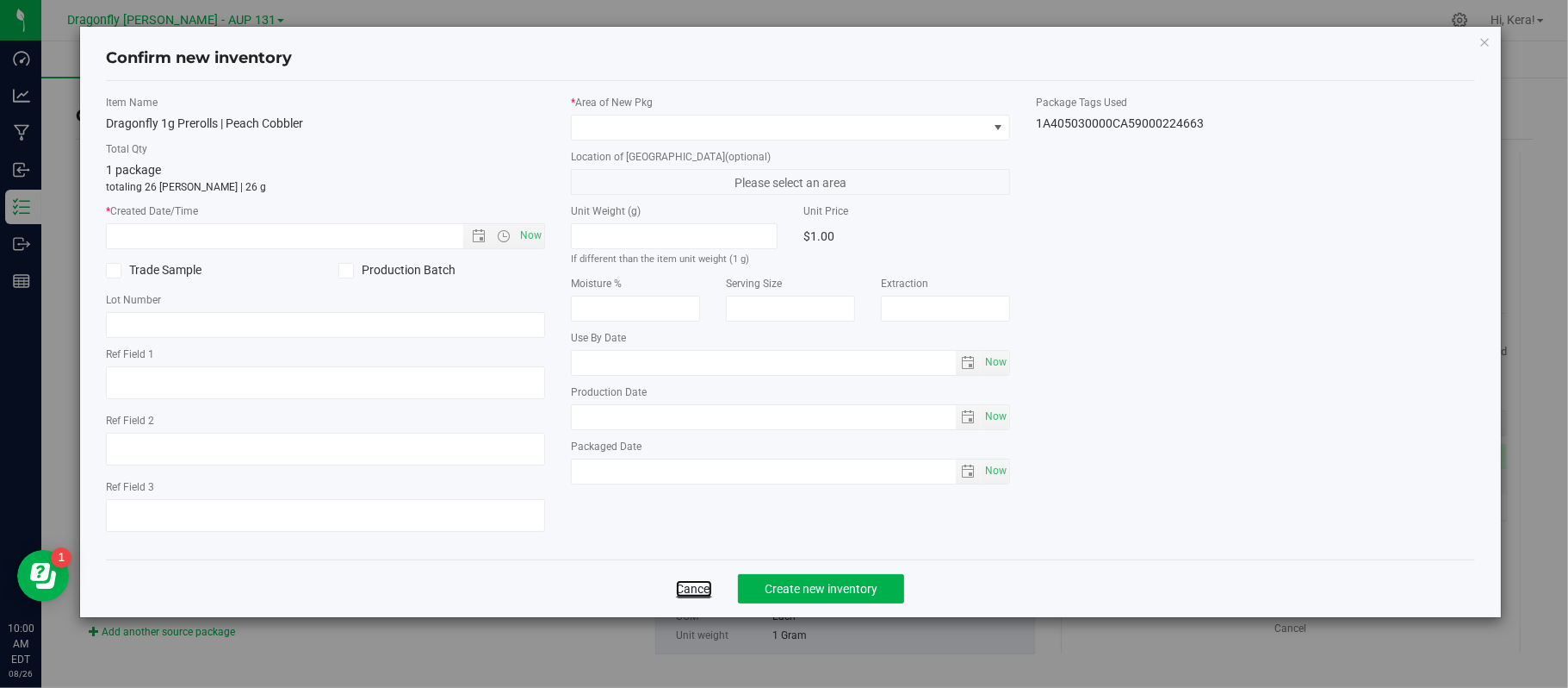
click at [682, 590] on link "Cancel" at bounding box center [694, 588] width 36 height 17
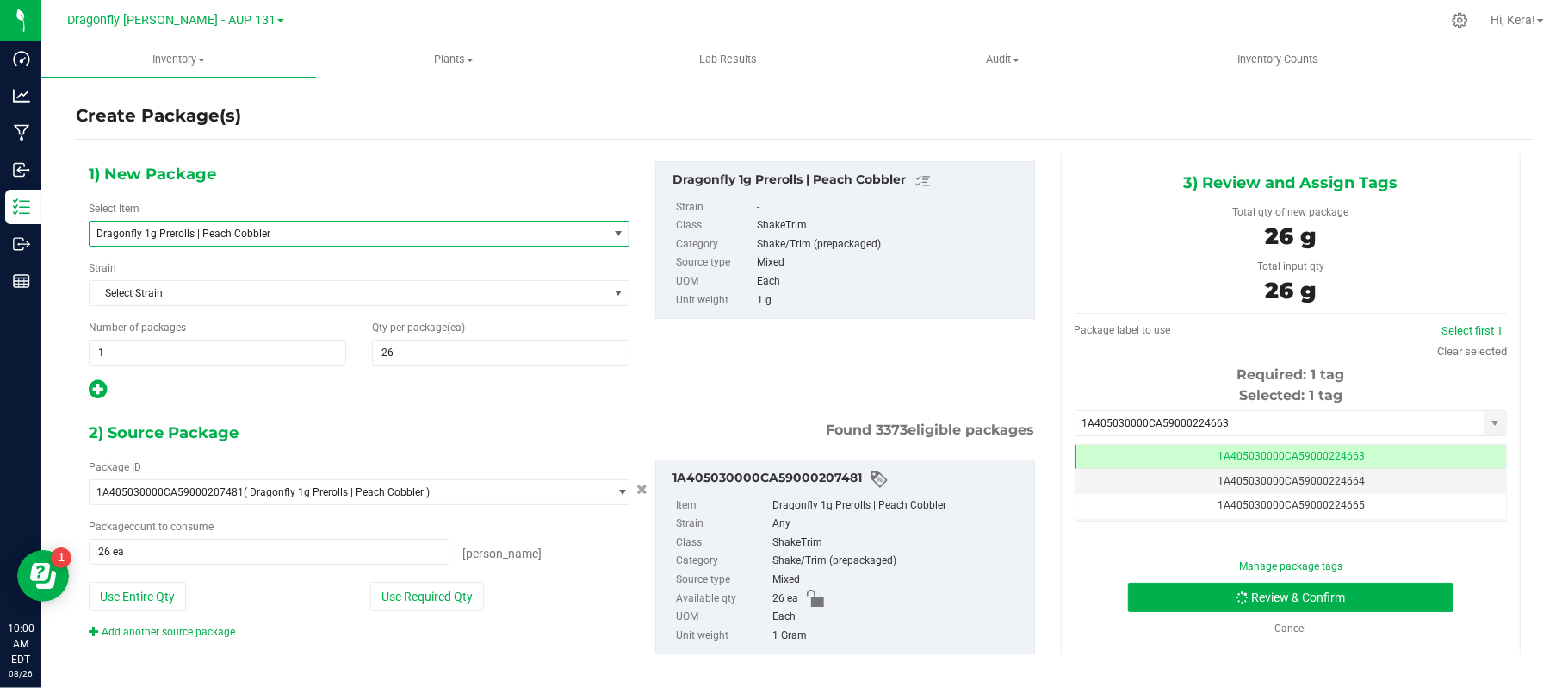
click at [272, 235] on span "Dragonfly 1g Prerolls | Peach Cobbler" at bounding box center [338, 234] width 484 height 12
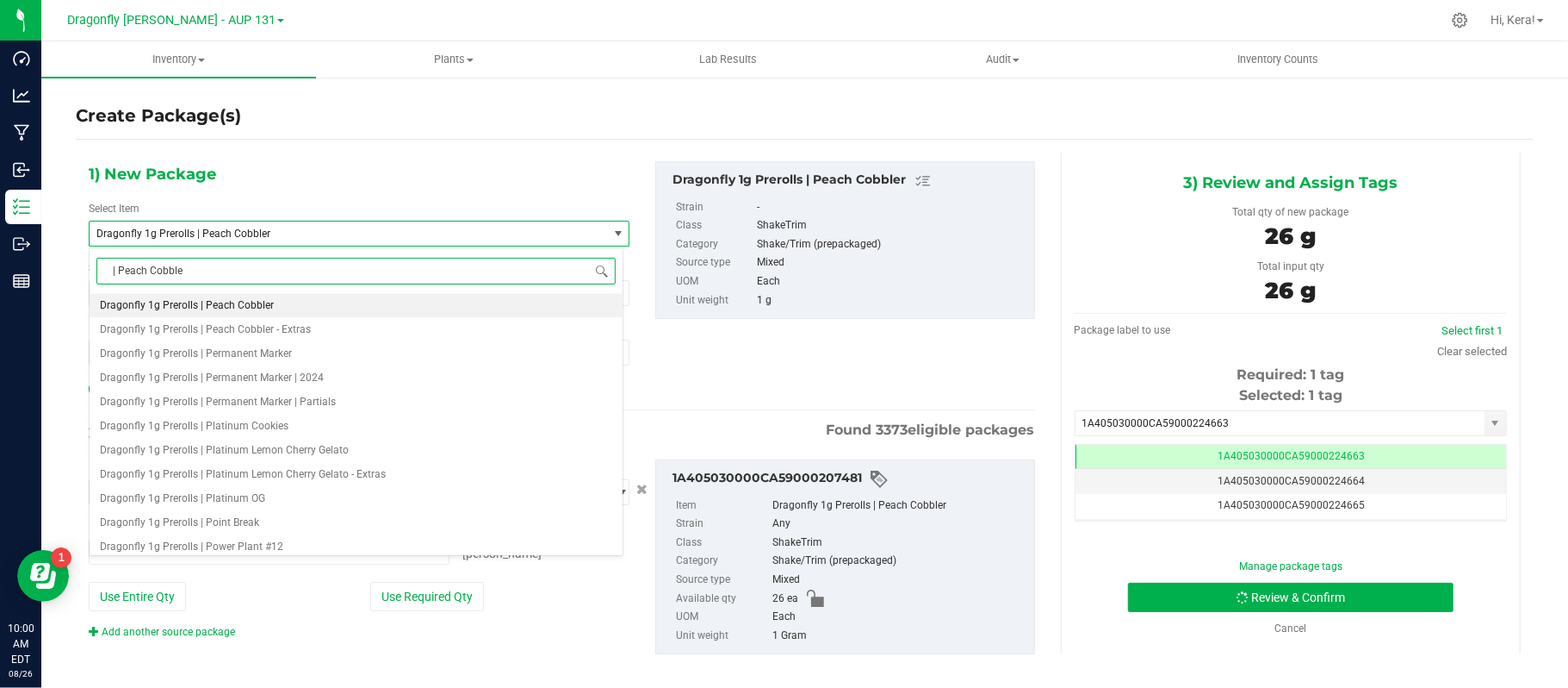
type input "| Peach Cobbler"
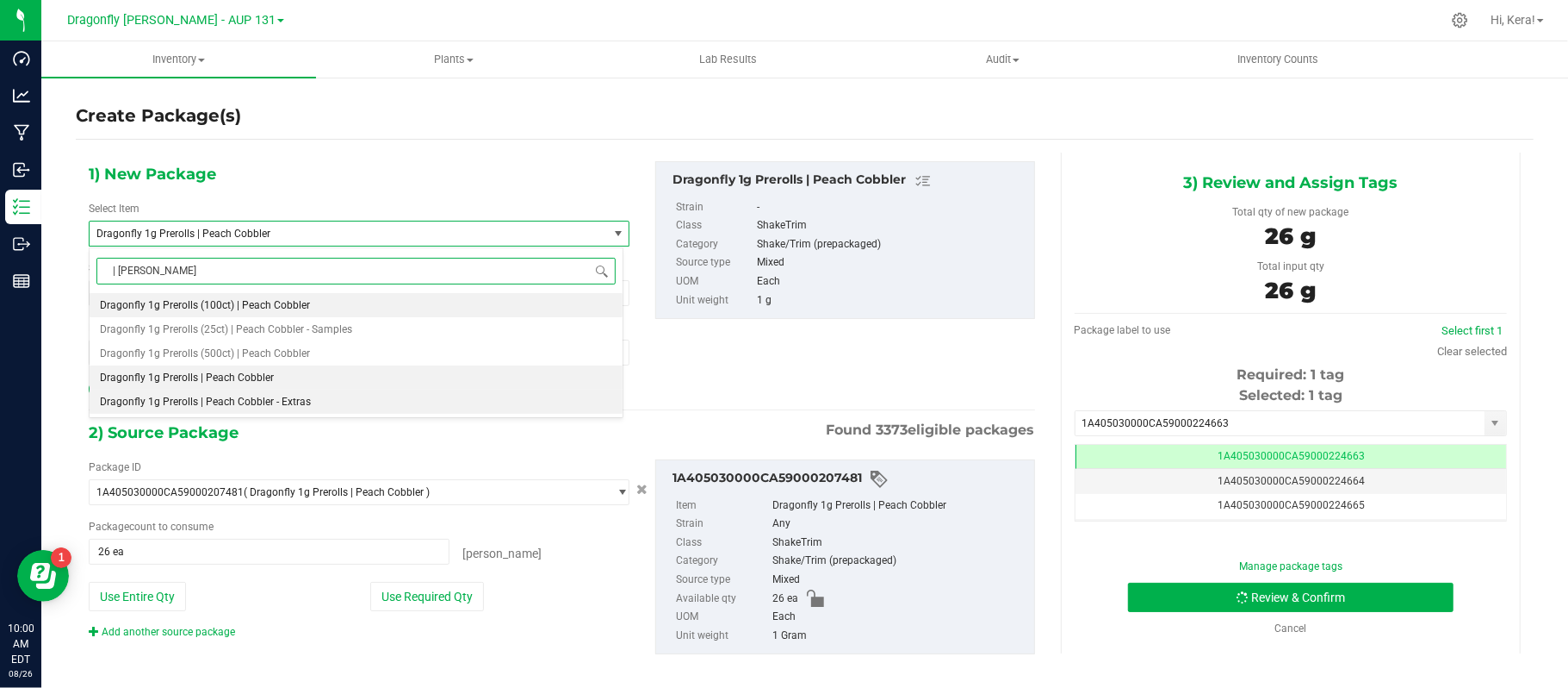
click at [346, 395] on li "Dragonfly 1g Prerolls | Peach Cobbler - Extras" at bounding box center [356, 401] width 533 height 24
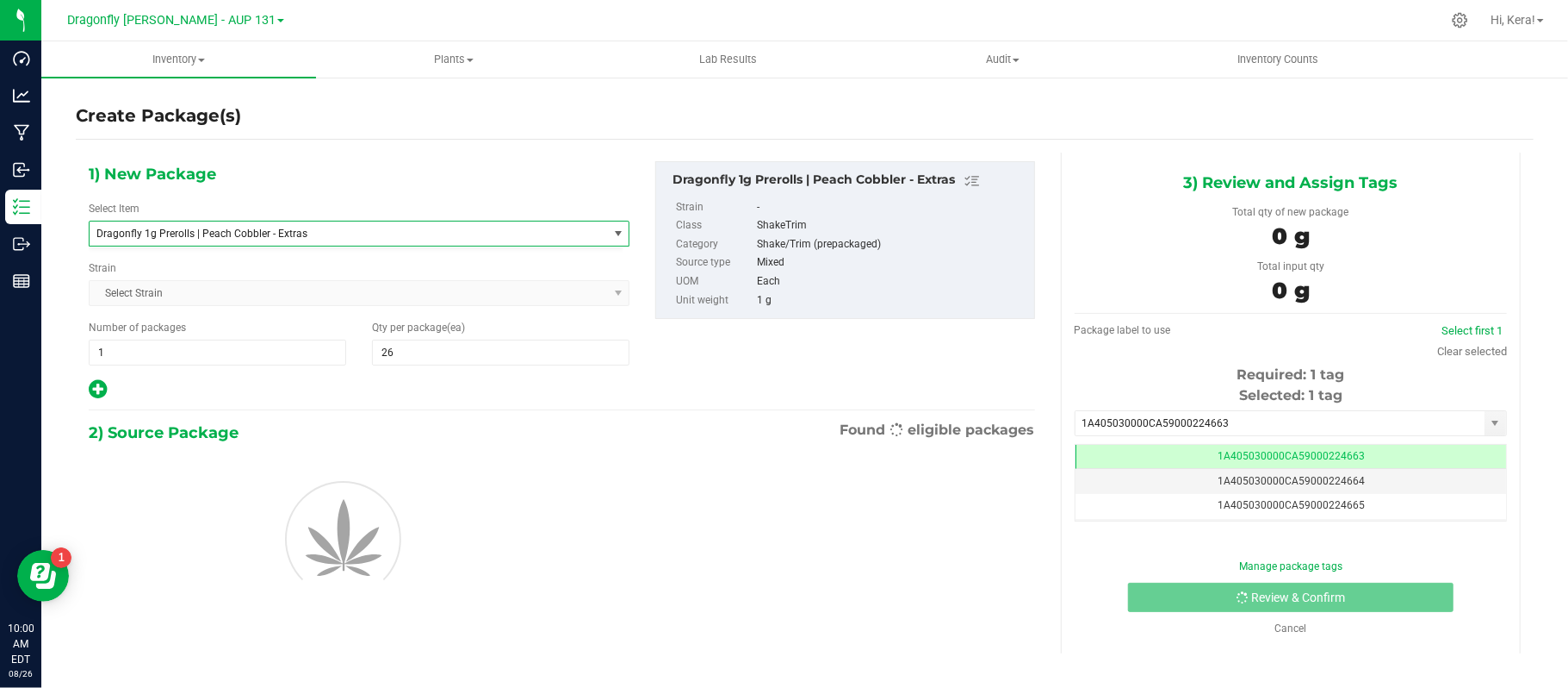
type input "0"
click at [418, 359] on span "0 0" at bounding box center [501, 352] width 258 height 26
type input "26"
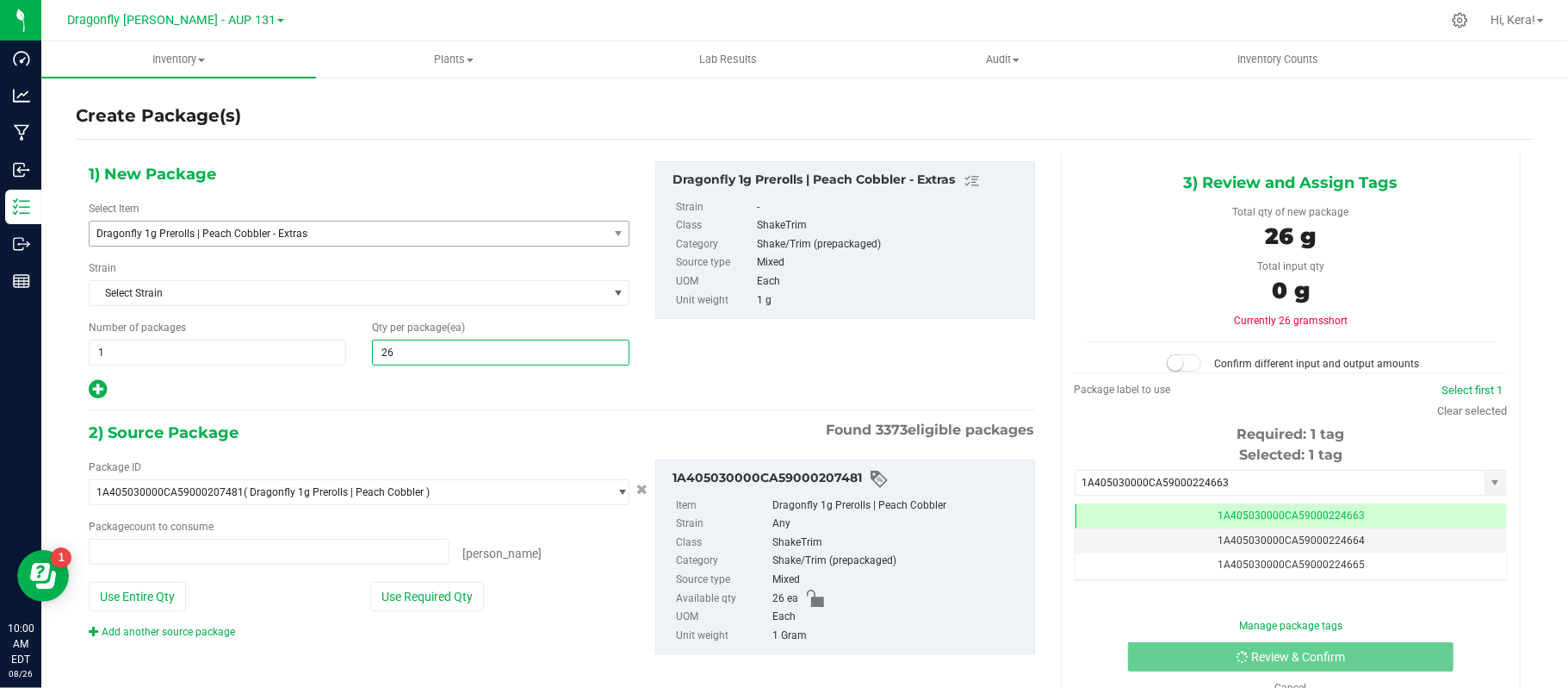
type input "0 ea"
type input "26"
click at [441, 588] on button "Use Required Qty" at bounding box center [427, 596] width 114 height 29
type input "26 ea"
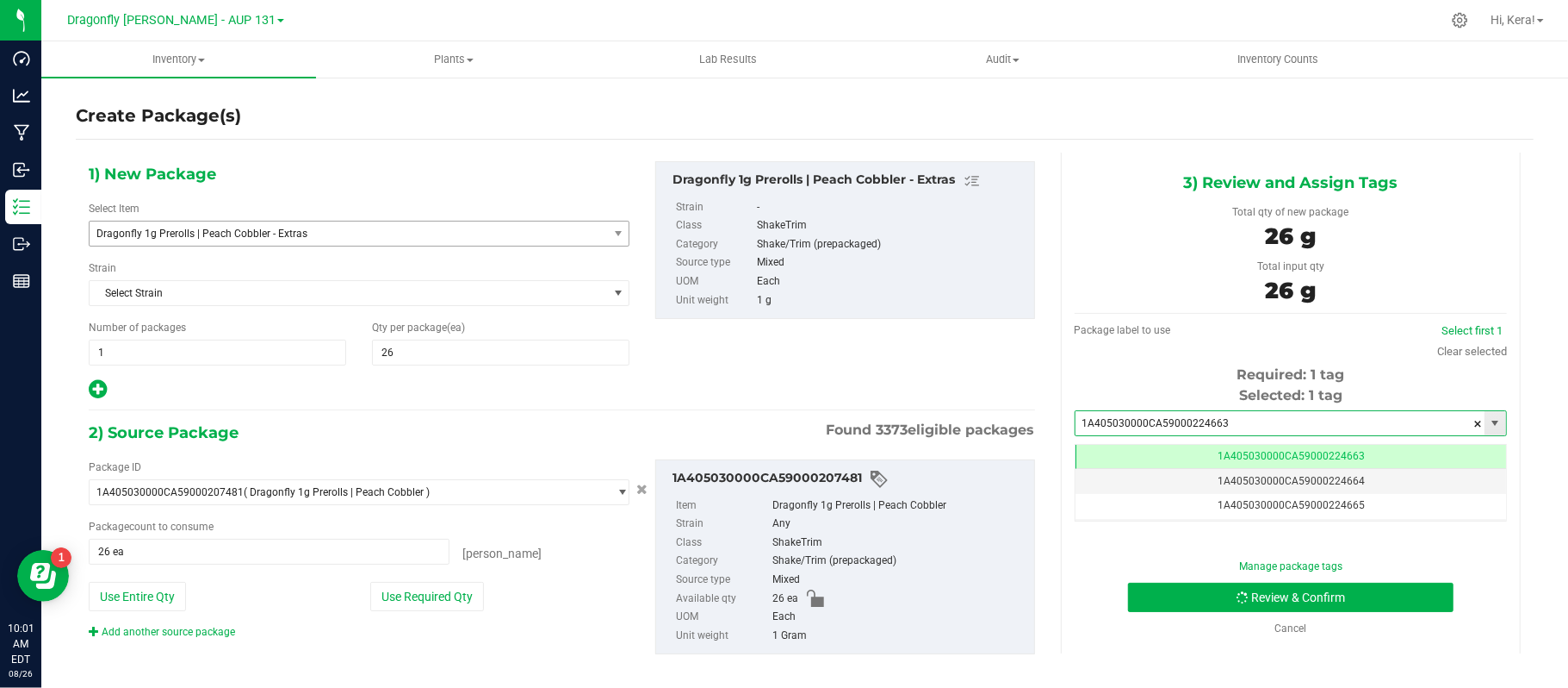
drag, startPoint x: 1226, startPoint y: 422, endPoint x: 852, endPoint y: 420, distance: 374.0
click at [852, 420] on div "1) New Package Select Item Dragonfly 1g Prerolls | Peach Cobbler - Extras Drago…" at bounding box center [804, 422] width 1458 height 539
click at [1224, 453] on li "1A405030000CA59000224663" at bounding box center [1277, 453] width 425 height 26
click at [1235, 594] on icon "submit" at bounding box center [1242, 596] width 14 height 14
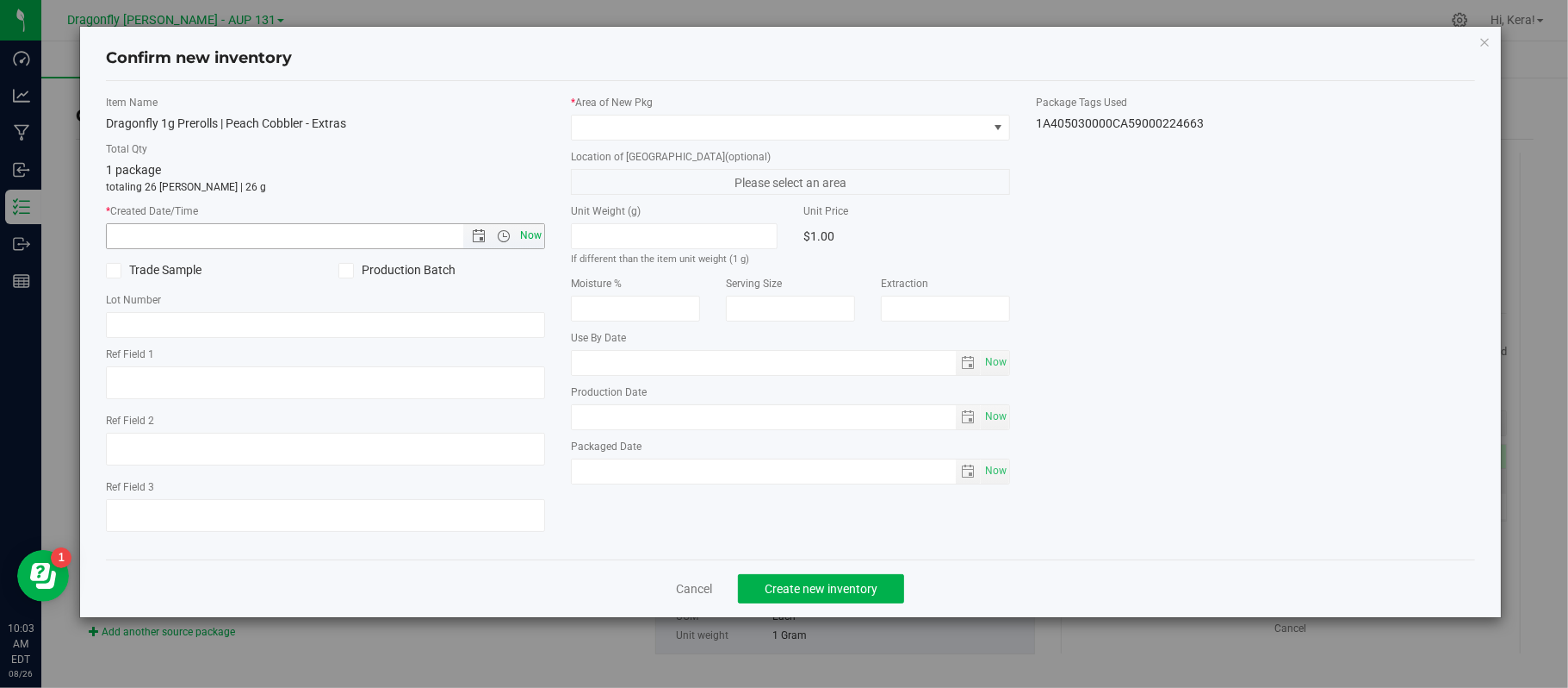
click at [521, 236] on span "Now" at bounding box center [531, 236] width 29 height 25
type input "8/26/2025 10:03 AM"
click at [675, 145] on div "* Area of New Pkg Location of New Pkg (optional) Please select an area Unit Wei…" at bounding box center [790, 294] width 465 height 398
click at [675, 118] on span at bounding box center [780, 127] width 416 height 24
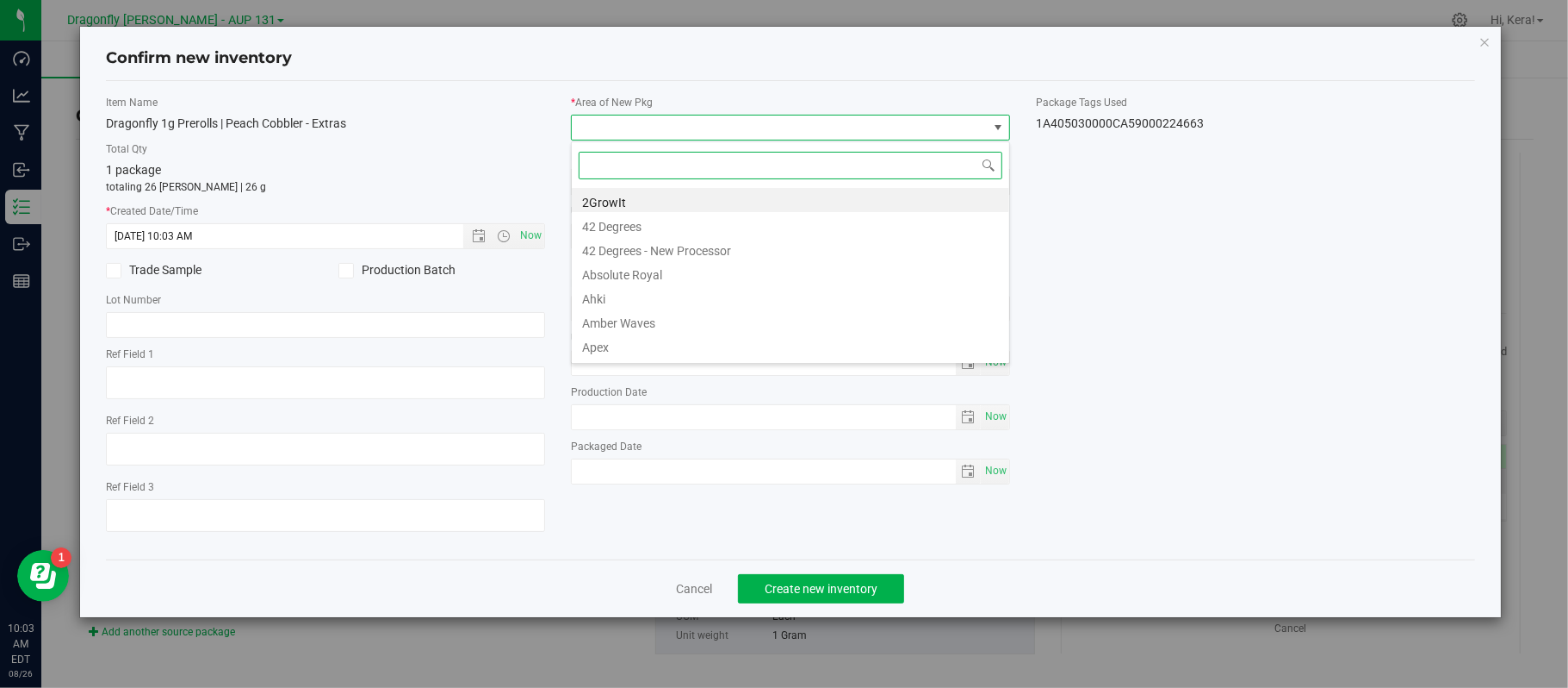
scroll to position [26, 438]
type input "zone 2"
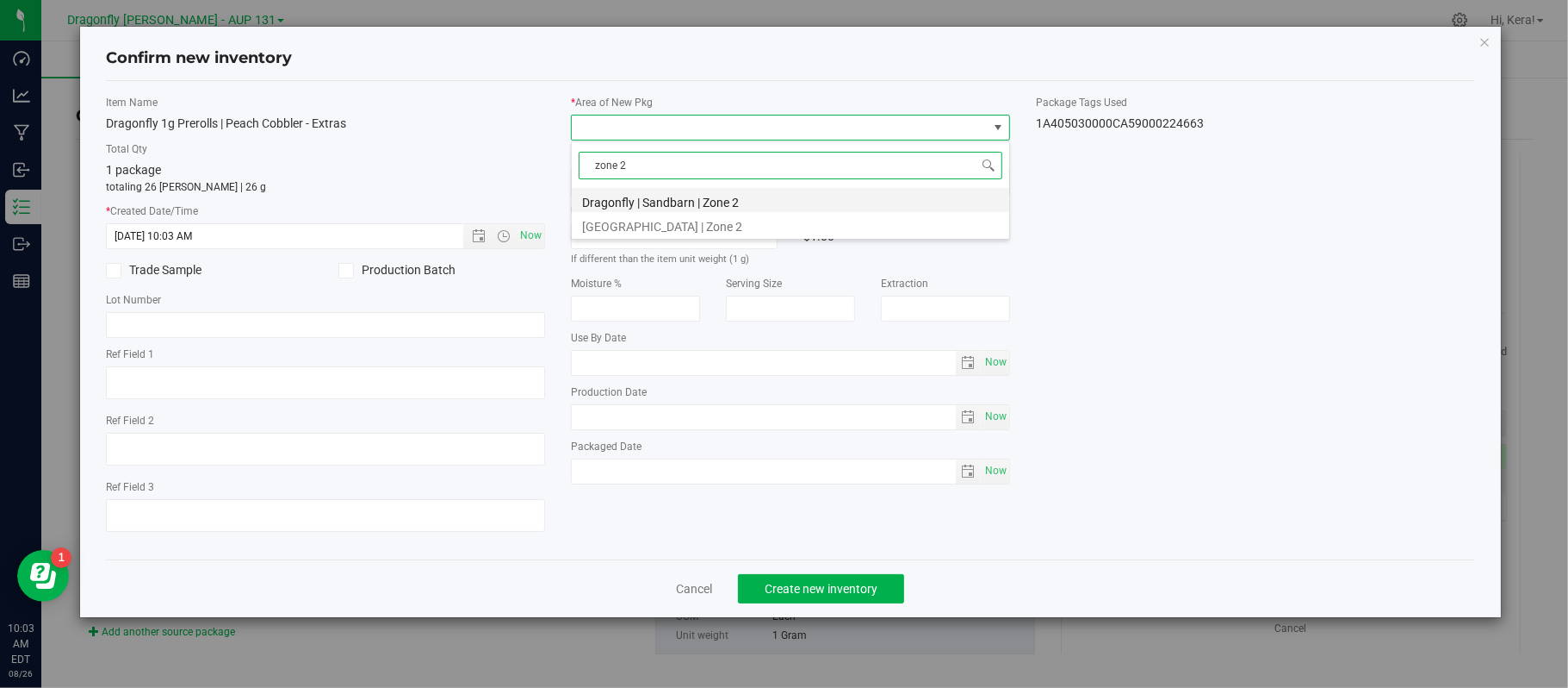
click at [690, 201] on li "Dragonfly | Sandbarn | Zone 2" at bounding box center [791, 199] width 437 height 24
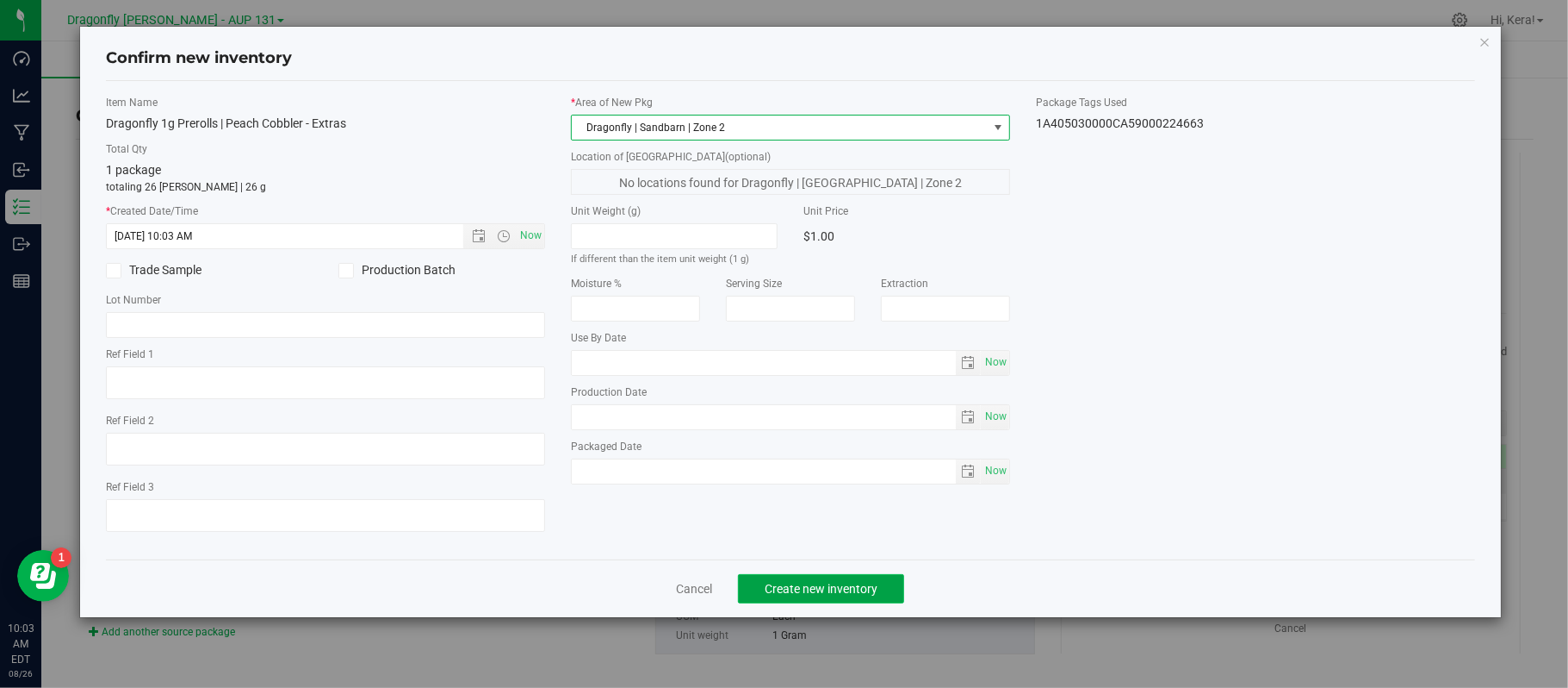
click at [813, 594] on span "Create new inventory" at bounding box center [821, 588] width 113 height 14
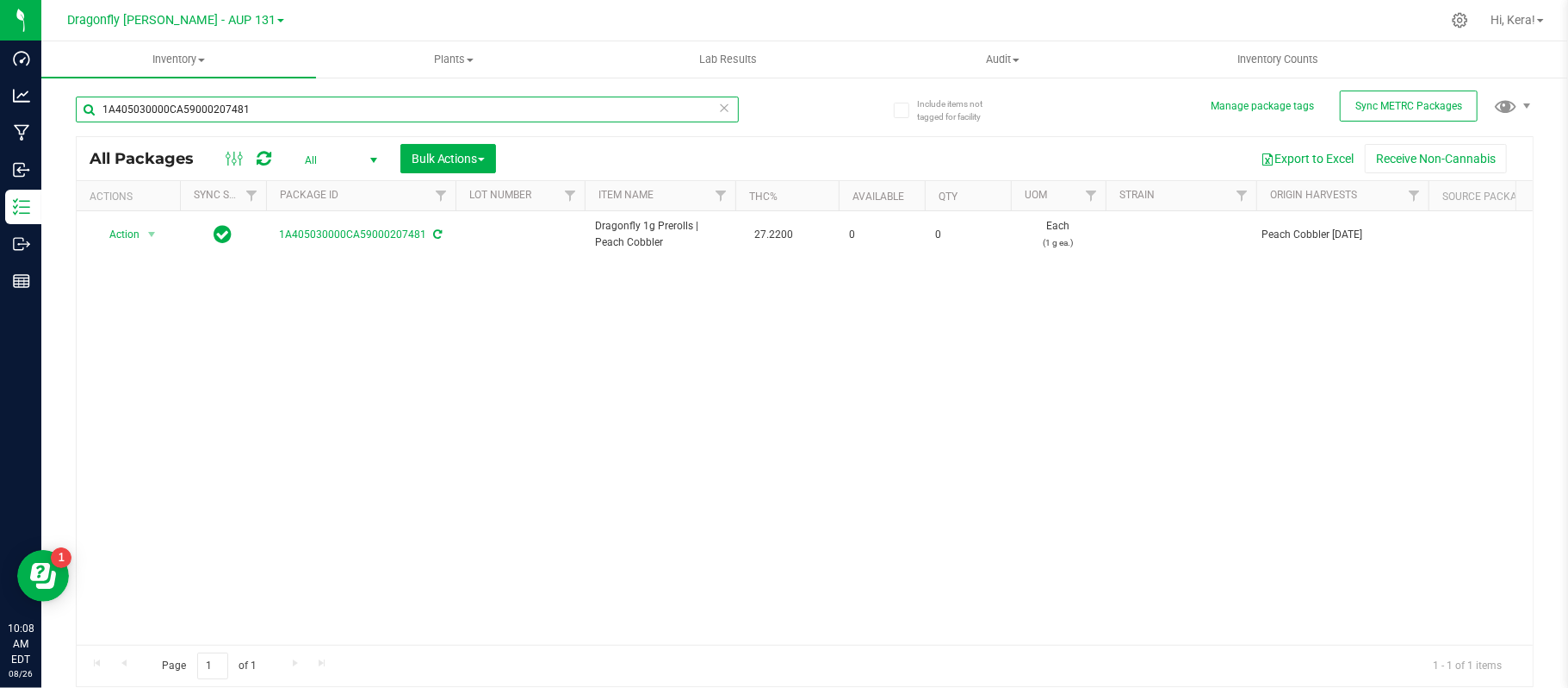
click at [283, 117] on input "1A405030000CA59000207481" at bounding box center [407, 109] width 663 height 26
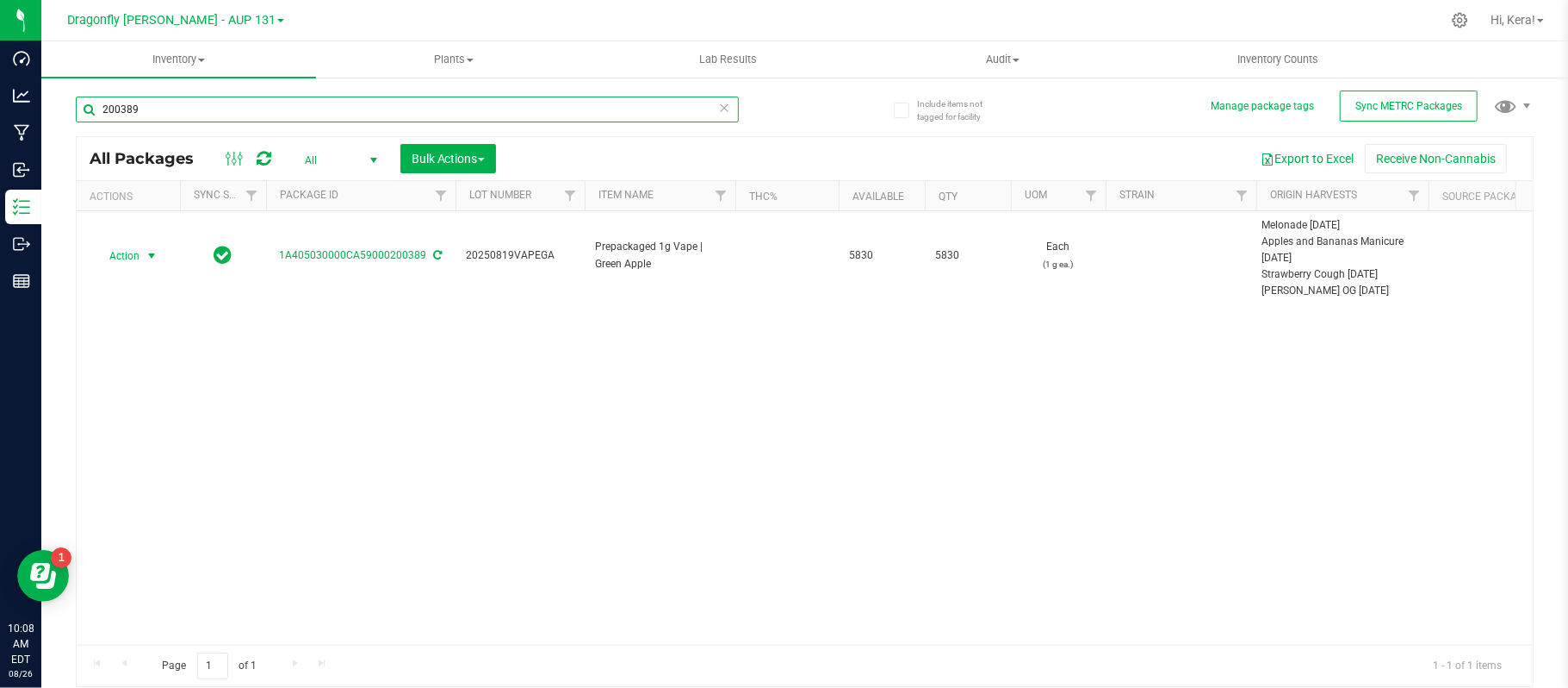
type input "200389"
click at [139, 249] on span "Action" at bounding box center [117, 255] width 46 height 24
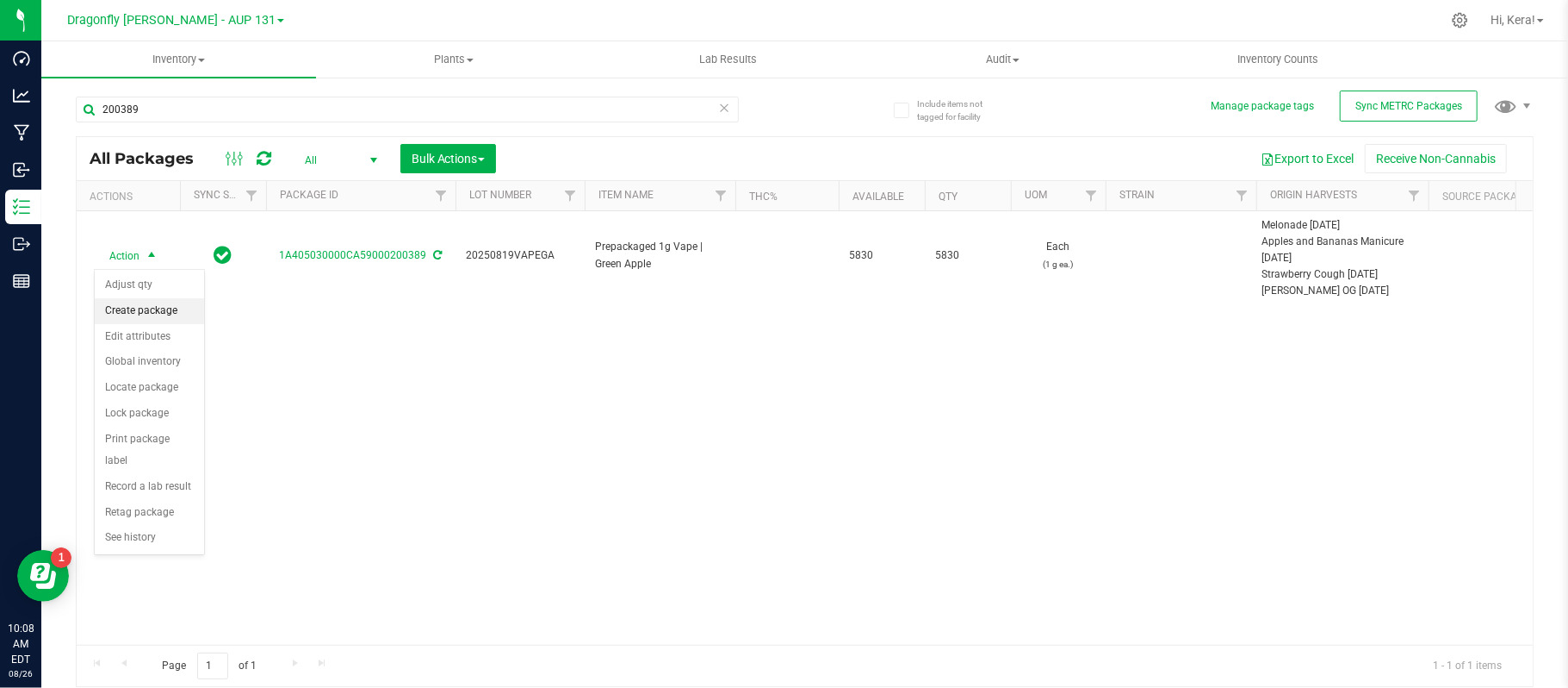
click at [152, 322] on li "Create package" at bounding box center [149, 310] width 109 height 26
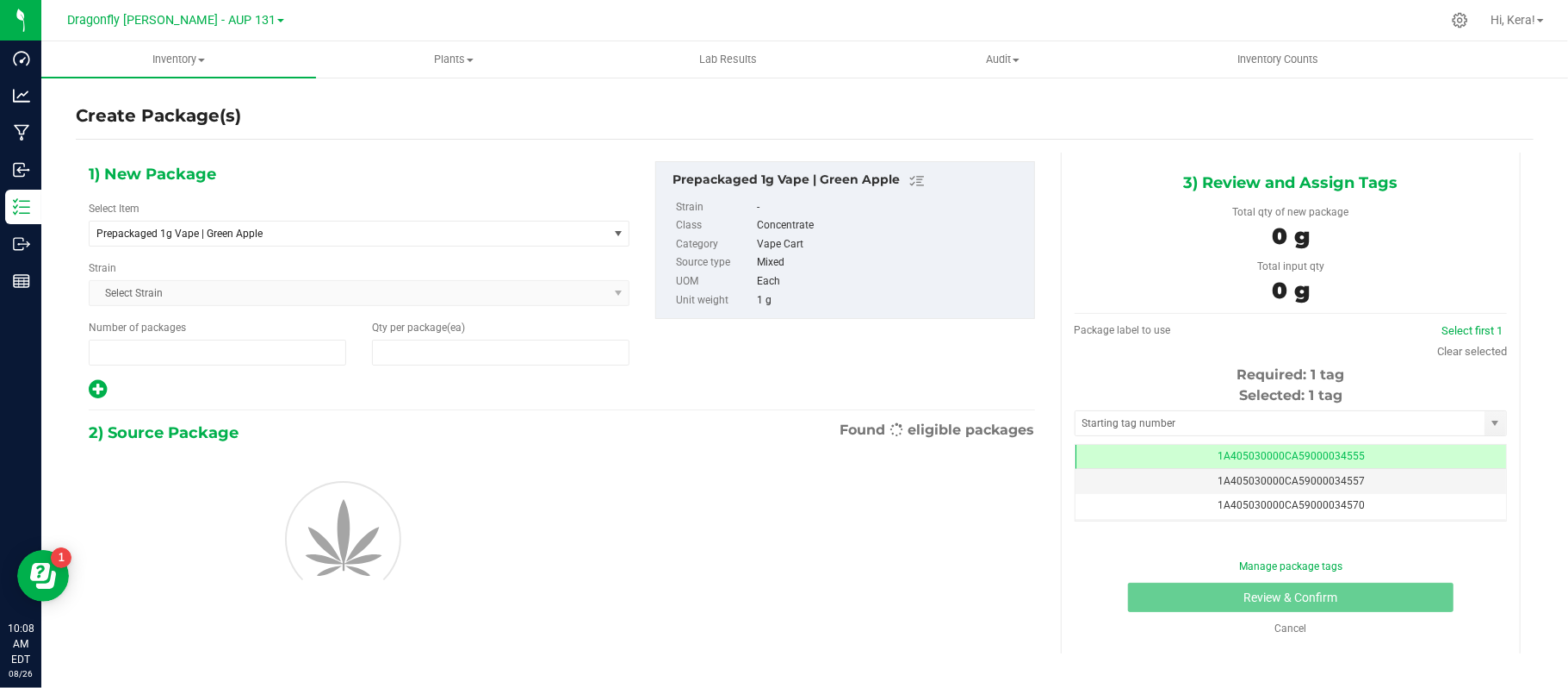
type input "1"
type input "0"
click at [253, 228] on span "Prepackaged 1g Vape | Green Apple" at bounding box center [338, 234] width 484 height 12
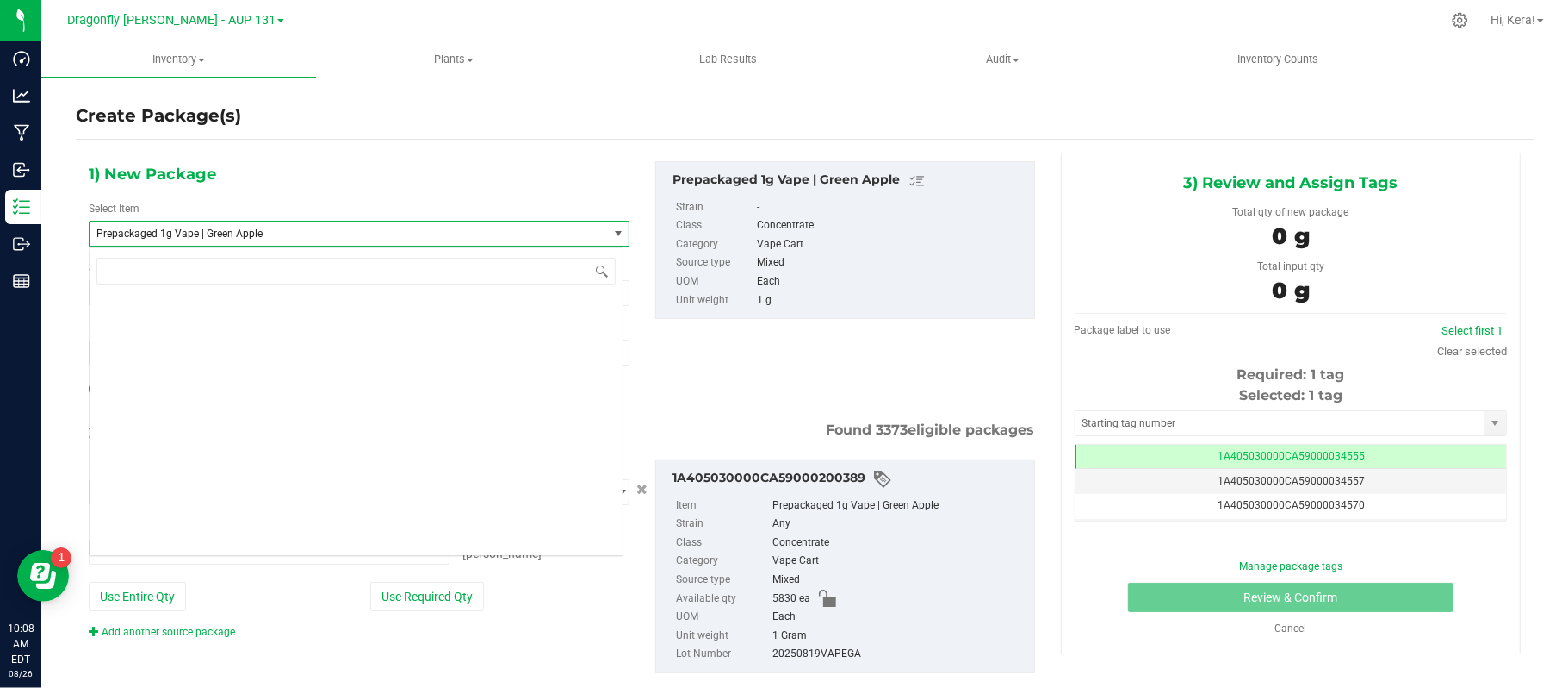
scroll to position [87019, 0]
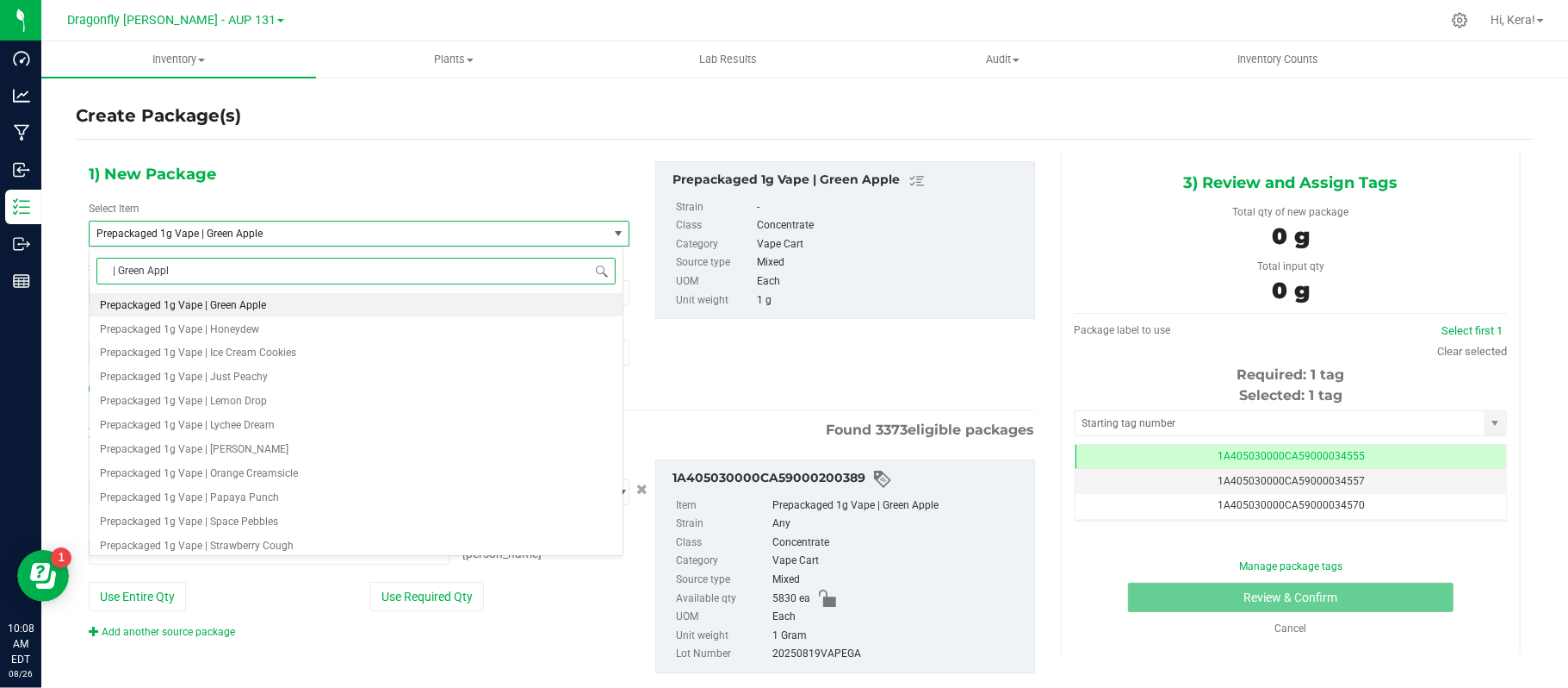
type input "| Green Apple"
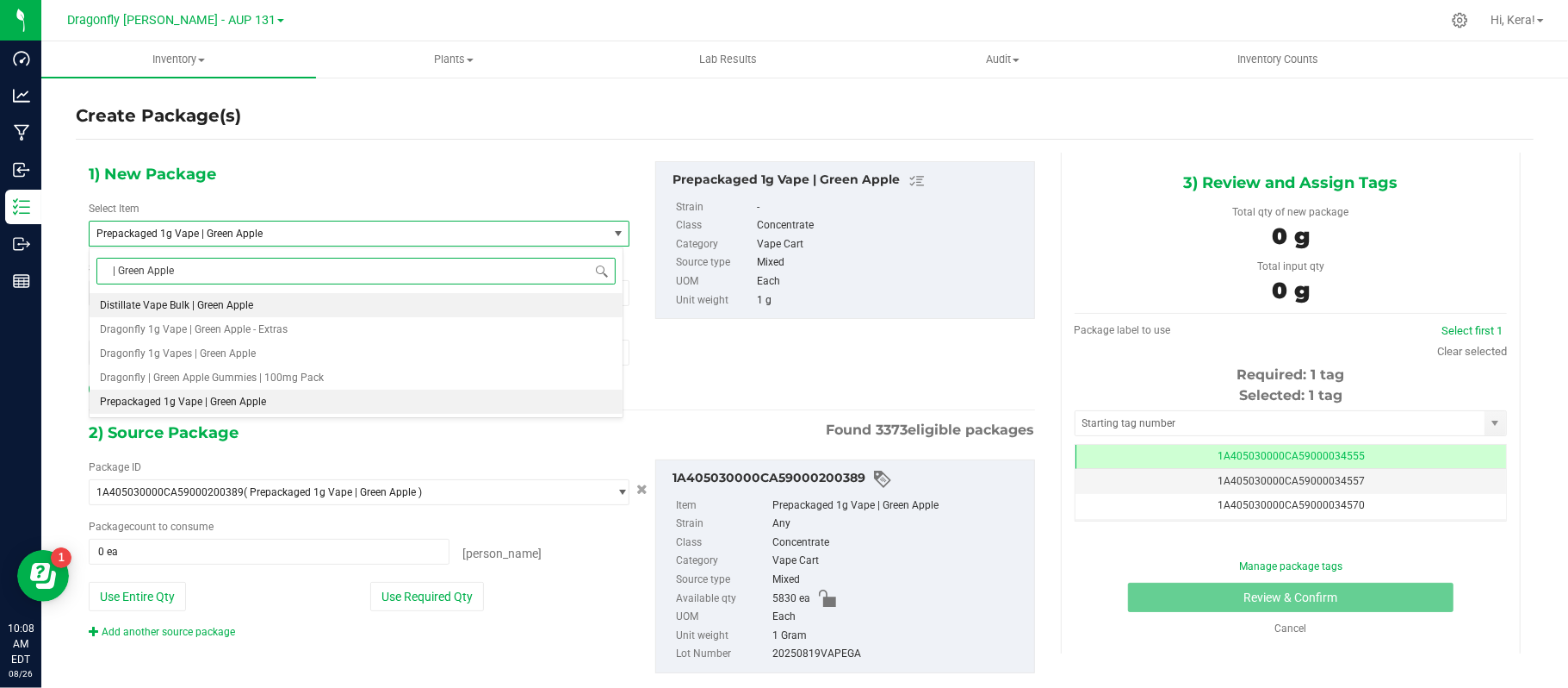
scroll to position [0, 0]
click at [293, 356] on li "Dragonfly 1g Vapes | Green Apple" at bounding box center [356, 353] width 533 height 24
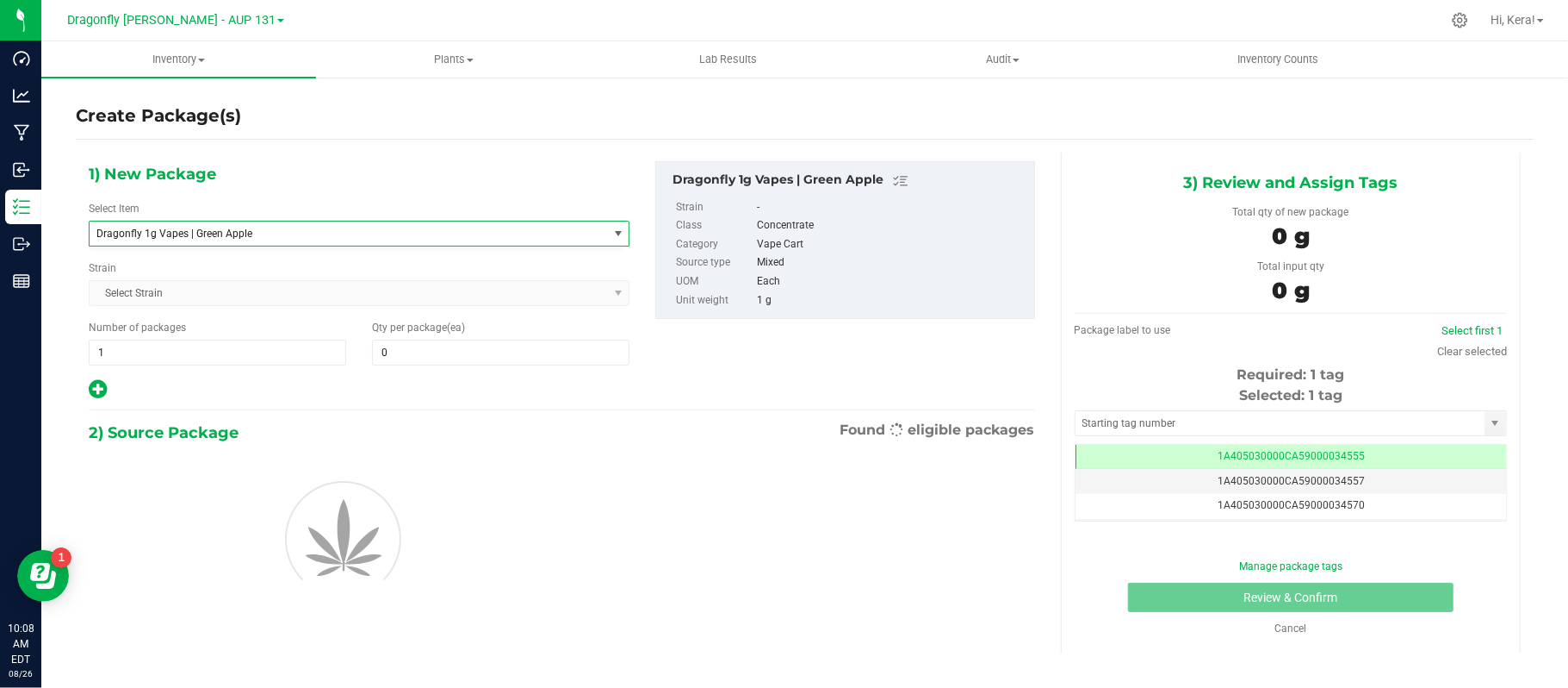
type input "0"
click at [248, 356] on span "1 1" at bounding box center [218, 352] width 258 height 26
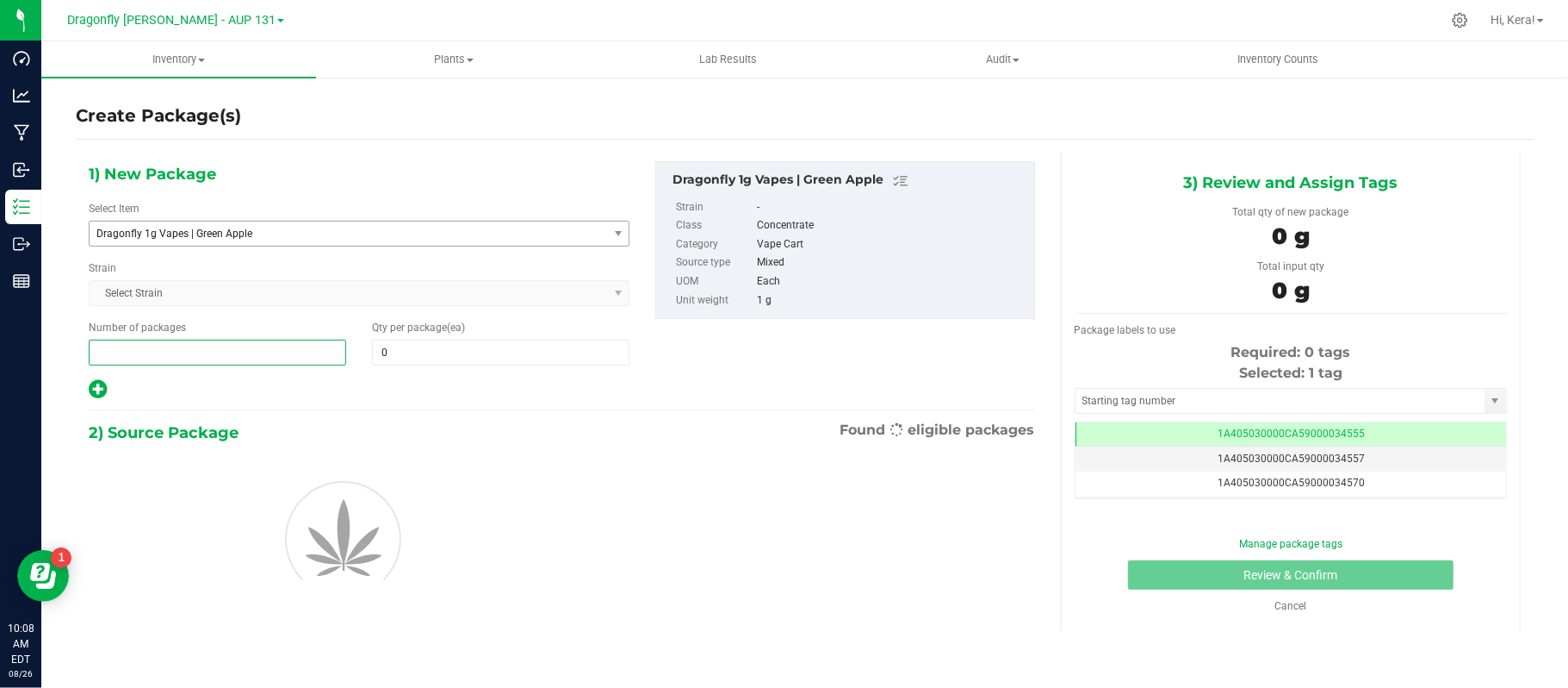
type input "5"
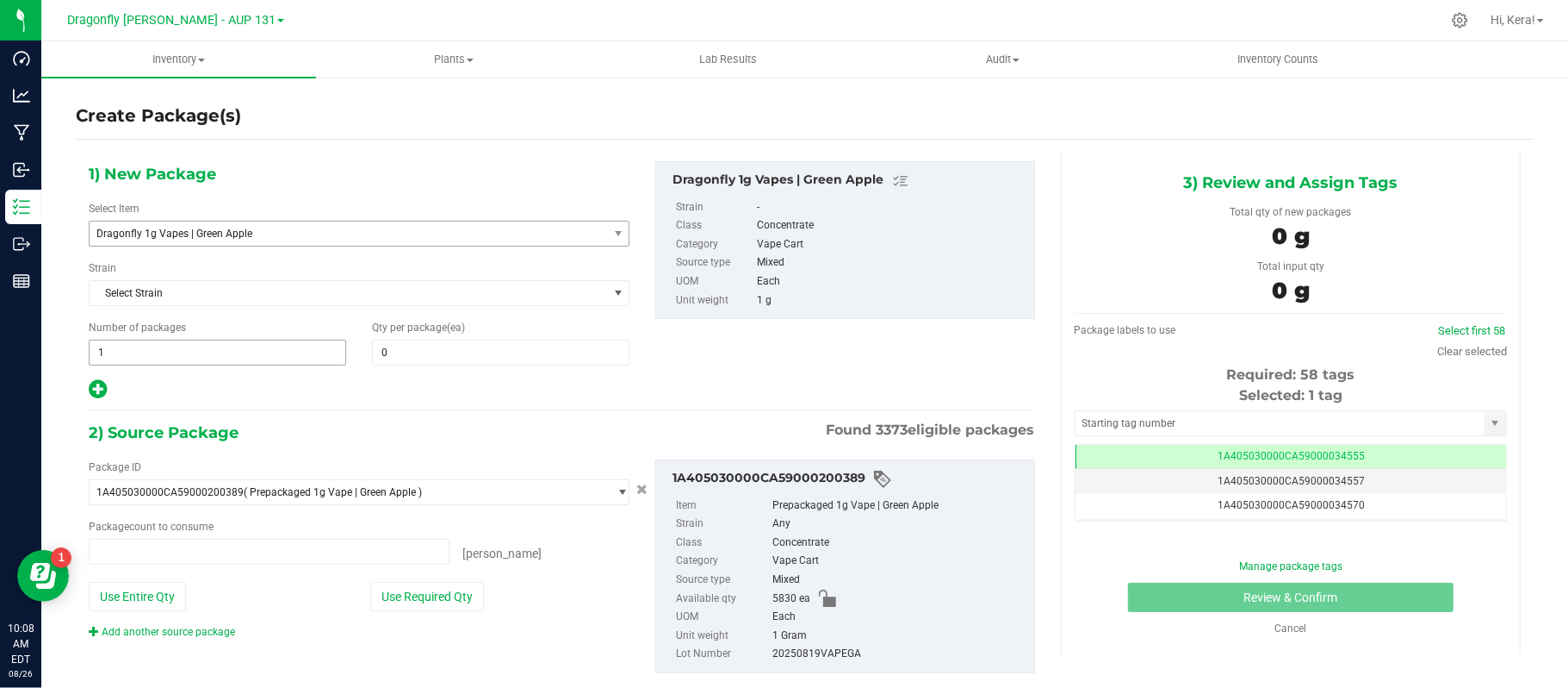
type input "58"
type input "0 ea"
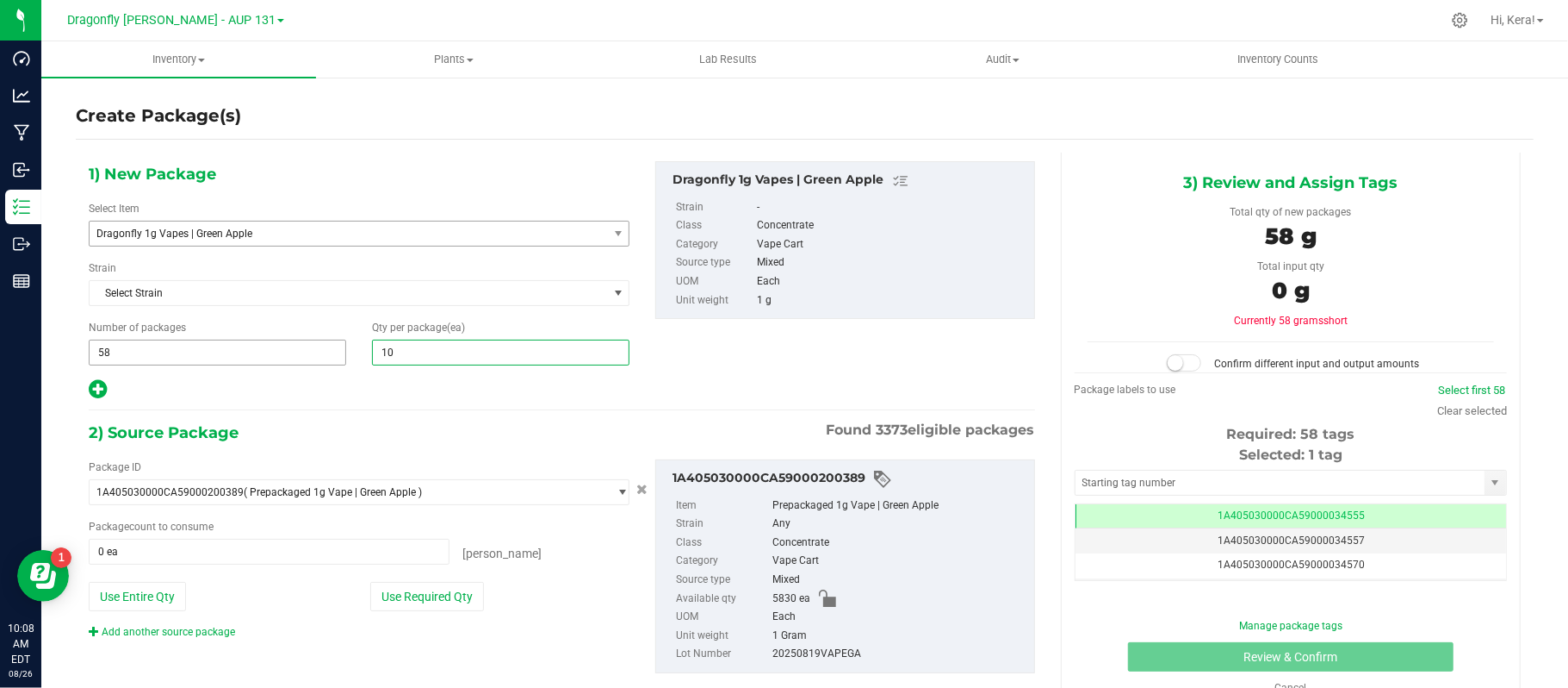
type input "100"
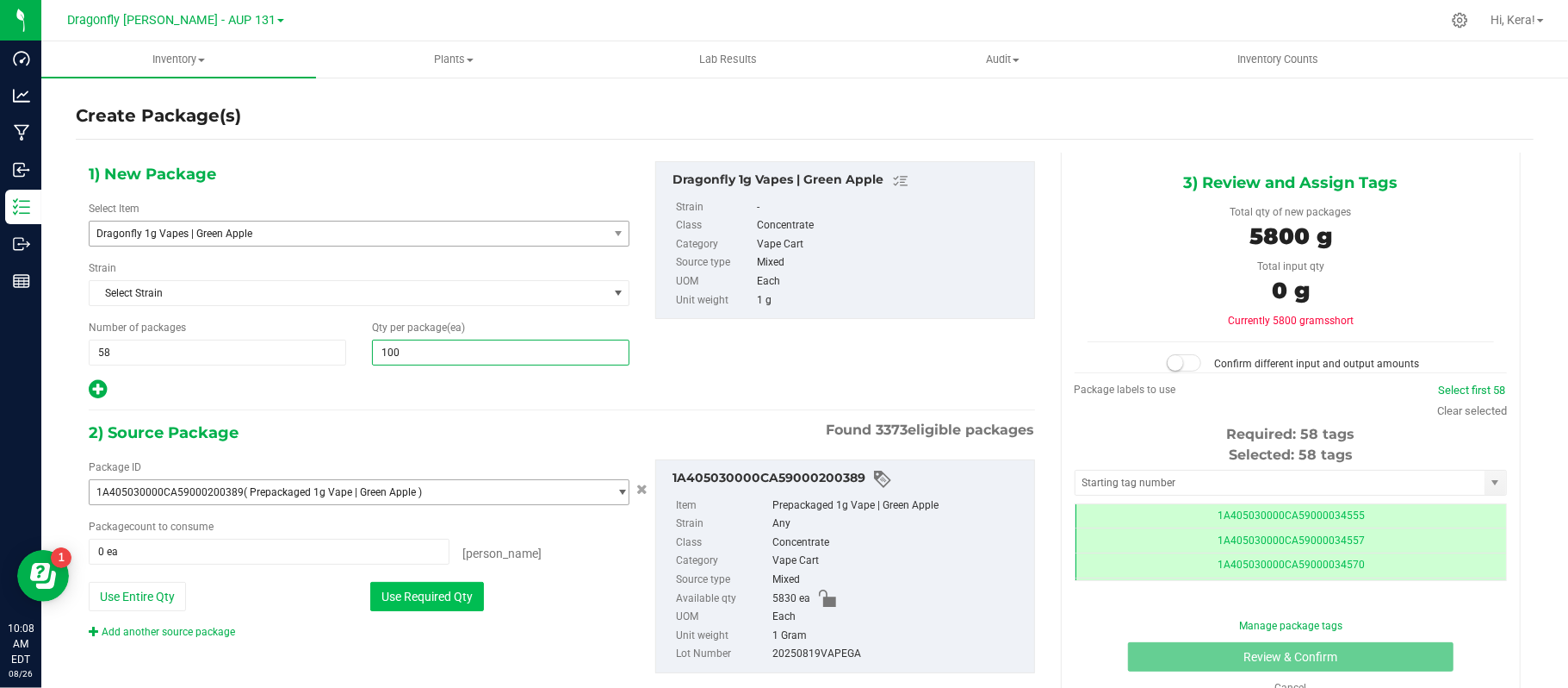
scroll to position [0, -1]
type input "100"
click at [432, 611] on button "Use Required Qty" at bounding box center [427, 596] width 114 height 29
type input "5800 ea"
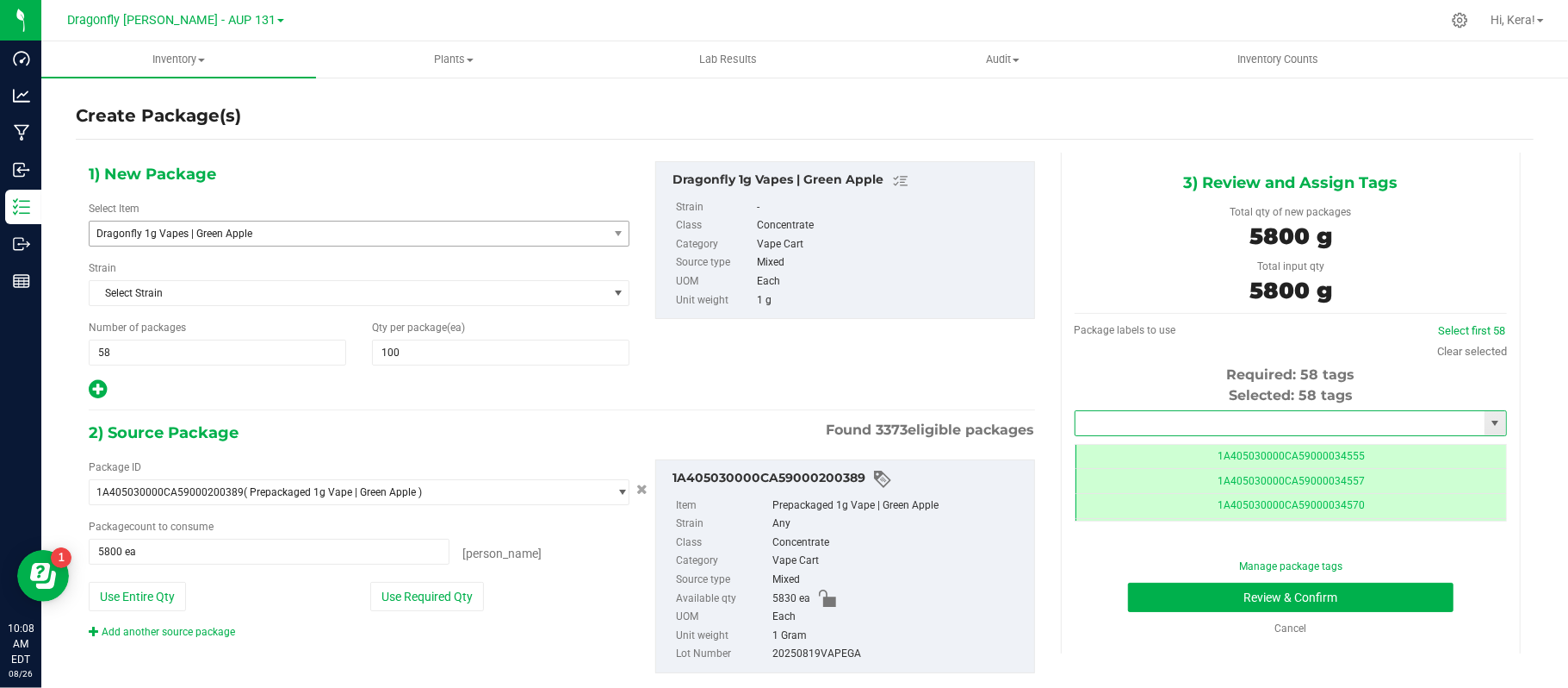
click at [1264, 420] on input "text" at bounding box center [1280, 422] width 409 height 24
paste input "1A405030000CA59000231192"
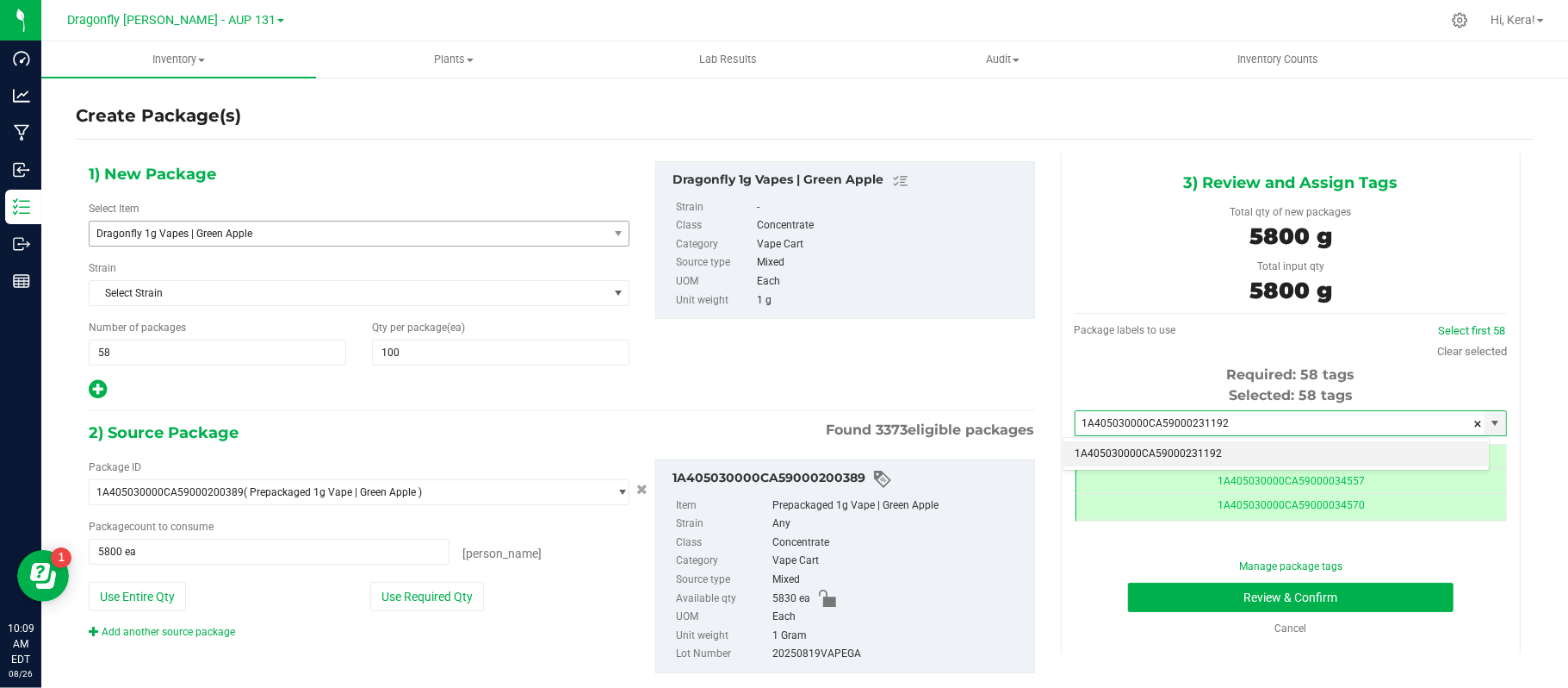
click at [1251, 457] on li "1A405030000CA59000231192" at bounding box center [1277, 453] width 425 height 26
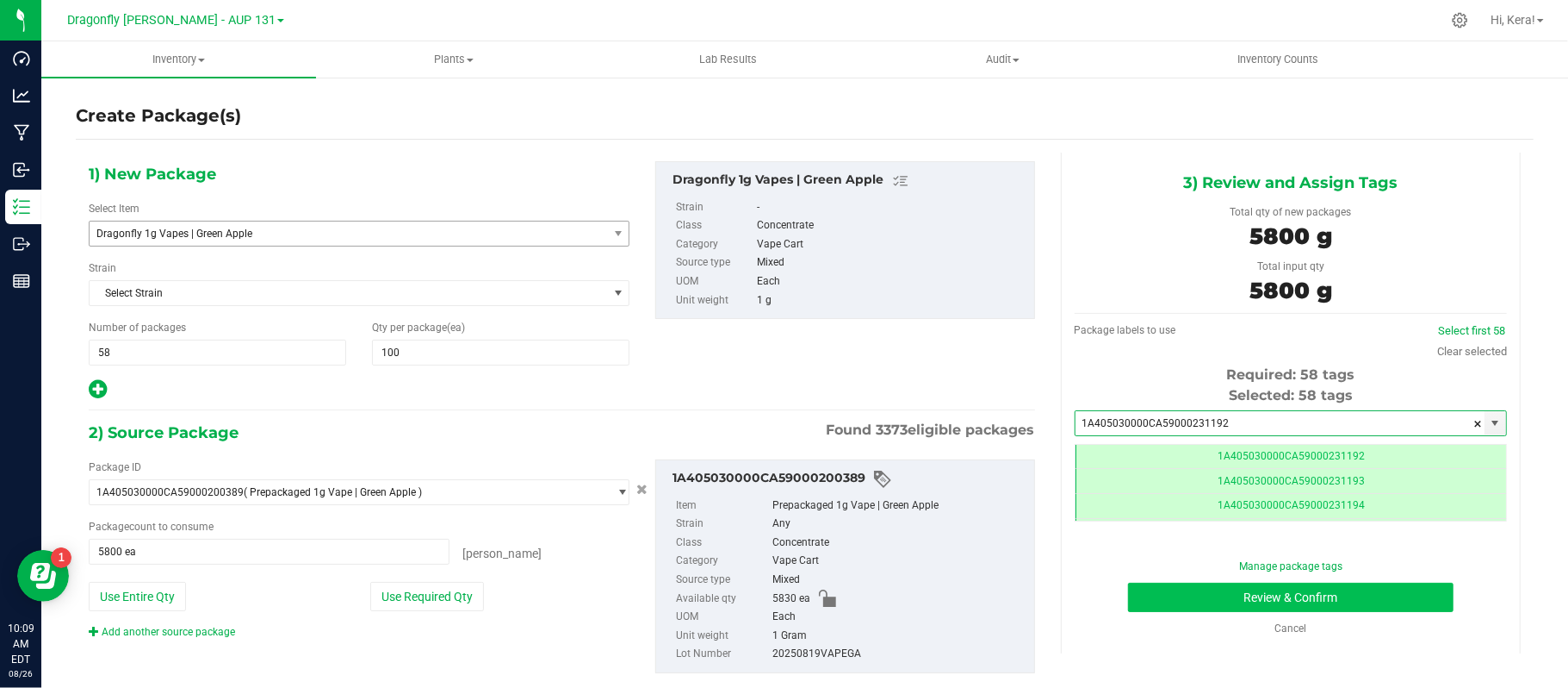
type input "1A405030000CA59000231192"
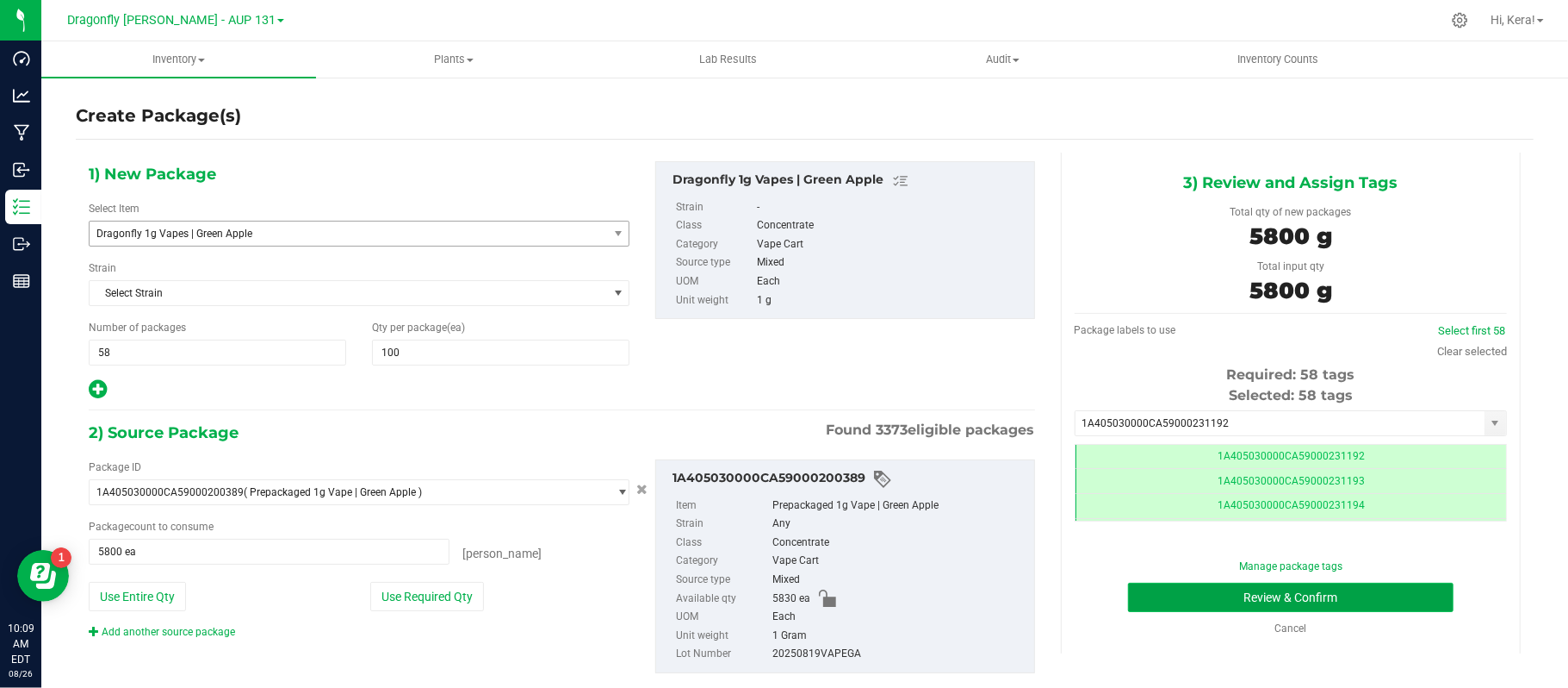
click at [1237, 588] on button "Review & Confirm" at bounding box center [1291, 596] width 325 height 29
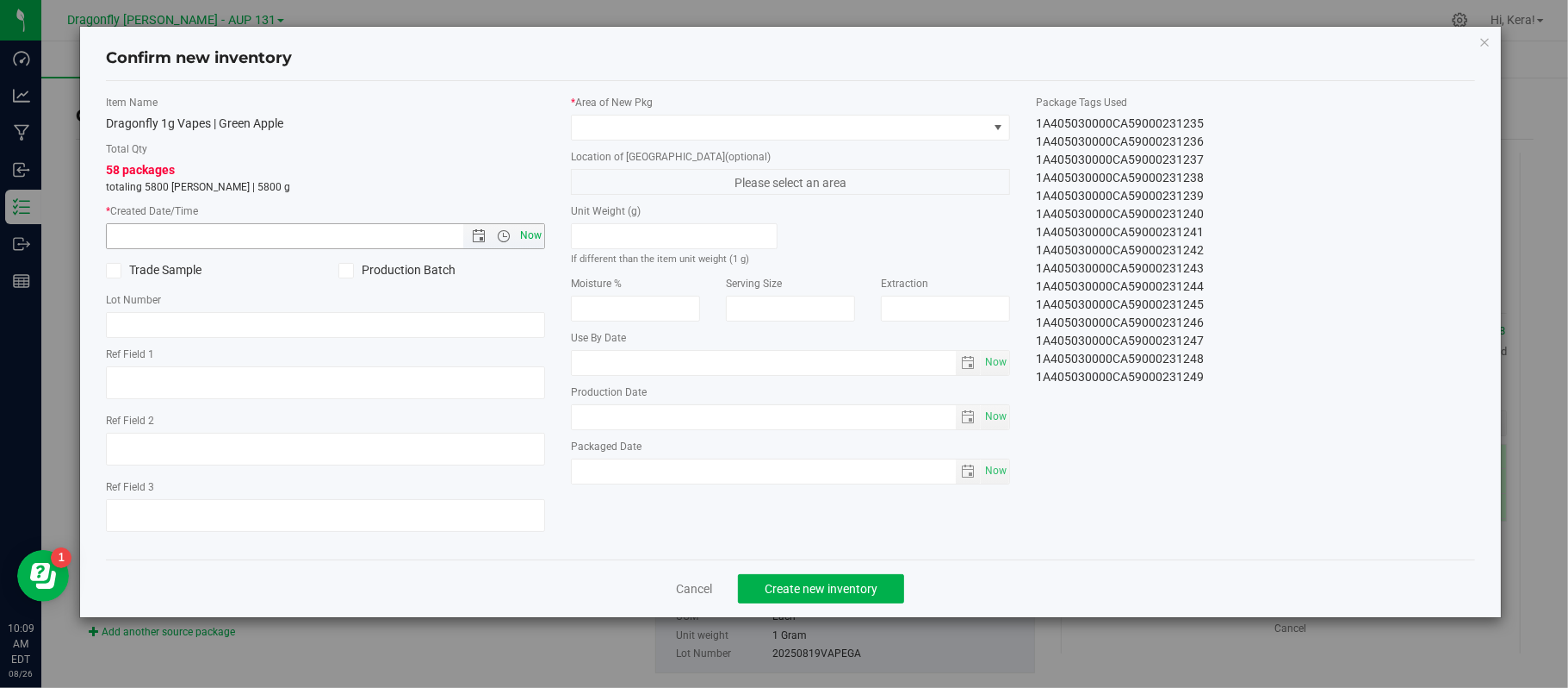
click at [524, 231] on span "Now" at bounding box center [531, 236] width 29 height 25
type input "8/26/2025 10:09 AM"
click at [607, 125] on span at bounding box center [780, 127] width 416 height 24
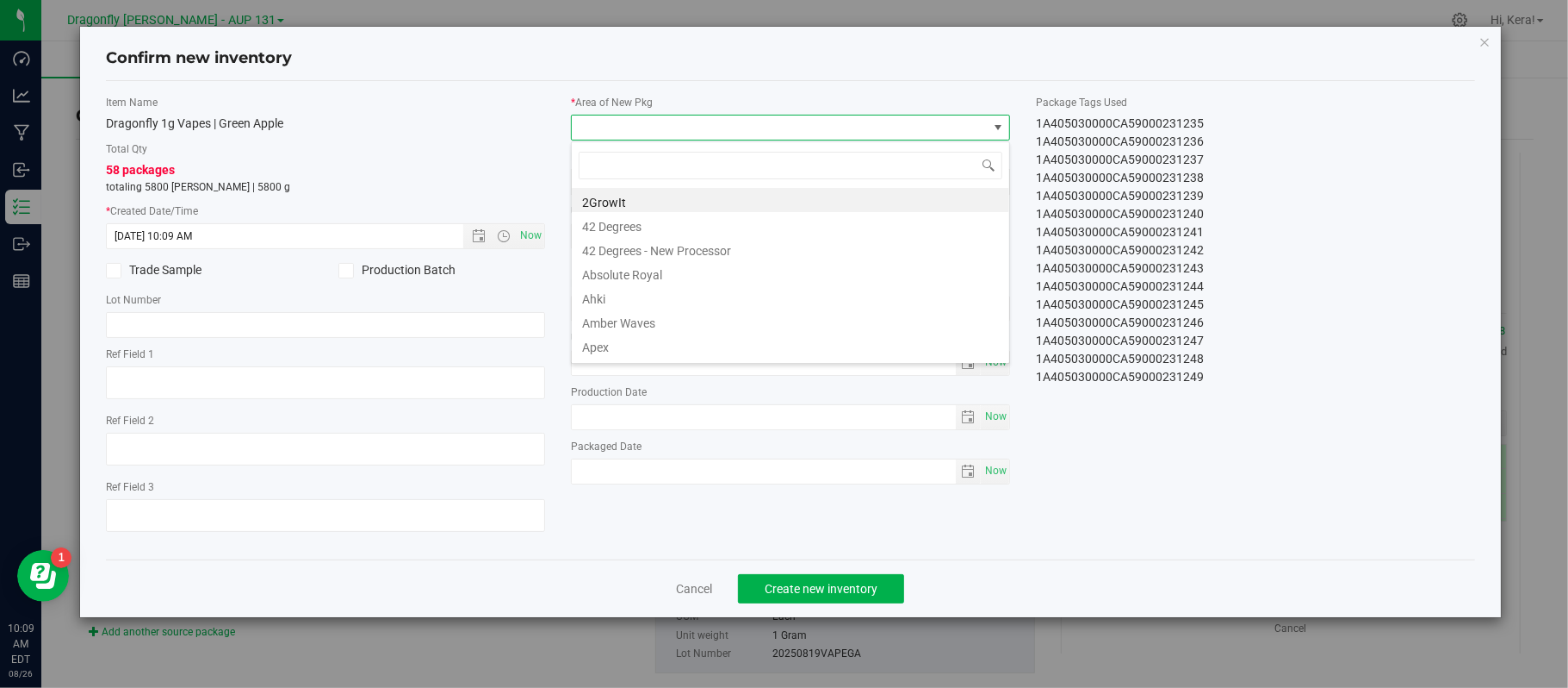
drag, startPoint x: 607, startPoint y: 125, endPoint x: 608, endPoint y: 134, distance: 9.1
click at [608, 134] on span at bounding box center [780, 127] width 416 height 24
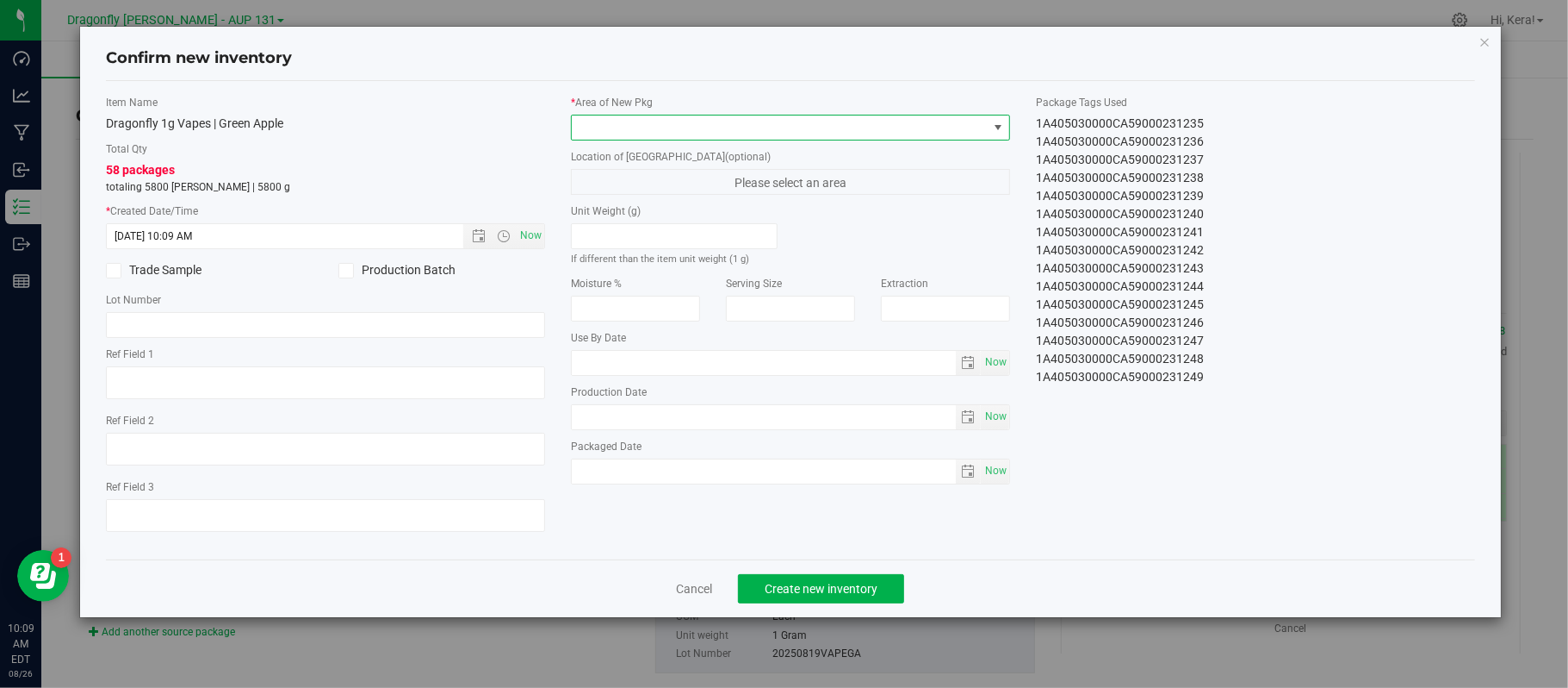
click at [653, 135] on span at bounding box center [780, 127] width 416 height 24
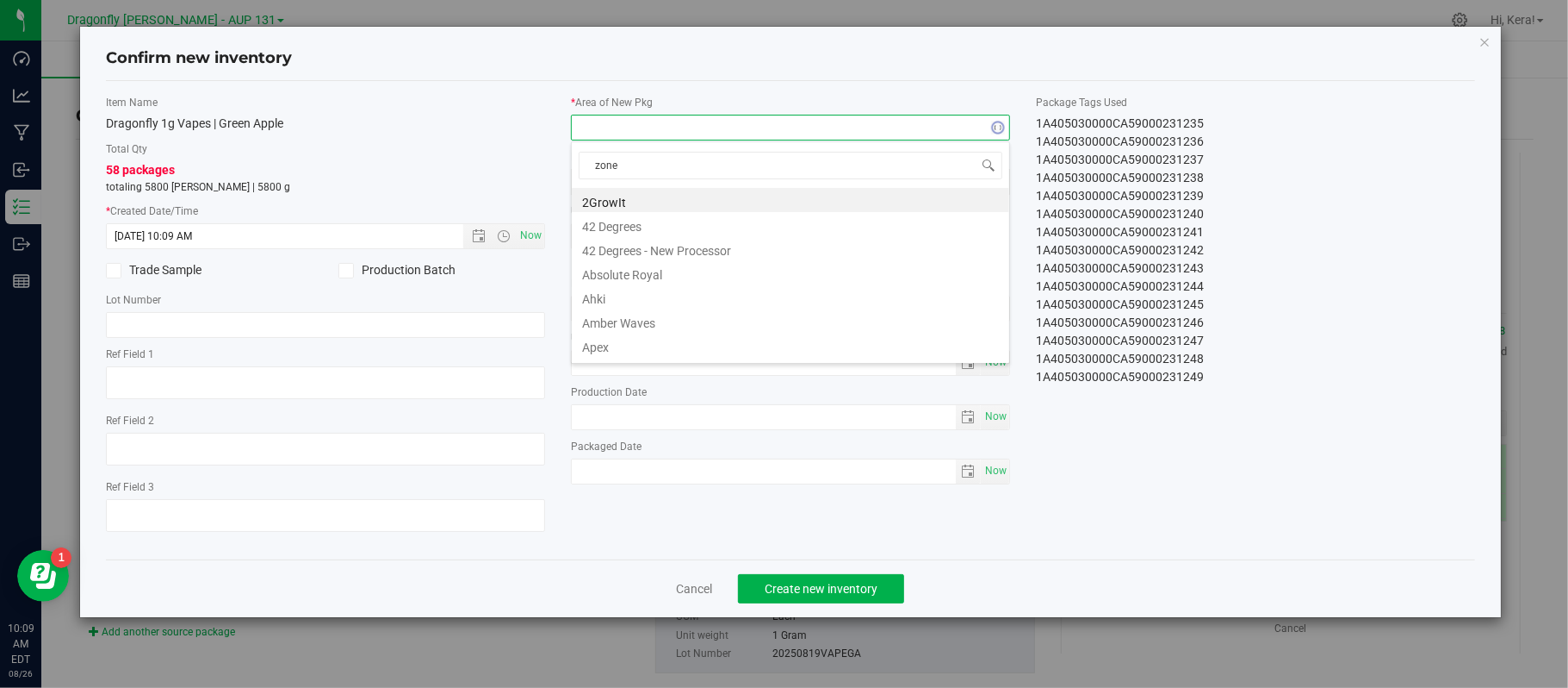
type input "zone 1"
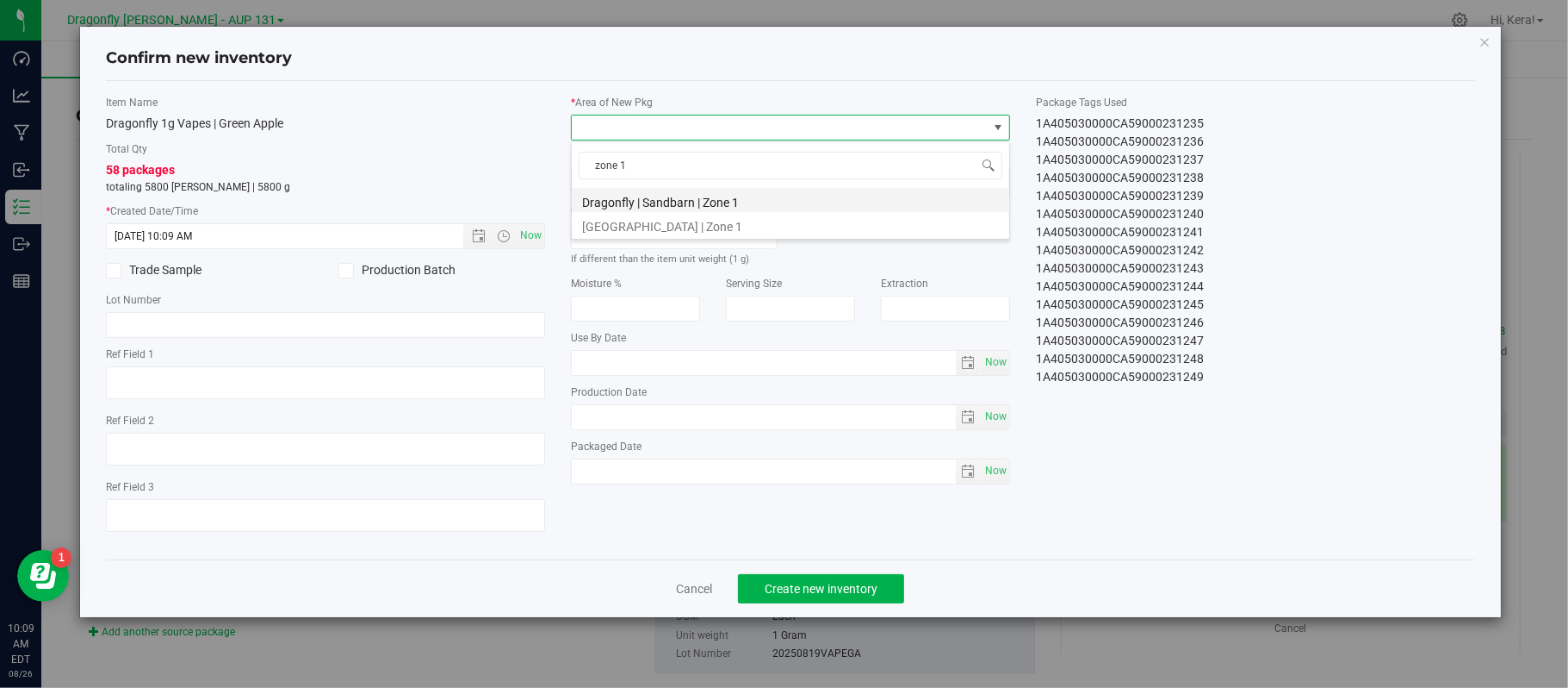
click at [655, 201] on li "Dragonfly | Sandbarn | Zone 1" at bounding box center [791, 199] width 437 height 24
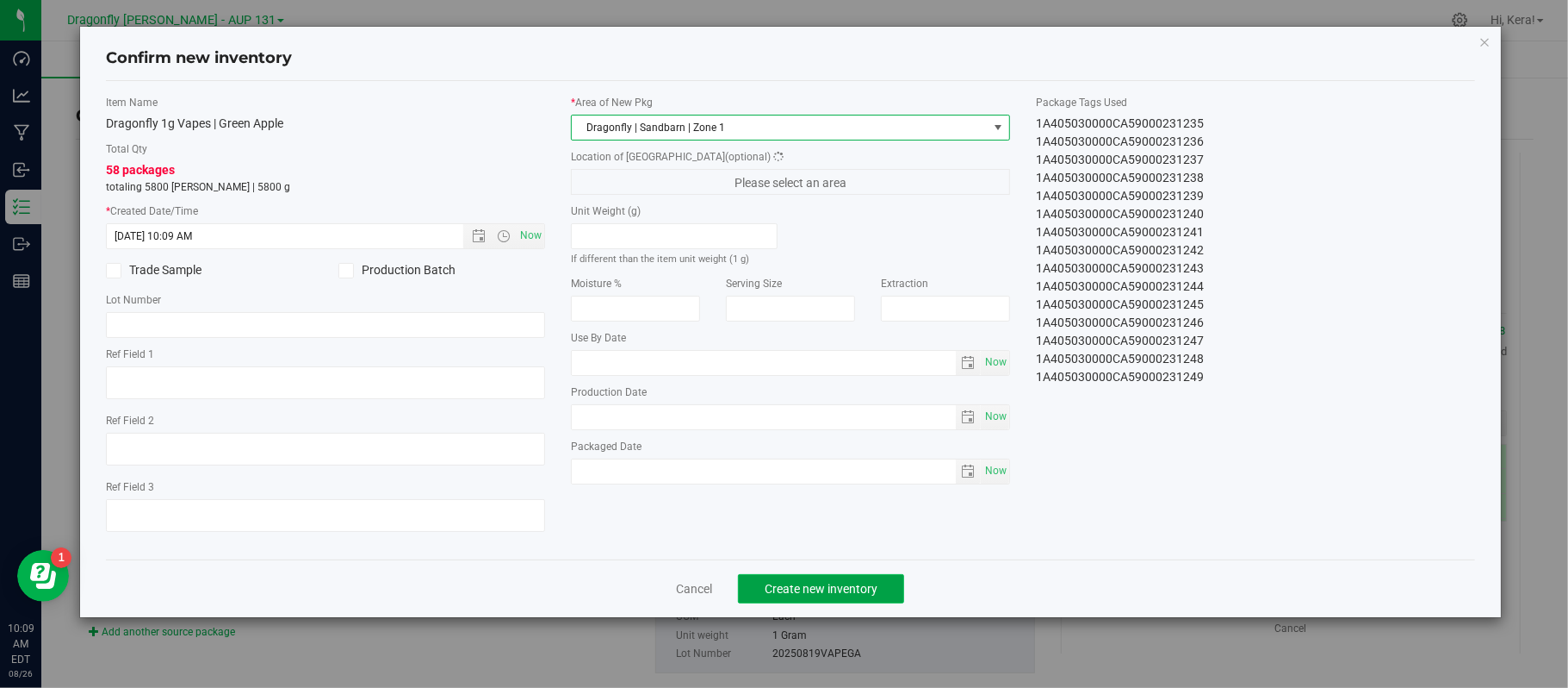
click at [800, 580] on button "Create new inventory" at bounding box center [821, 588] width 166 height 29
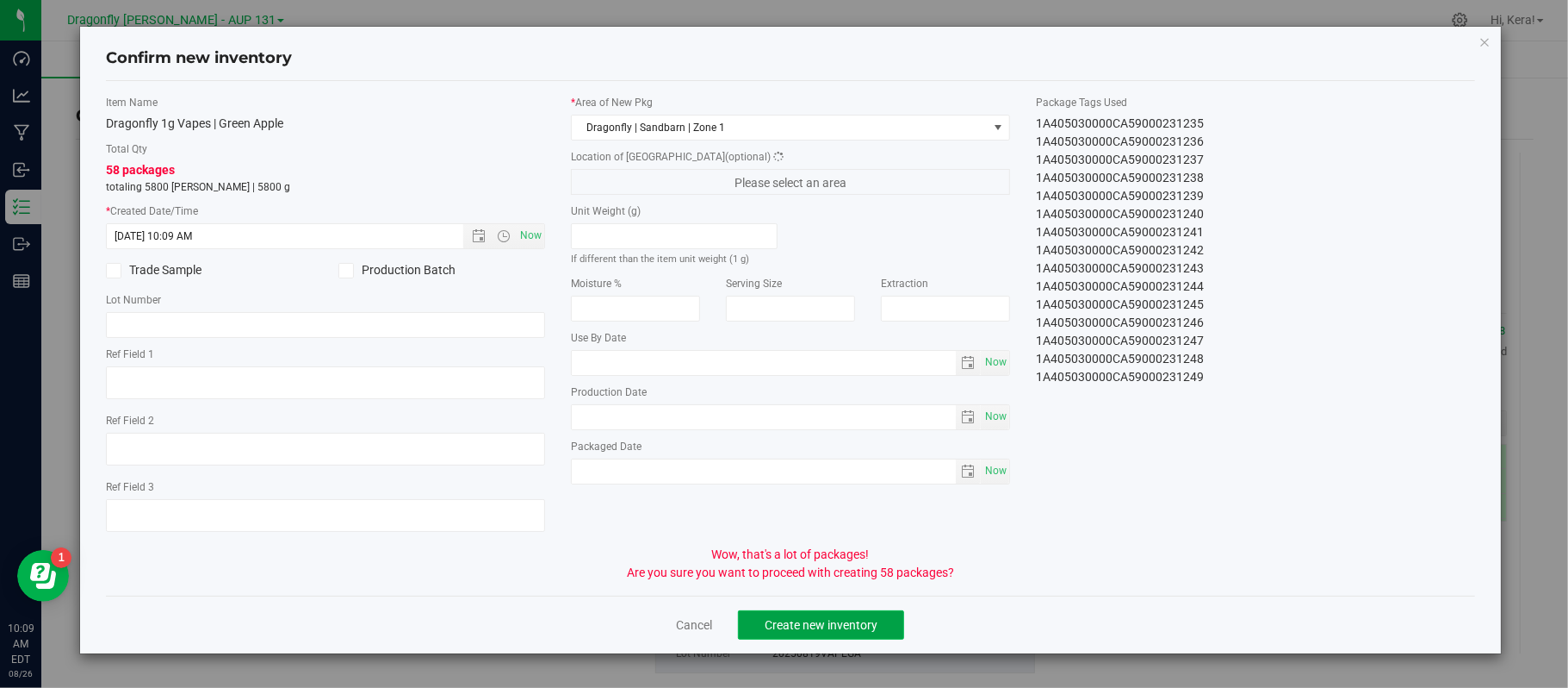
click at [807, 629] on span "Create new inventory" at bounding box center [821, 625] width 113 height 14
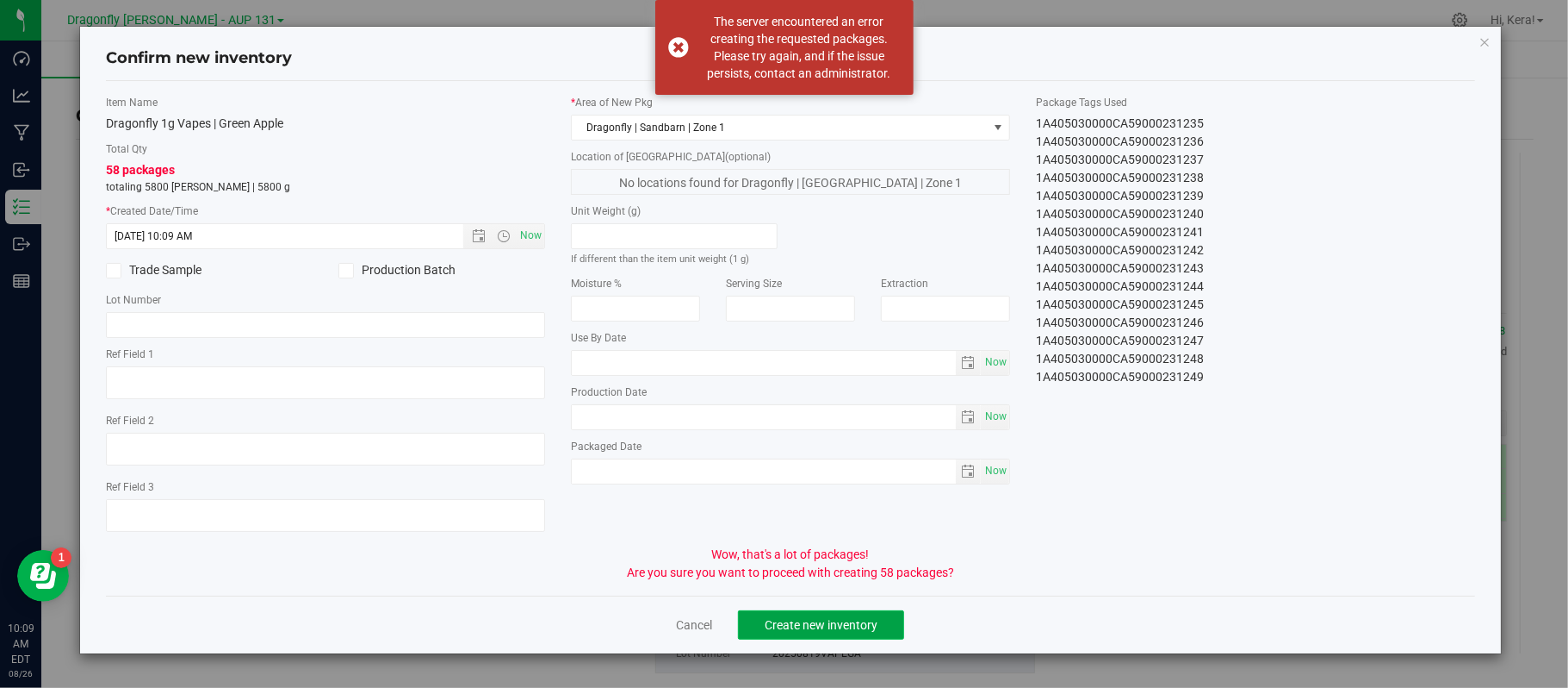
click at [807, 629] on span "Create new inventory" at bounding box center [821, 625] width 113 height 14
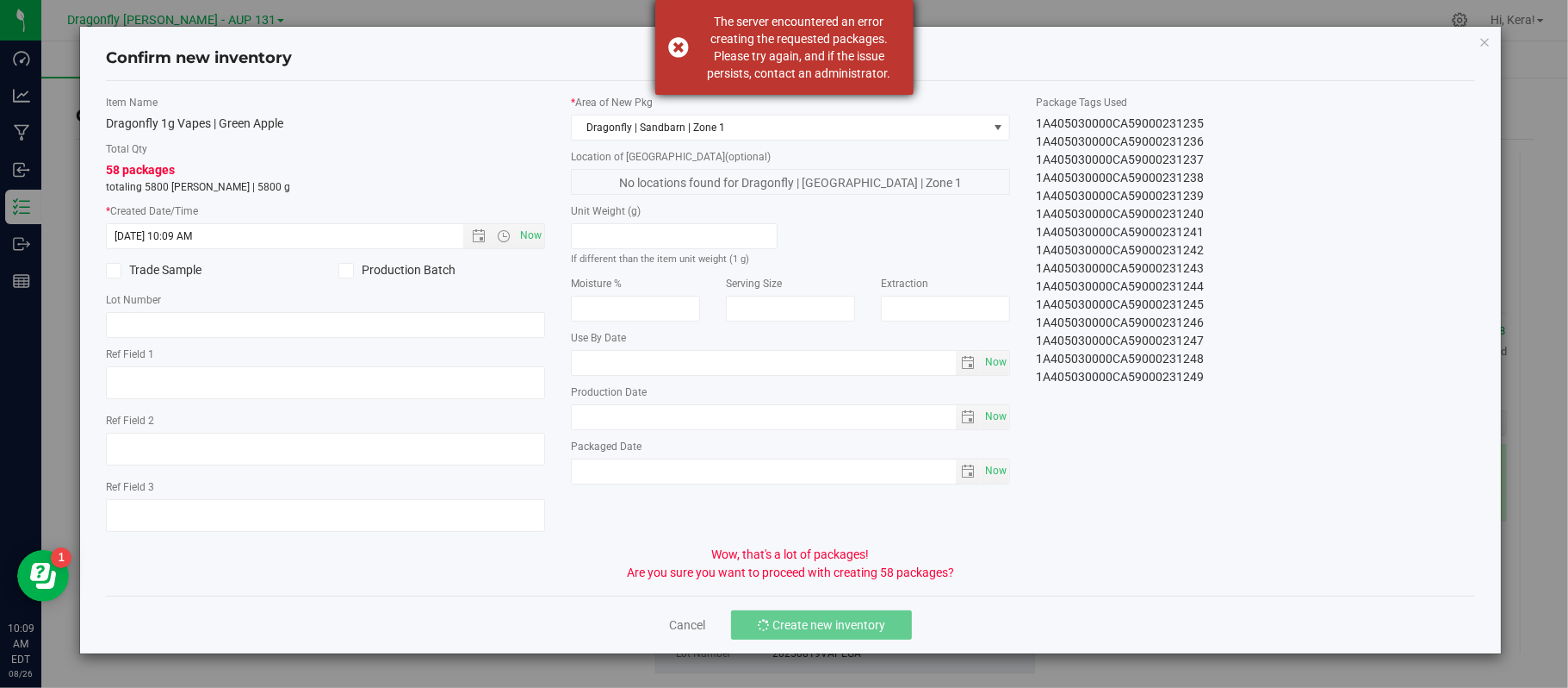
click at [675, 49] on div "The server encountered an error creating the requested packages. Please try aga…" at bounding box center [784, 47] width 259 height 95
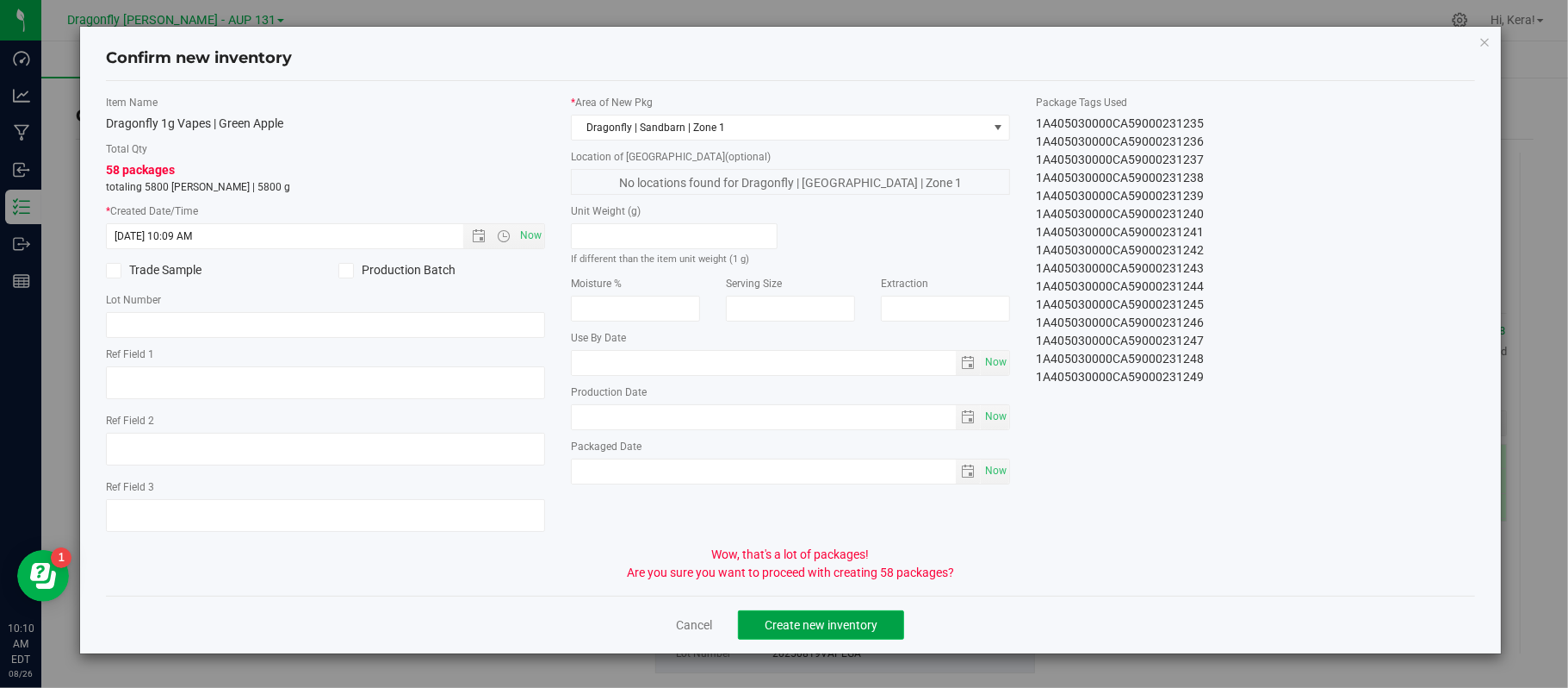
click at [811, 639] on button "Create new inventory" at bounding box center [821, 624] width 166 height 29
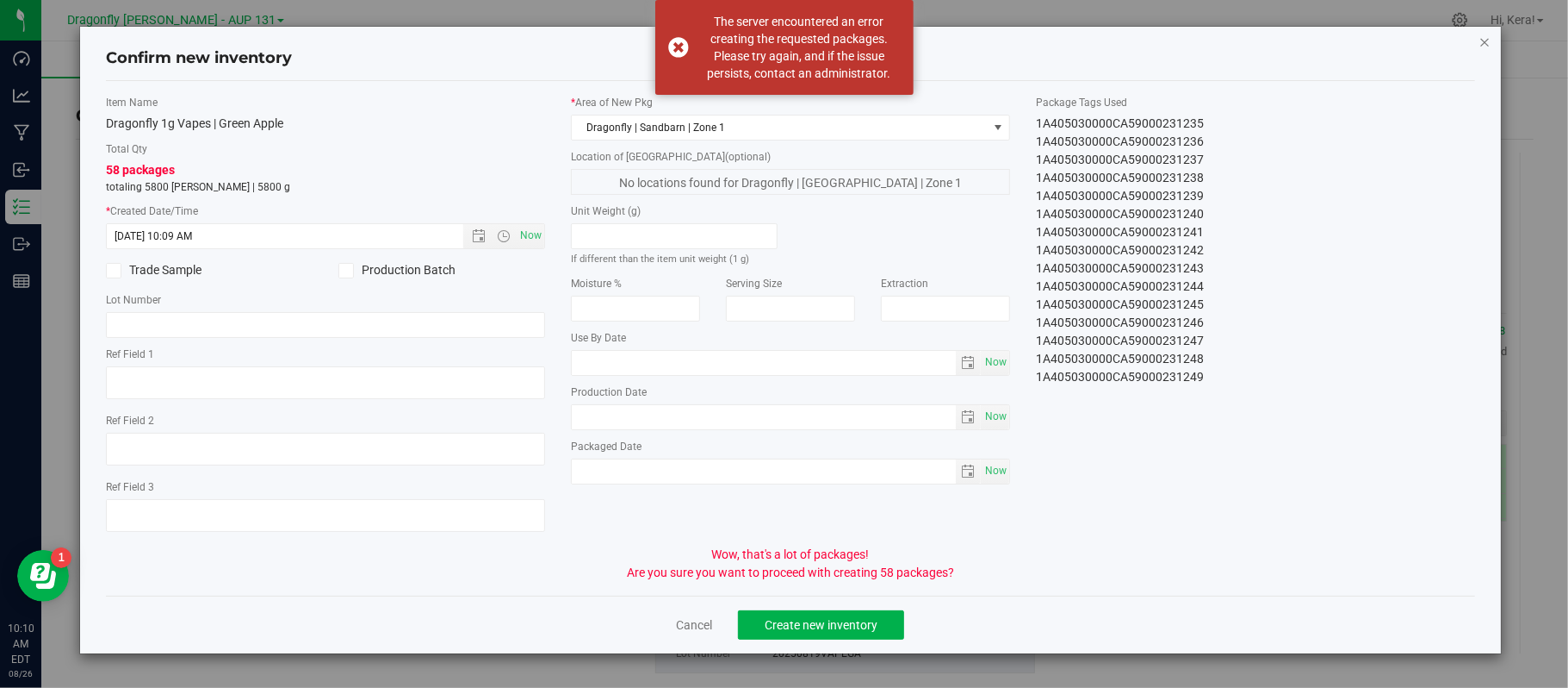
click at [1483, 38] on icon "button" at bounding box center [1485, 41] width 12 height 20
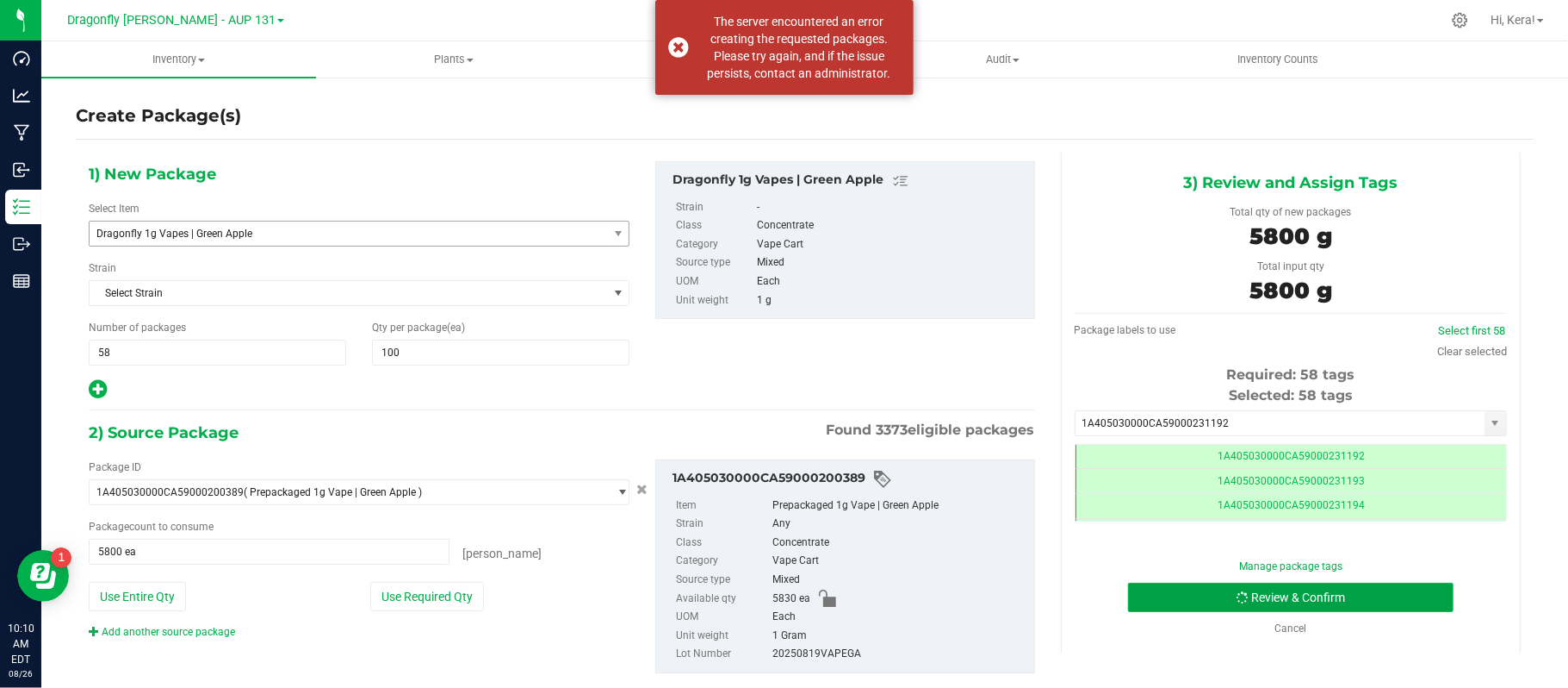
click at [1189, 596] on button "Review & Confirm" at bounding box center [1291, 596] width 325 height 29
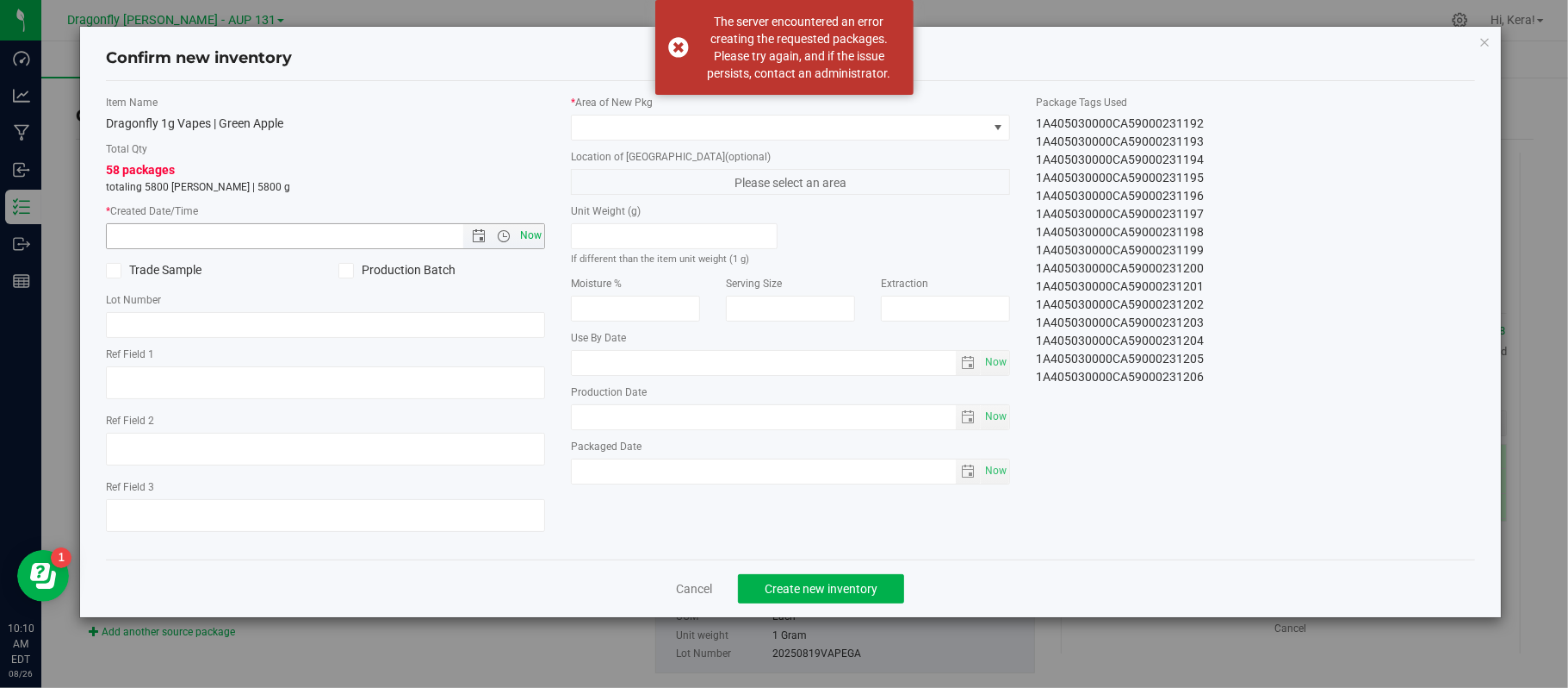
click at [528, 239] on span "Now" at bounding box center [531, 236] width 29 height 25
type input "8/26/2025 10:10 AM"
click at [625, 136] on span at bounding box center [780, 127] width 416 height 24
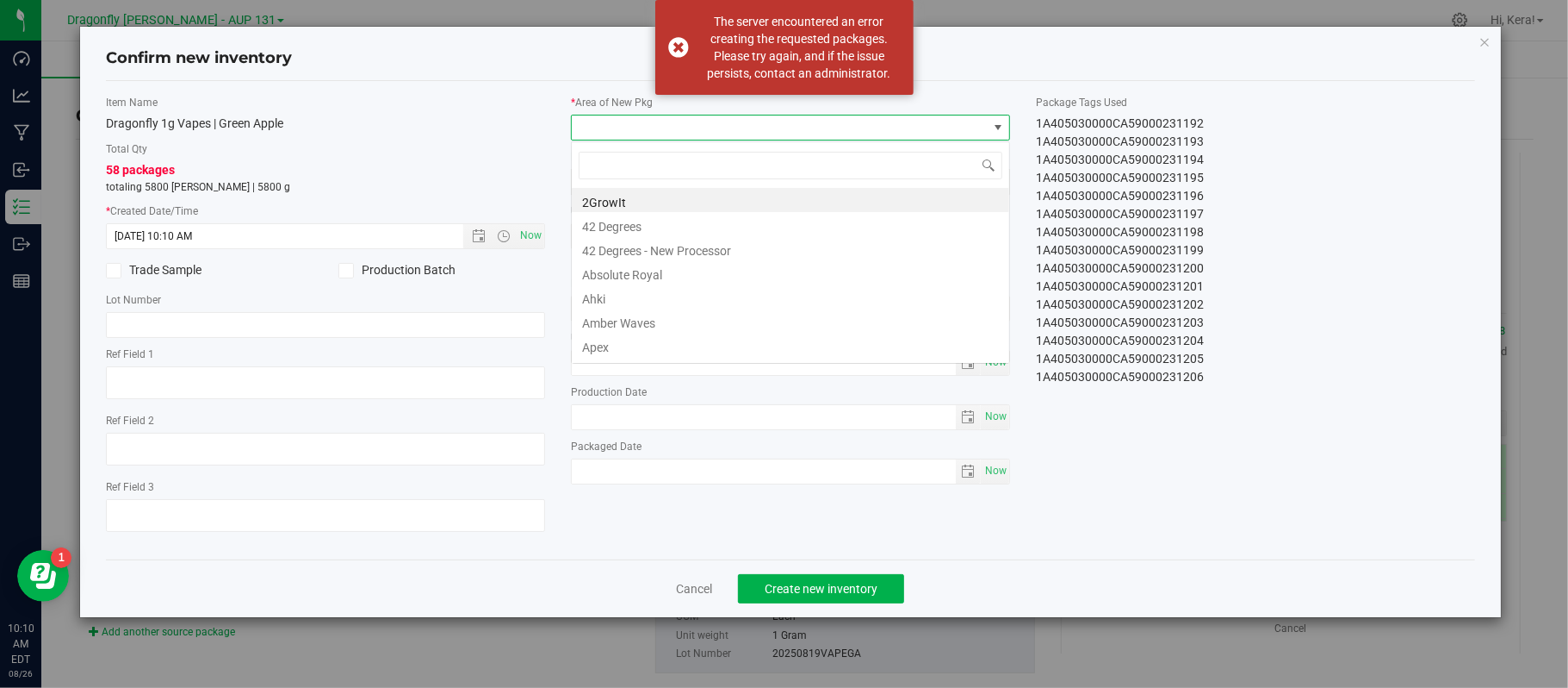
scroll to position [26, 438]
type input "zone 1"
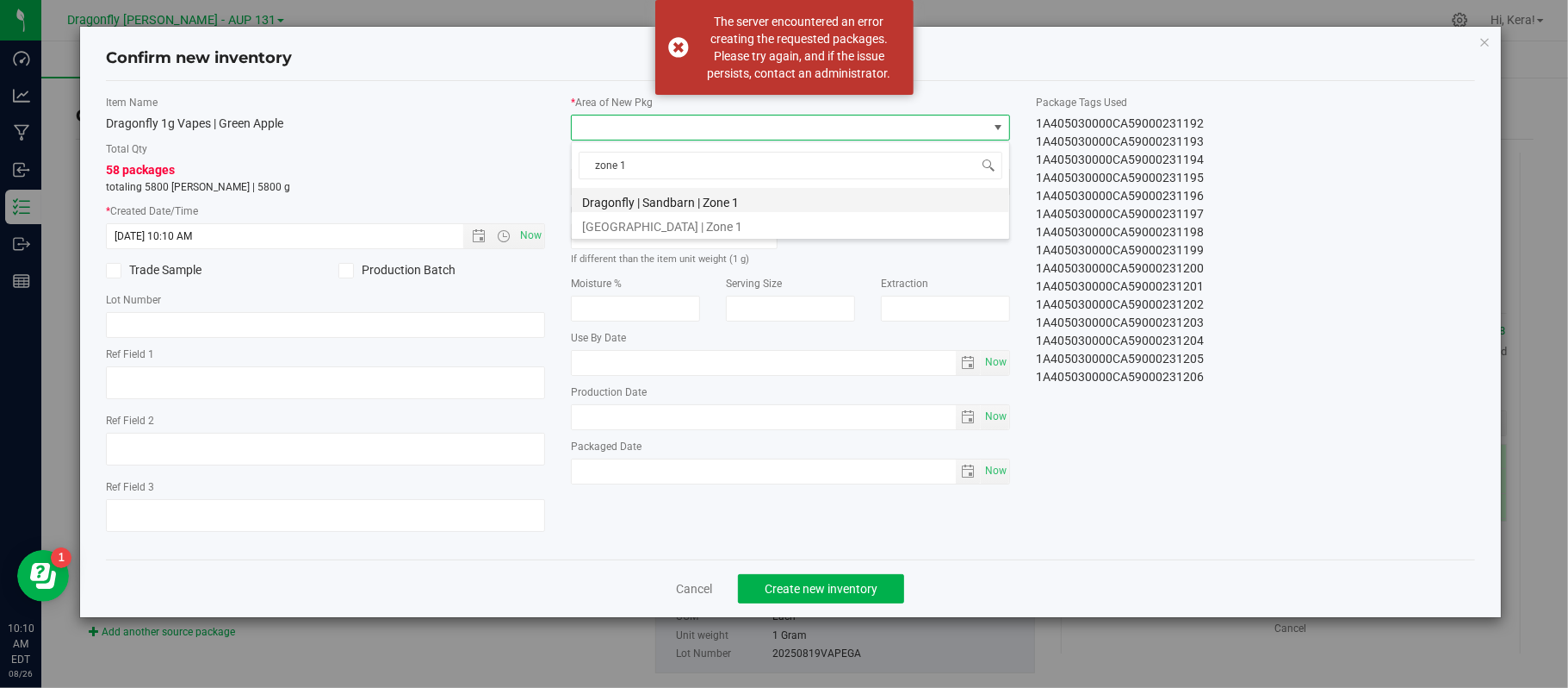
click at [665, 200] on li "Dragonfly | Sandbarn | Zone 1" at bounding box center [791, 199] width 437 height 24
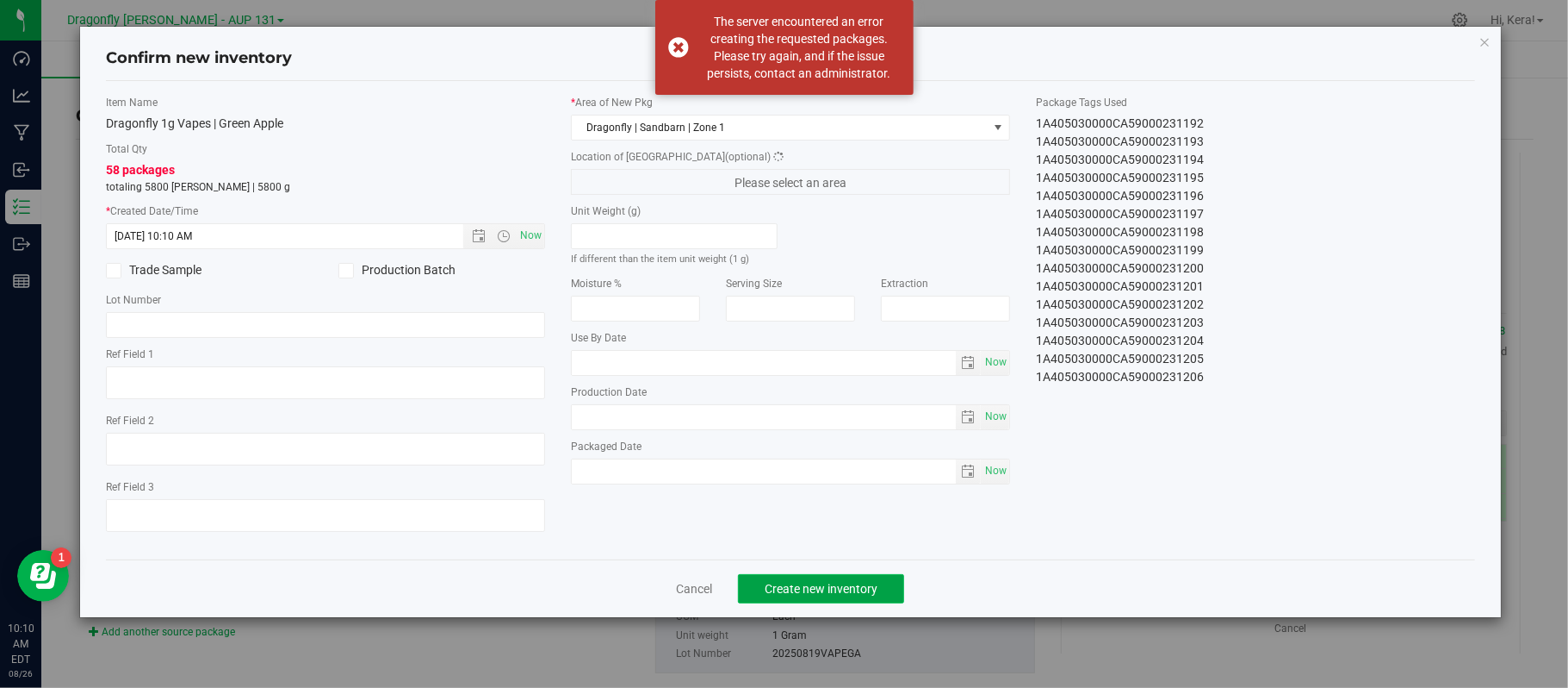
click at [790, 596] on span "Create new inventory" at bounding box center [821, 588] width 113 height 14
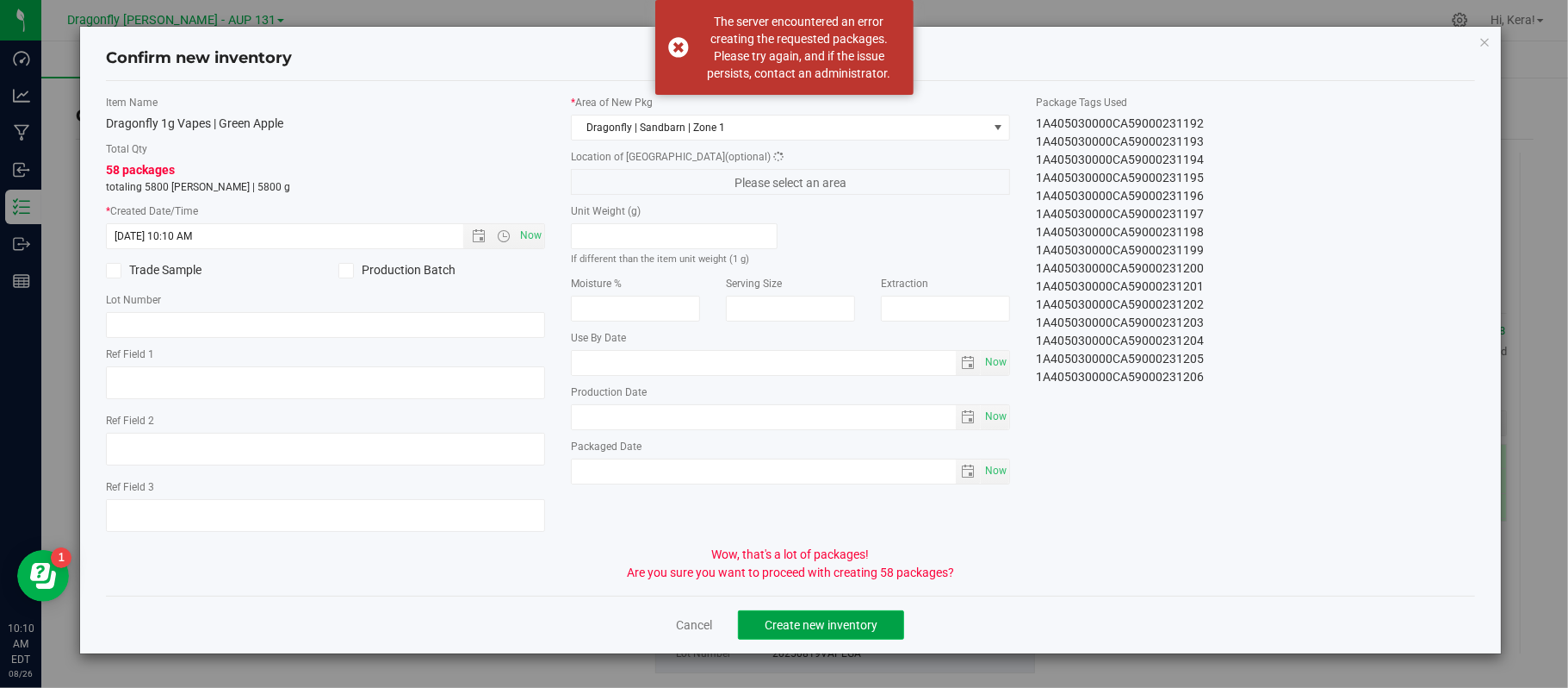
click at [800, 632] on span "Create new inventory" at bounding box center [821, 625] width 113 height 14
click at [852, 619] on button "Create new inventory" at bounding box center [821, 624] width 166 height 29
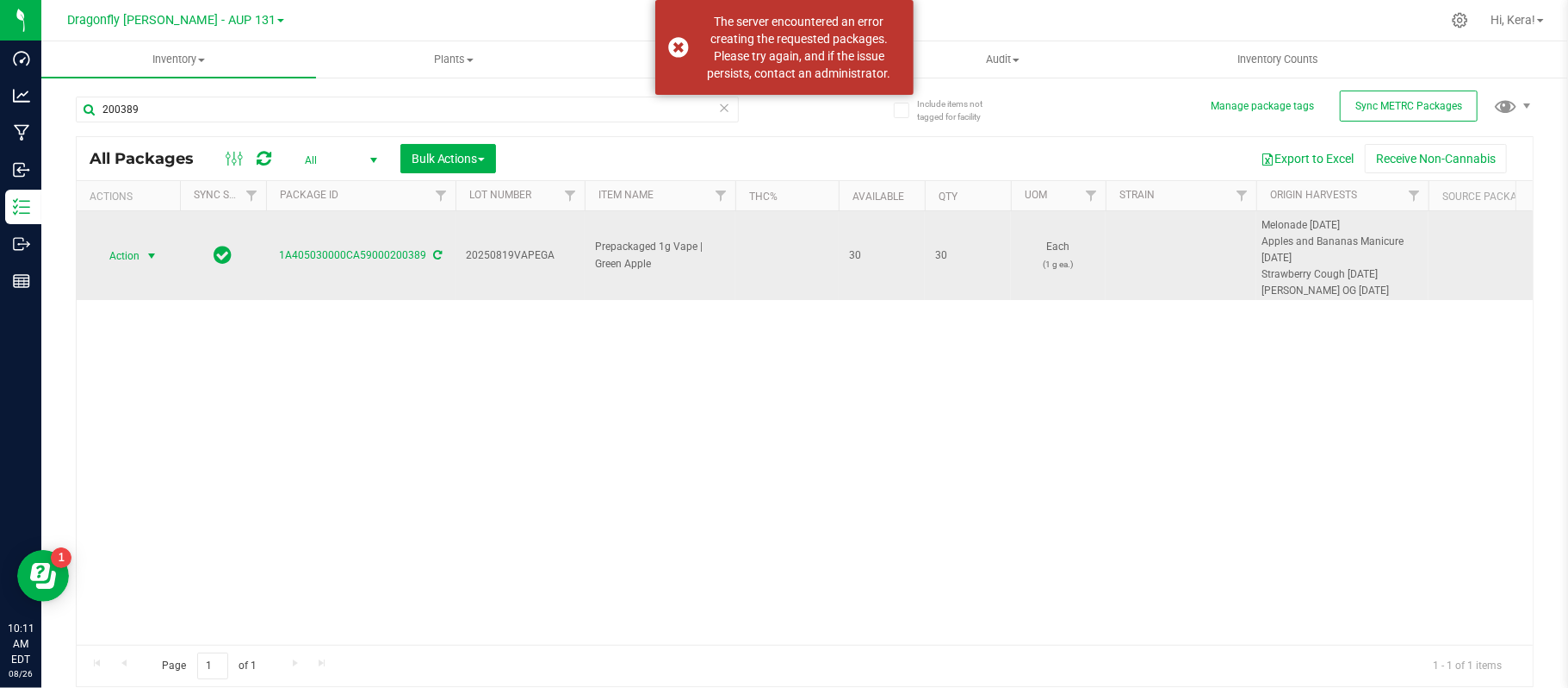
click at [134, 255] on span "Action" at bounding box center [117, 255] width 46 height 24
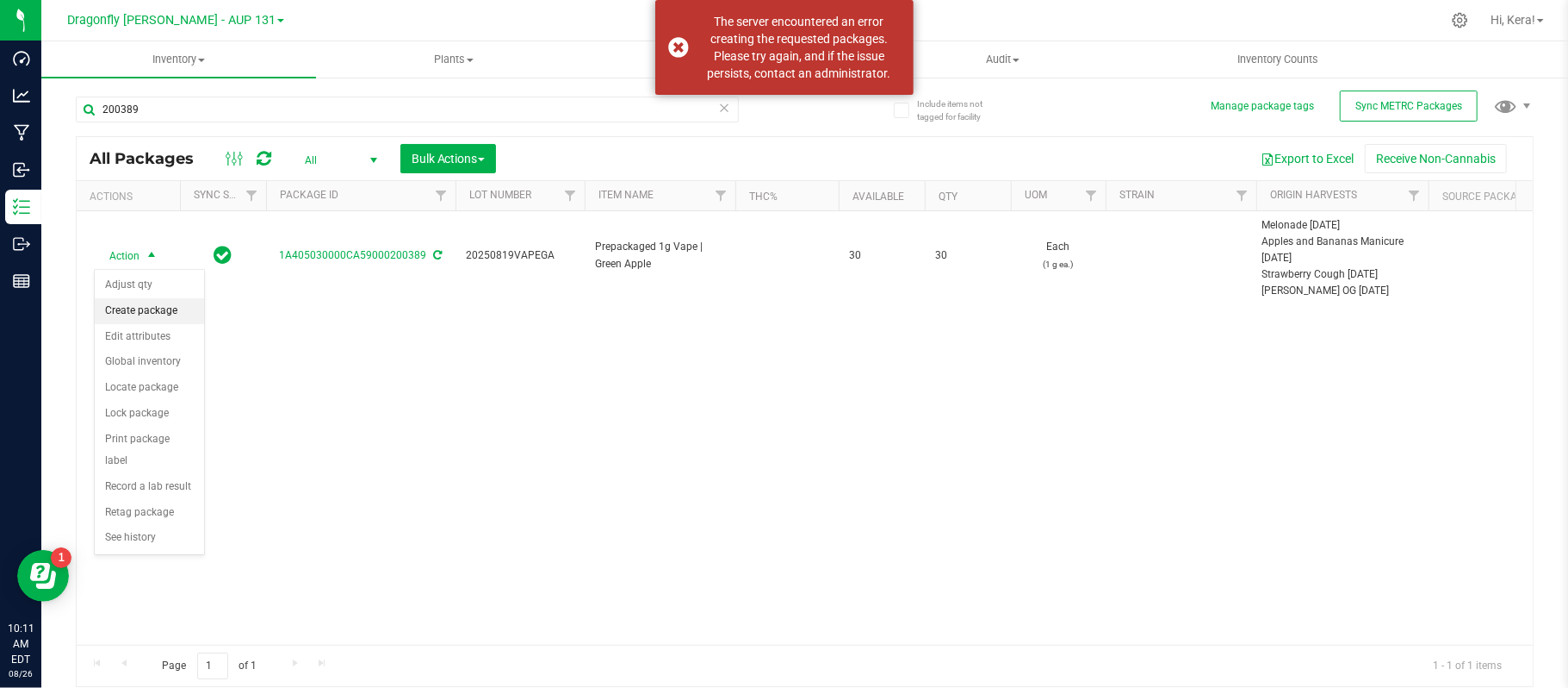
click at [171, 310] on li "Create package" at bounding box center [149, 310] width 109 height 26
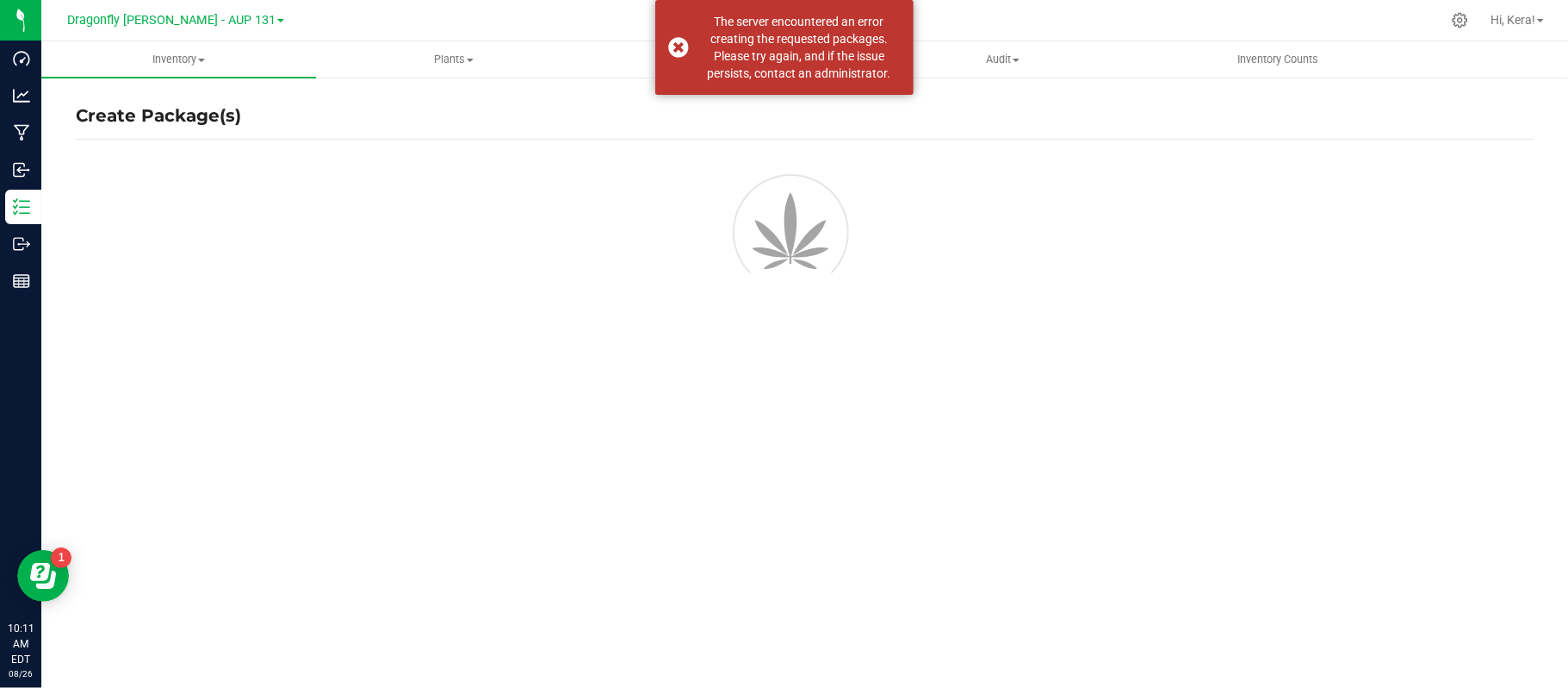
click at [407, 378] on div "Create Package(s)" at bounding box center [804, 345] width 1458 height 504
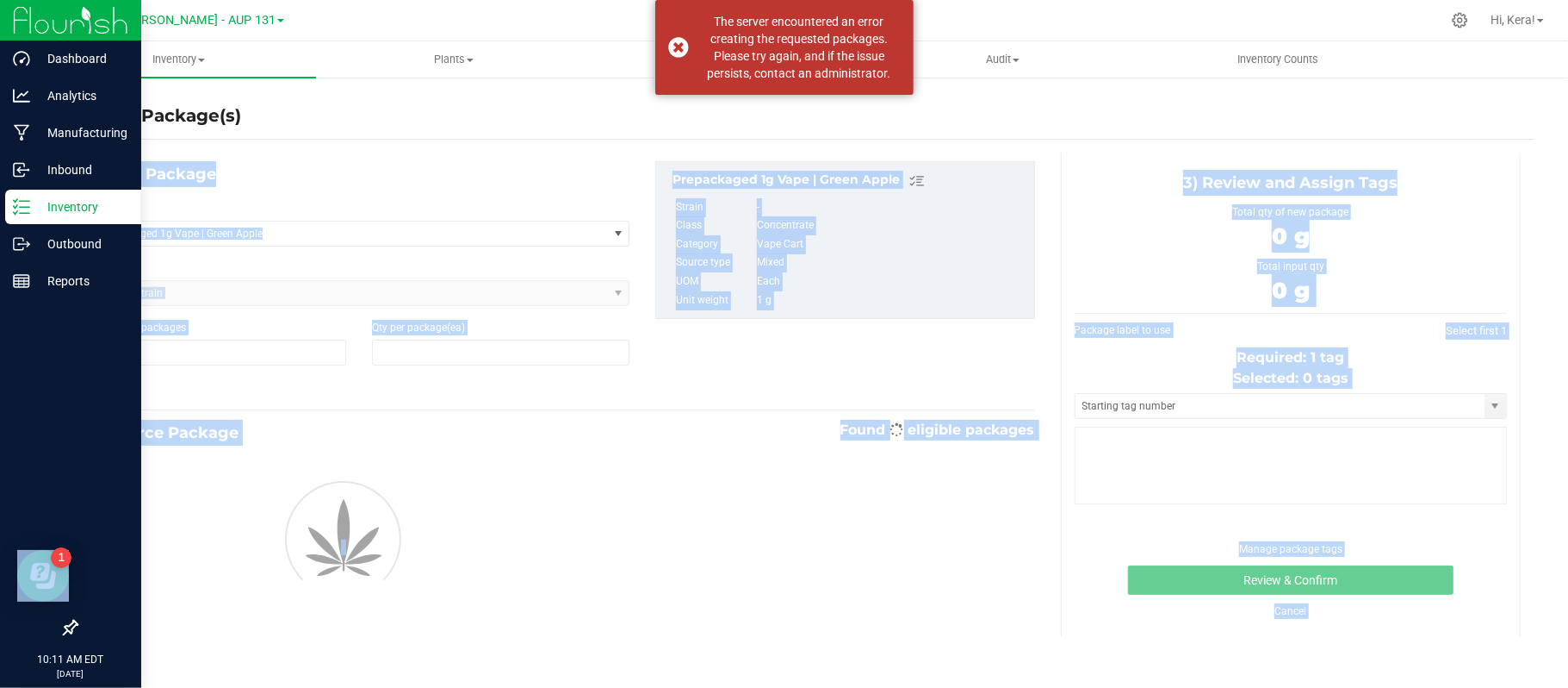
click at [26, 198] on icon at bounding box center [21, 206] width 17 height 17
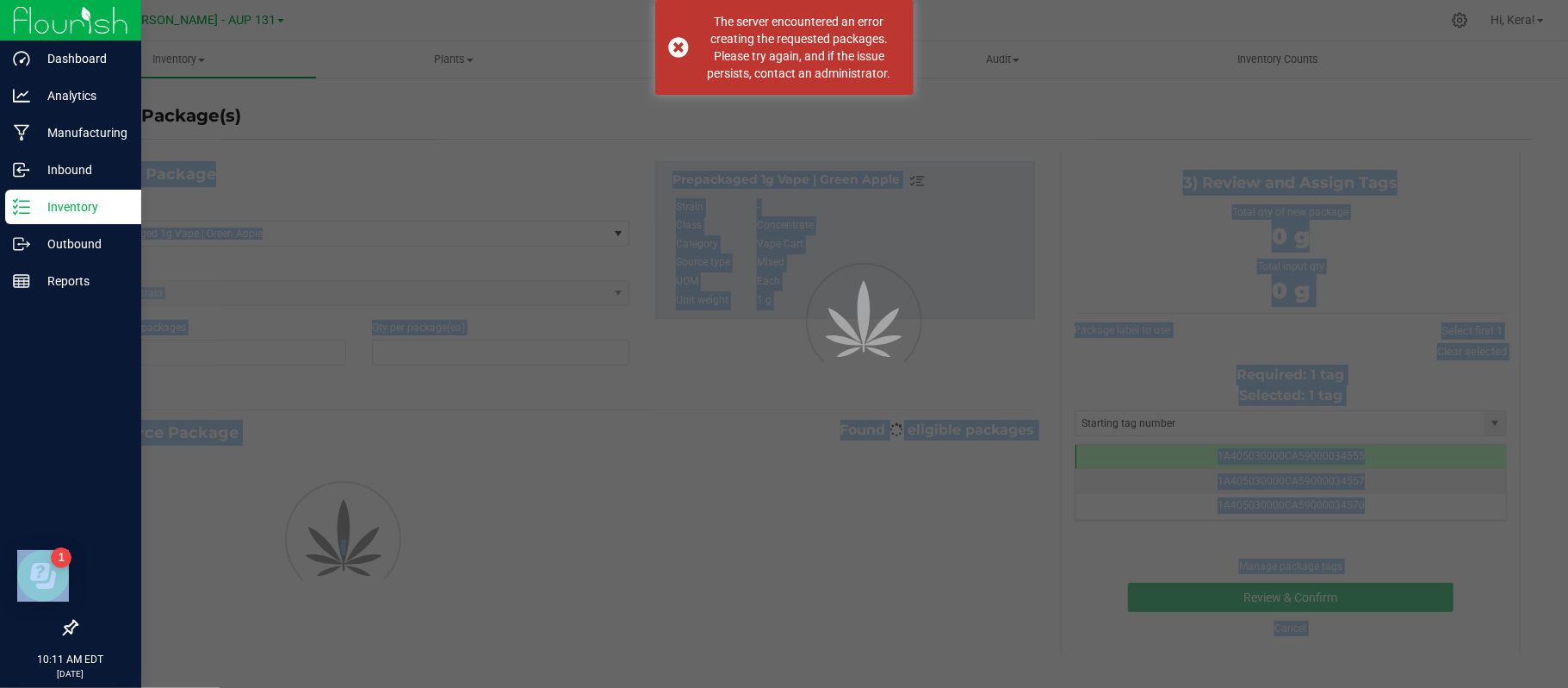
type input "1"
type input "0"
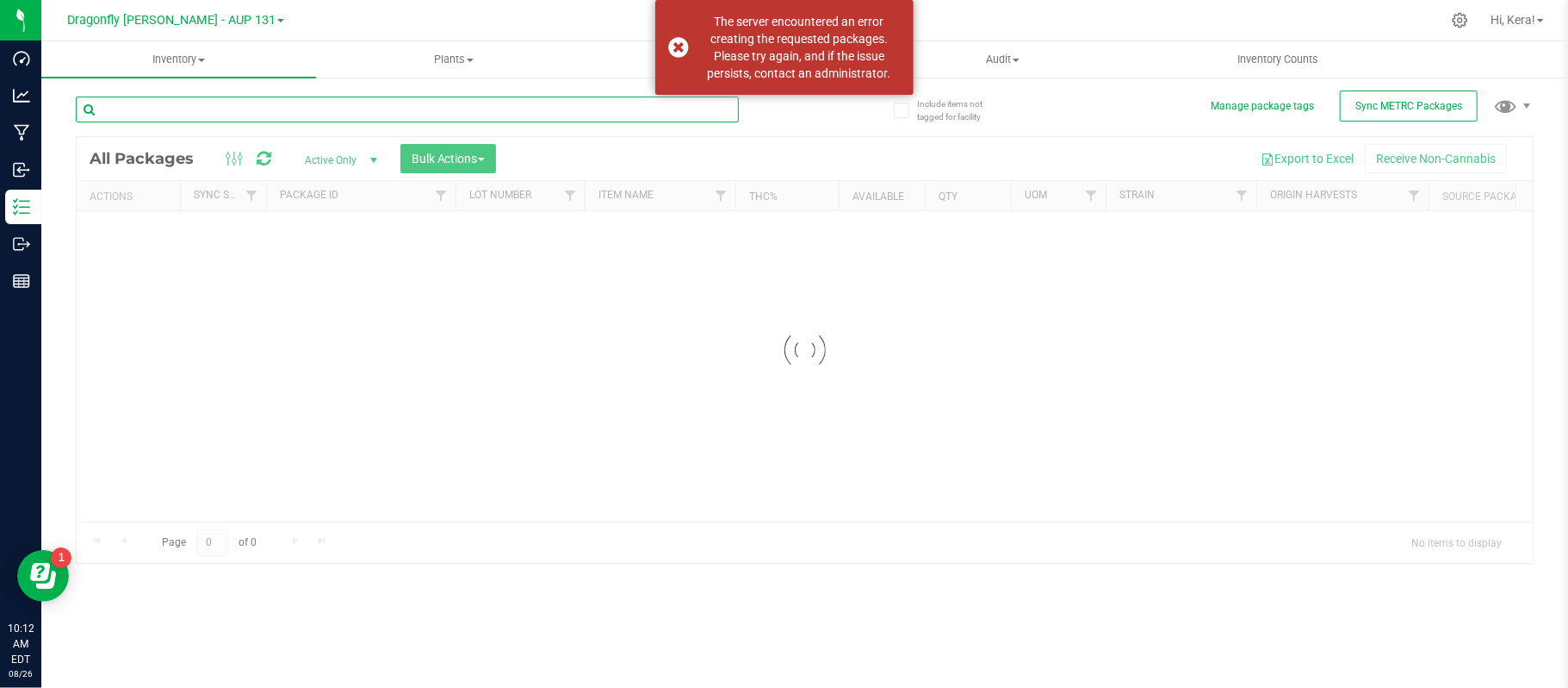
click at [224, 115] on input "text" at bounding box center [407, 109] width 663 height 26
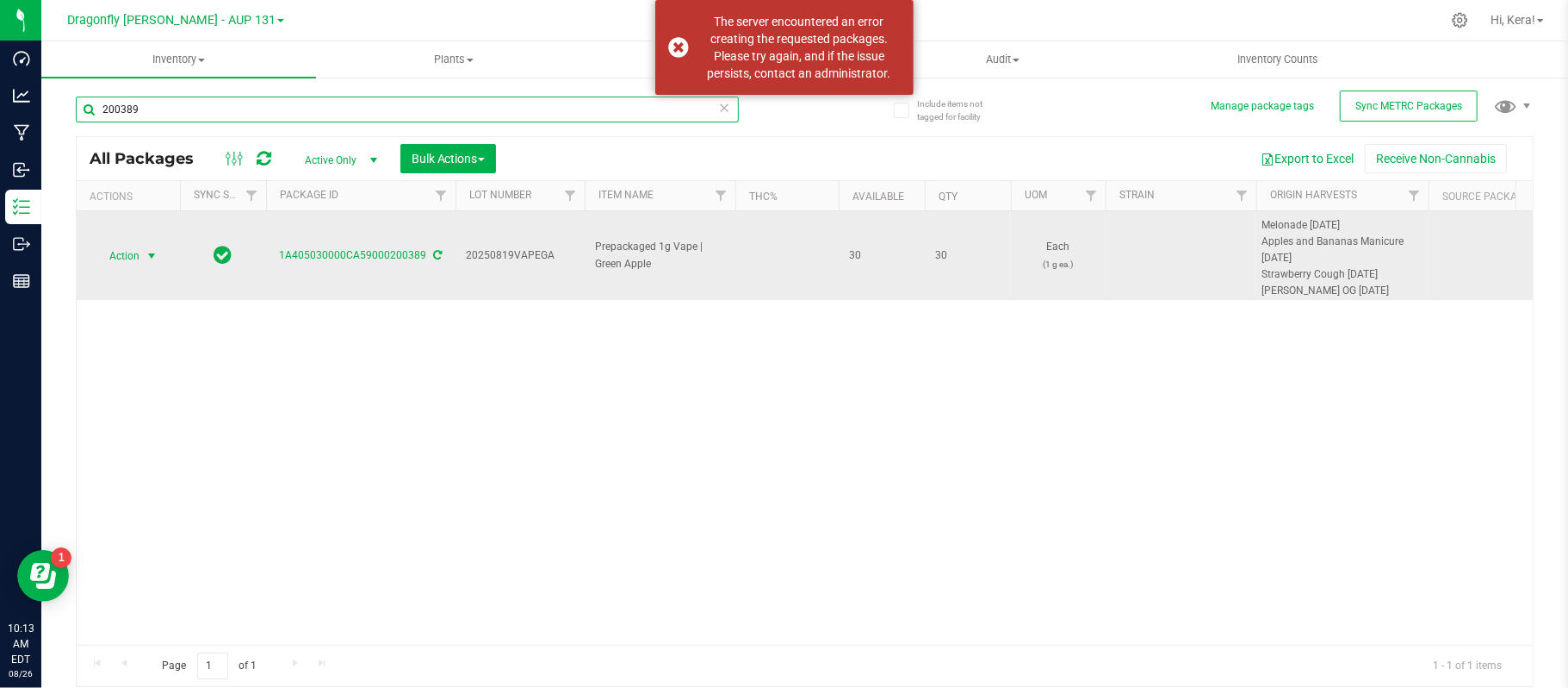
type input "200389"
click at [128, 259] on span "Action" at bounding box center [117, 255] width 46 height 24
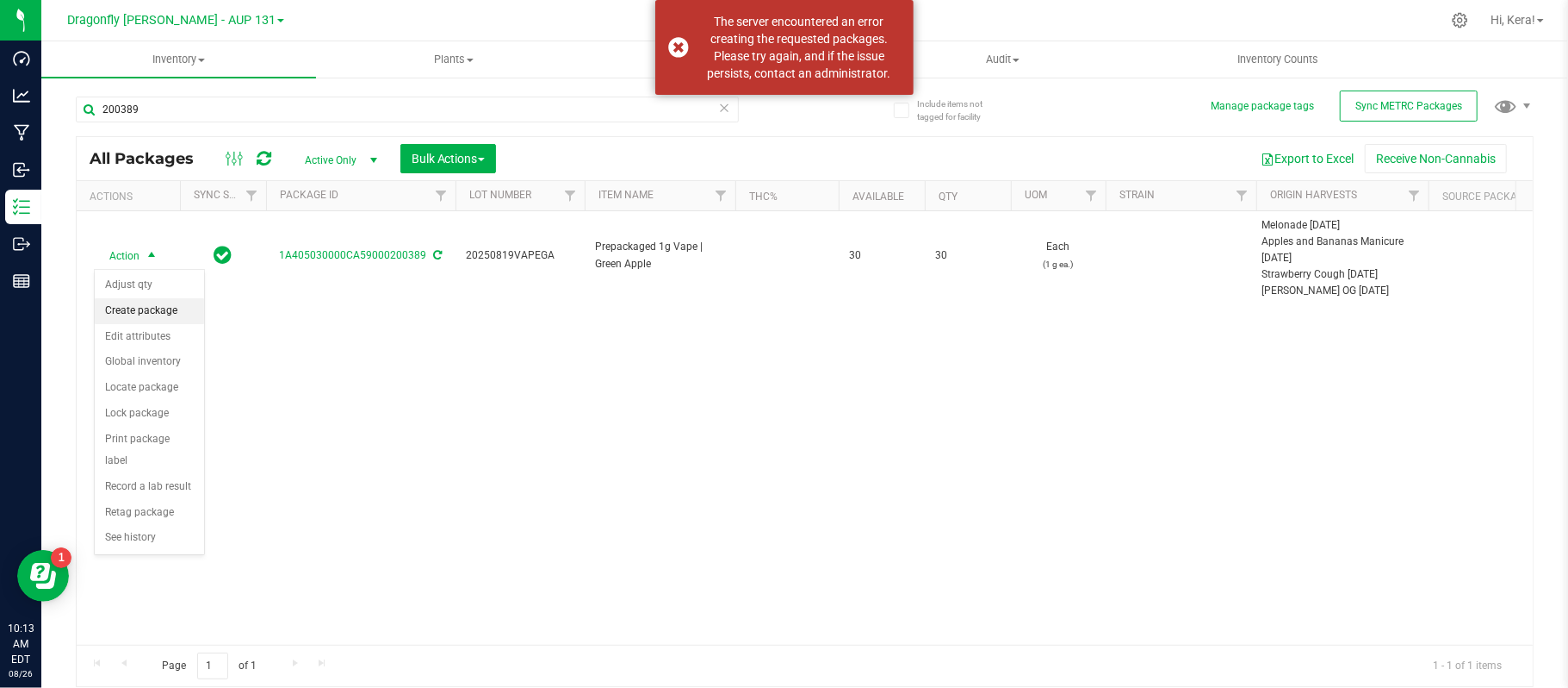
click at [145, 310] on li "Create package" at bounding box center [149, 310] width 109 height 26
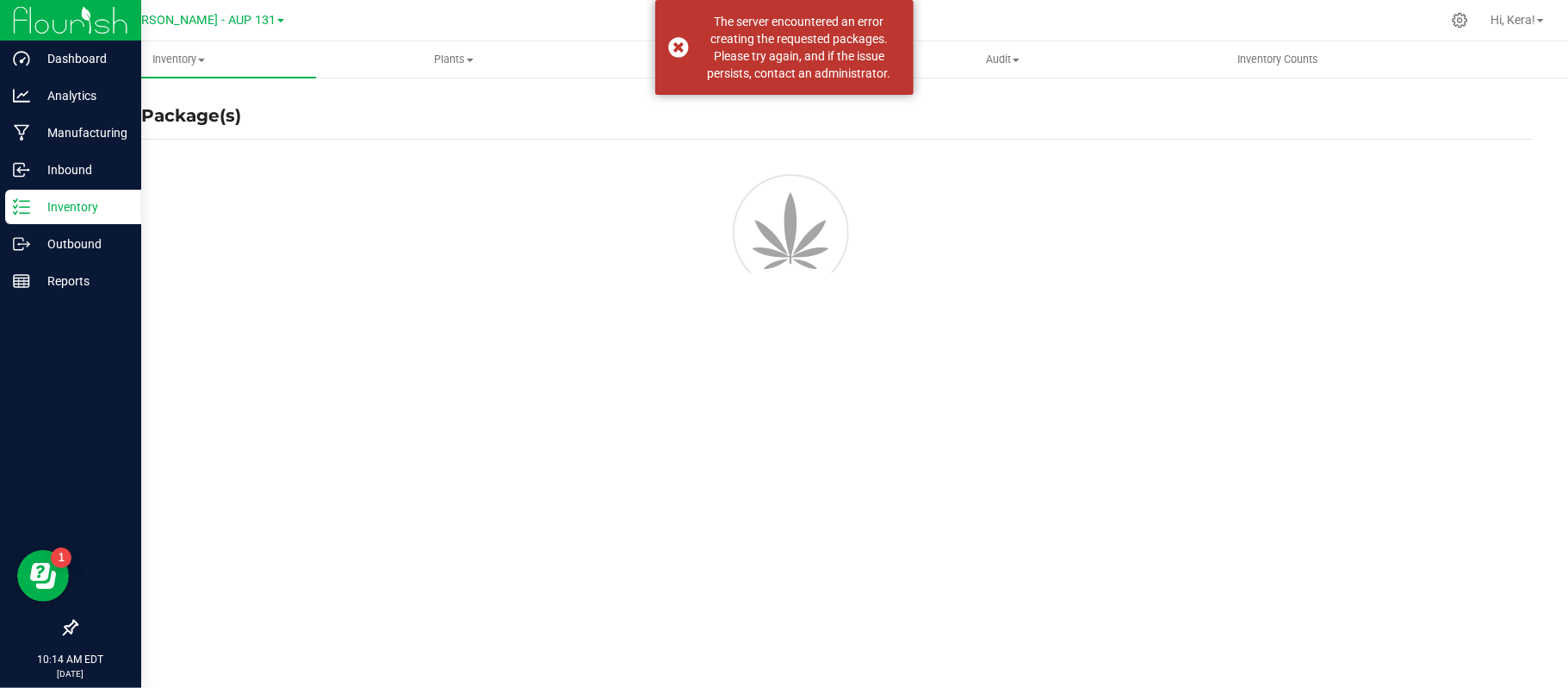
click at [43, 208] on p "Inventory" at bounding box center [82, 206] width 103 height 20
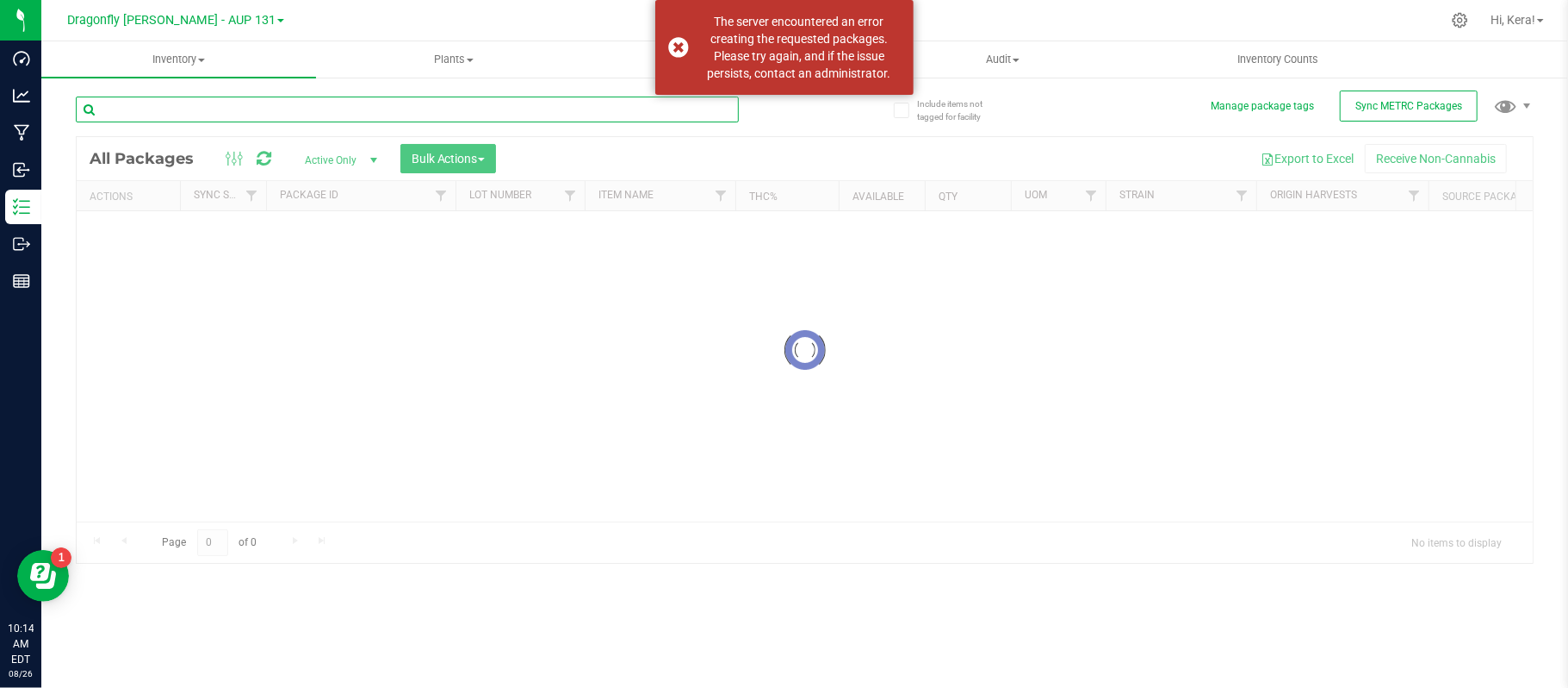
click at [299, 101] on input "text" at bounding box center [407, 109] width 663 height 26
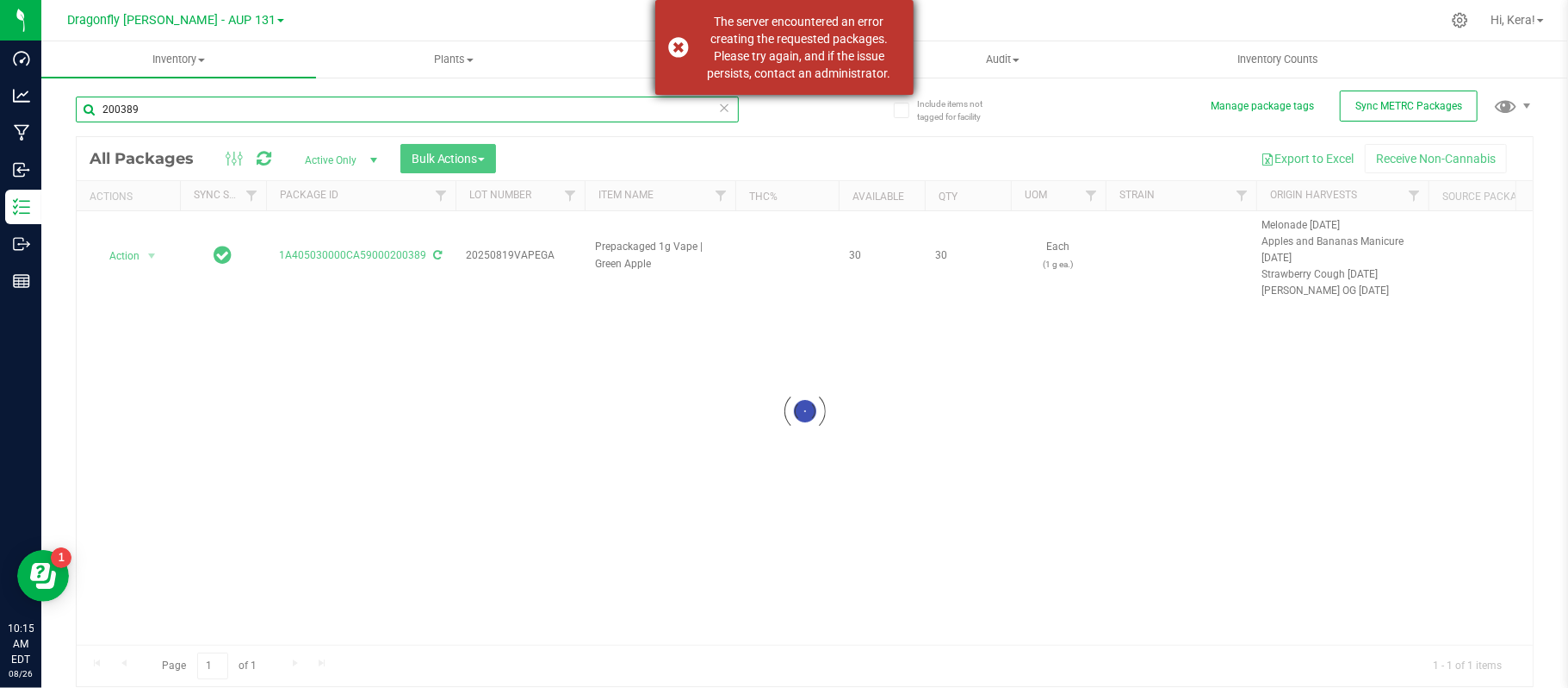
type input "200389"
click at [676, 49] on div "The server encountered an error creating the requested packages. Please try aga…" at bounding box center [784, 47] width 259 height 95
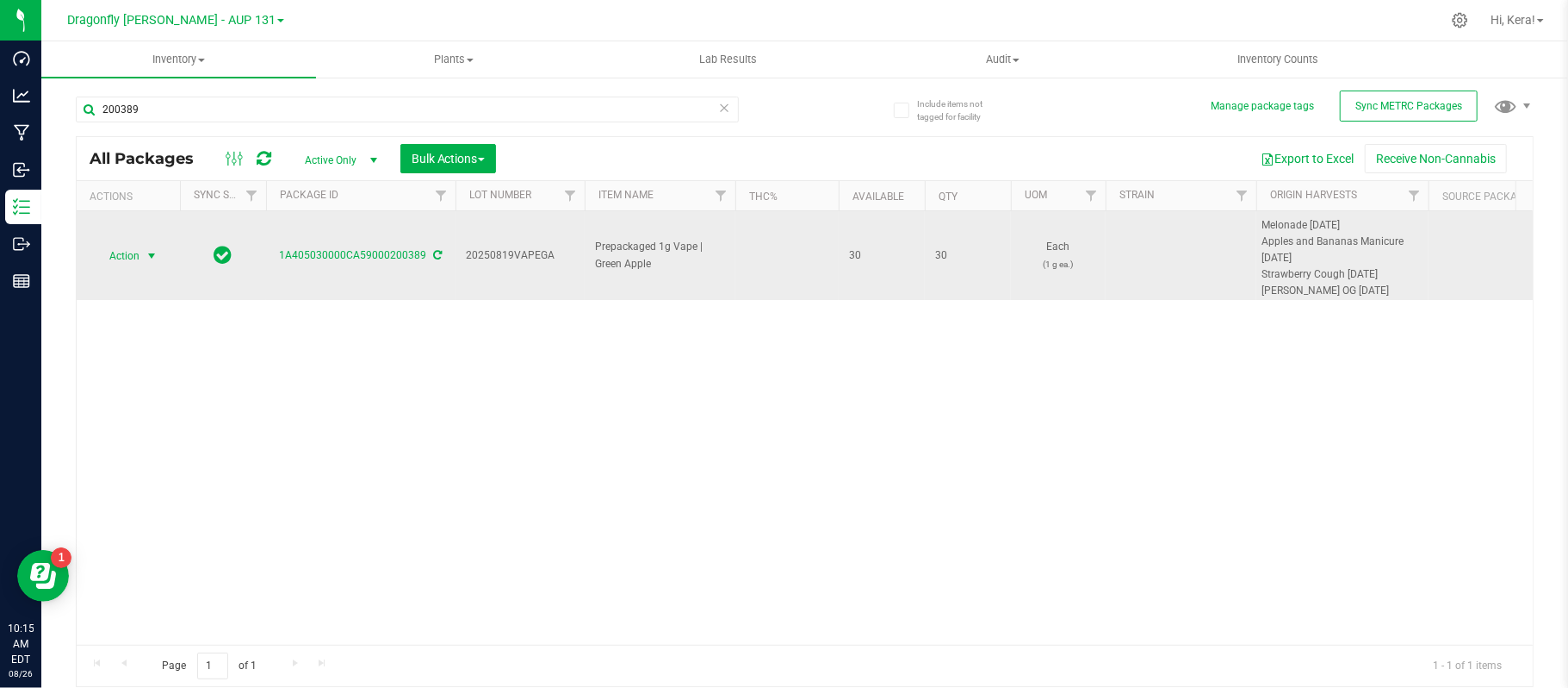
click at [145, 253] on span "select" at bounding box center [152, 256] width 14 height 14
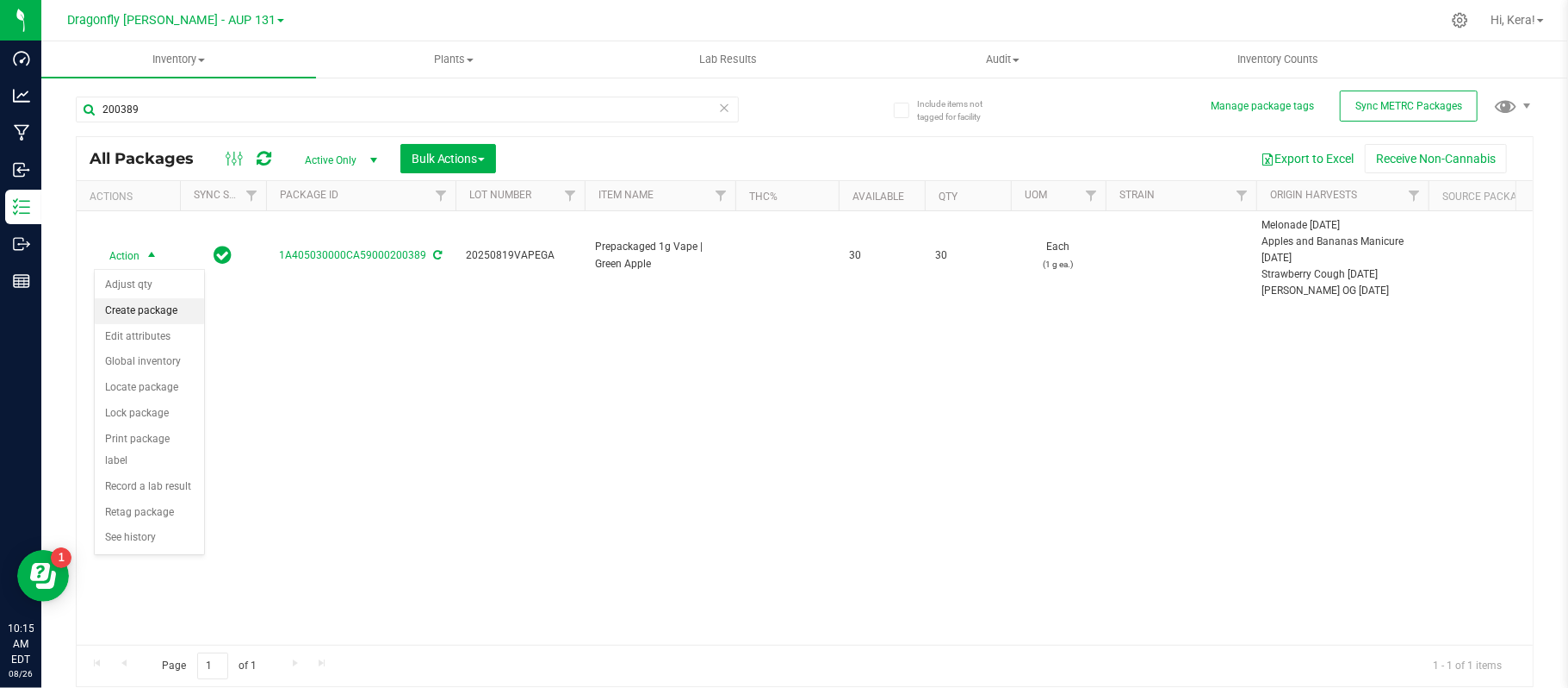
click at [162, 316] on li "Create package" at bounding box center [149, 310] width 109 height 26
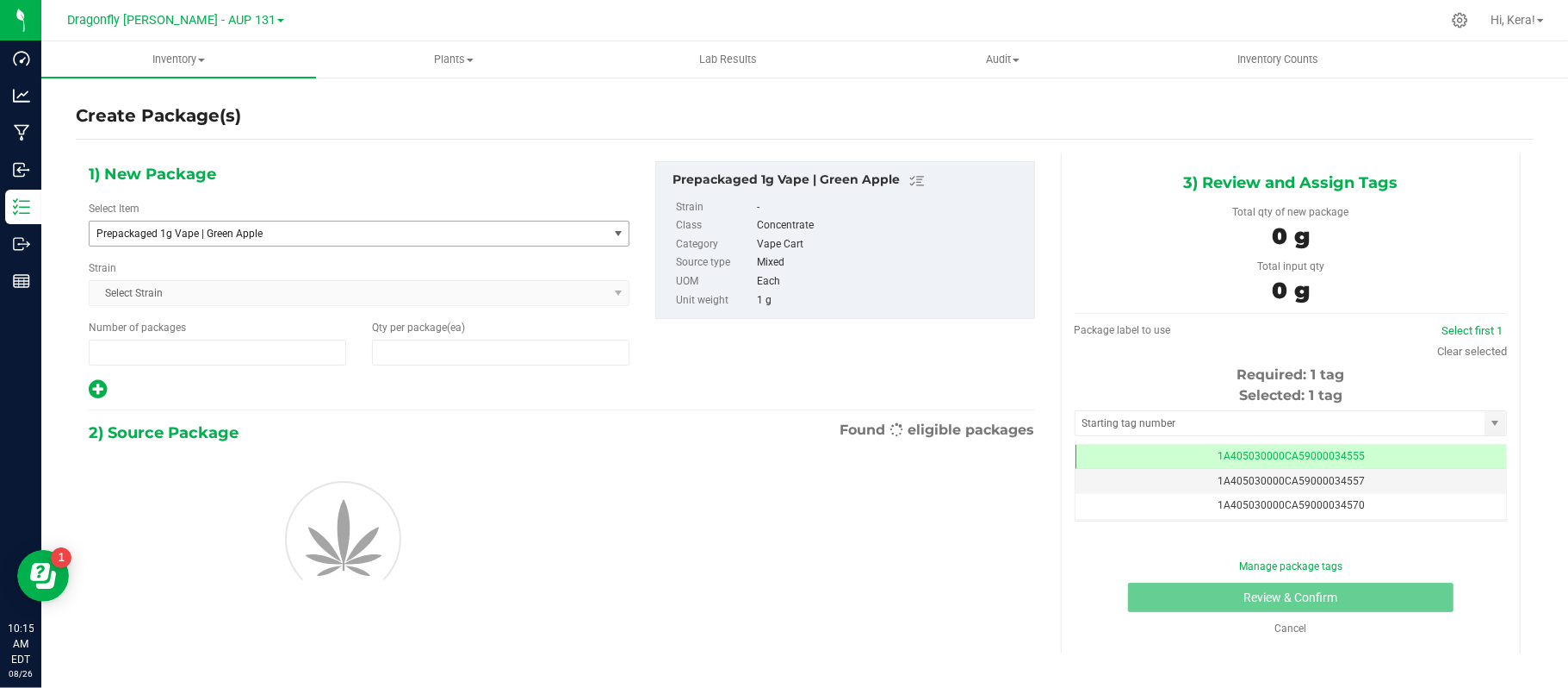
type input "1"
type input "0"
click at [400, 236] on span "Prepackaged 1g Vape | Green Apple" at bounding box center [338, 234] width 484 height 12
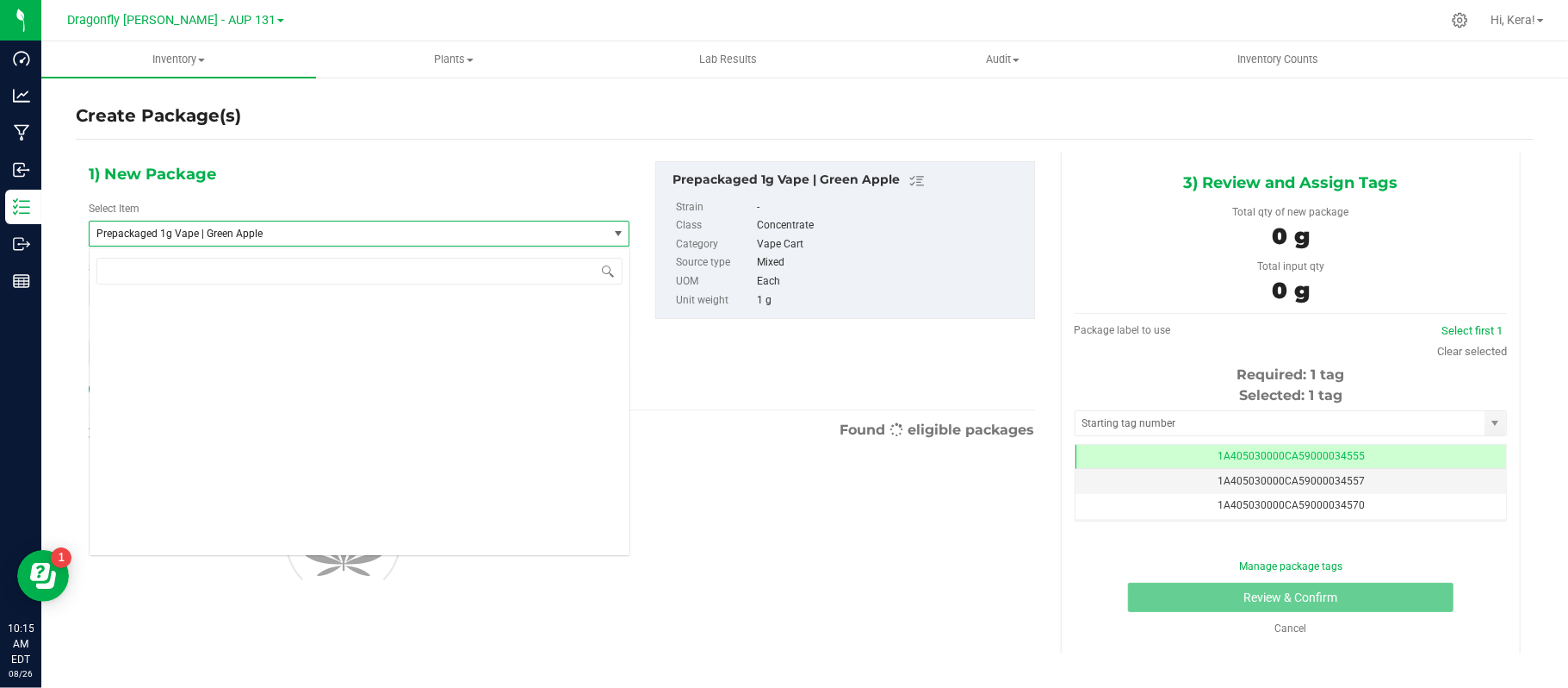
scroll to position [87019, 0]
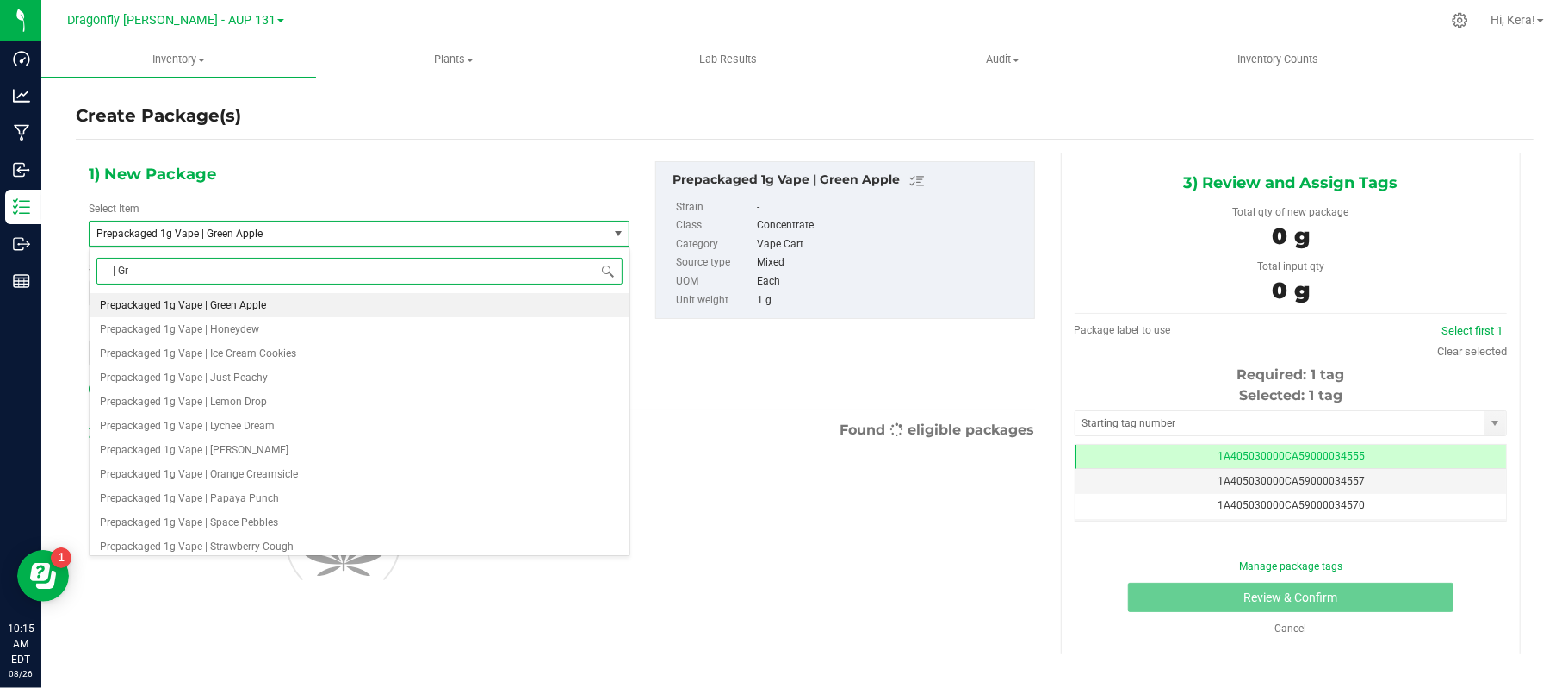
type input "| Gre"
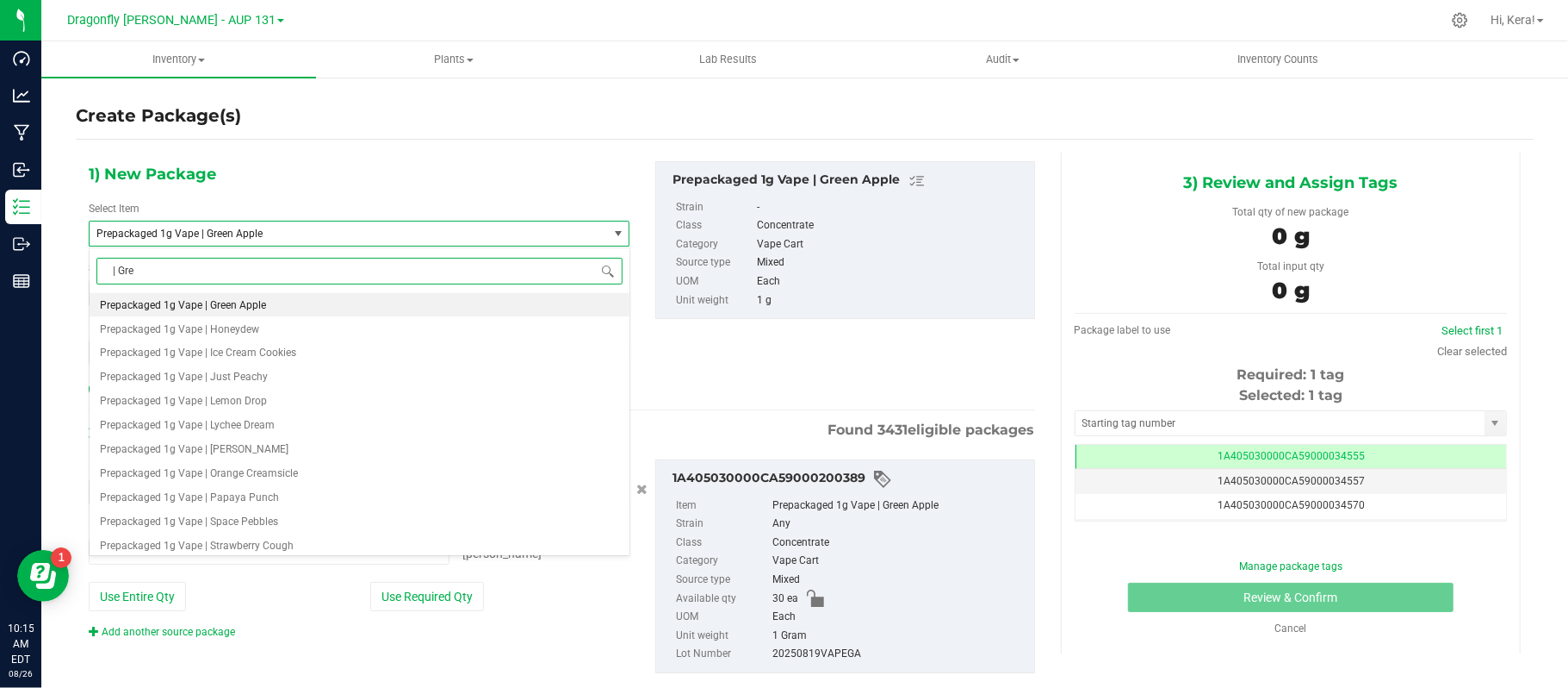
type input "0 ea"
type input "| Green Apple"
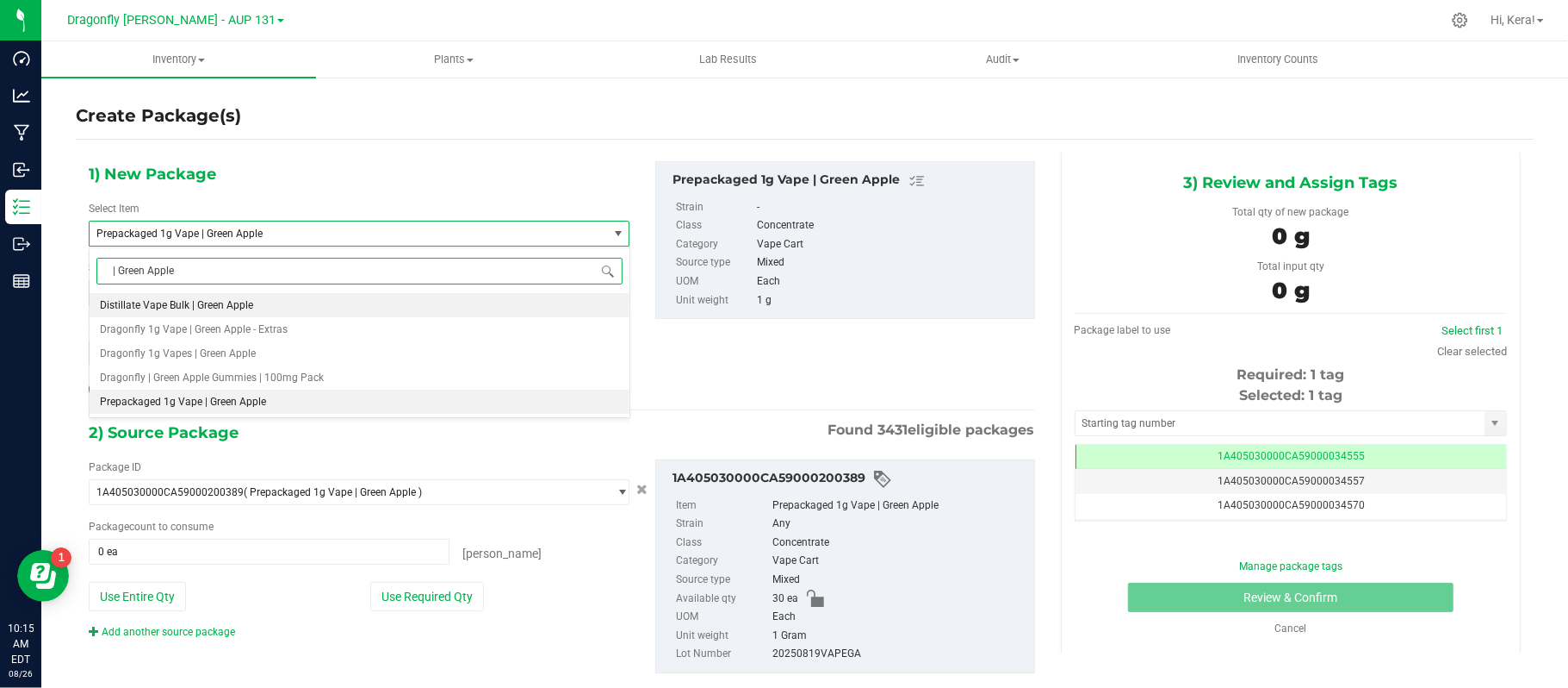
scroll to position [0, 0]
click at [209, 325] on span "Dragonfly 1g Vape | Green Apple - Extras" at bounding box center [193, 329] width 187 height 12
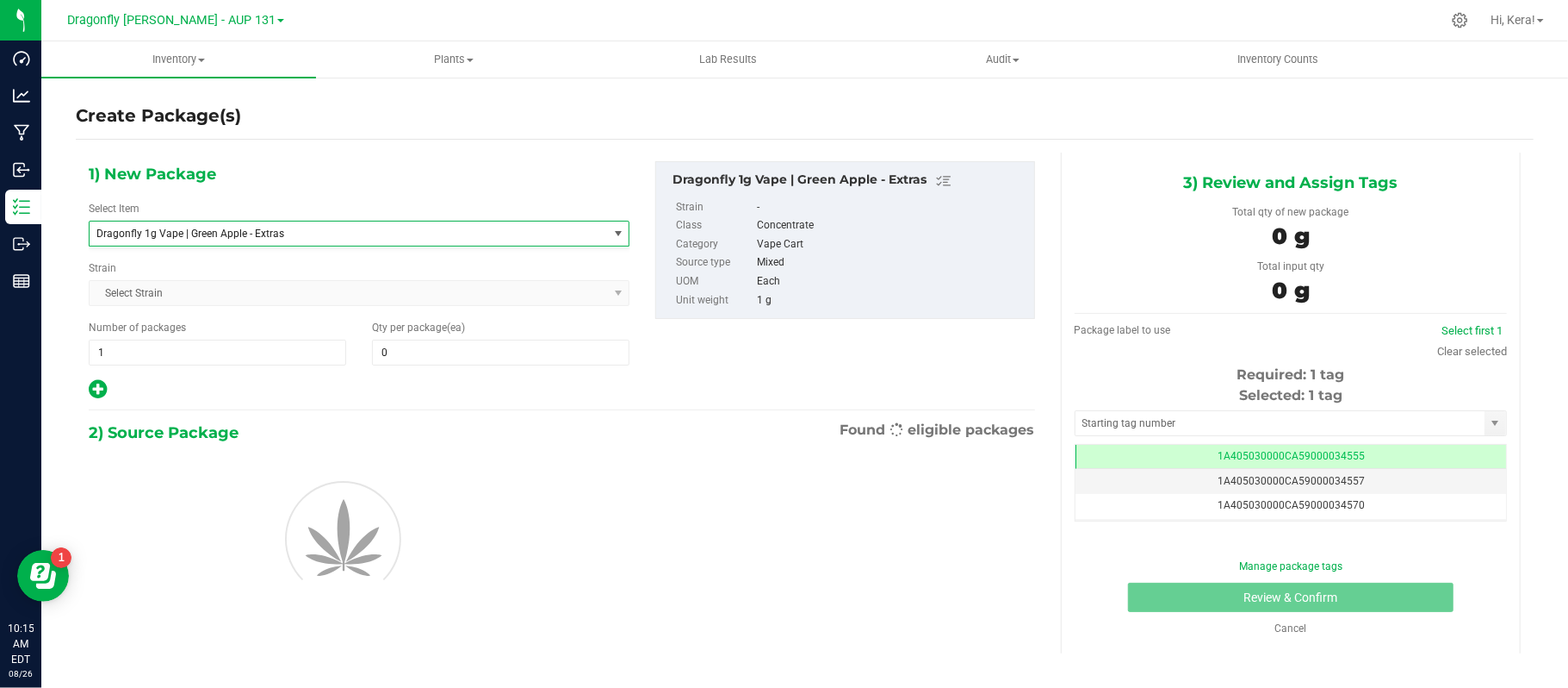
type input "0"
click at [405, 345] on span "0 0" at bounding box center [501, 352] width 258 height 26
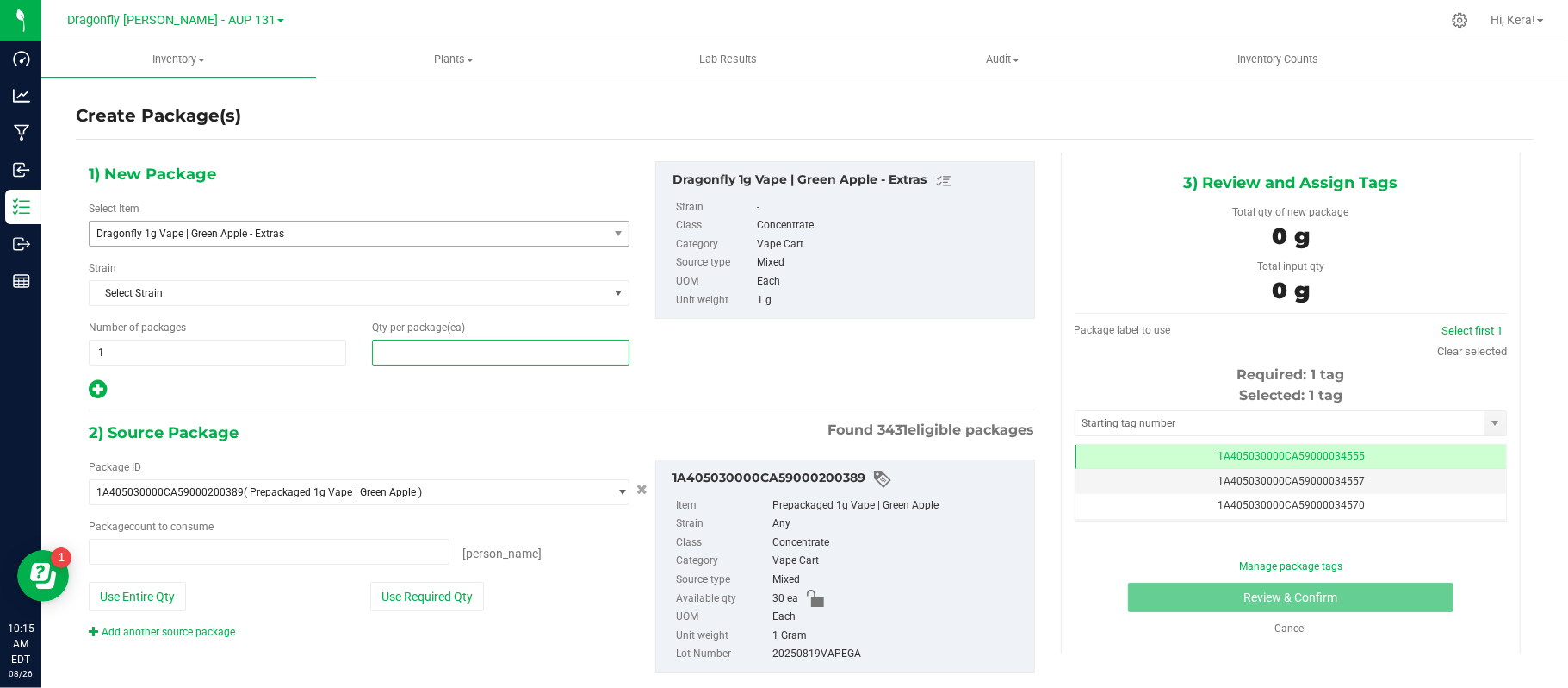
type input "0 ea"
type input "30"
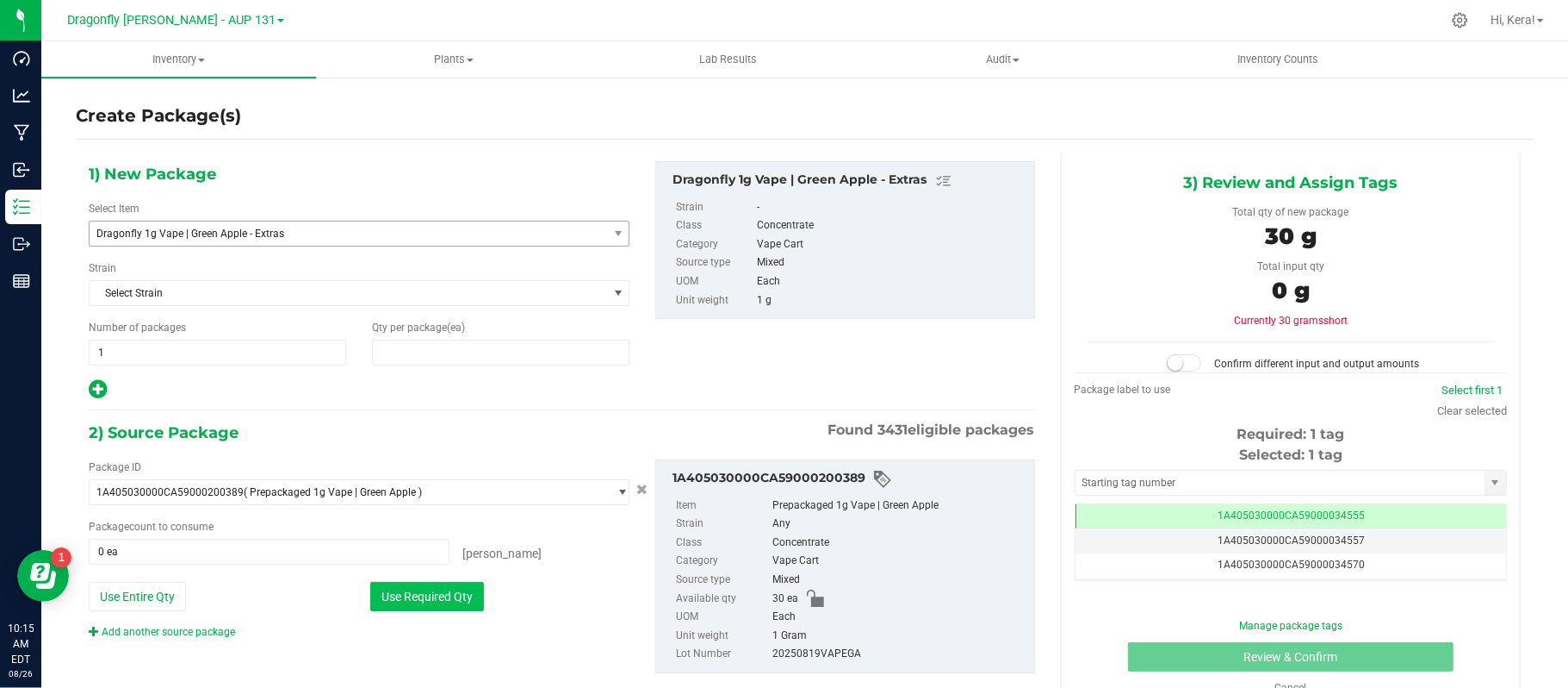
type input "30"
click at [415, 594] on button "Use Required Qty" at bounding box center [427, 596] width 114 height 29
type input "30 ea"
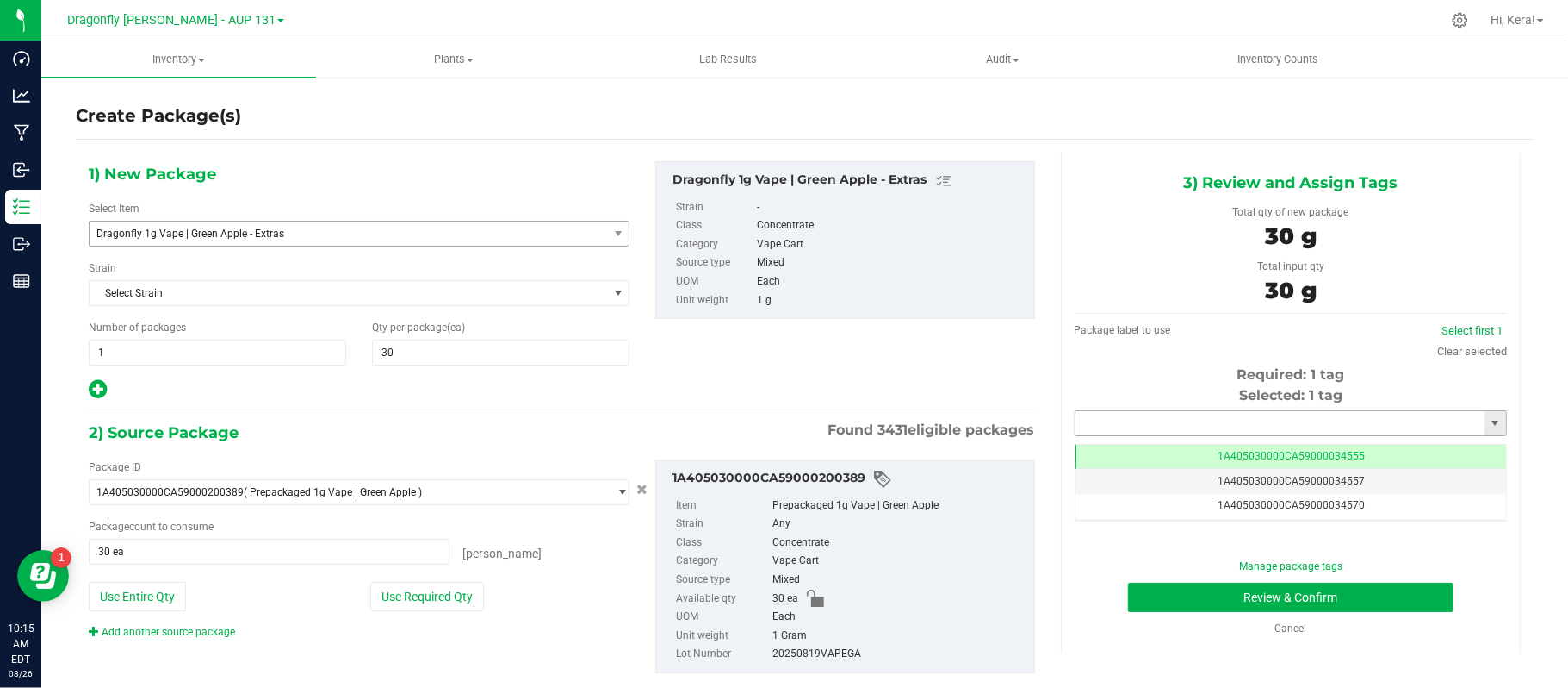
click at [1186, 420] on input "text" at bounding box center [1280, 422] width 409 height 24
paste input "1A405030000CA59000231250"
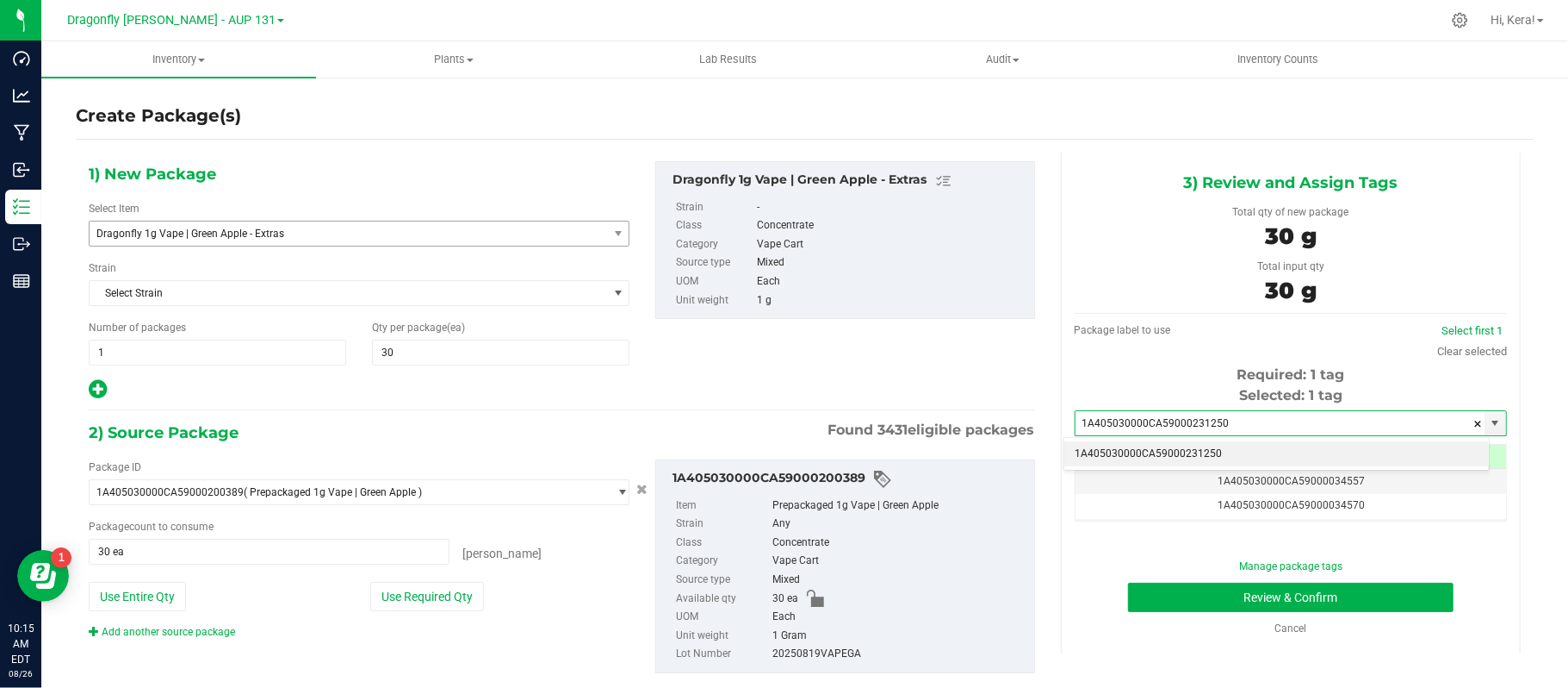
click at [1192, 457] on li "1A405030000CA59000231250" at bounding box center [1277, 453] width 425 height 26
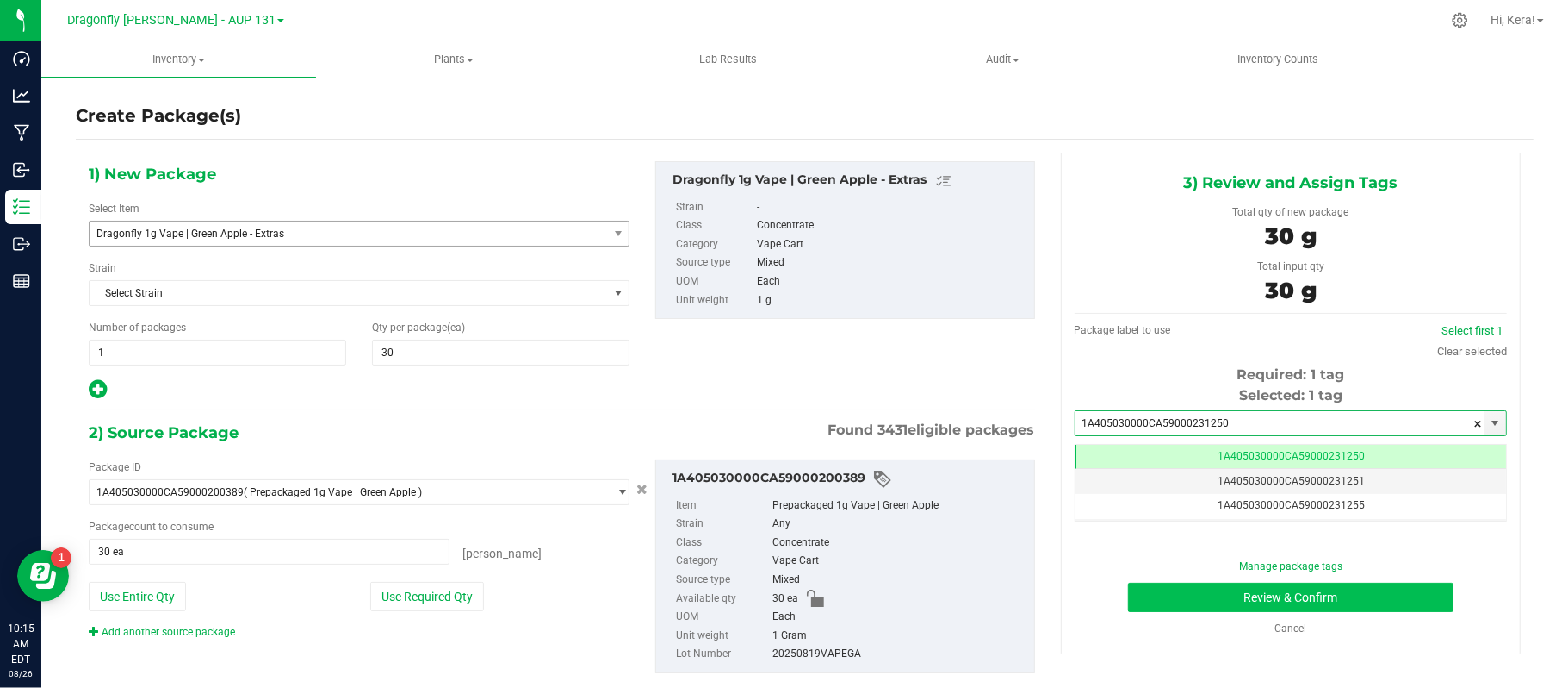
scroll to position [0, -1]
type input "1A405030000CA59000231250"
click at [1210, 588] on button "Review & Confirm" at bounding box center [1291, 596] width 325 height 29
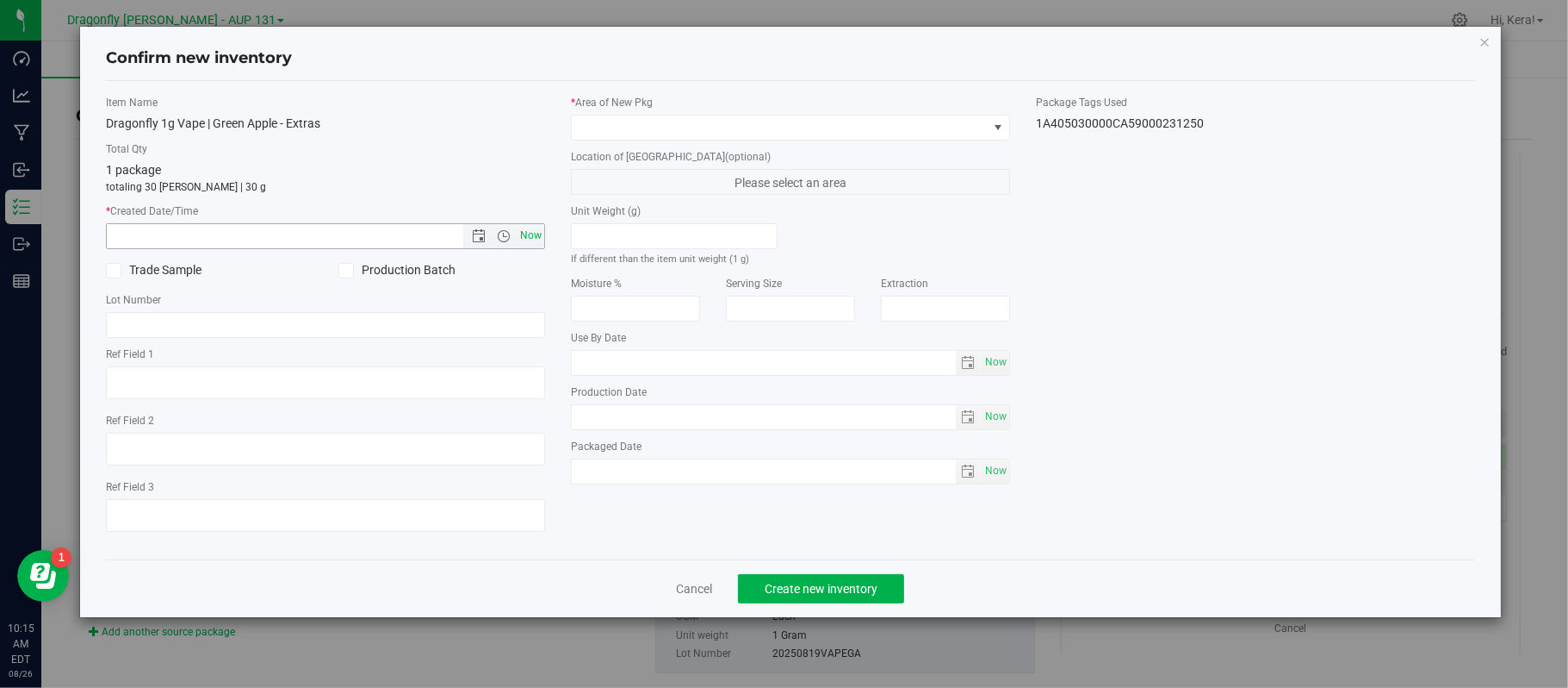
click at [521, 239] on span "Now" at bounding box center [531, 236] width 29 height 25
type input "8/26/2025 10:15 AM"
click at [641, 115] on span at bounding box center [791, 127] width 439 height 26
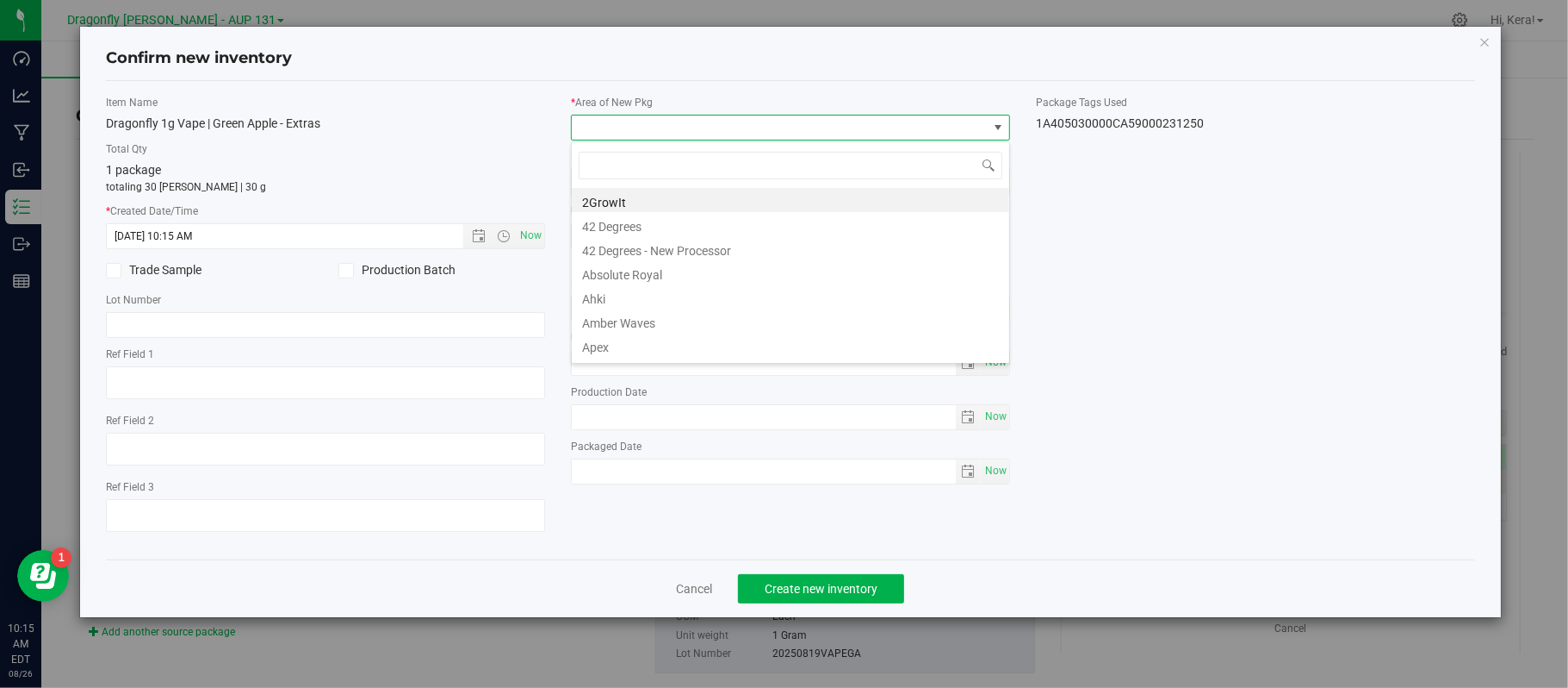
click at [641, 115] on span at bounding box center [791, 127] width 439 height 26
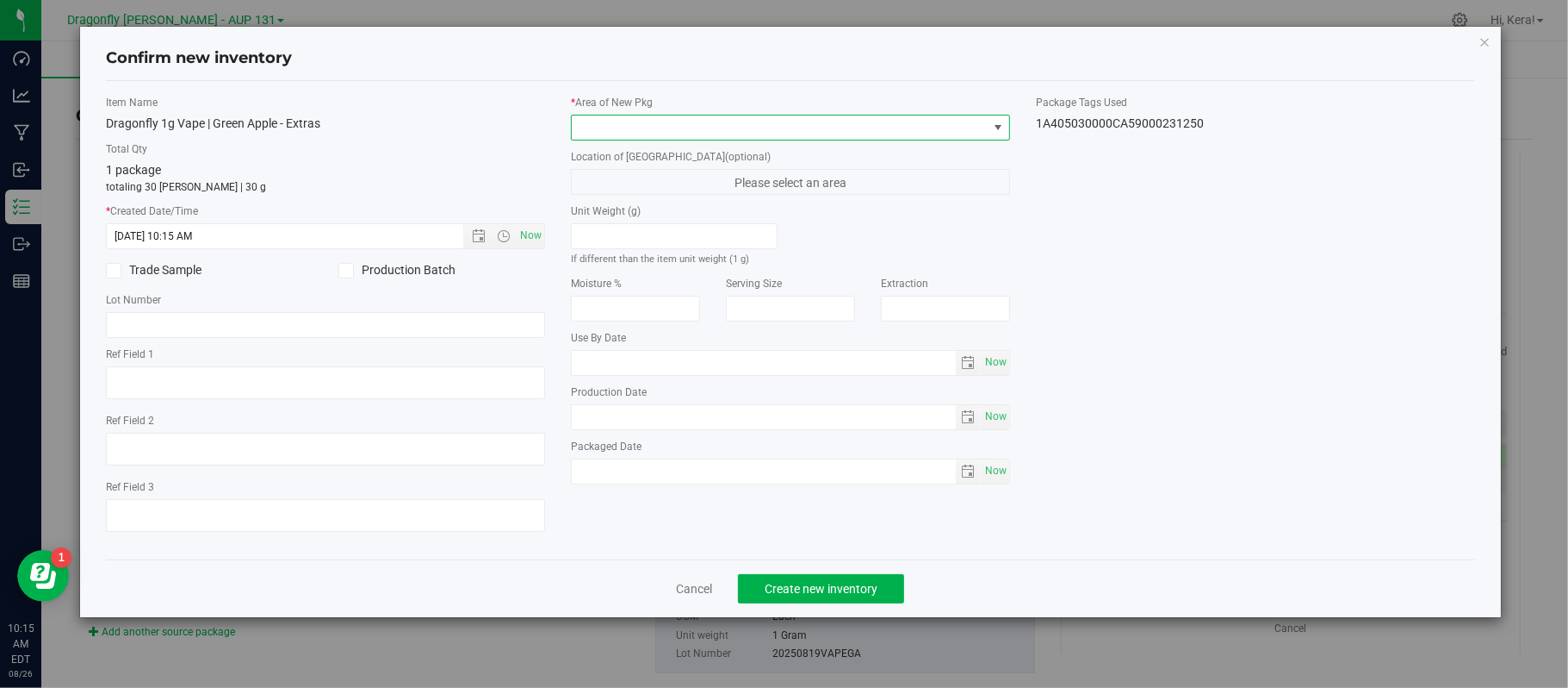
click at [637, 129] on span at bounding box center [780, 127] width 416 height 24
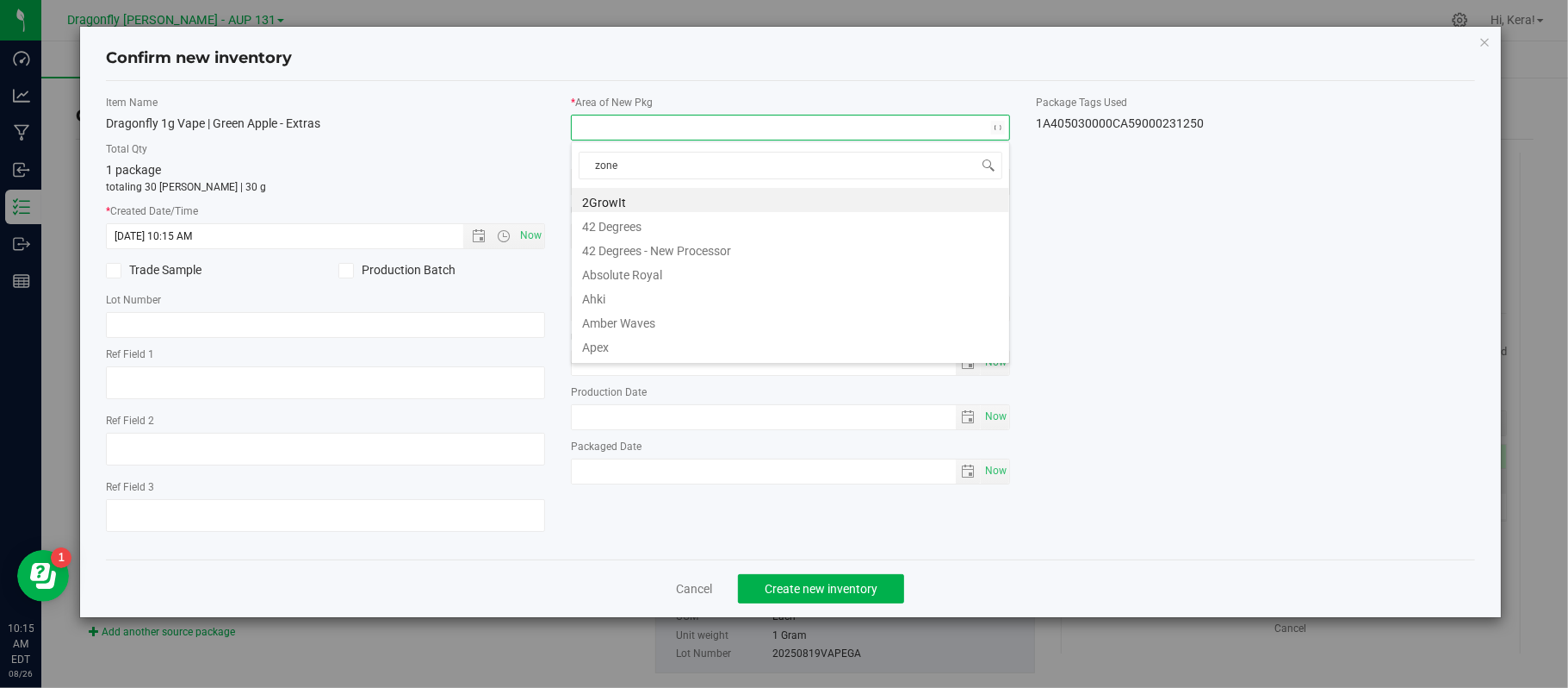
type input "zone 2"
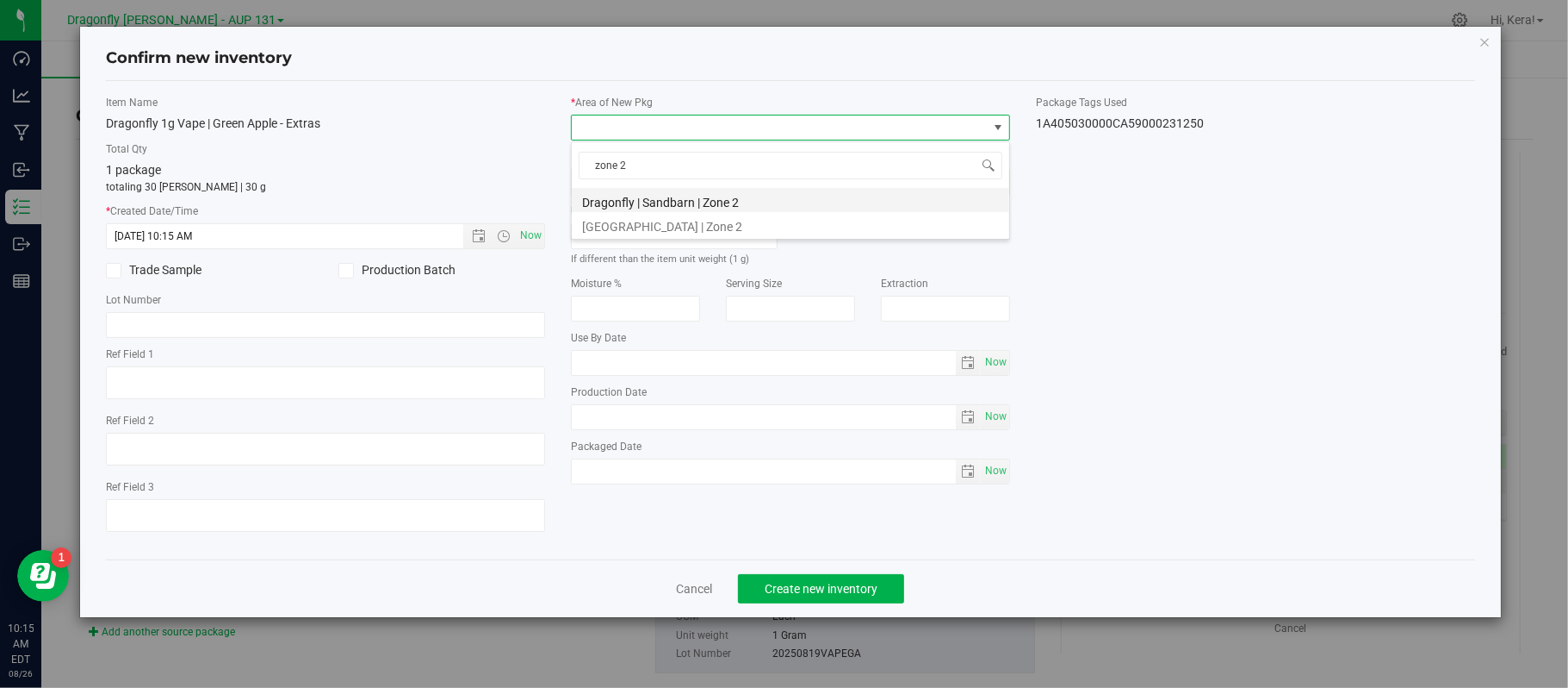
click at [649, 201] on li "Dragonfly | Sandbarn | Zone 2" at bounding box center [791, 199] width 437 height 24
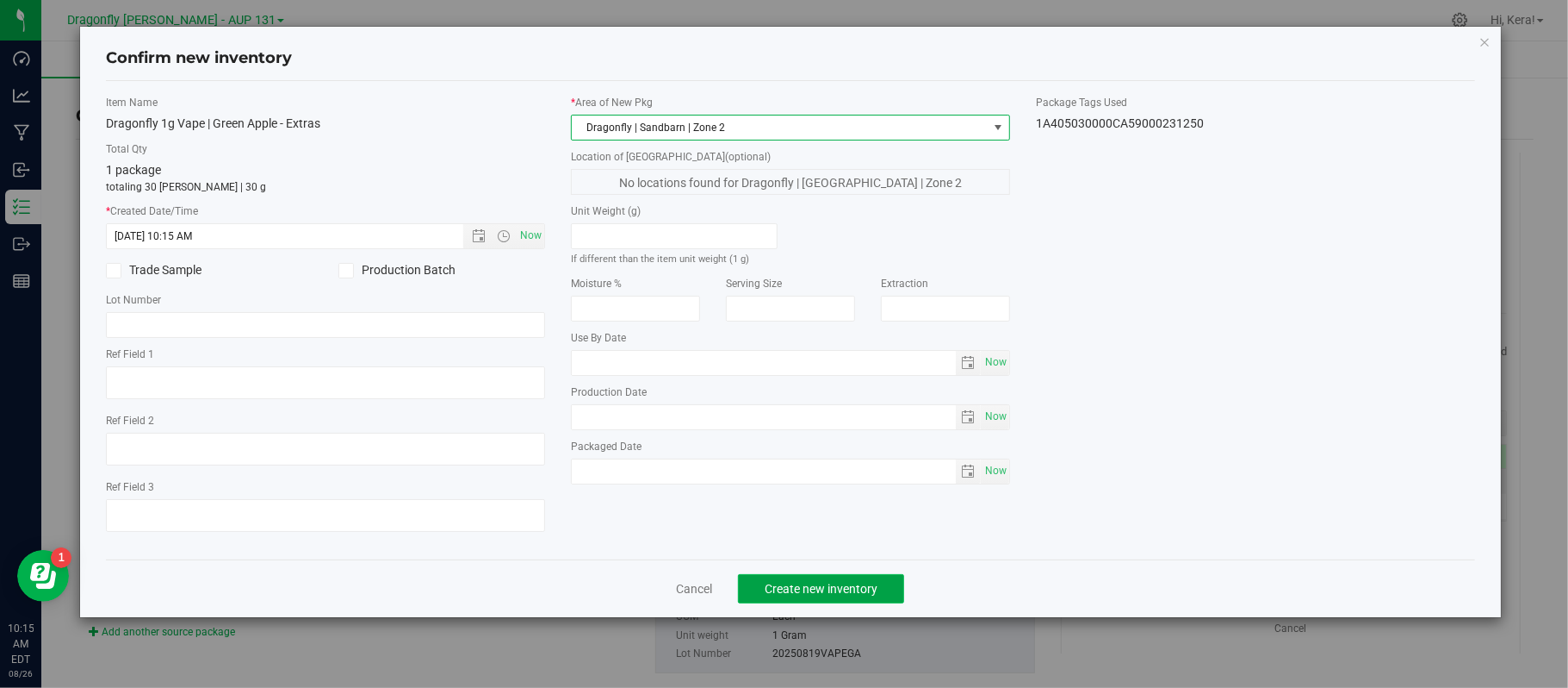
click at [815, 593] on span "Create new inventory" at bounding box center [821, 588] width 113 height 14
